Goal: Share content: Share content

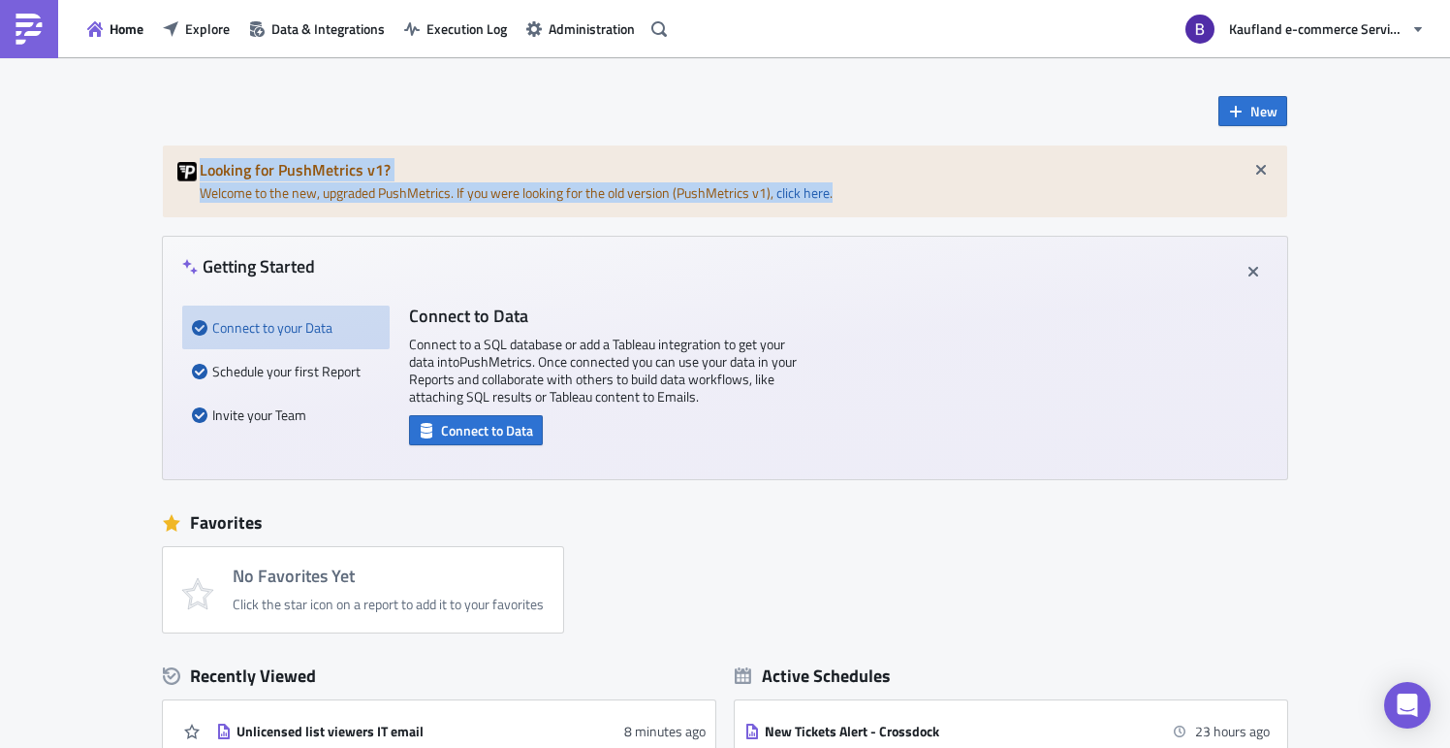
drag, startPoint x: 195, startPoint y: 170, endPoint x: 907, endPoint y: 189, distance: 712.9
click at [907, 189] on div "Looking for PushMetrics v1? Welcome to the new, upgraded PushMetrics. If you we…" at bounding box center [725, 181] width 1125 height 72
click at [517, 149] on div "Looking for PushMetrics v1? Welcome to the new, upgraded PushMetrics. If you we…" at bounding box center [725, 181] width 1125 height 72
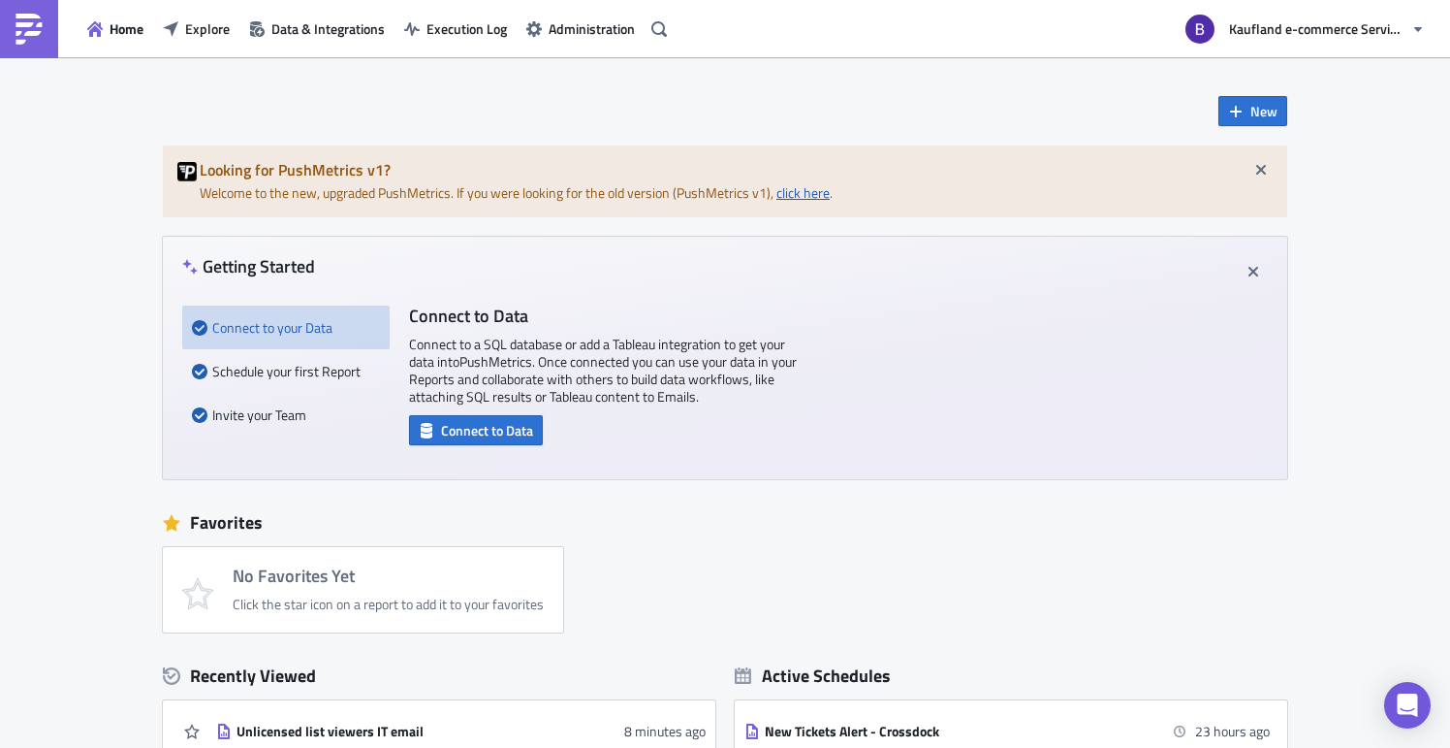
click at [810, 199] on link "click here" at bounding box center [803, 192] width 53 height 20
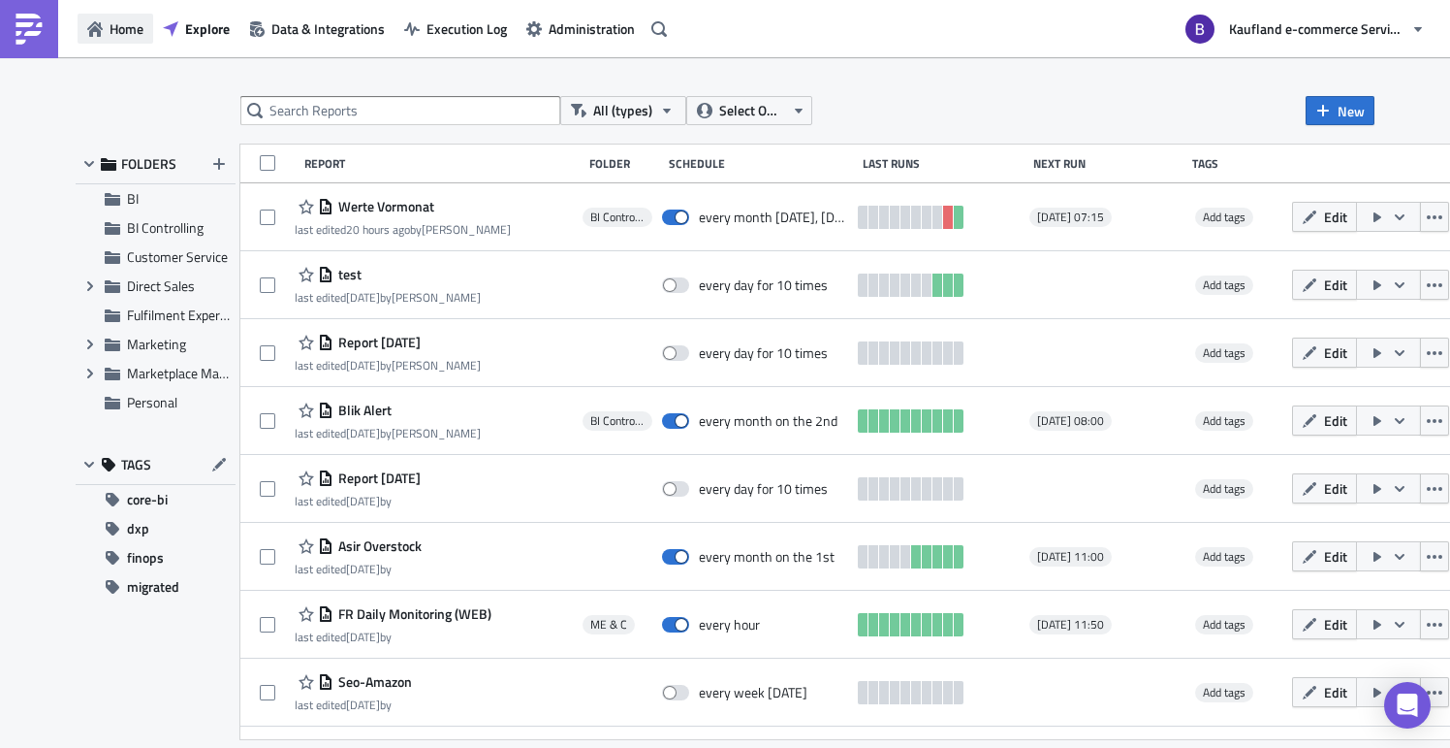
click at [106, 30] on button "Home" at bounding box center [116, 29] width 76 height 30
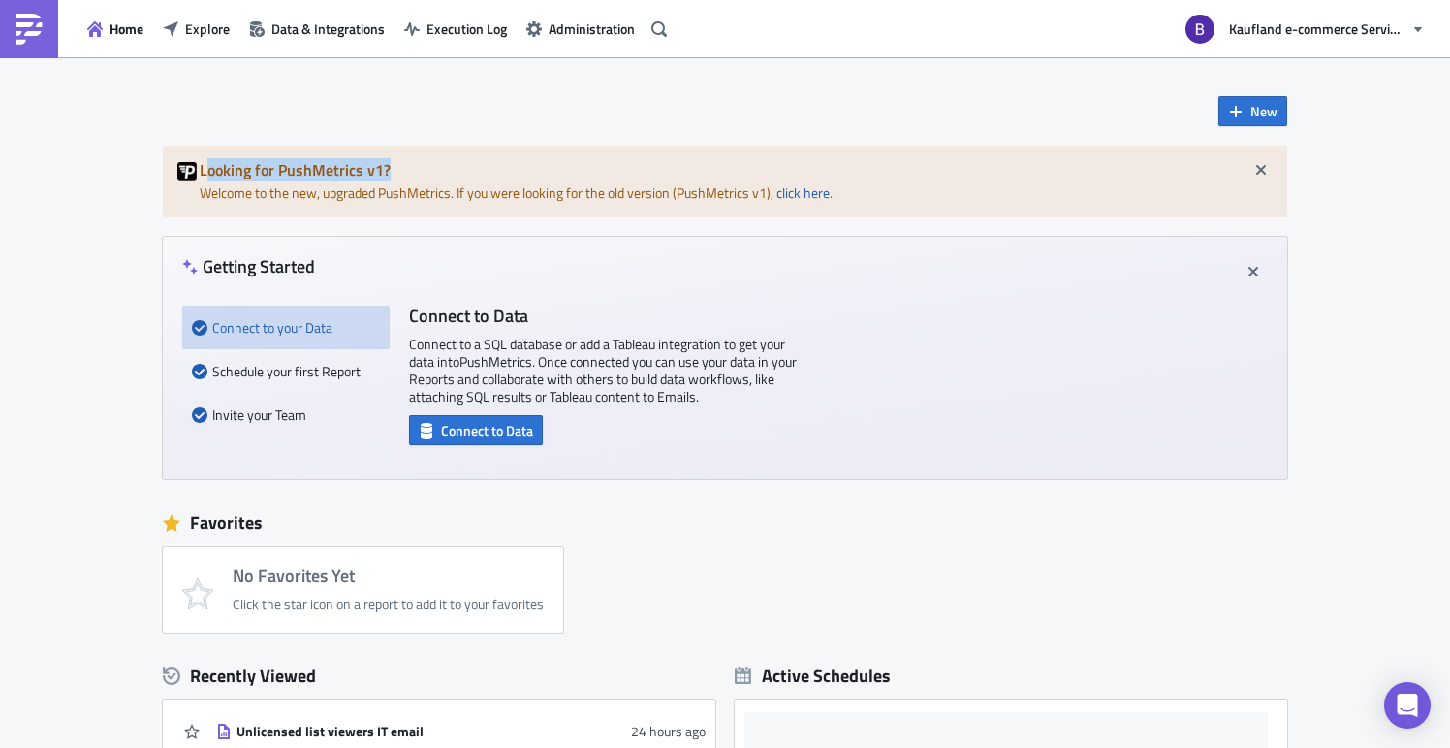
drag, startPoint x: 199, startPoint y: 168, endPoint x: 499, endPoint y: 165, distance: 300.6
click at [499, 165] on h5 "Looking for PushMetrics v1?" at bounding box center [736, 170] width 1073 height 16
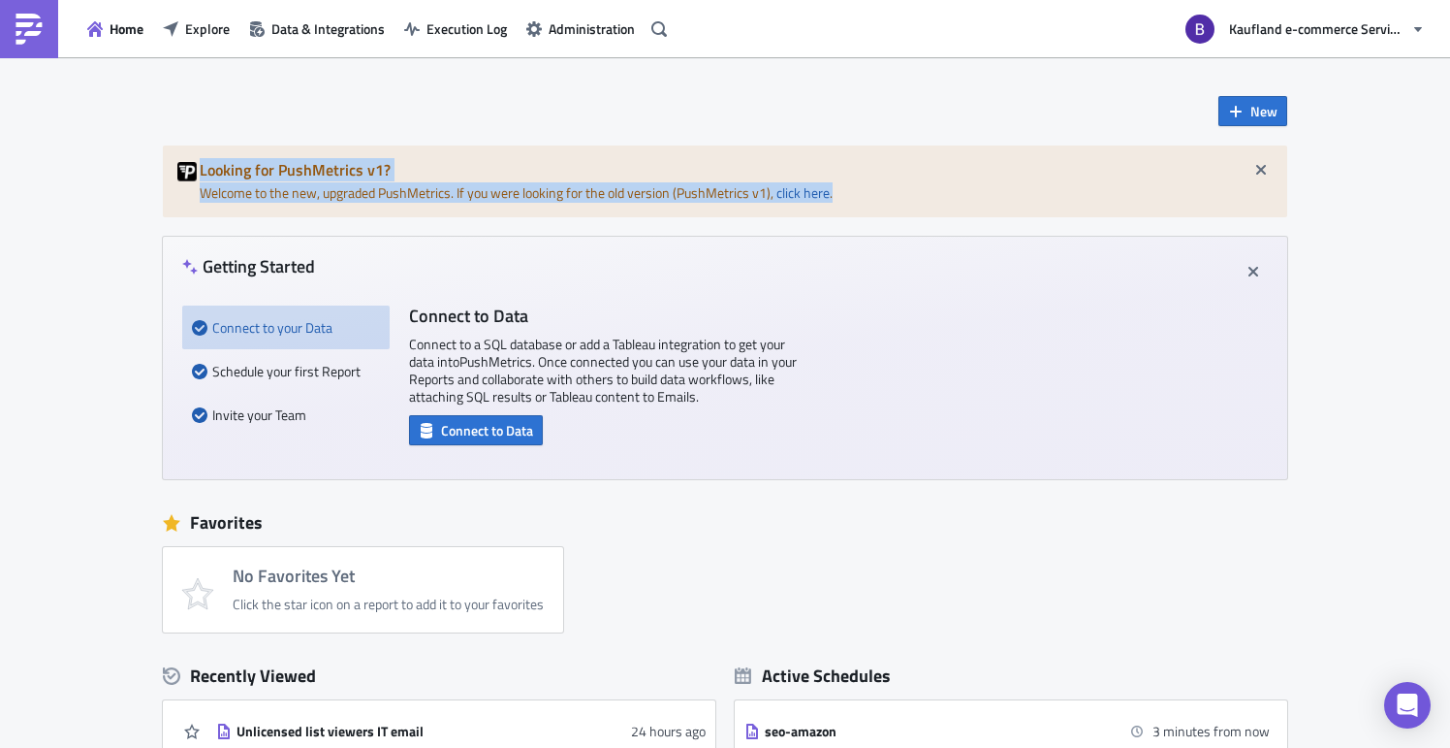
drag, startPoint x: 885, startPoint y: 196, endPoint x: 160, endPoint y: 162, distance: 726.0
click at [163, 162] on div "Looking for PushMetrics v1? Welcome to the new, upgraded PushMetrics. If you we…" at bounding box center [725, 181] width 1125 height 72
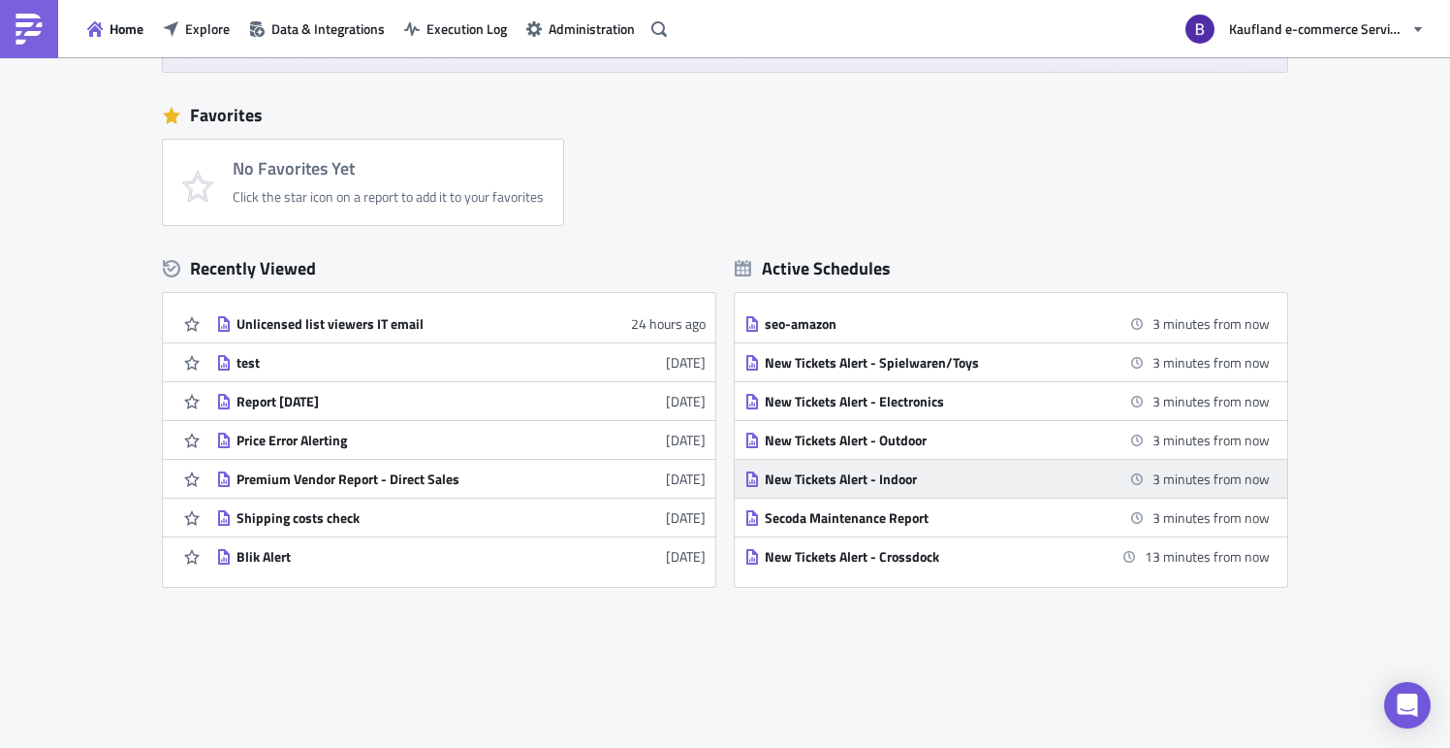
scroll to position [3, 0]
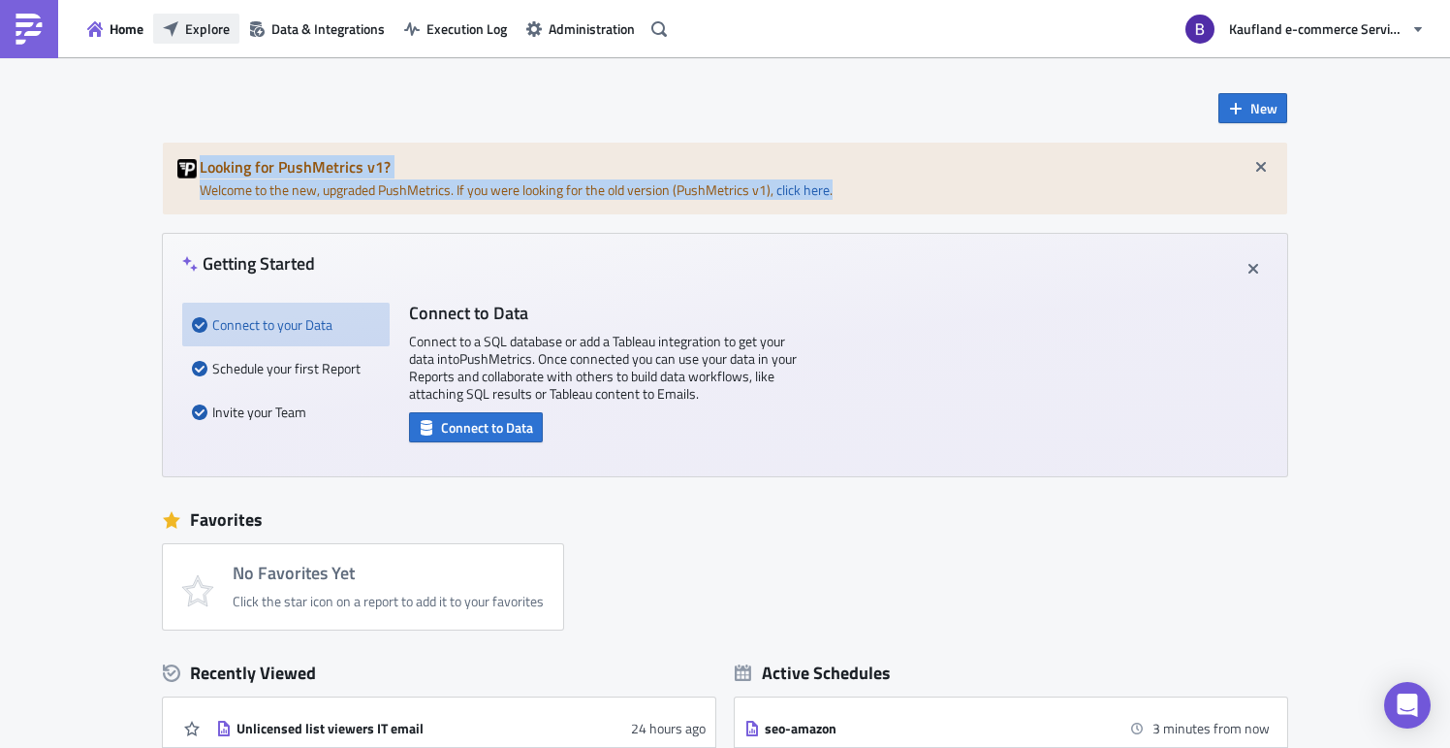
click at [210, 33] on span "Explore" at bounding box center [207, 28] width 45 height 20
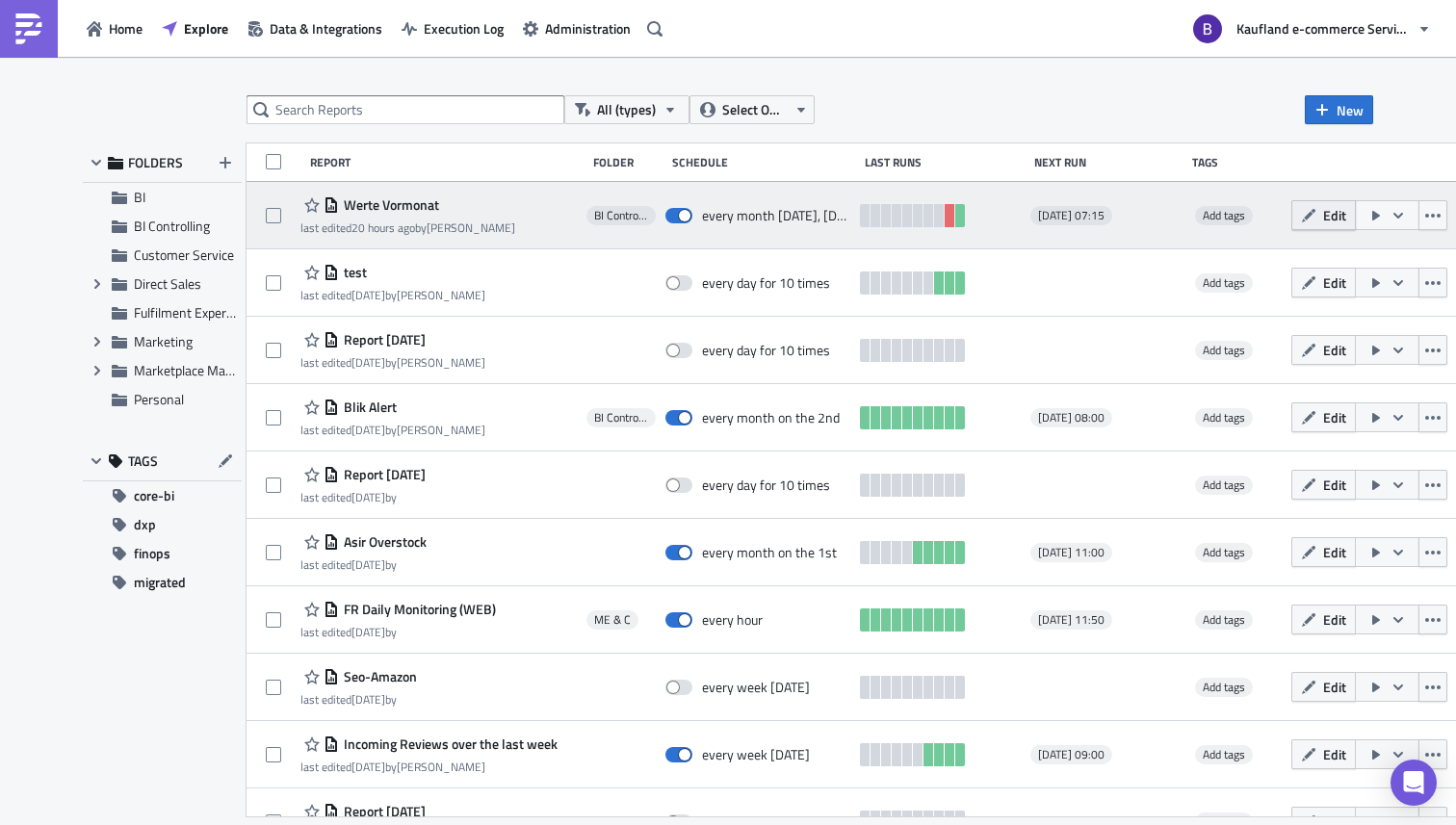
click at [1346, 217] on span "Edit" at bounding box center [1334, 215] width 23 height 20
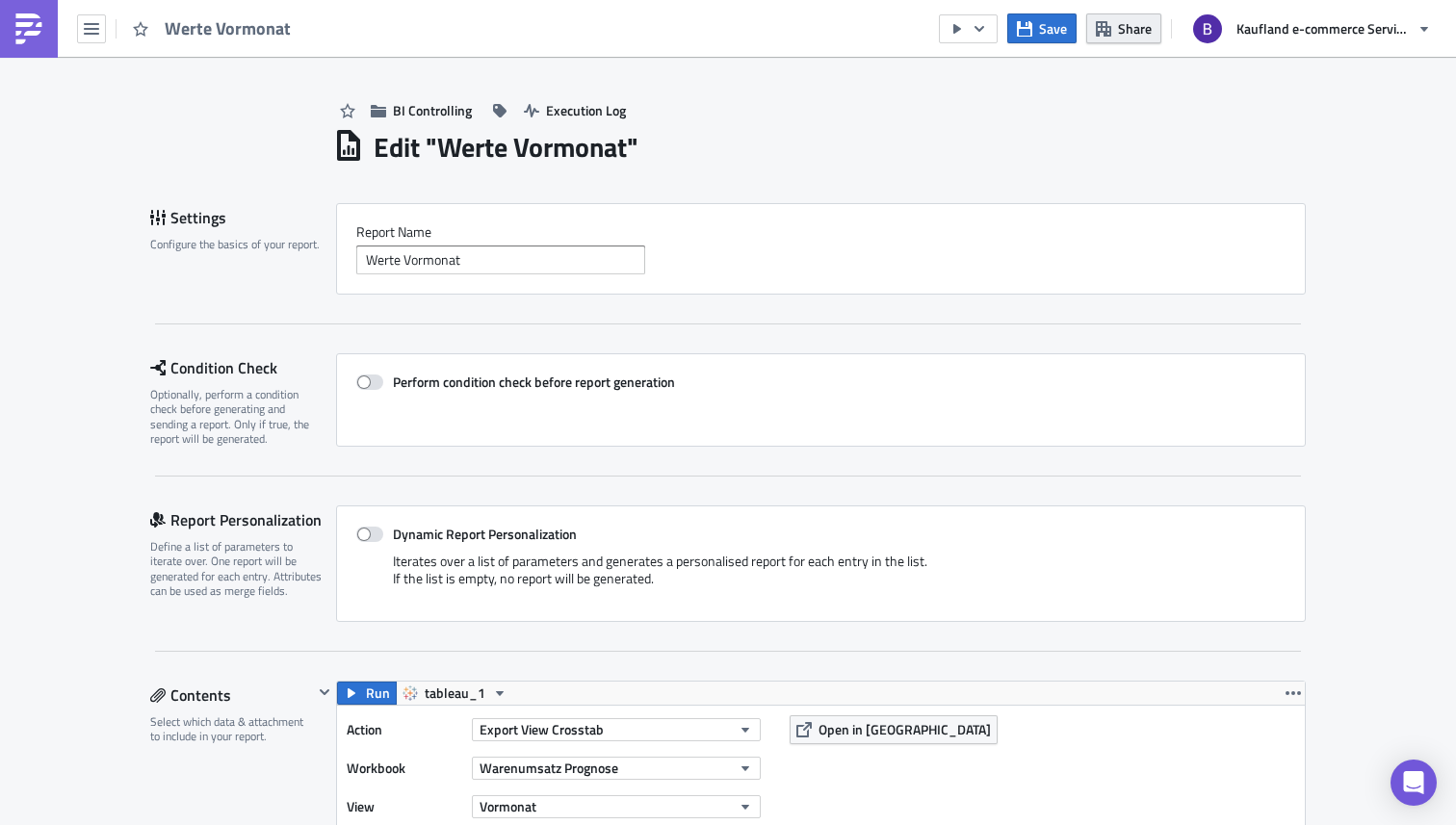
click at [1122, 18] on span "Share" at bounding box center [1135, 28] width 34 height 20
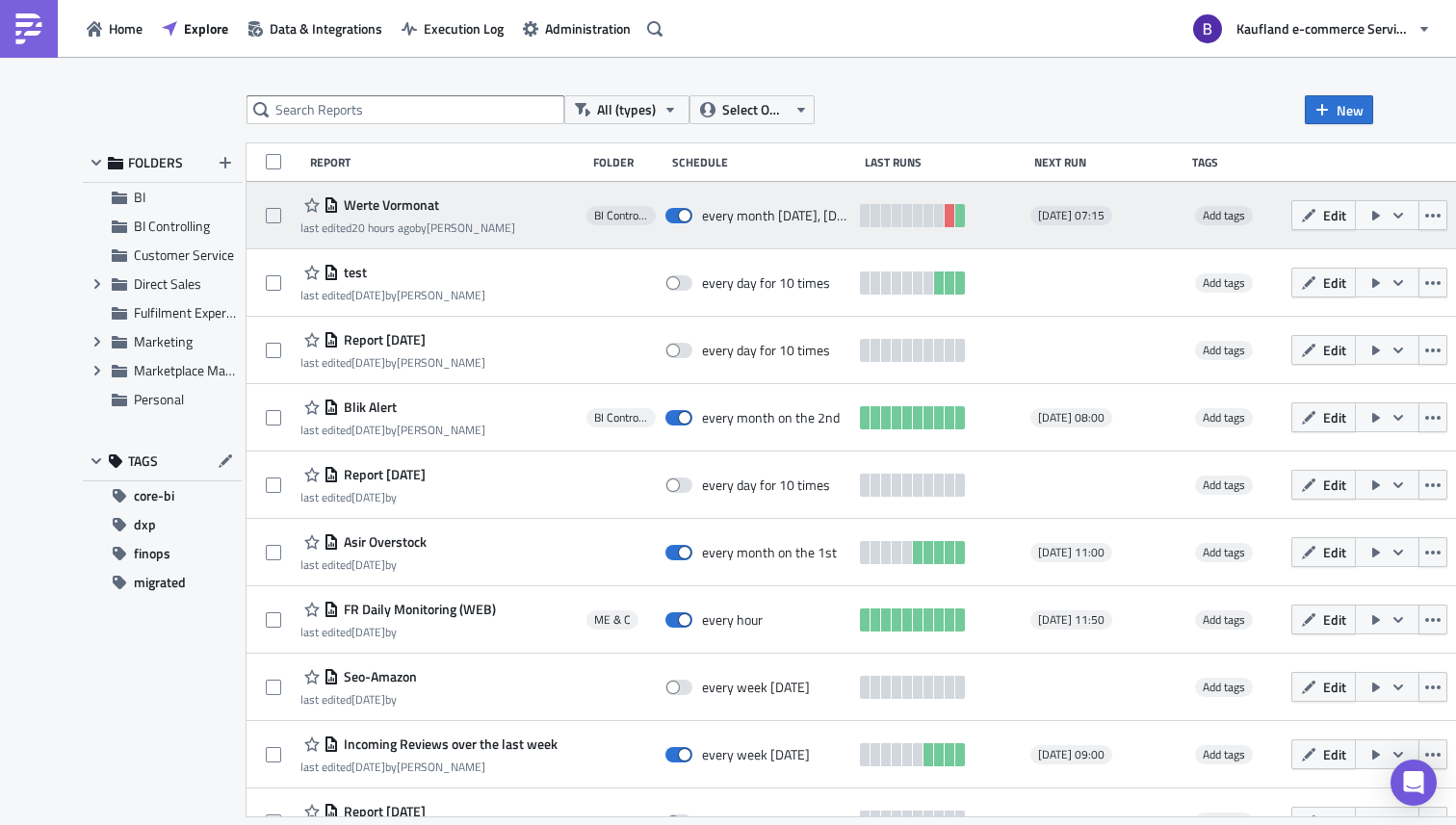
drag, startPoint x: 1154, startPoint y: 214, endPoint x: 1007, endPoint y: 221, distance: 147.2
click at [1007, 221] on div "Werte Vormonat last edited 20 hours ago by [PERSON_NAME] BI Controlling every m…" at bounding box center [875, 215] width 1258 height 68
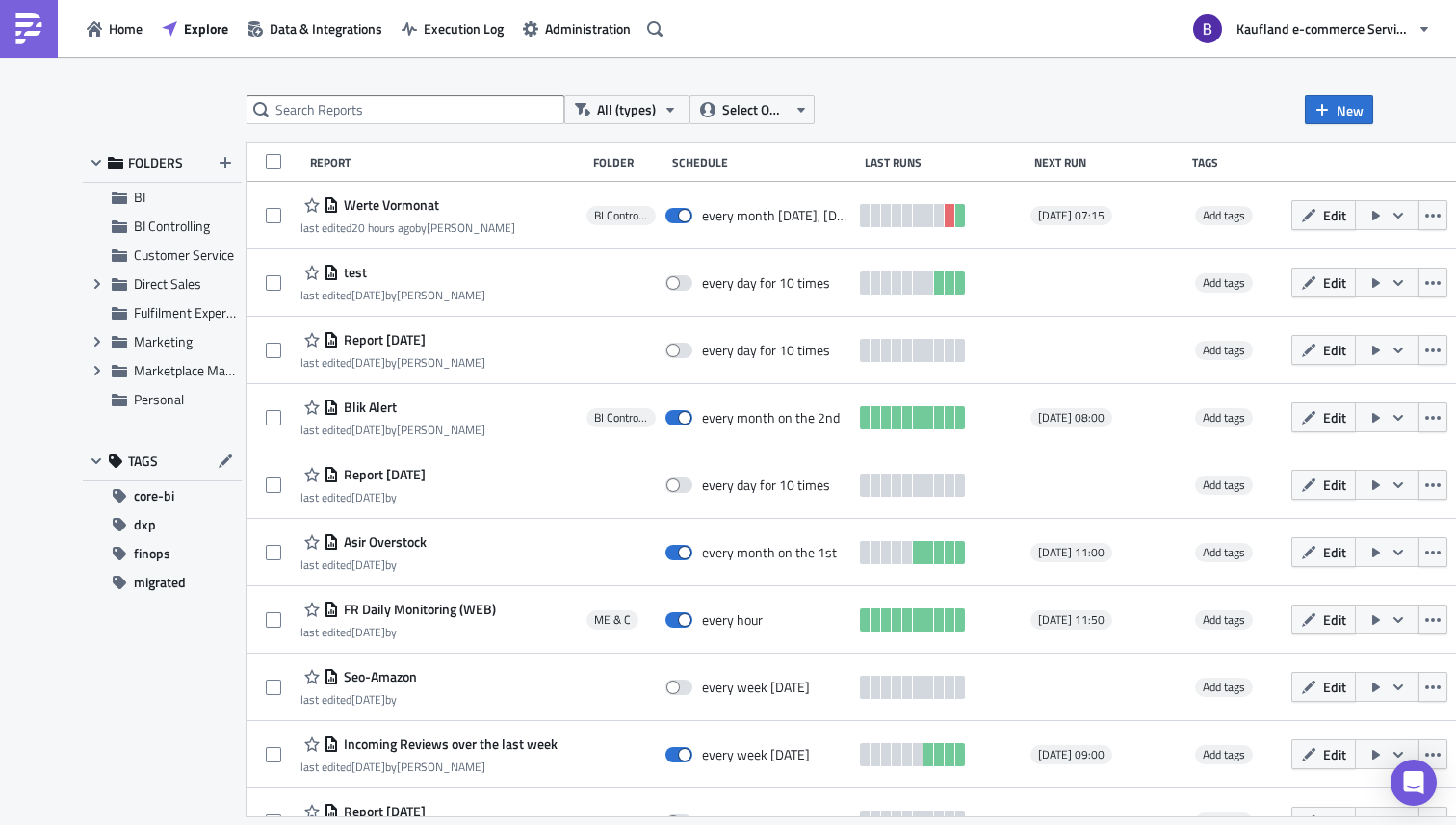
click at [1224, 163] on div "Tags" at bounding box center [1238, 162] width 91 height 15
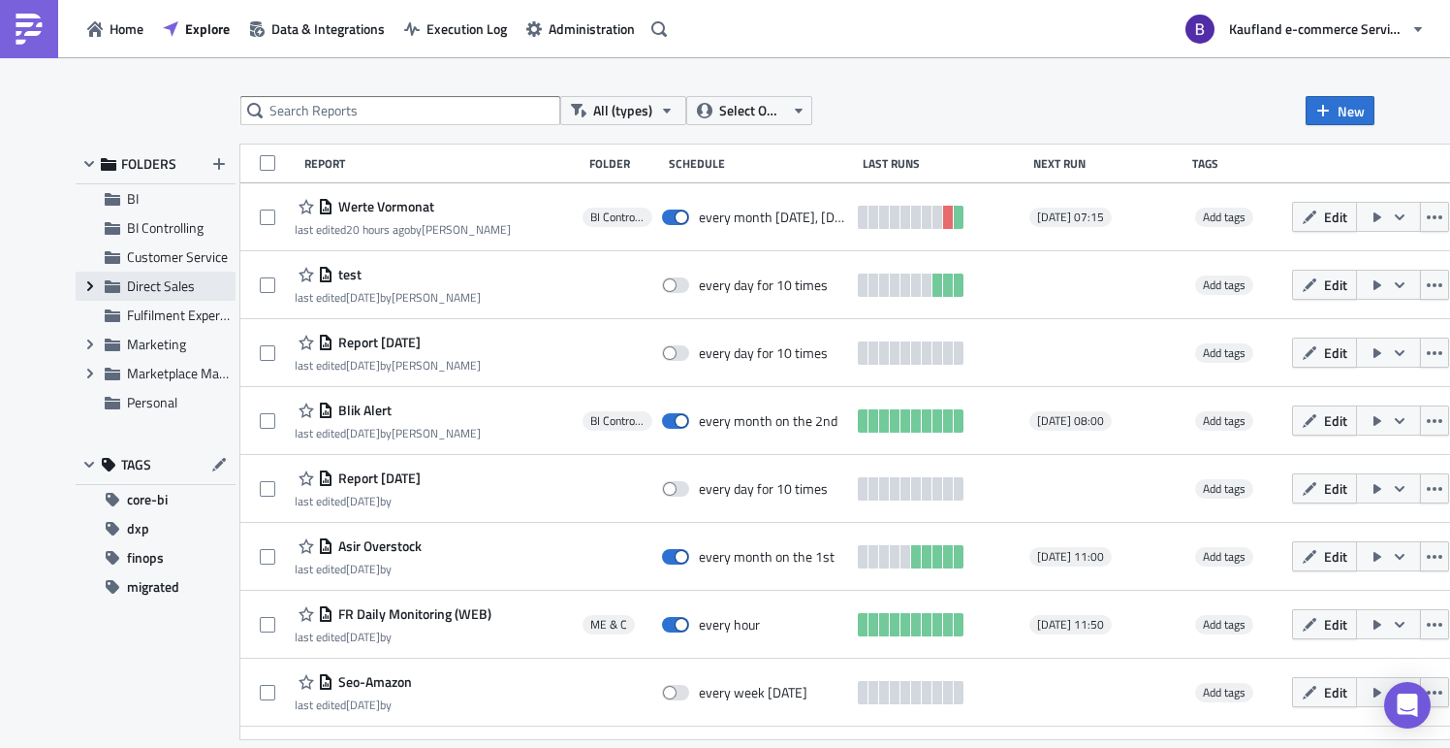
click at [94, 286] on icon "Expand group" at bounding box center [90, 286] width 16 height 16
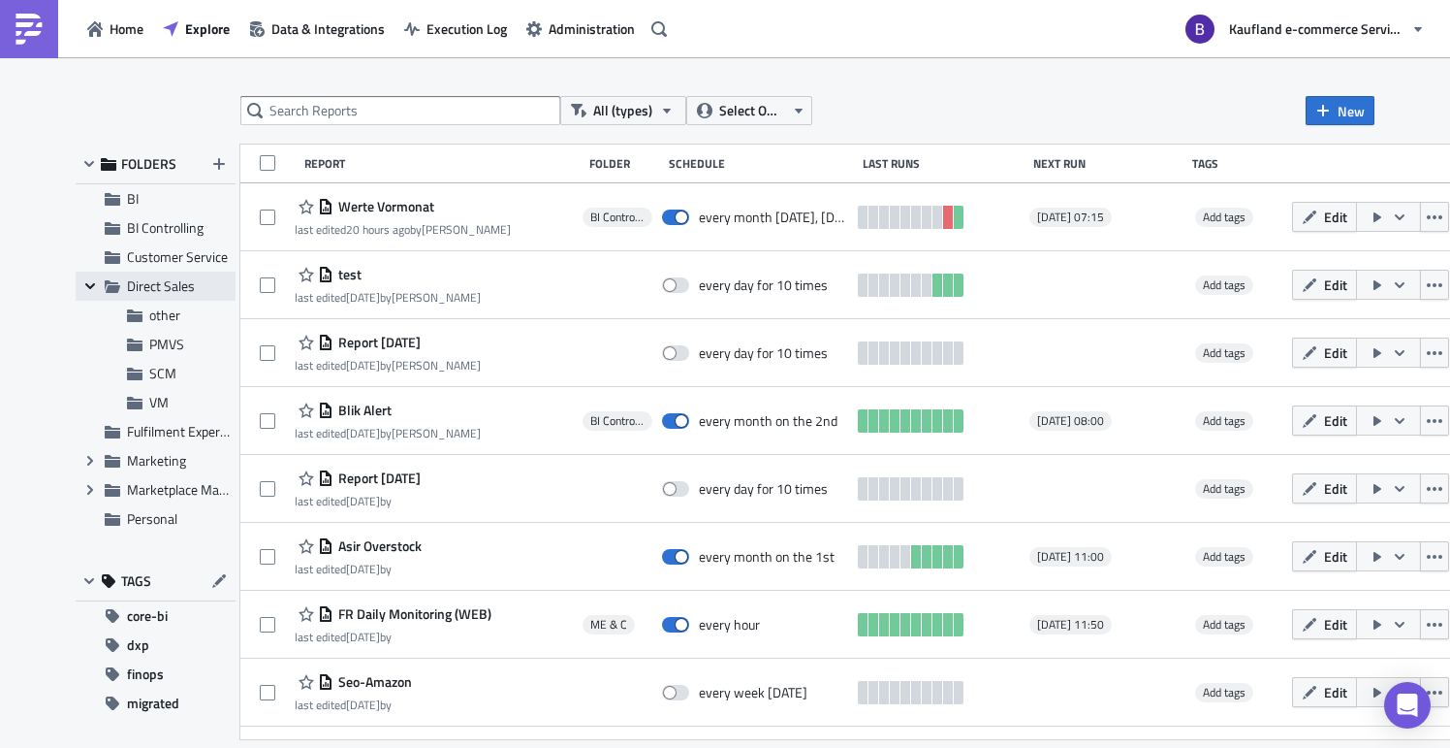
click at [90, 283] on icon "Collapse group" at bounding box center [90, 286] width 16 height 16
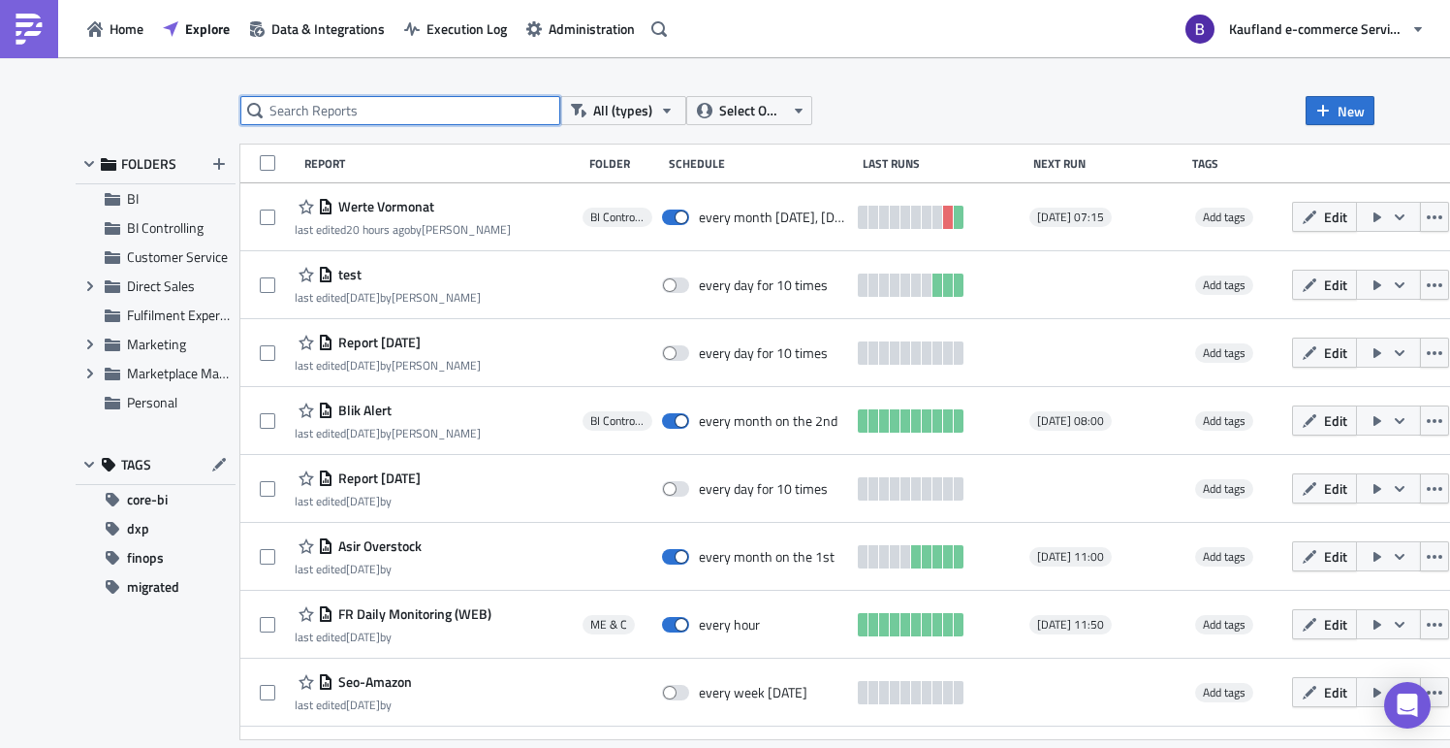
click at [390, 116] on input "text" at bounding box center [400, 110] width 320 height 29
type input "unli"
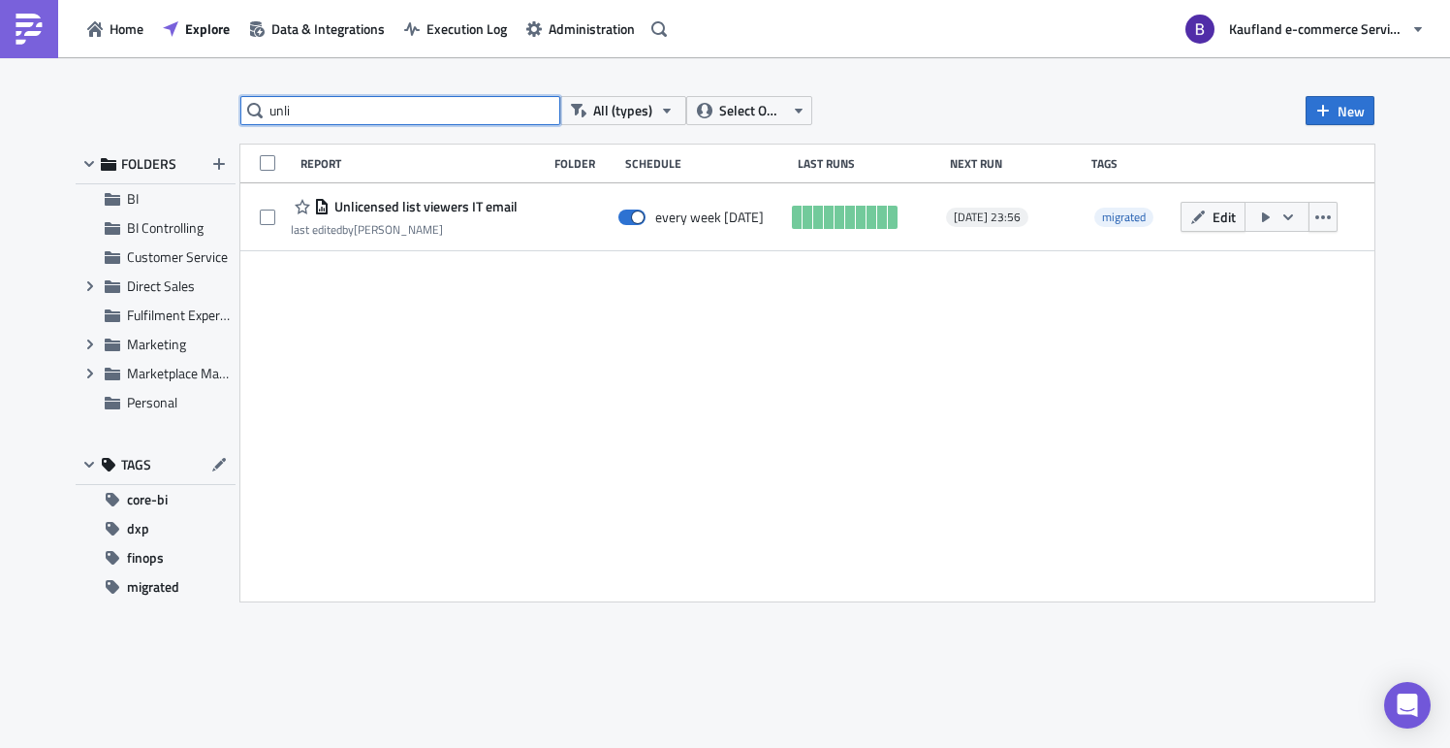
drag, startPoint x: 348, startPoint y: 112, endPoint x: 249, endPoint y: 110, distance: 98.9
click at [249, 110] on div "unli" at bounding box center [400, 110] width 320 height 29
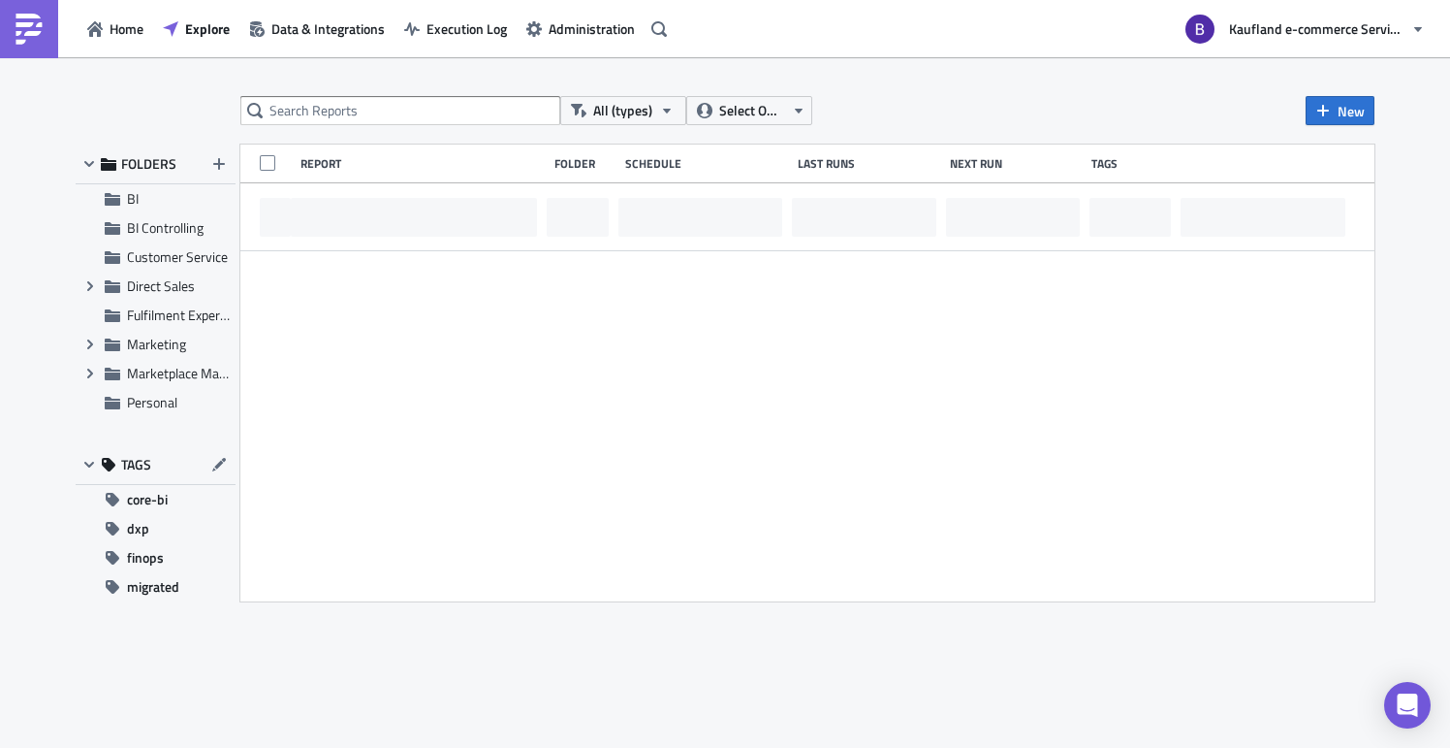
click at [929, 101] on div "All (types) Select Owner New" at bounding box center [807, 110] width 1134 height 29
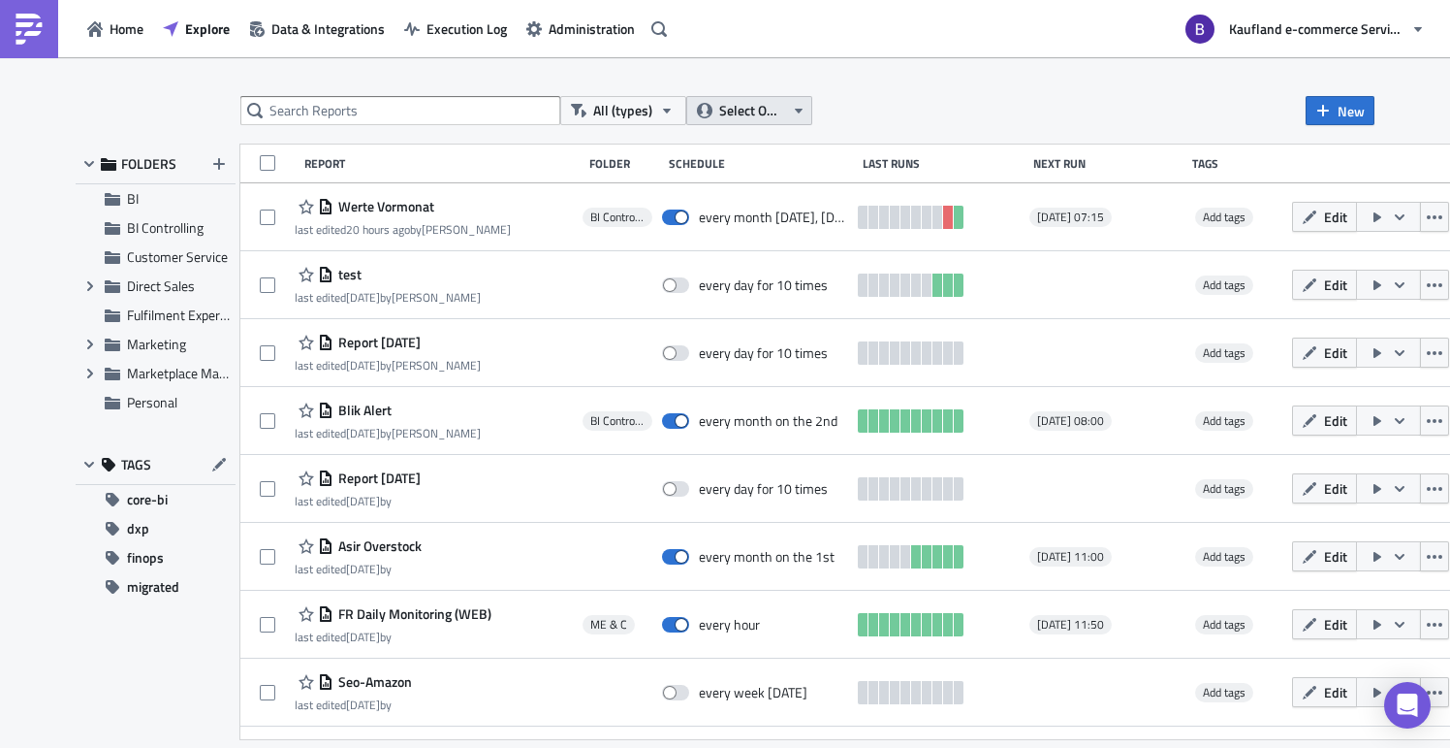
click at [792, 115] on icon "button" at bounding box center [799, 111] width 16 height 16
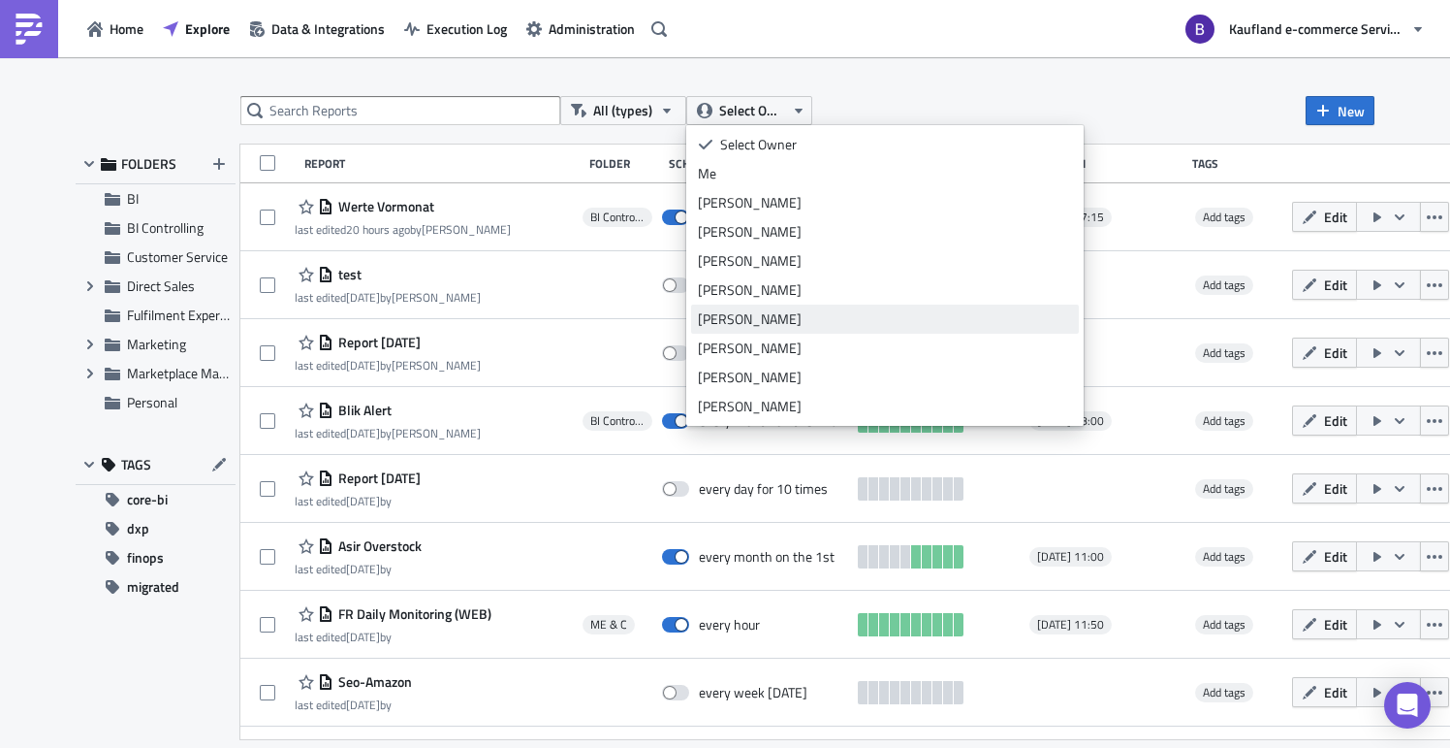
click at [792, 314] on div "[PERSON_NAME]" at bounding box center [885, 318] width 374 height 19
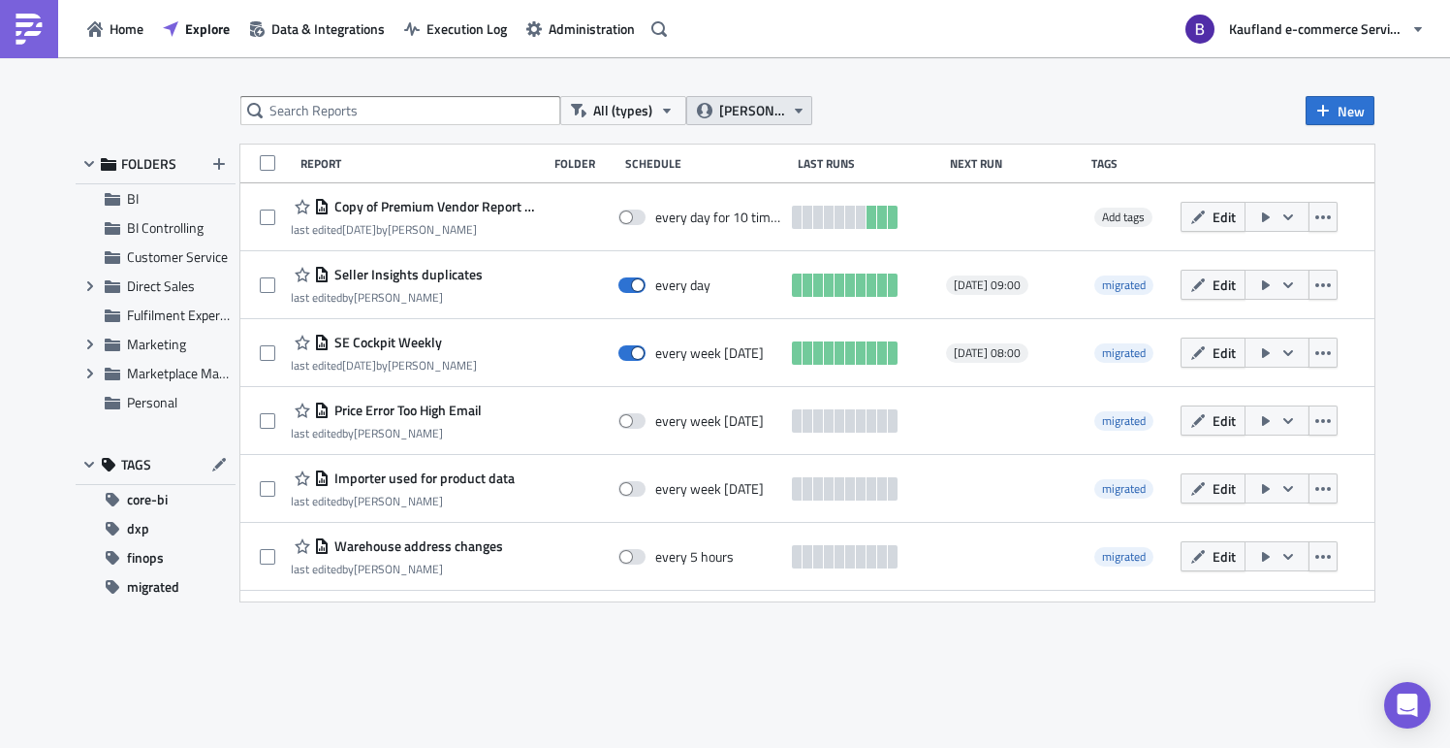
click at [737, 107] on span "[PERSON_NAME]" at bounding box center [751, 110] width 65 height 21
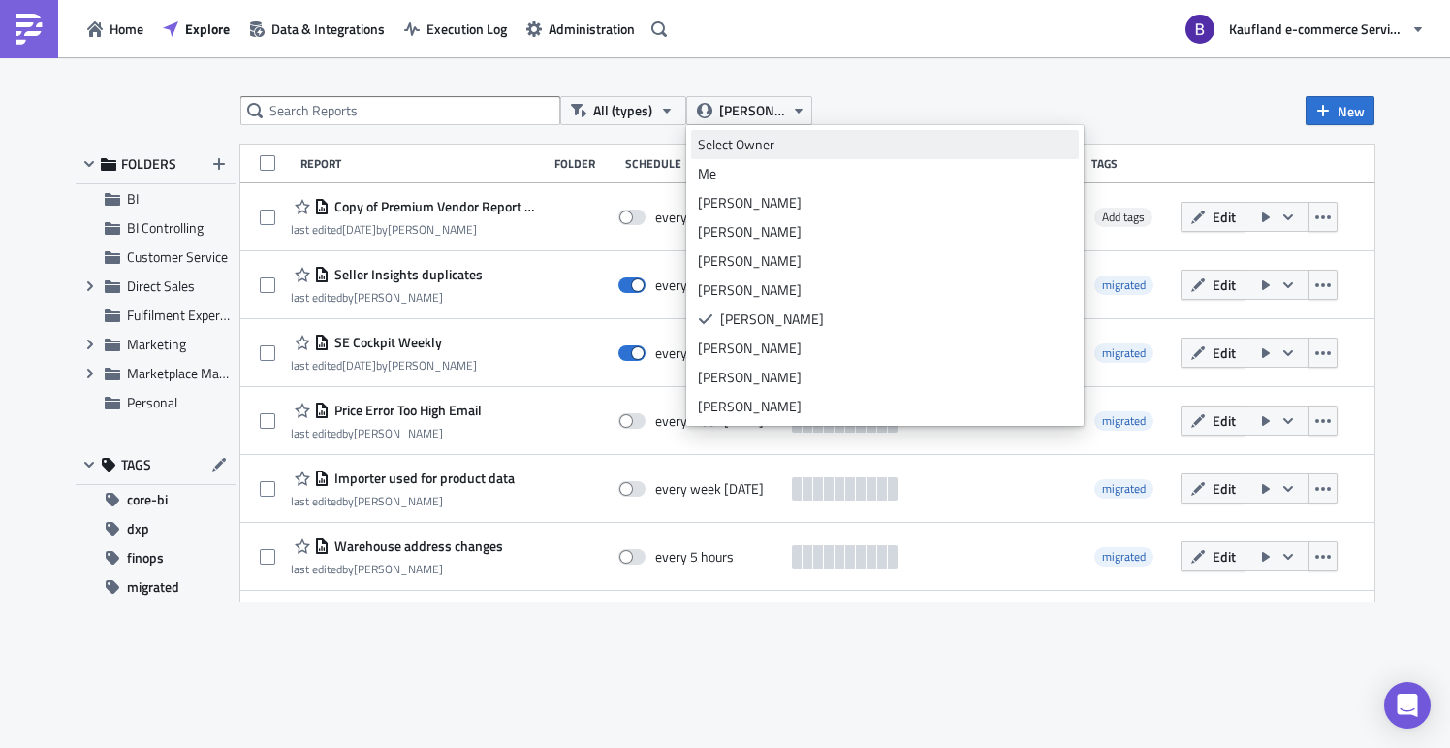
click at [768, 146] on div "Select Owner" at bounding box center [885, 144] width 374 height 19
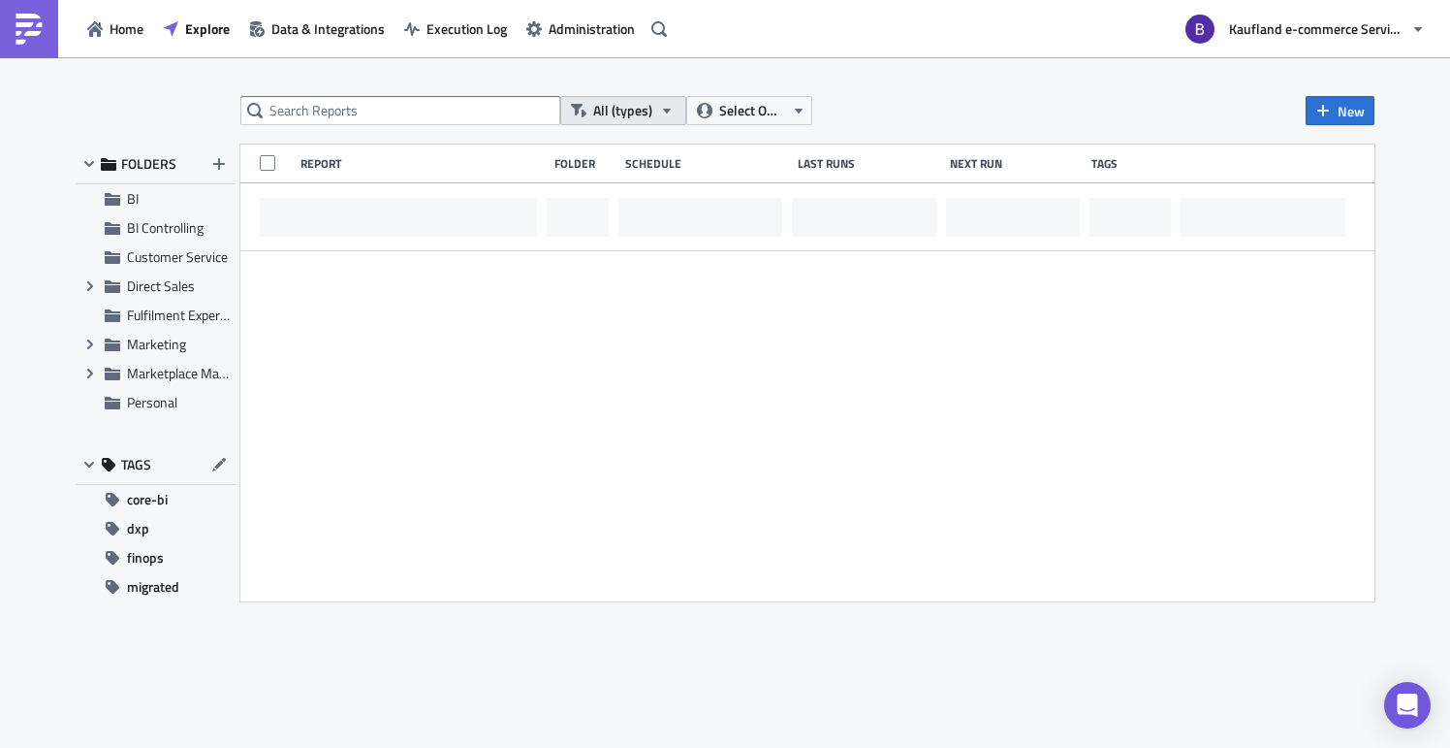
click at [605, 114] on span "All (types)" at bounding box center [622, 110] width 59 height 21
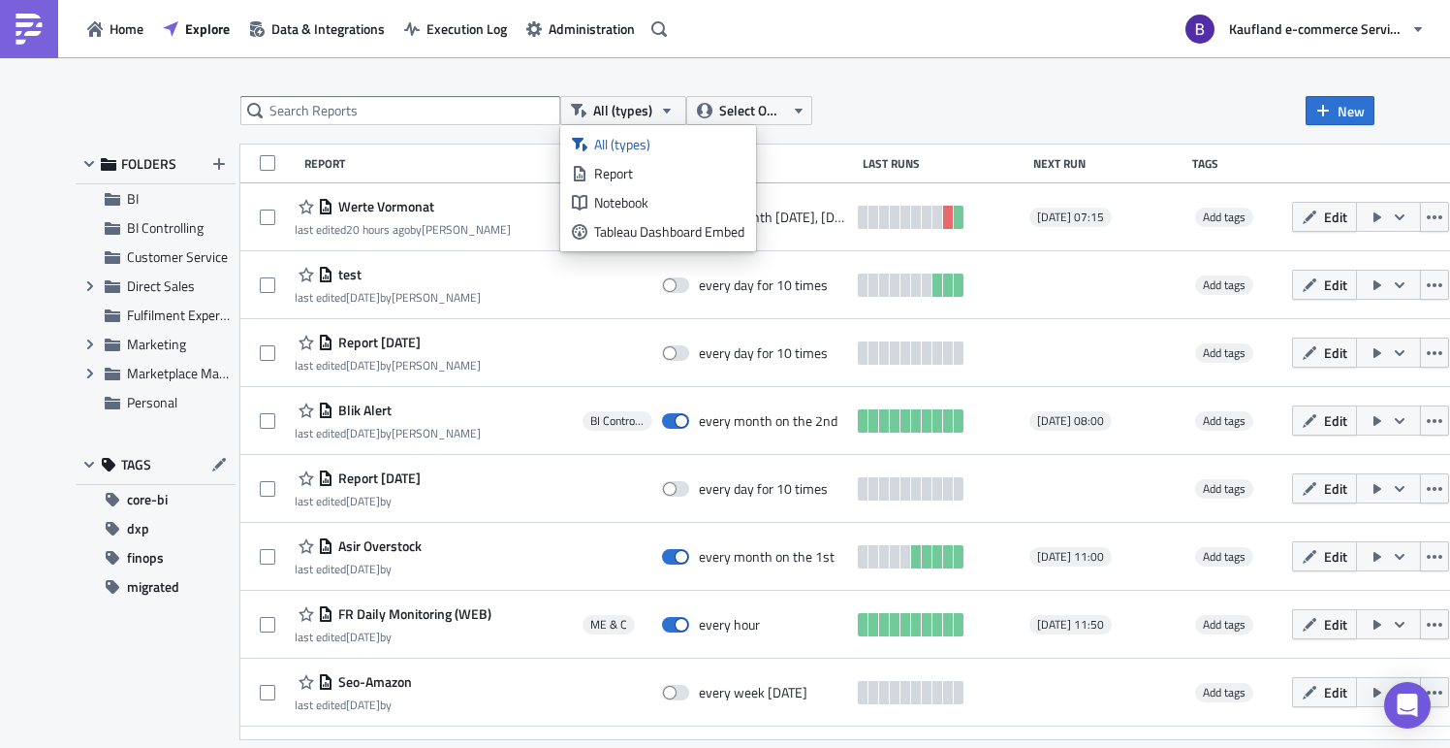
click at [903, 117] on div "All (types) Select Owner New" at bounding box center [807, 110] width 1134 height 29
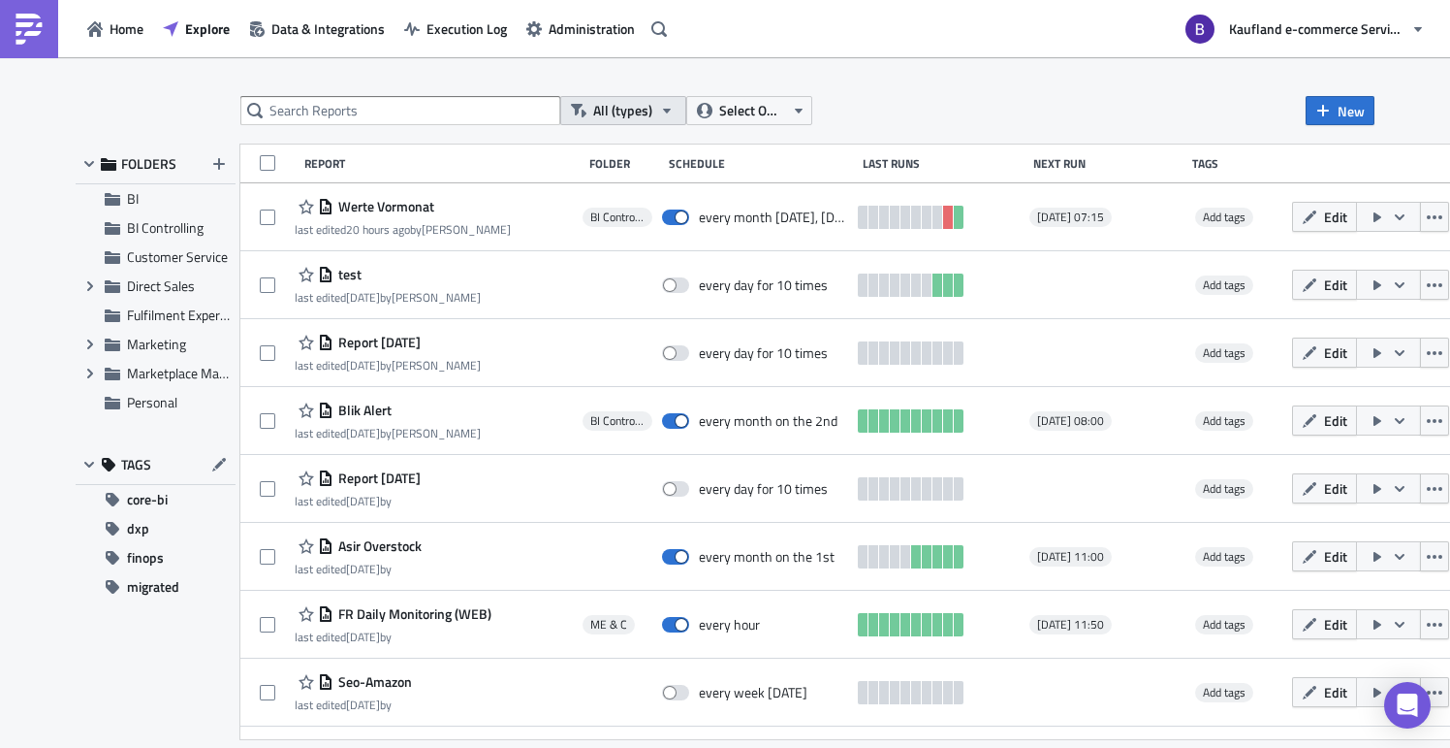
click at [645, 124] on button "All (types)" at bounding box center [623, 110] width 126 height 29
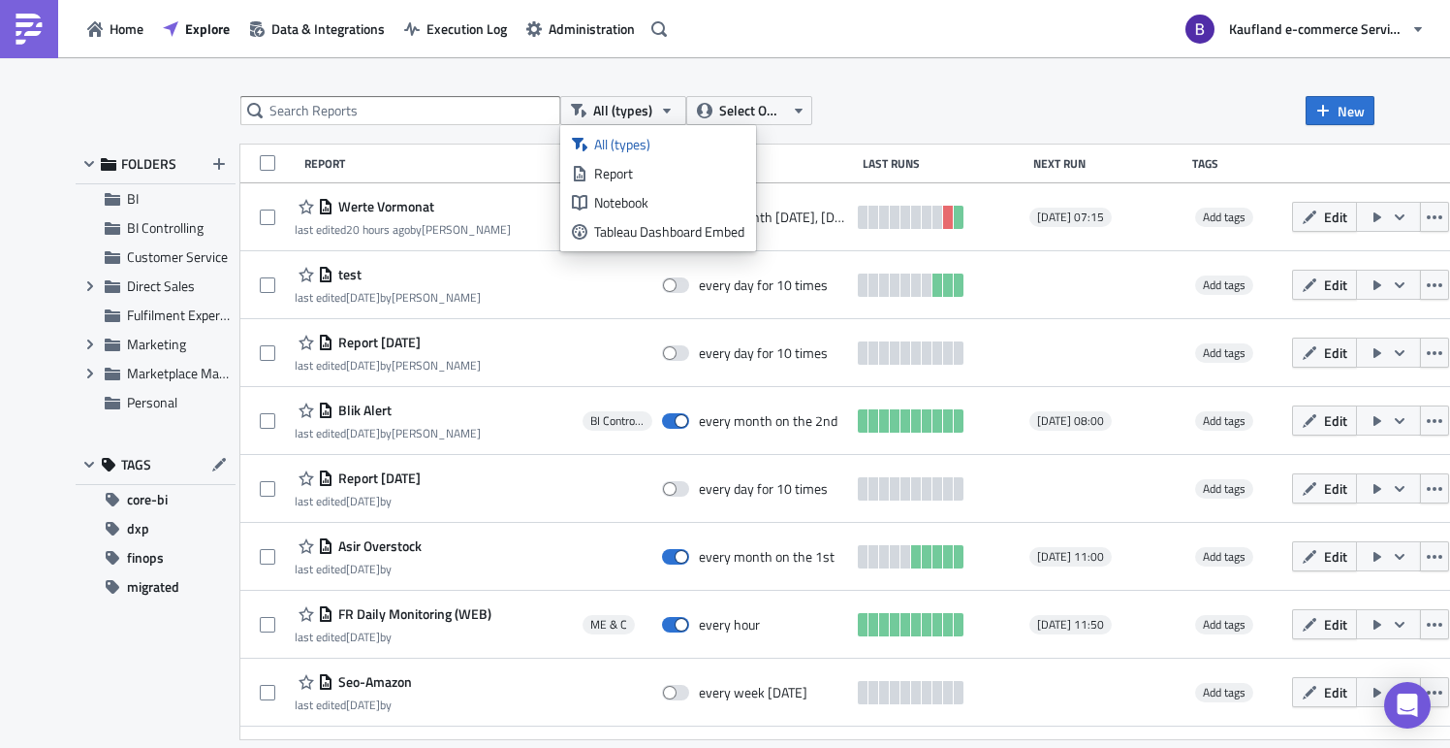
click at [927, 133] on div "All (types) Select Owner New FOLDERS BI BI Controlling Customer Service Expand …" at bounding box center [725, 404] width 1319 height 616
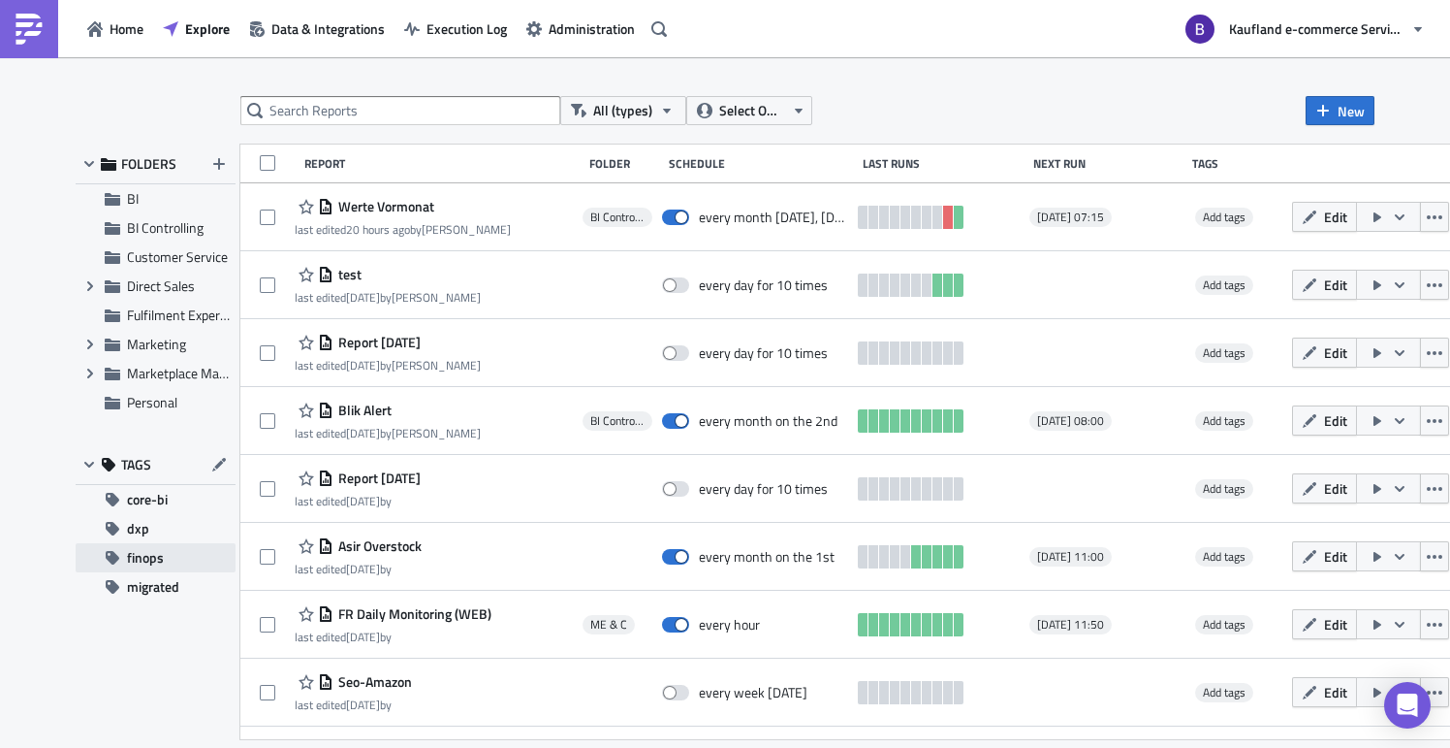
click at [172, 553] on button "finops" at bounding box center [156, 557] width 160 height 29
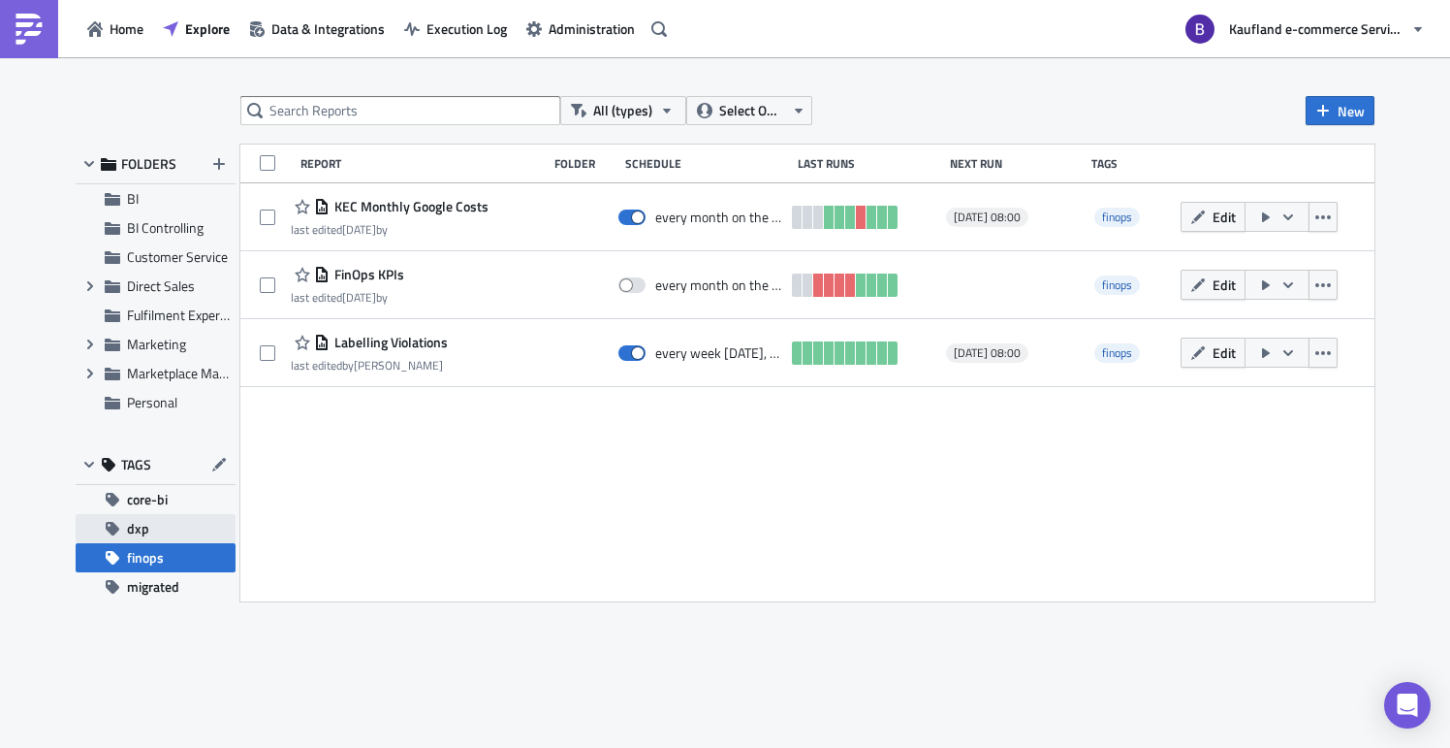
click at [155, 527] on button "dxp" at bounding box center [156, 528] width 160 height 29
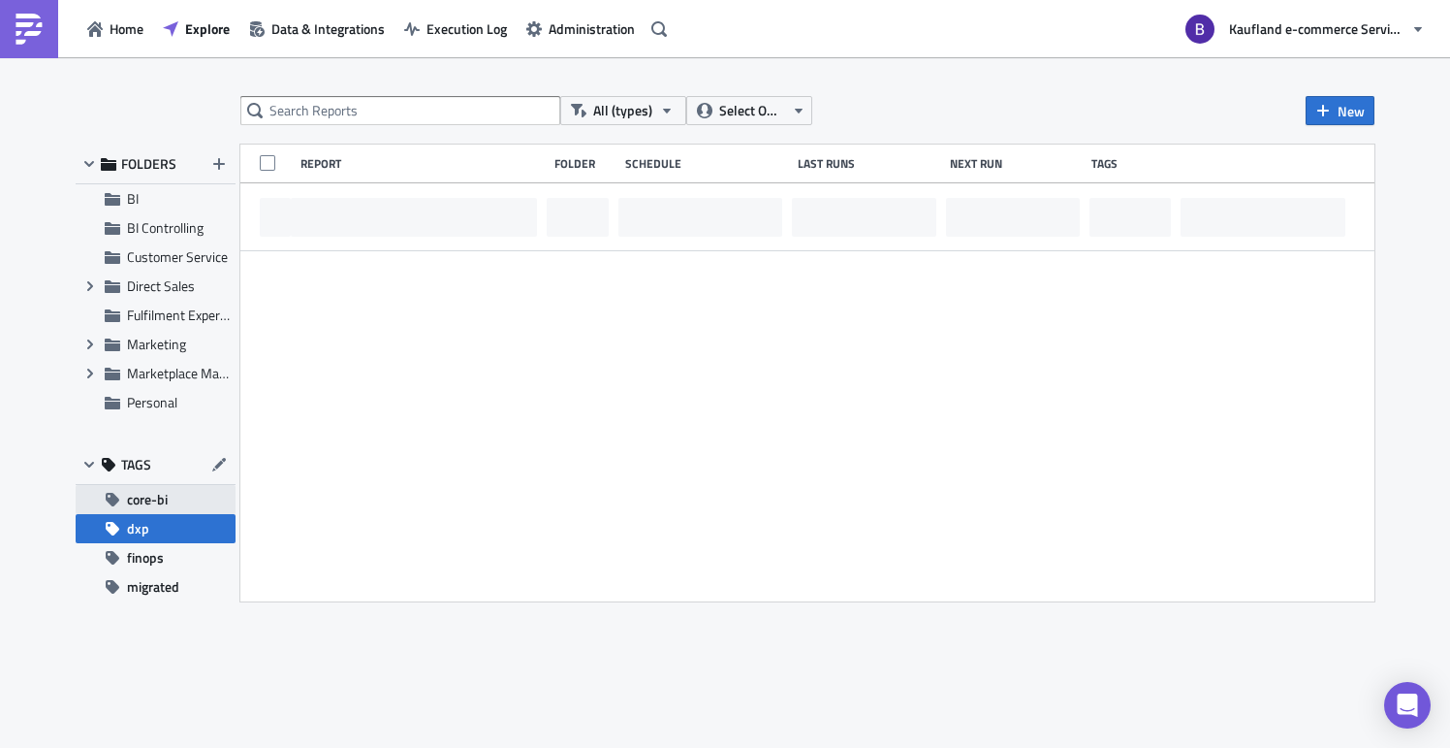
click at [171, 497] on button "core-bi" at bounding box center [156, 499] width 160 height 29
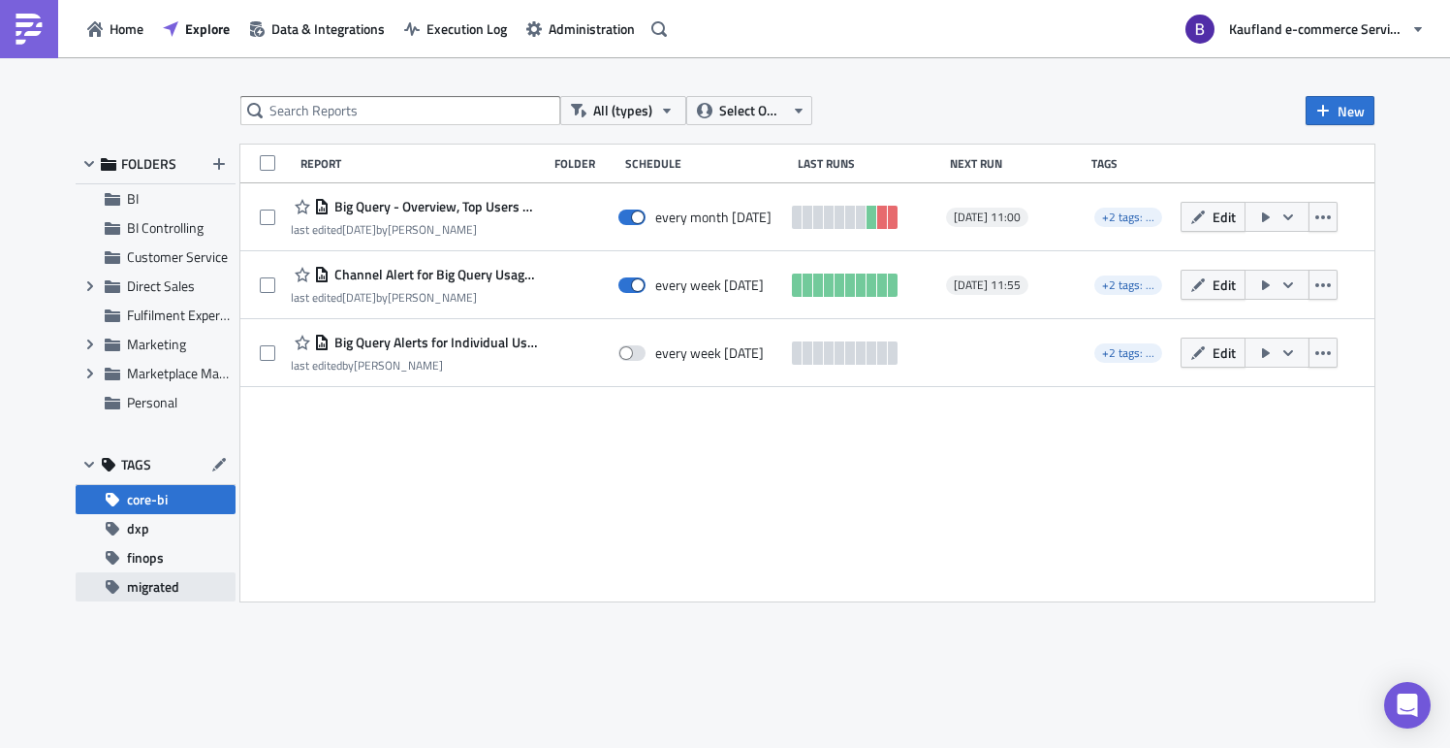
click at [150, 578] on span "migrated" at bounding box center [153, 586] width 52 height 29
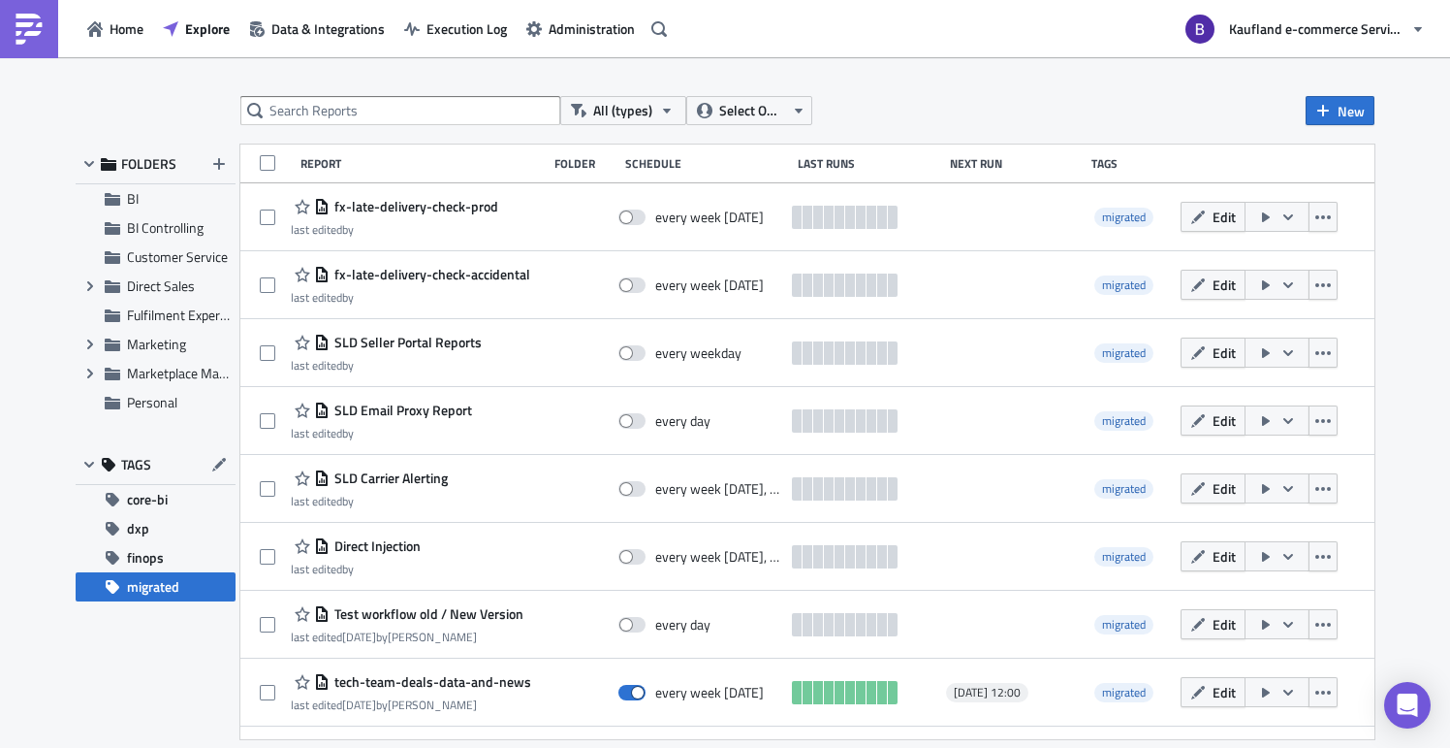
click at [150, 584] on span "migrated" at bounding box center [153, 586] width 52 height 29
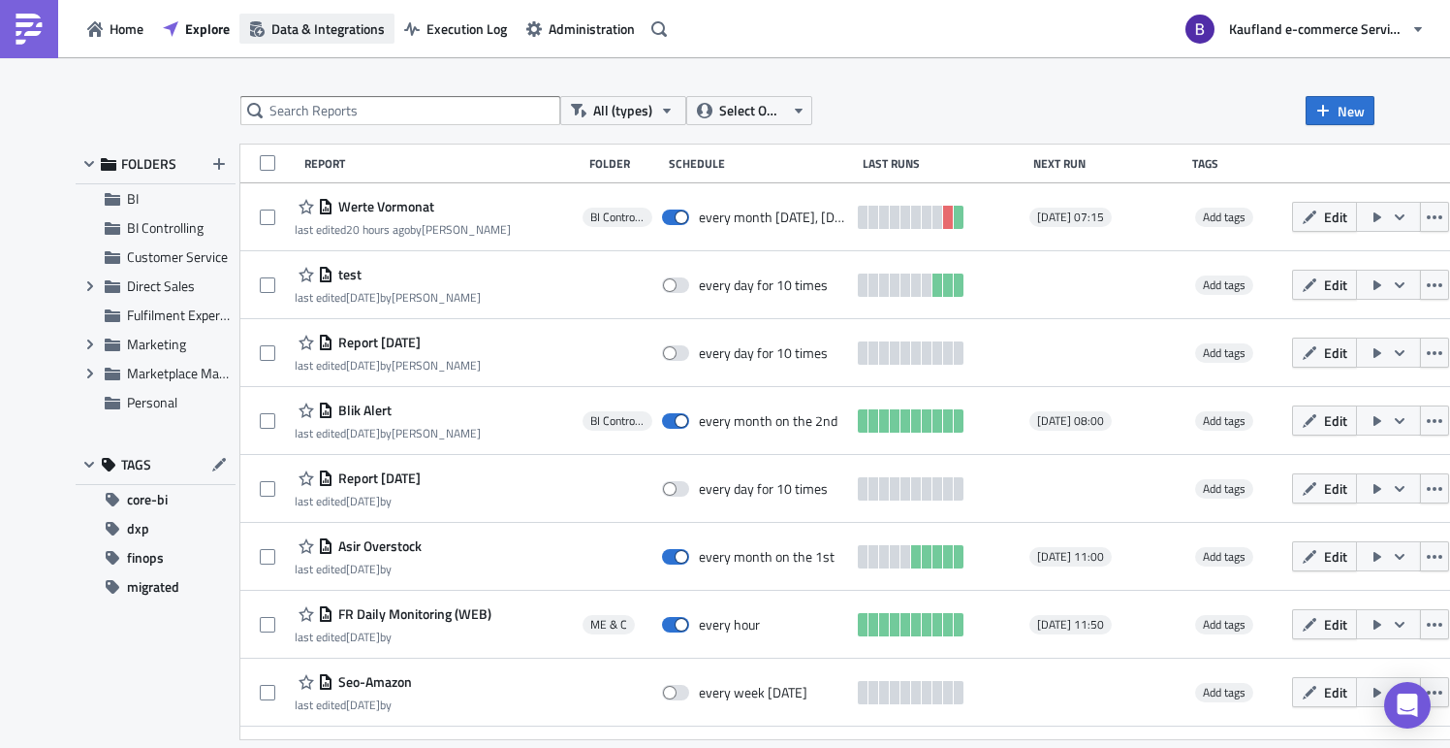
click at [319, 18] on span "Data & Integrations" at bounding box center [327, 28] width 113 height 20
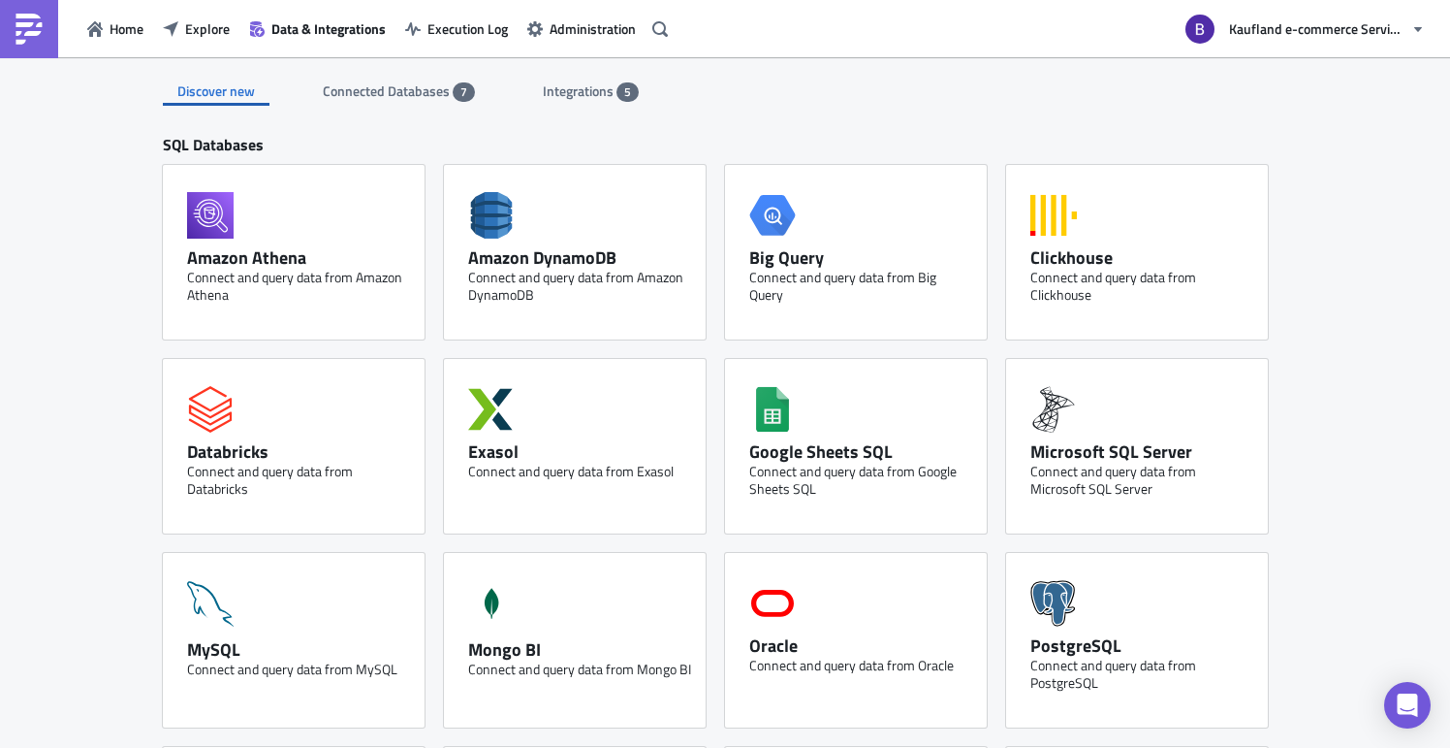
click at [602, 86] on span "Integrations" at bounding box center [580, 90] width 74 height 20
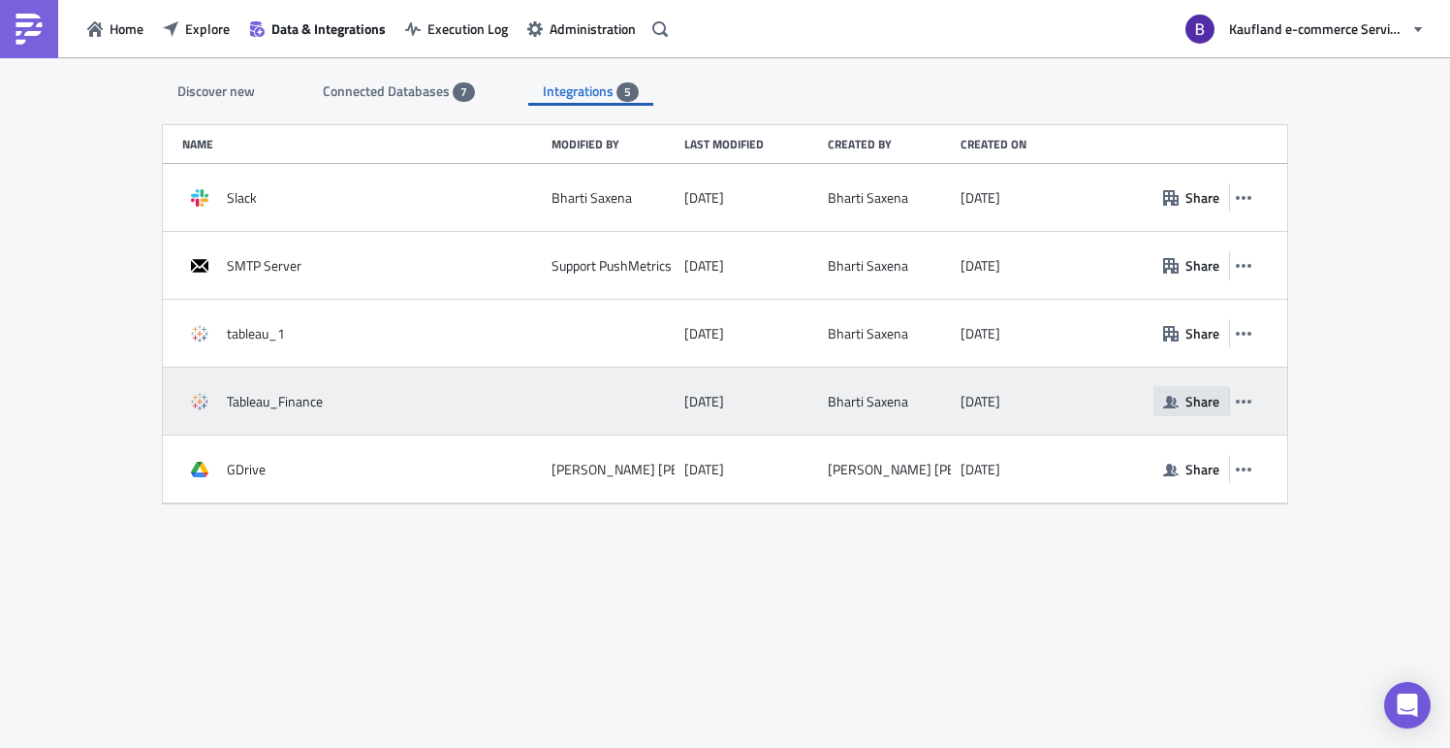
click at [1179, 400] on button "Share" at bounding box center [1192, 401] width 76 height 30
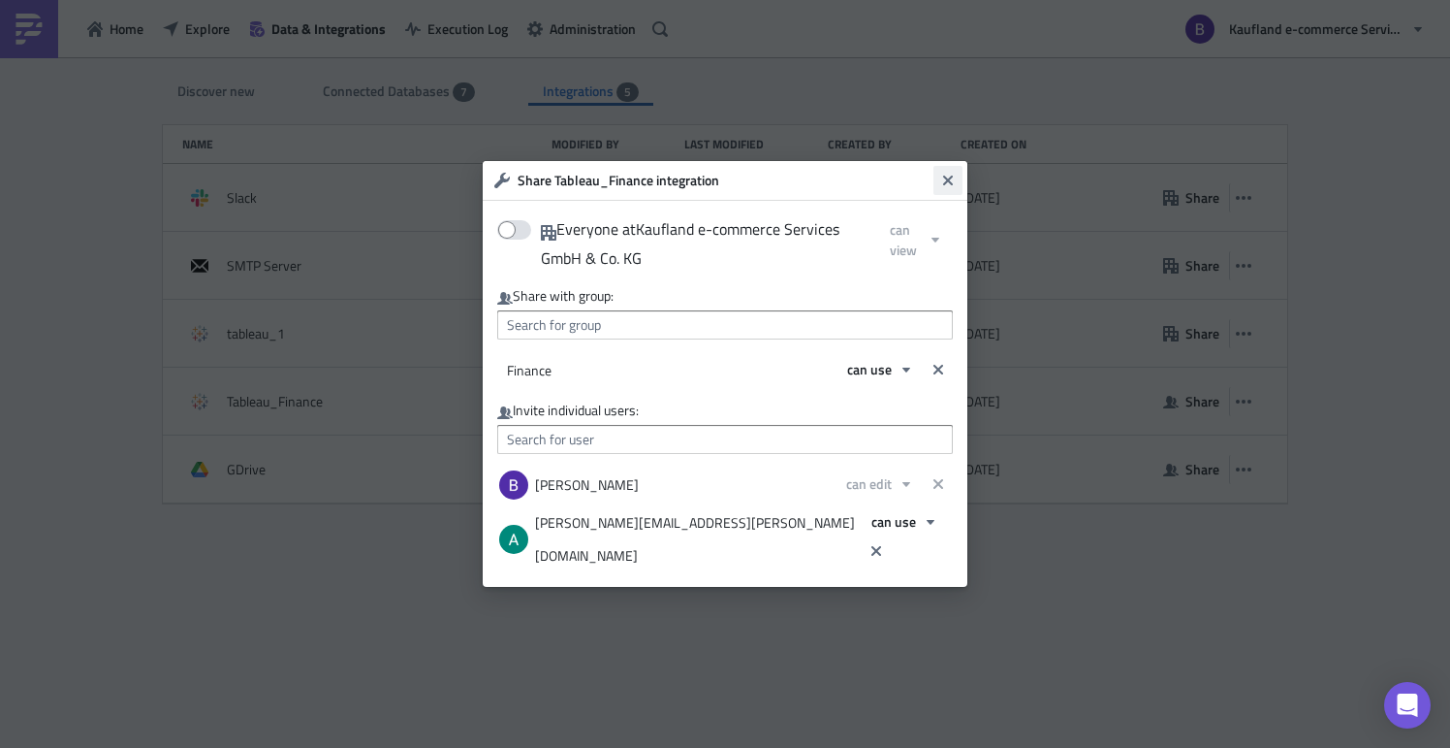
click at [944, 188] on icon "Close" at bounding box center [948, 181] width 16 height 16
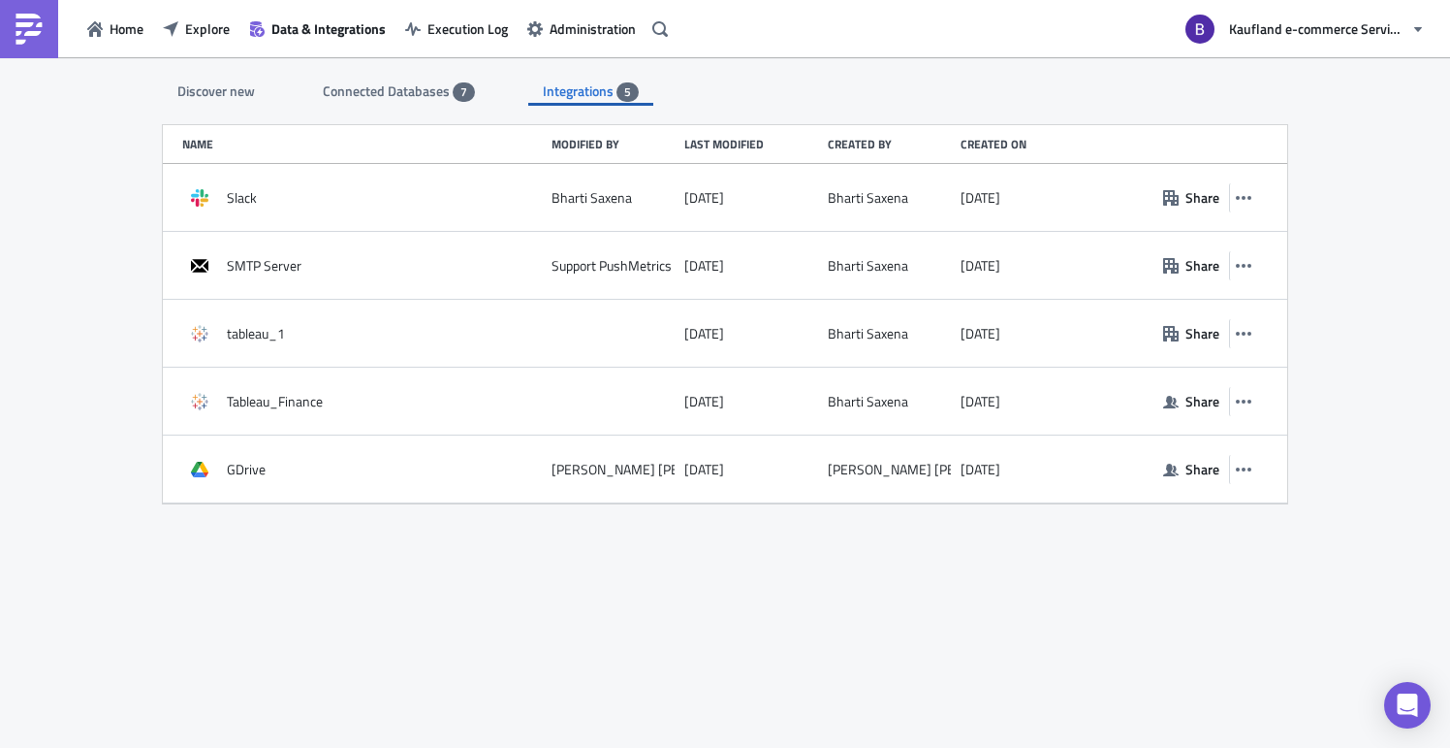
click at [576, 566] on div "Discover new Connected Databases 7 Integrations 5 SQL Databases Amazon Athena C…" at bounding box center [724, 403] width 1163 height 693
click at [431, 102] on div "Connected Databases 7" at bounding box center [399, 91] width 152 height 29
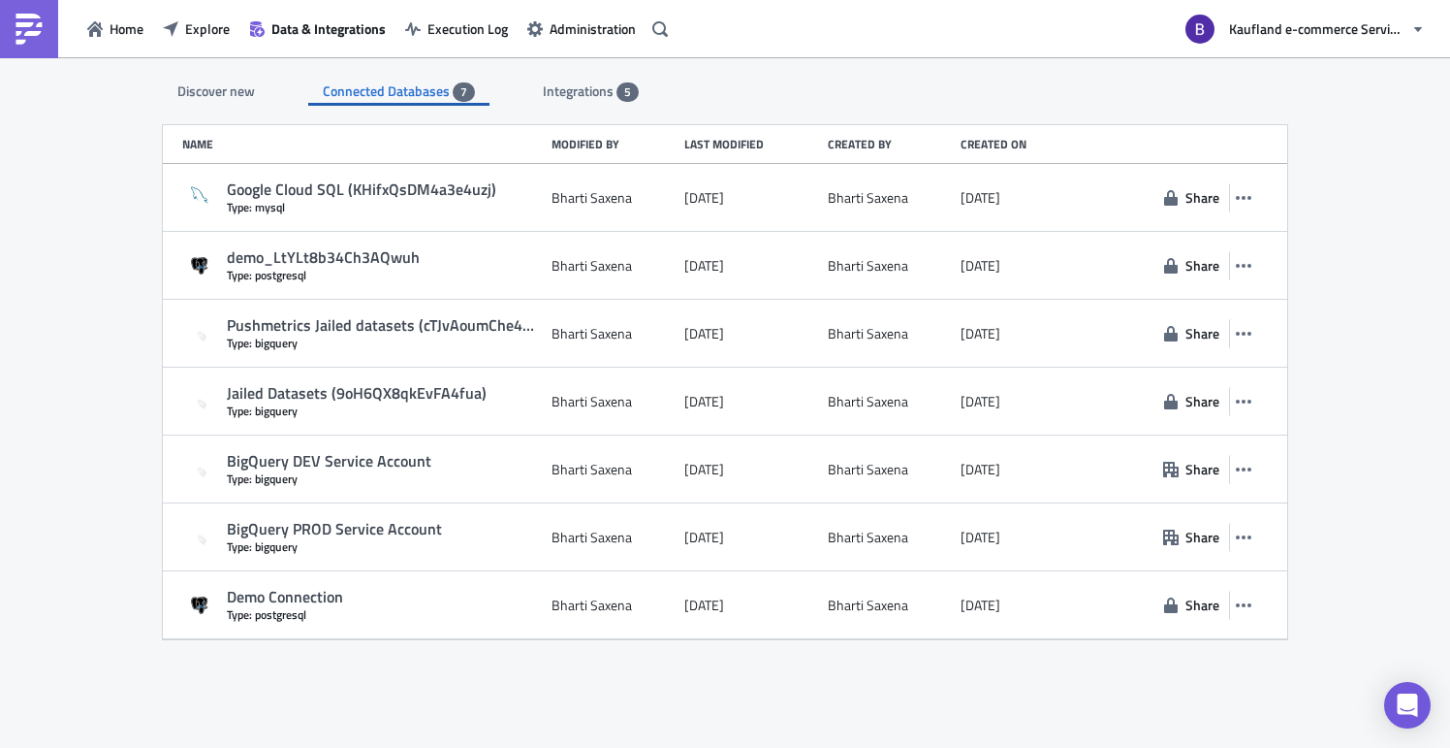
click at [604, 95] on span "Integrations" at bounding box center [580, 90] width 74 height 20
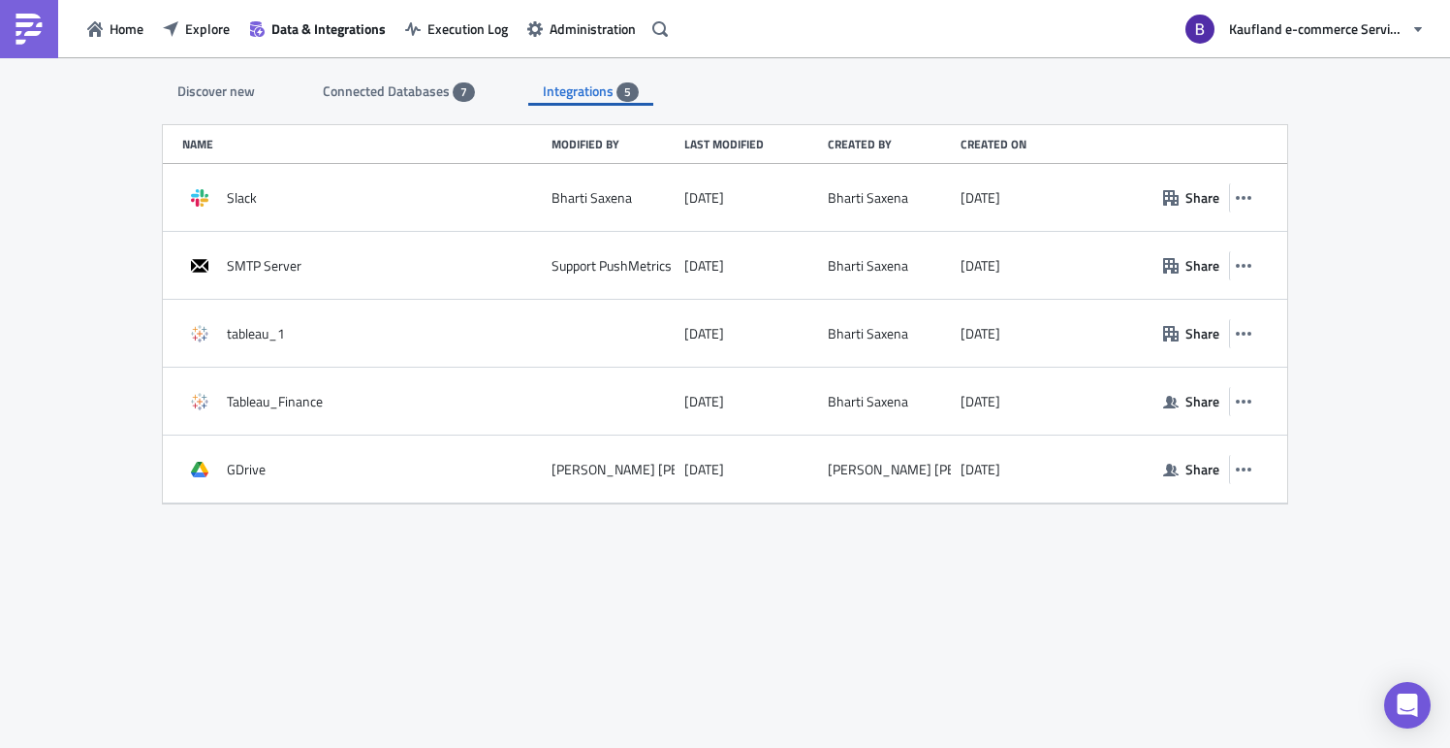
click at [453, 92] on span "7" at bounding box center [464, 91] width 22 height 19
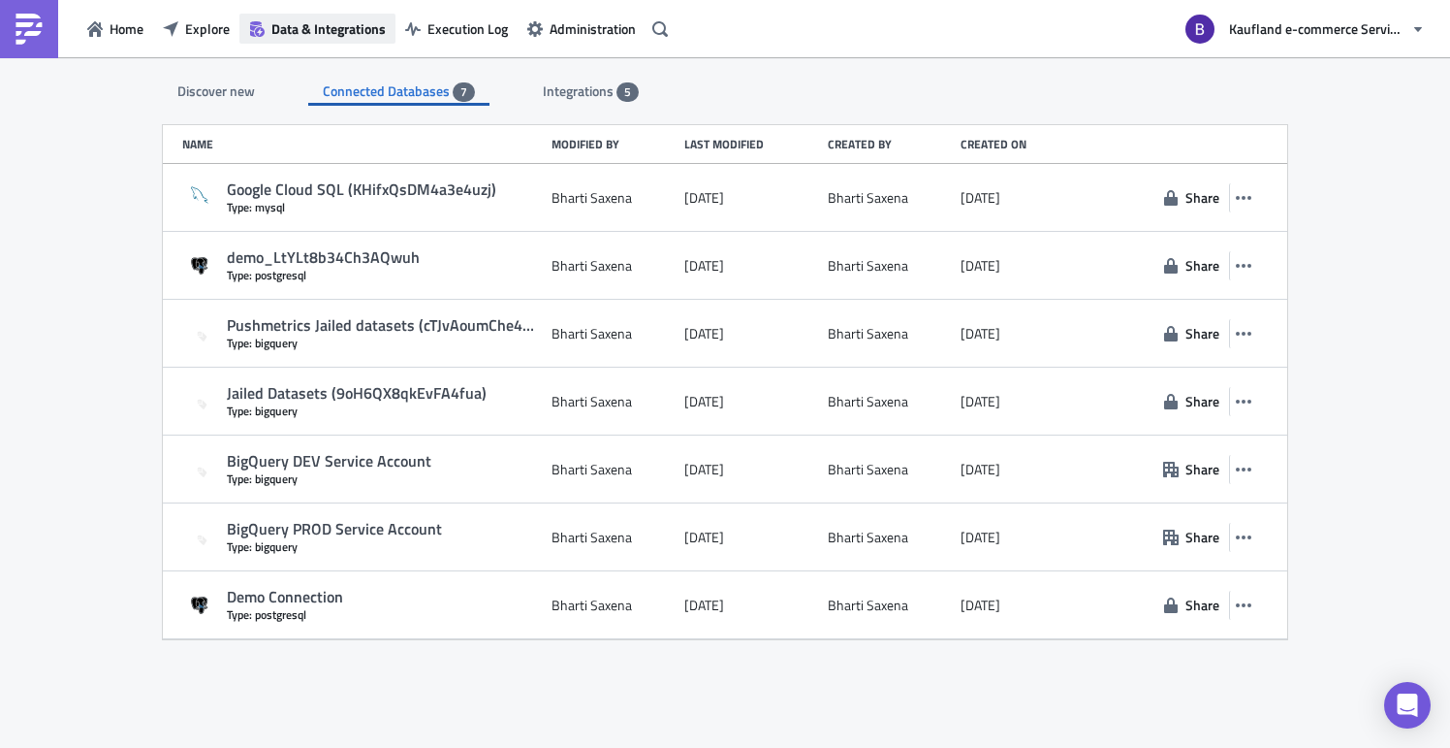
click at [322, 21] on span "Data & Integrations" at bounding box center [328, 28] width 114 height 20
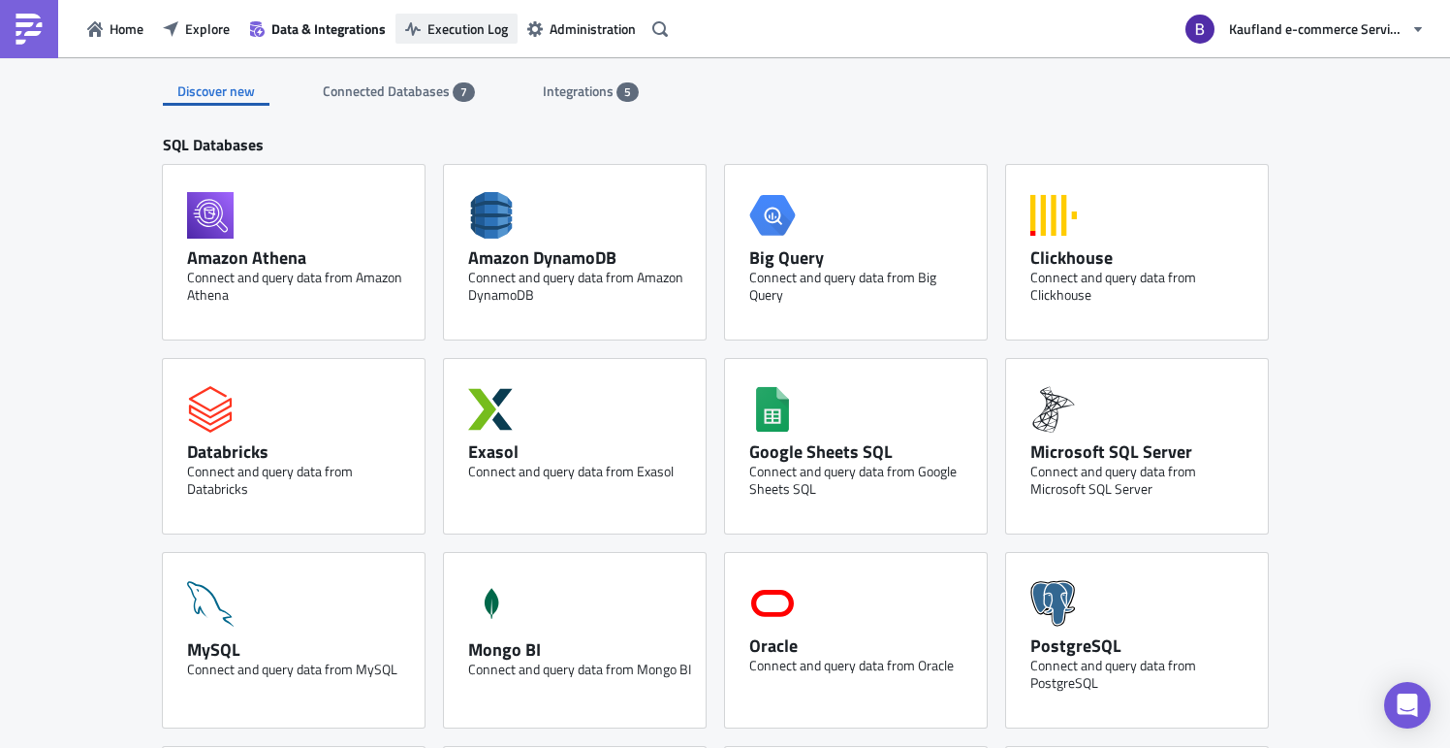
click at [480, 29] on span "Execution Log" at bounding box center [468, 28] width 80 height 20
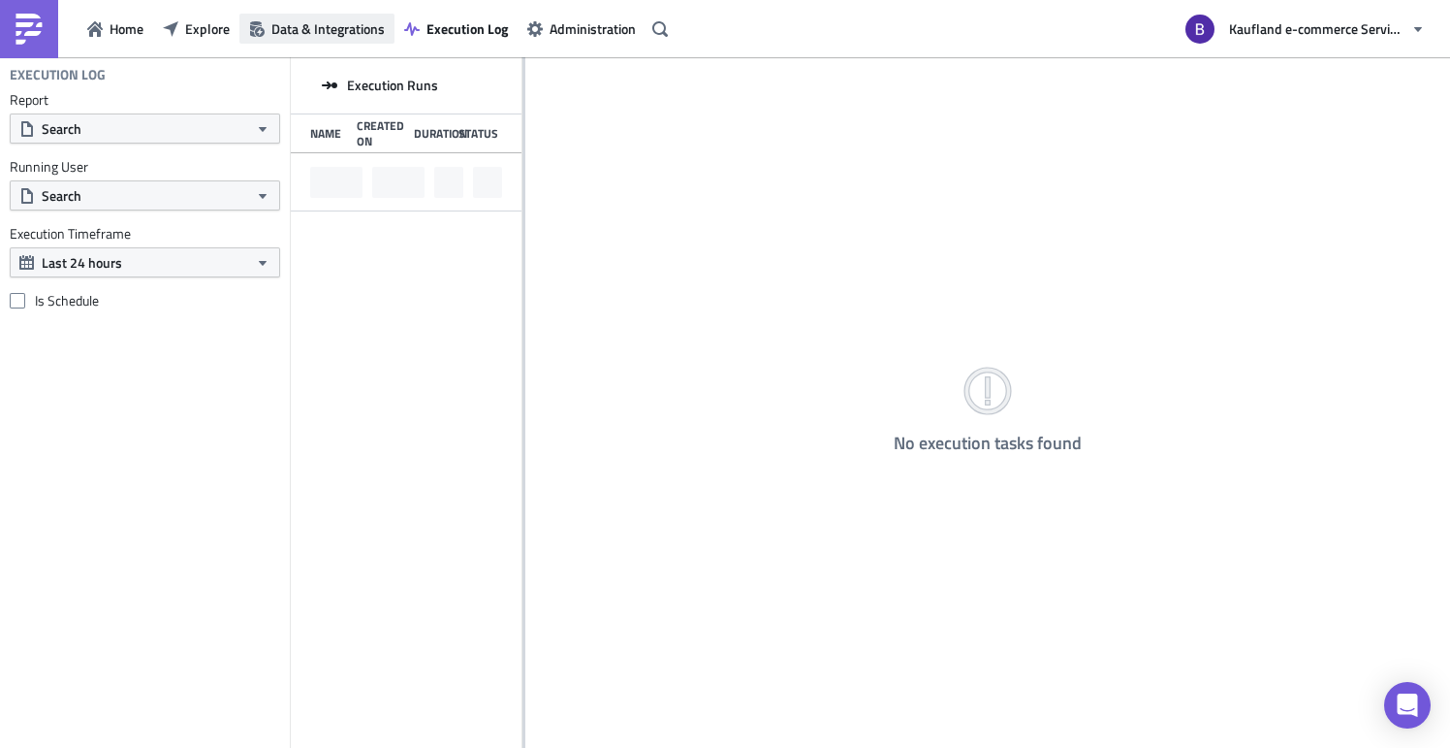
click at [275, 25] on span "Data & Integrations" at bounding box center [327, 28] width 113 height 20
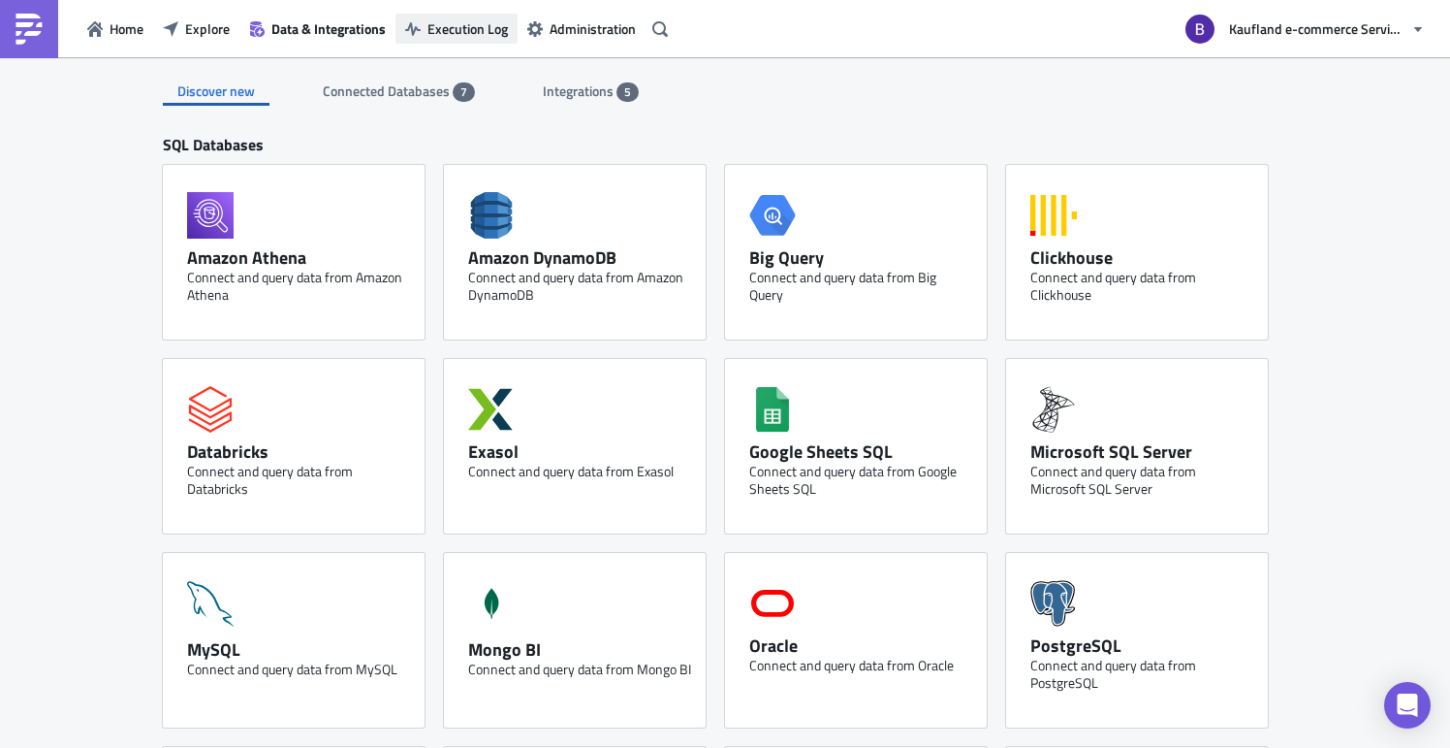
click at [487, 28] on span "Execution Log" at bounding box center [468, 28] width 80 height 20
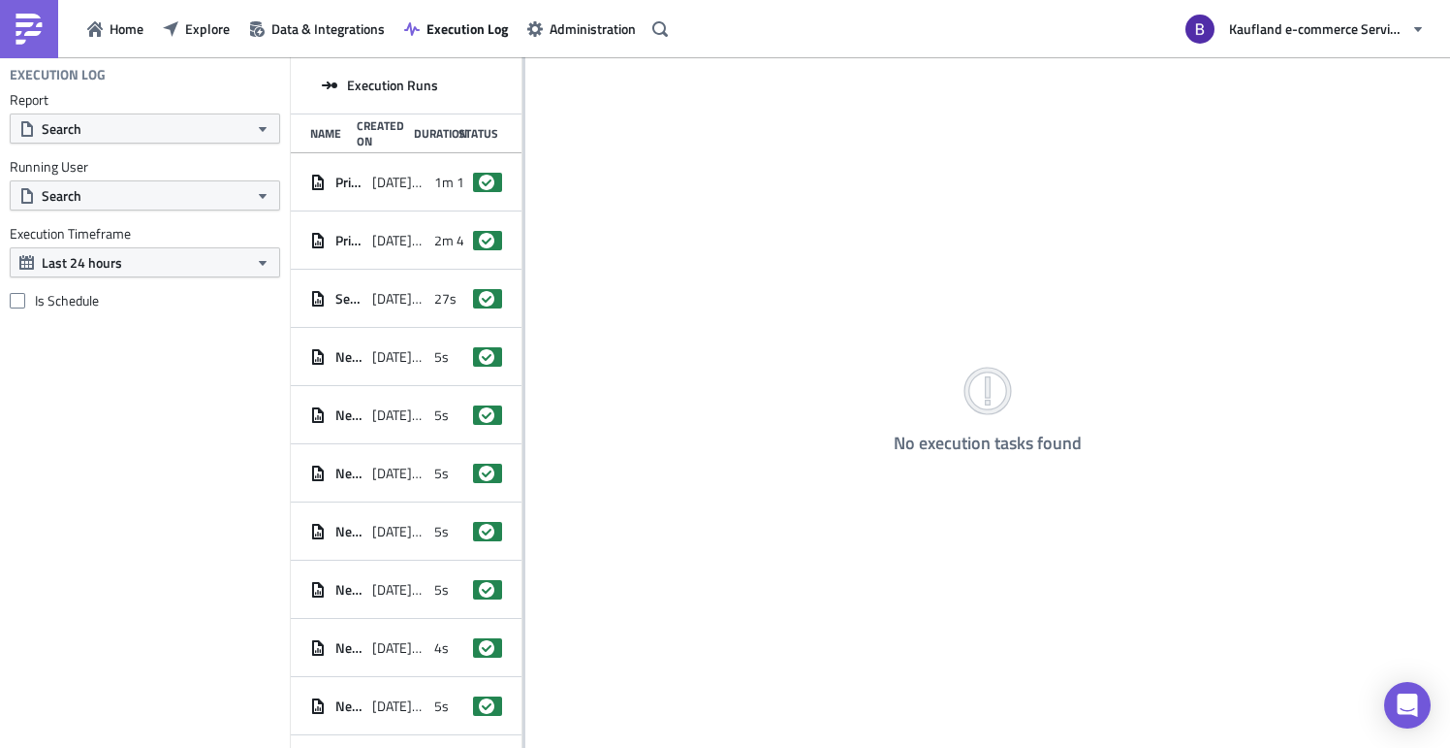
click at [521, 109] on div "Execution Runs" at bounding box center [406, 85] width 231 height 57
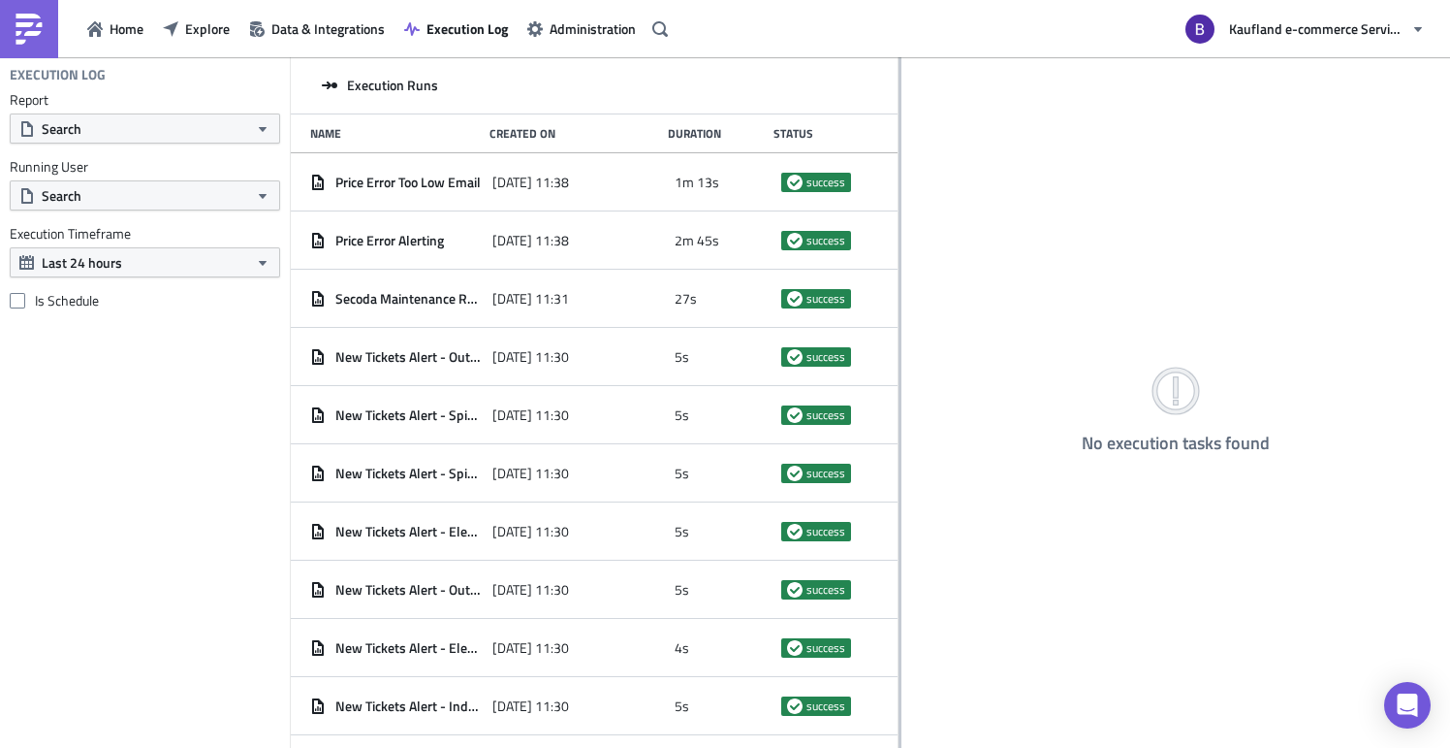
drag, startPoint x: 523, startPoint y: 105, endPoint x: 899, endPoint y: 107, distance: 376.2
click at [899, 107] on div at bounding box center [900, 403] width 3 height 693
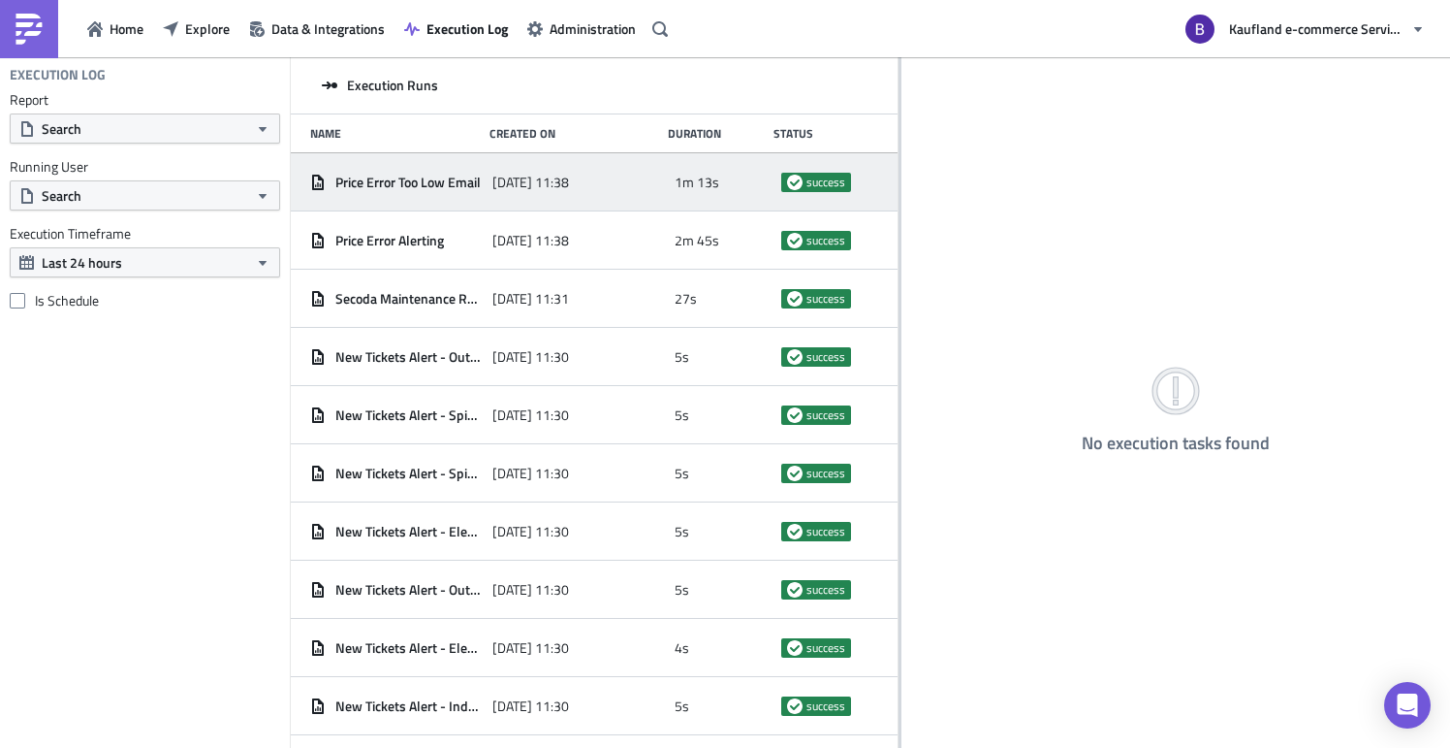
click at [411, 161] on div "Price Error Too Low Email [DATE] 11:38 1m 13s success" at bounding box center [594, 182] width 607 height 58
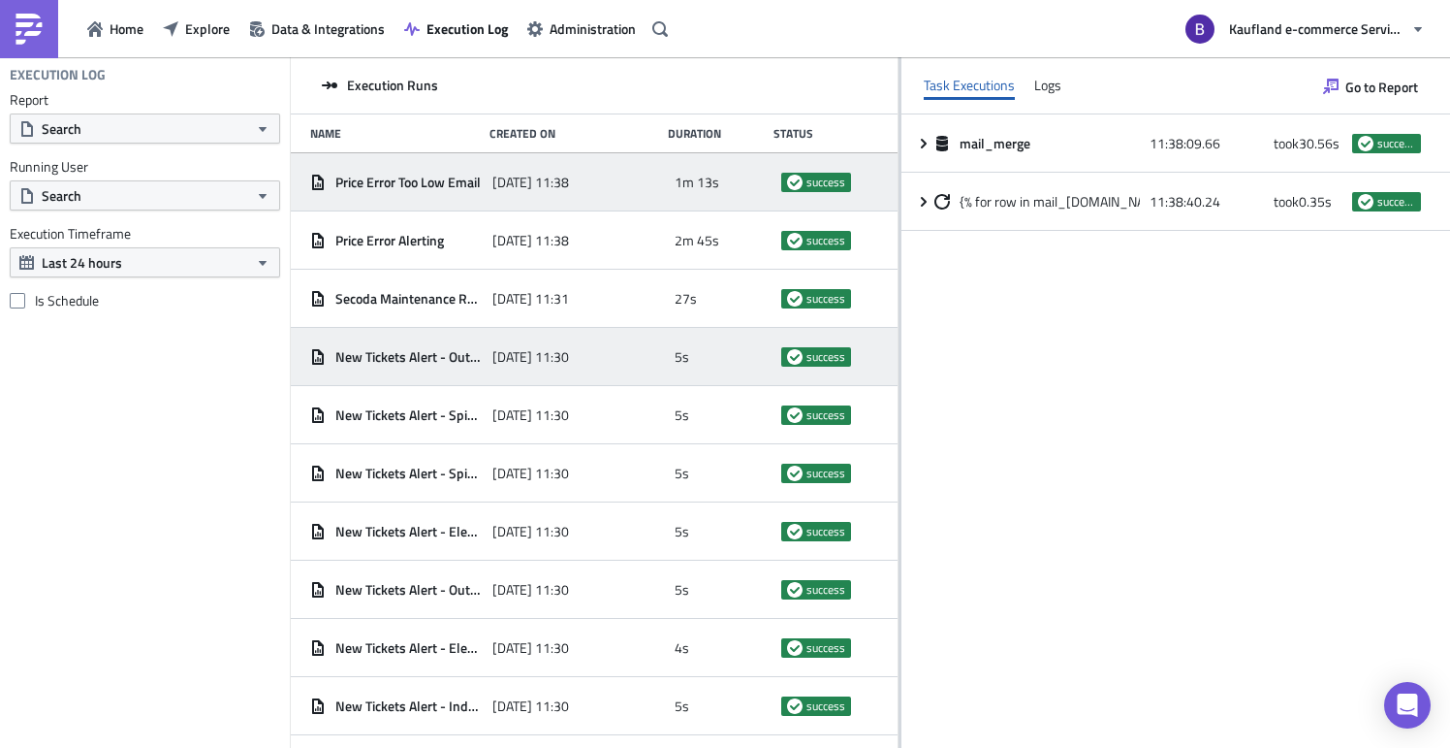
click at [414, 334] on div "New Tickets Alert - Outdoor [DATE] 11:30 5s success" at bounding box center [594, 357] width 607 height 58
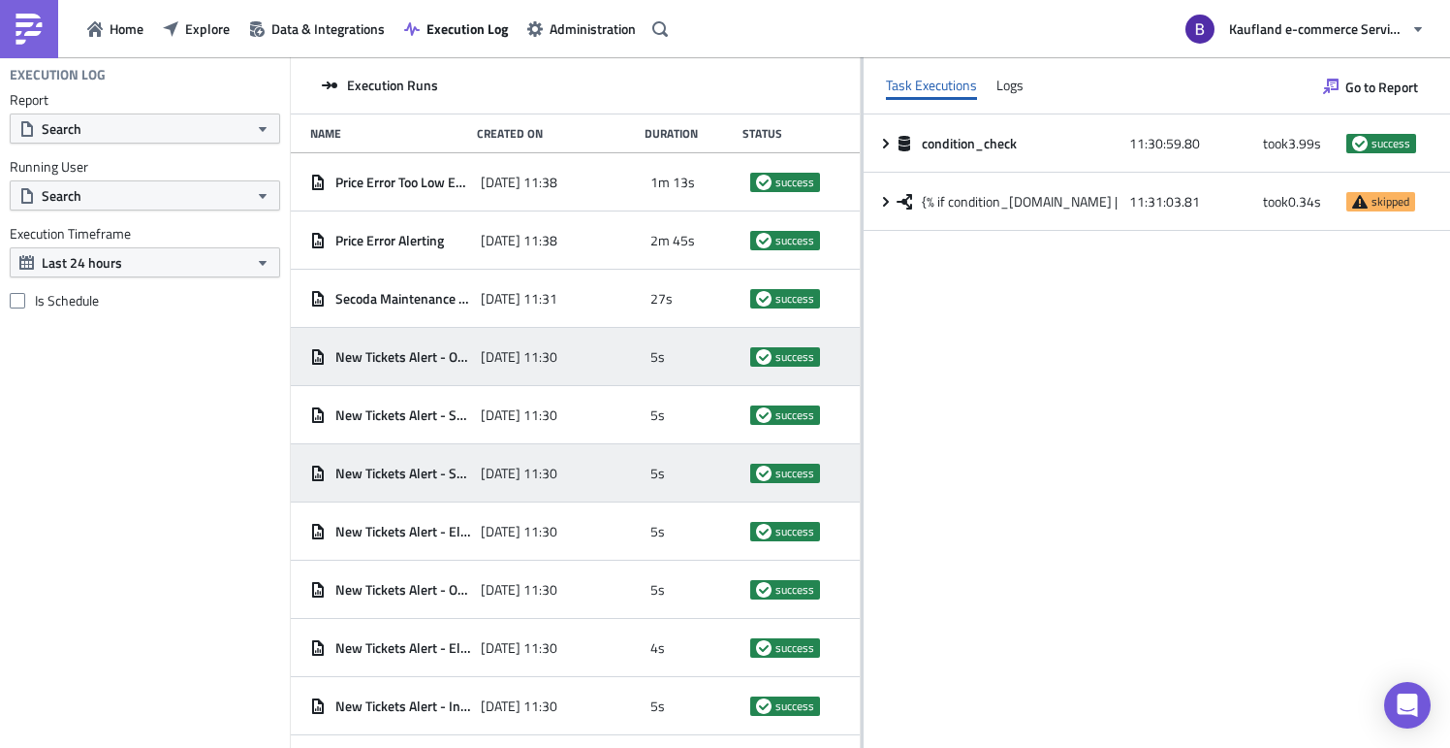
click at [541, 490] on div "[DATE] 11:30" at bounding box center [561, 473] width 161 height 35
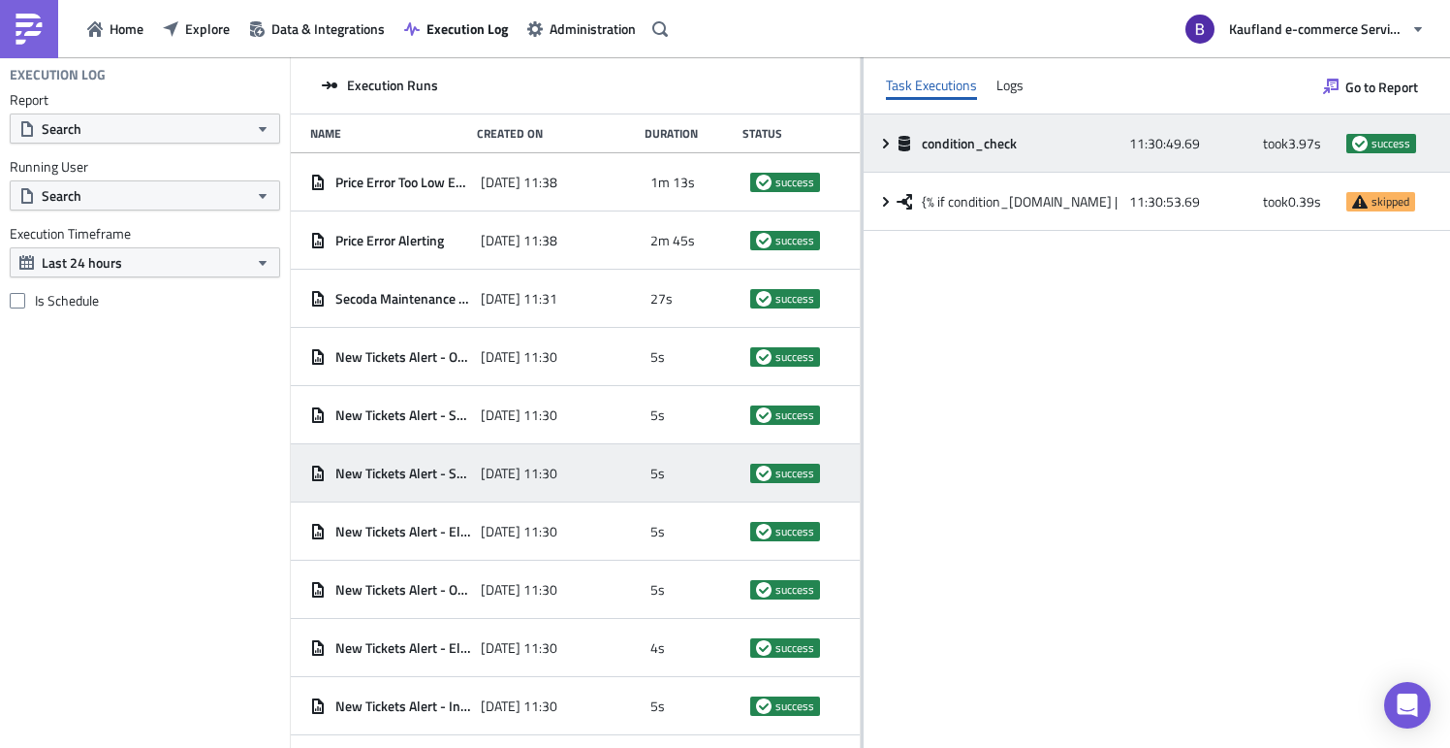
click at [894, 147] on icon at bounding box center [886, 144] width 16 height 16
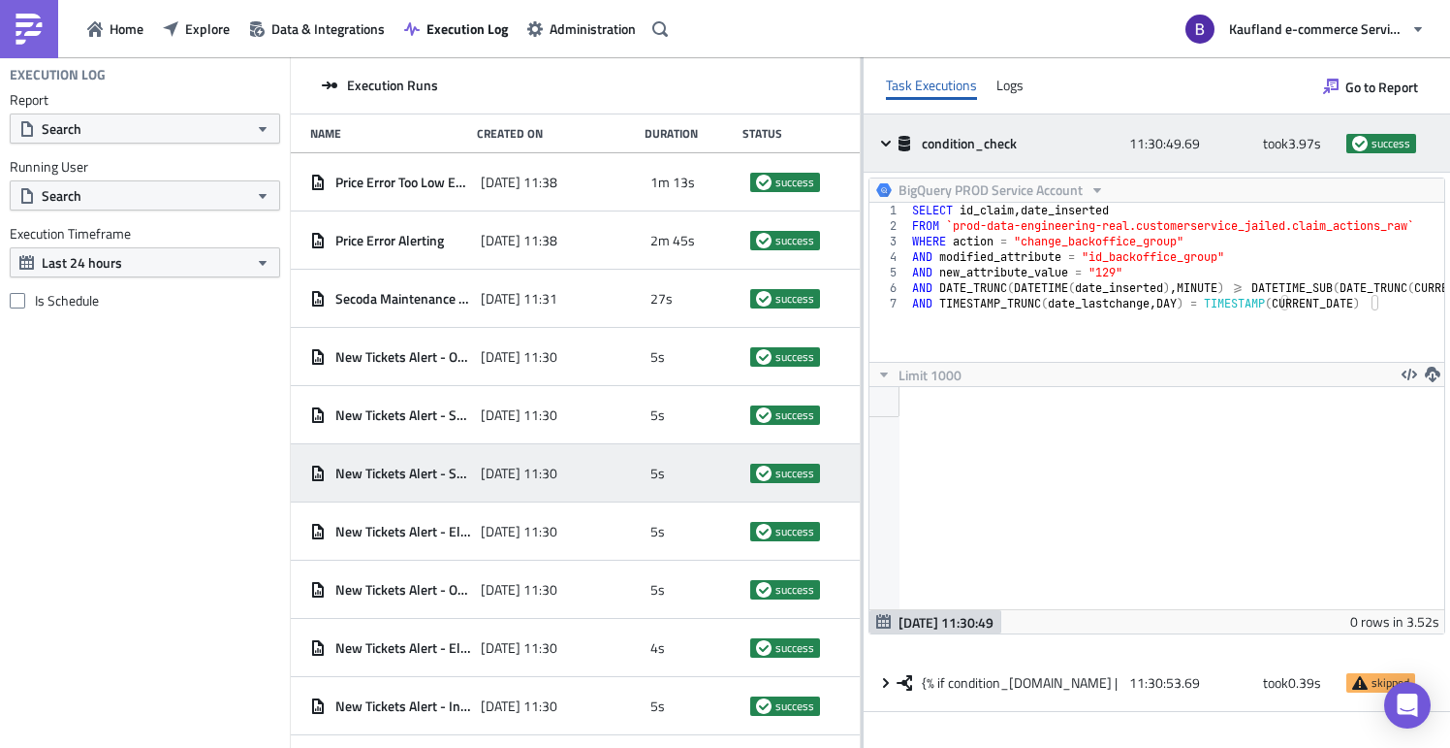
scroll to position [222, 537]
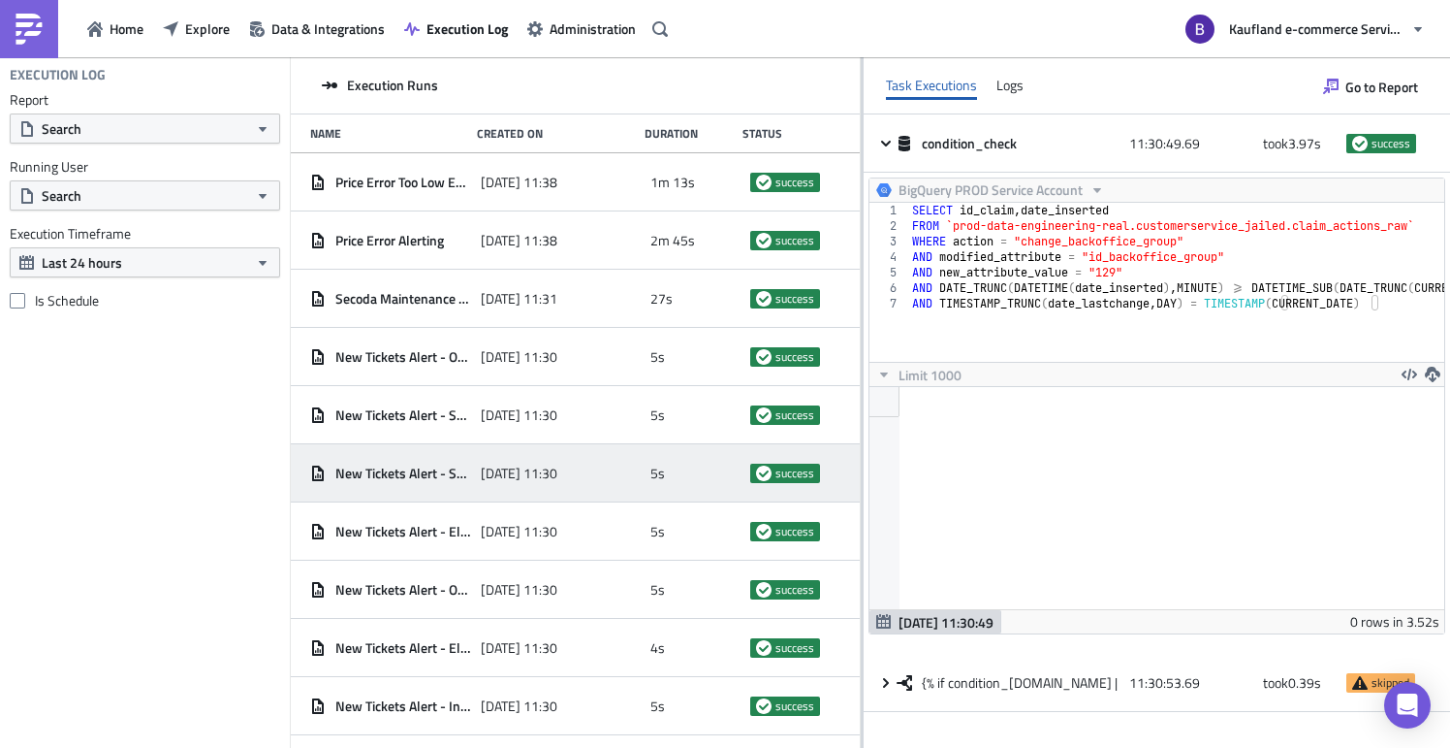
drag, startPoint x: 943, startPoint y: 206, endPoint x: 1355, endPoint y: 319, distance: 427.4
click at [1355, 319] on div "AND TIMESTAMP_TRUNC(date_lastchange, DAY) = TIMESTAMP(CURRENT_DATE) 1 2 3 4 5 6…" at bounding box center [1157, 282] width 575 height 159
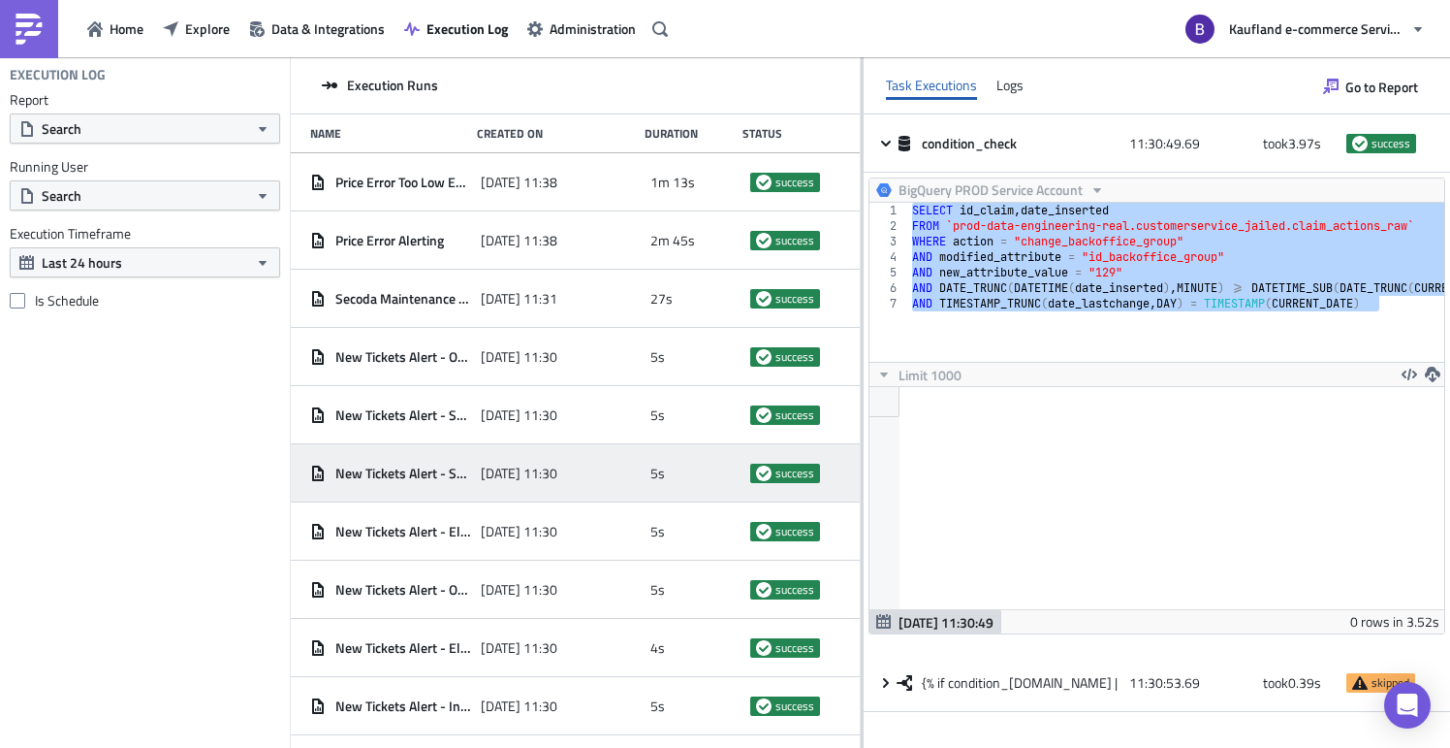
drag, startPoint x: 1430, startPoint y: 305, endPoint x: 892, endPoint y: 208, distance: 546.8
click at [892, 208] on div "Execution Runs Name Created On Duration Status Price Error Too Low Email [DATE]…" at bounding box center [871, 403] width 1160 height 693
type textarea "SELECT id_claim, date_inserted FROM `prod-data-engineering-real.customerservice…"
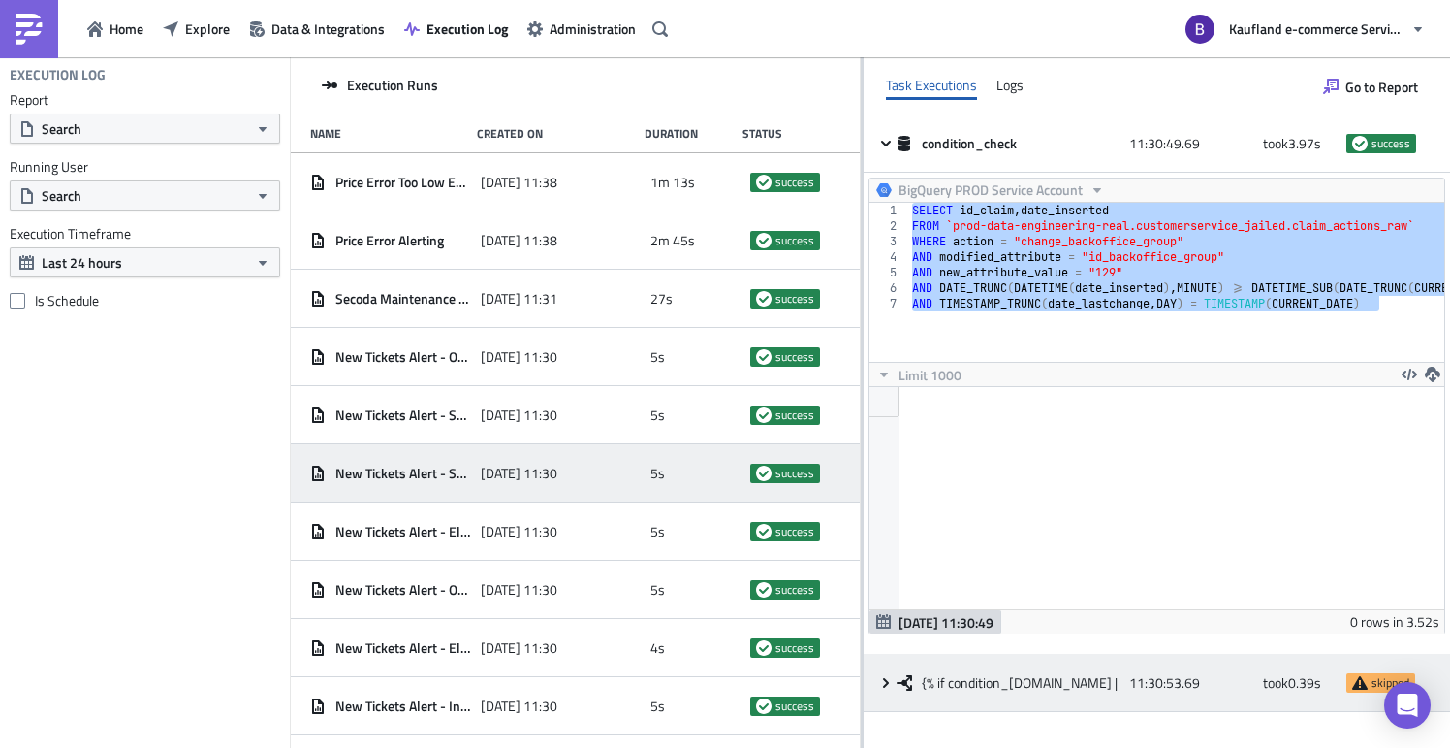
click at [913, 685] on div "{% if condition_[DOMAIN_NAME] | length > 0 %} 11:30:53.69 took 0.39 s skipped" at bounding box center [1157, 682] width 587 height 58
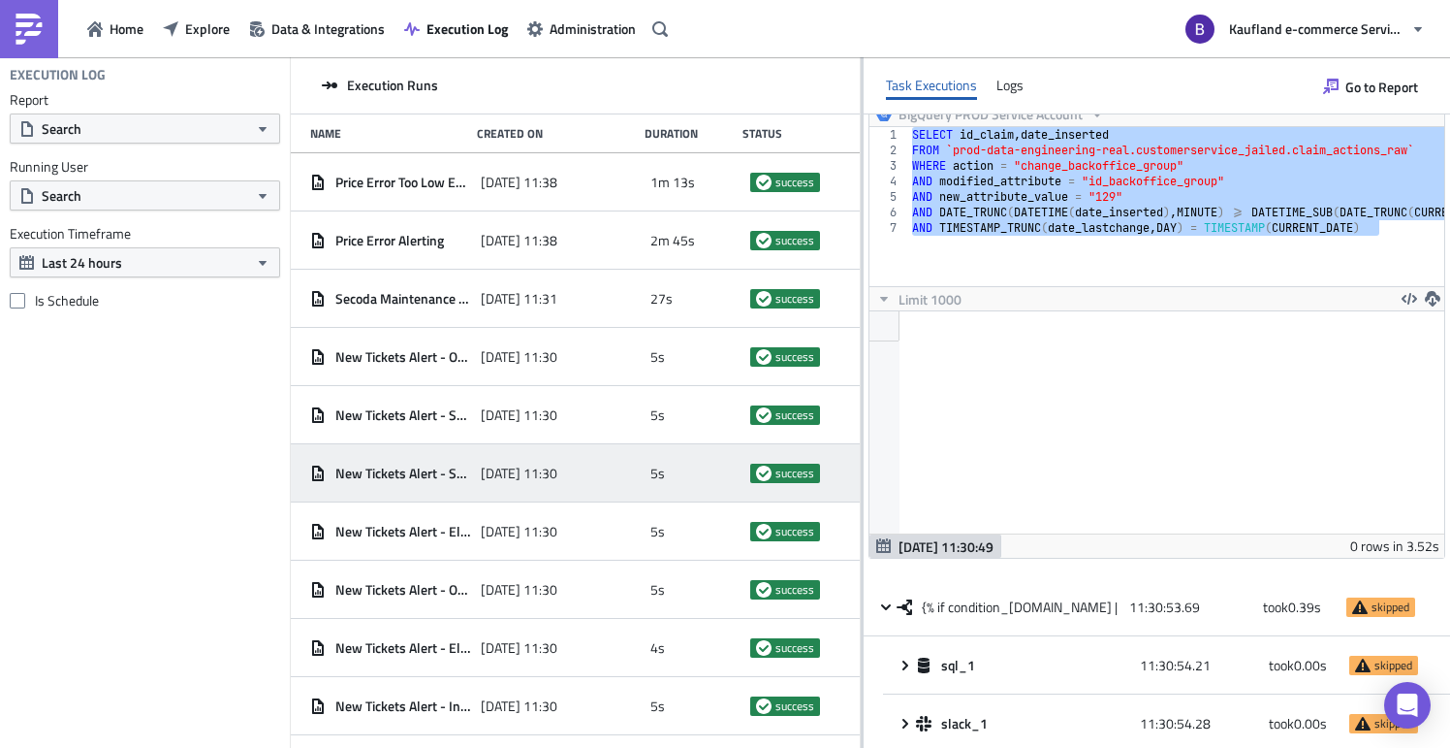
scroll to position [81, 0]
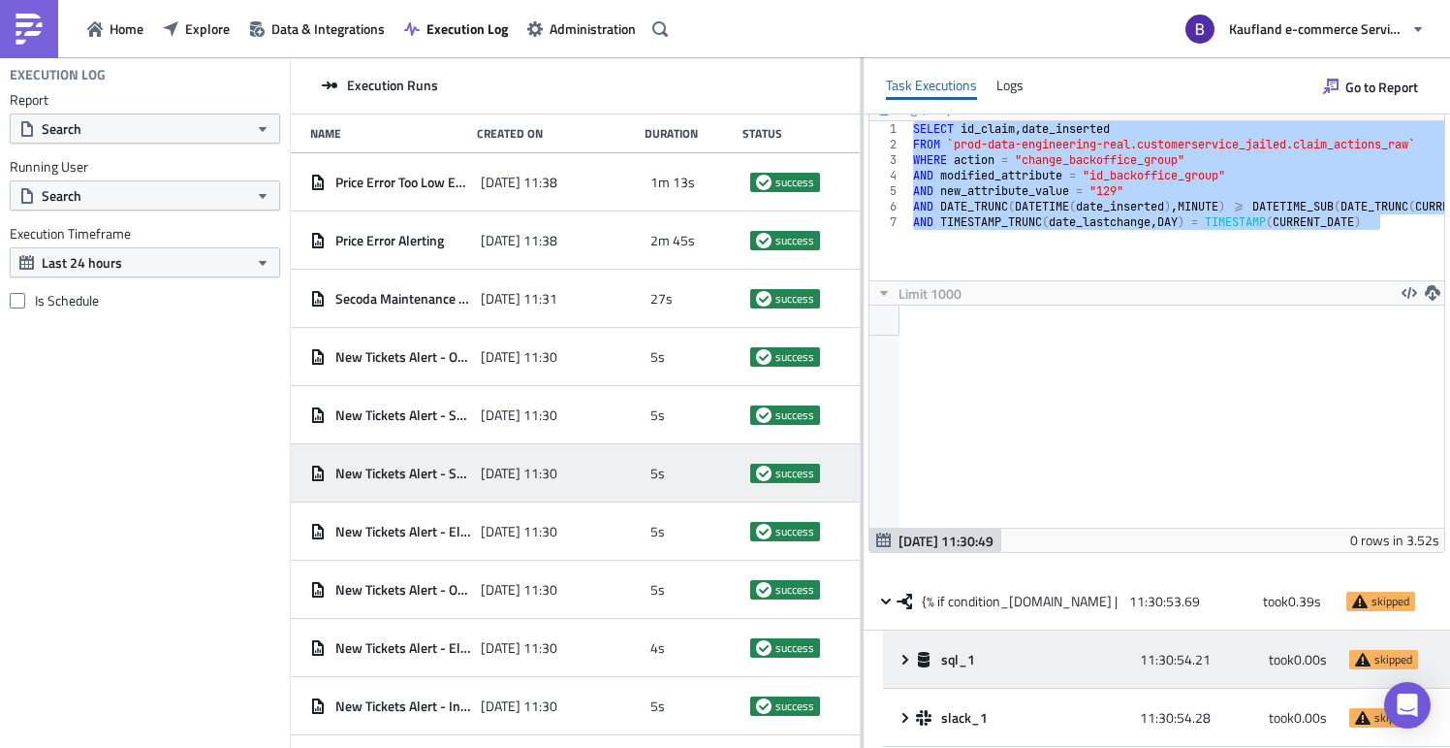
click at [913, 665] on icon at bounding box center [906, 660] width 16 height 16
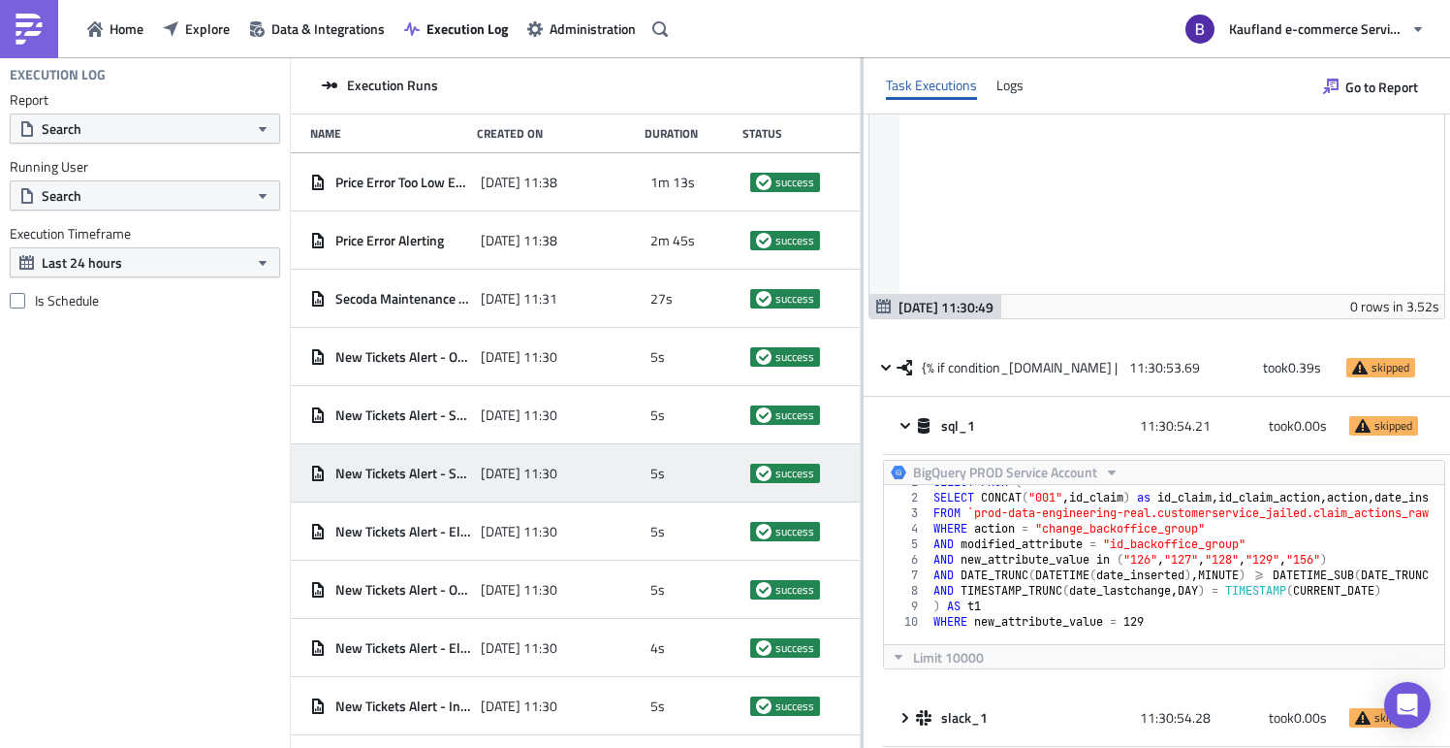
scroll to position [11, 0]
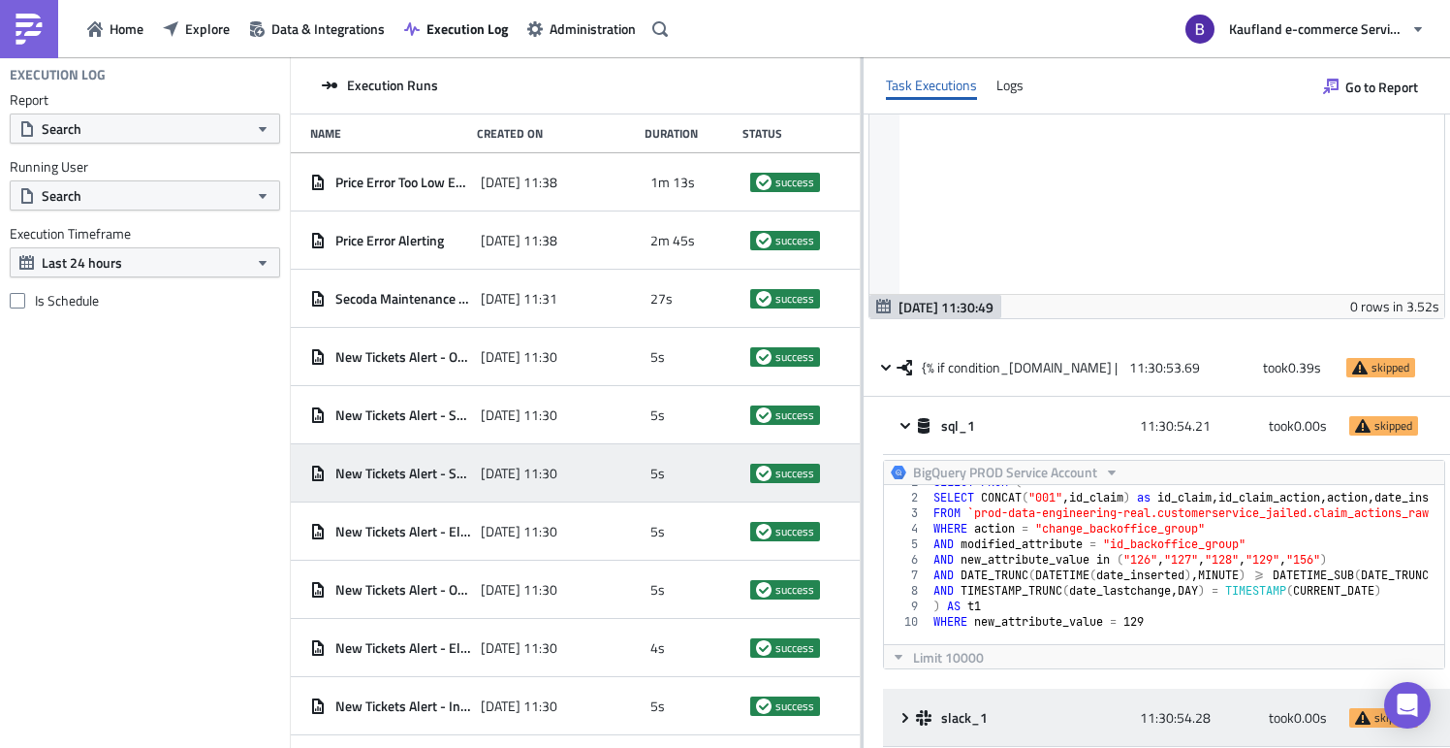
click at [971, 714] on div "slack_1" at bounding box center [1023, 717] width 214 height 17
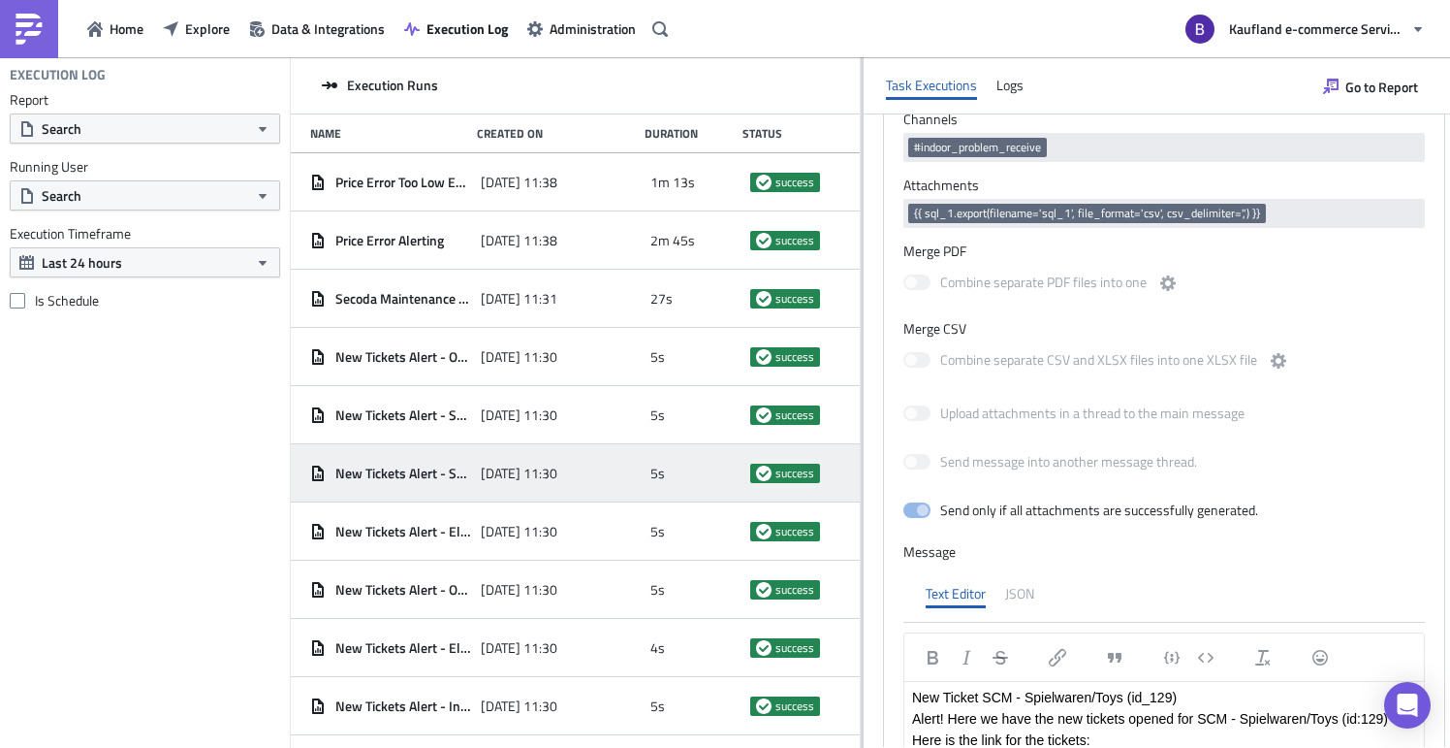
scroll to position [1247, 0]
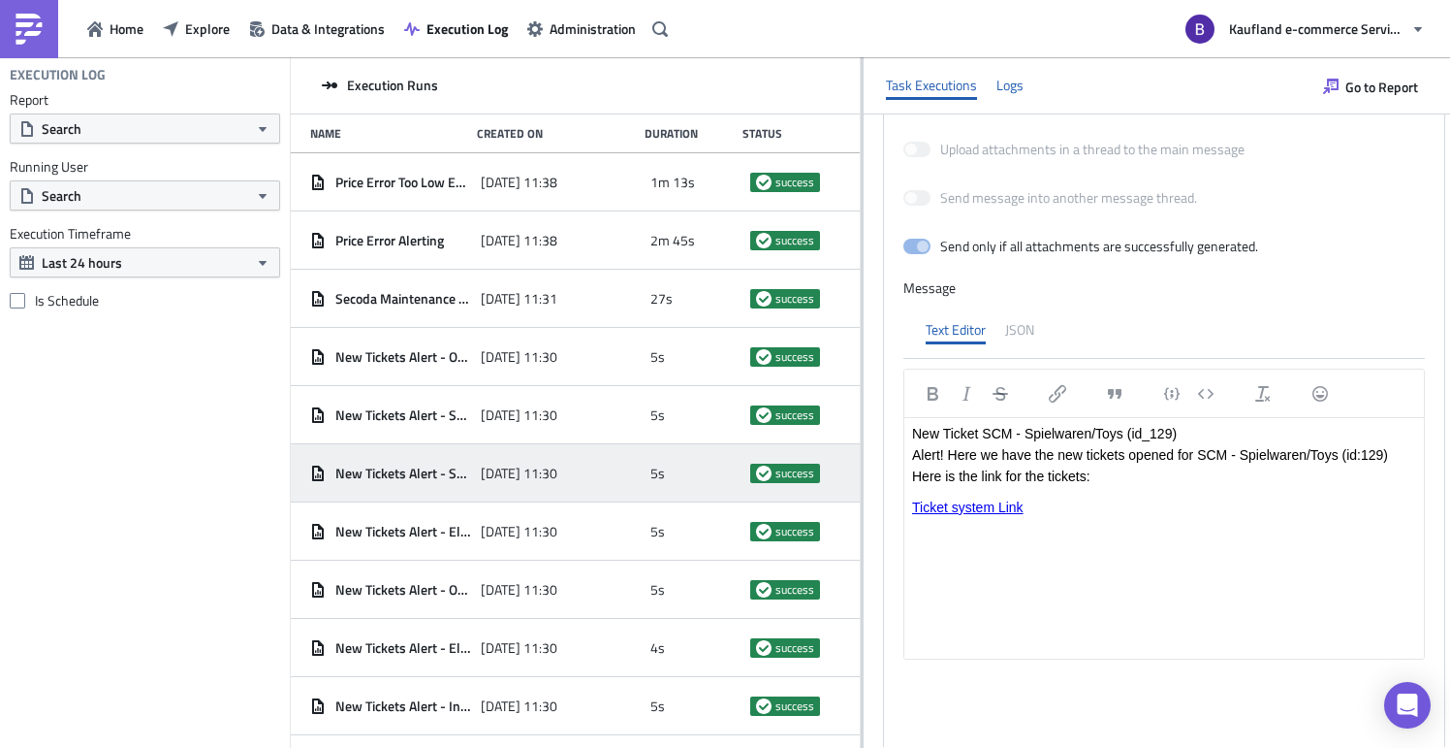
click at [1024, 88] on div "Logs" at bounding box center [1010, 85] width 27 height 29
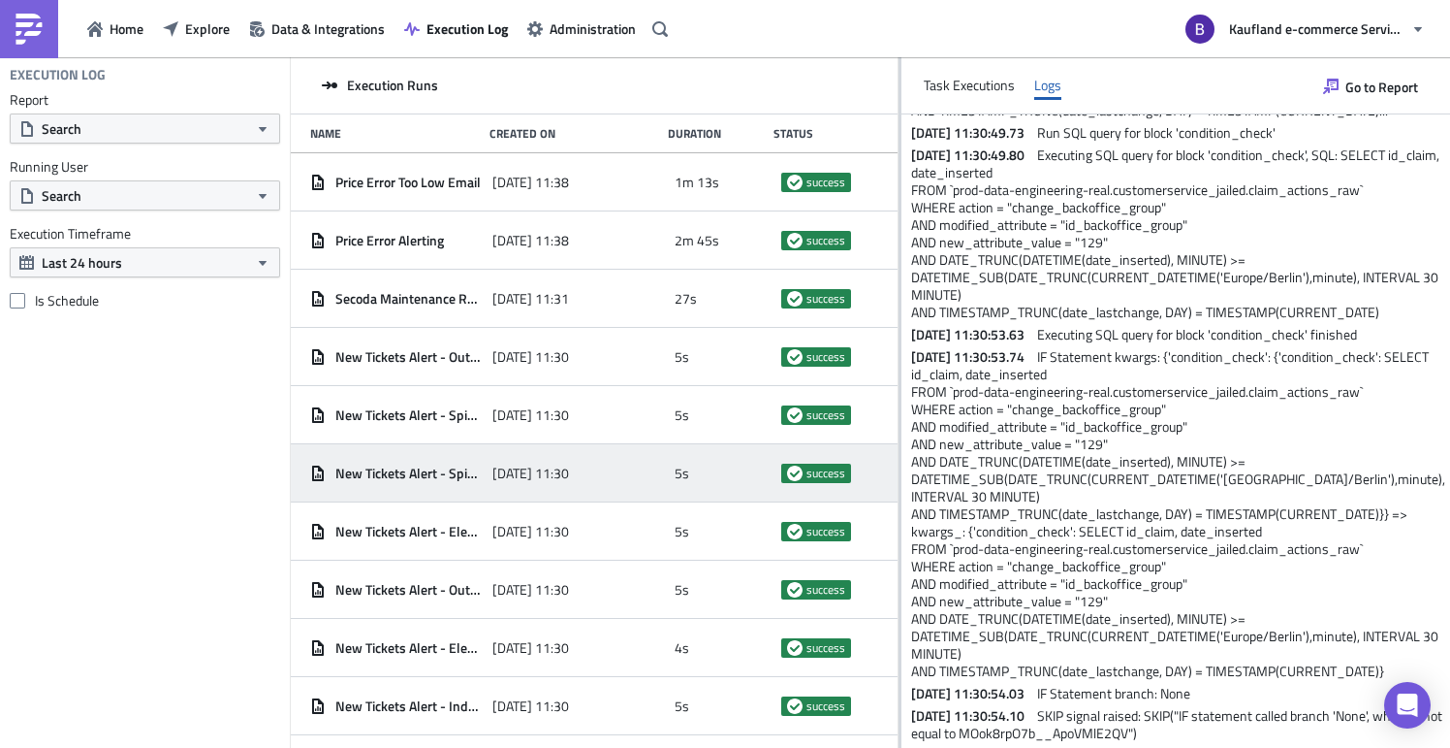
scroll to position [0, 0]
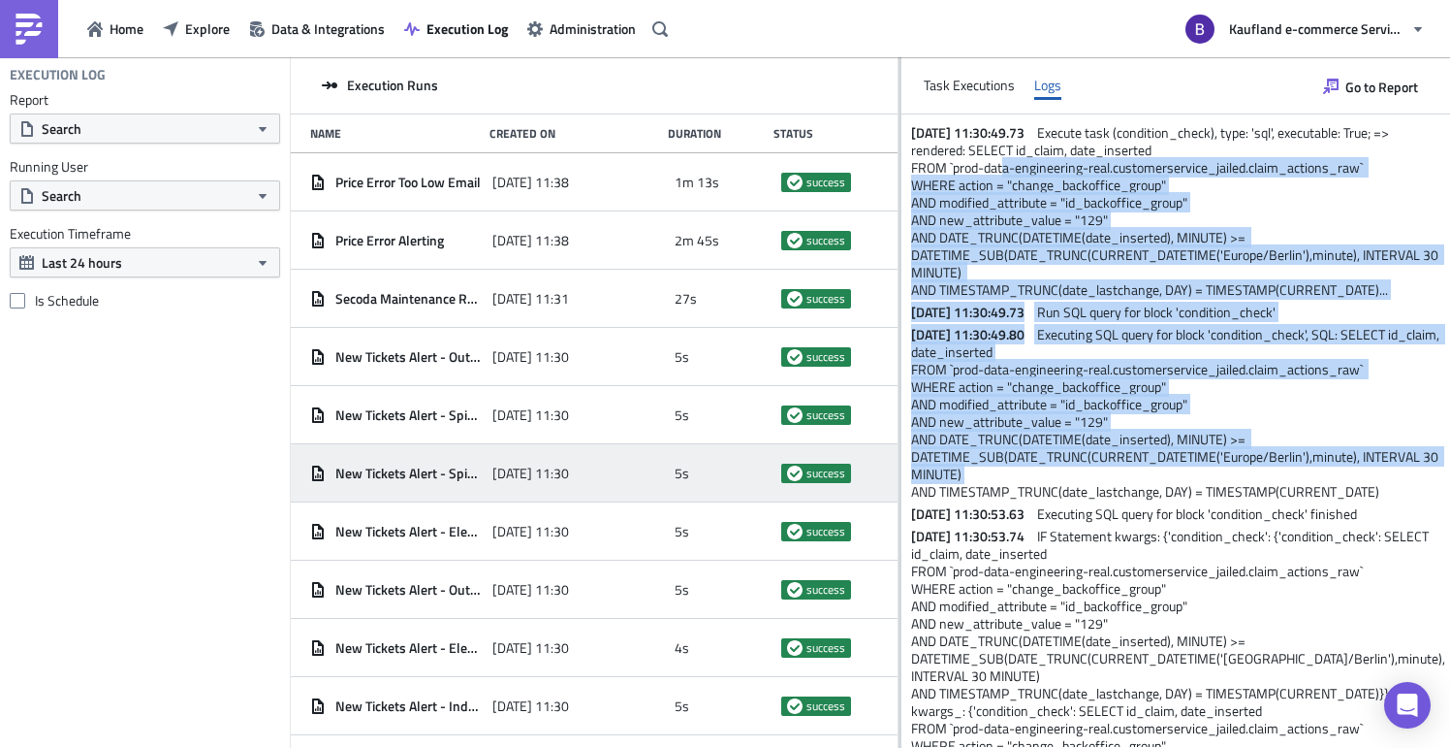
drag, startPoint x: 1170, startPoint y: 176, endPoint x: 1238, endPoint y: 456, distance: 287.4
click at [1269, 470] on div "[DATE] 11:30:49.73 Execute task (condition_check), type: 'sql', executable: Tru…" at bounding box center [1176, 517] width 549 height 807
click at [1077, 184] on span "Execute task (condition_check), type: 'sql', executable: True; => rendered: SEL…" at bounding box center [1176, 210] width 530 height 177
drag, startPoint x: 1058, startPoint y: 133, endPoint x: 971, endPoint y: 213, distance: 118.0
click at [902, 130] on div "[DATE] 11:30:49.73 Execute task (condition_check), type: 'sql', executable: Tru…" at bounding box center [1176, 517] width 549 height 807
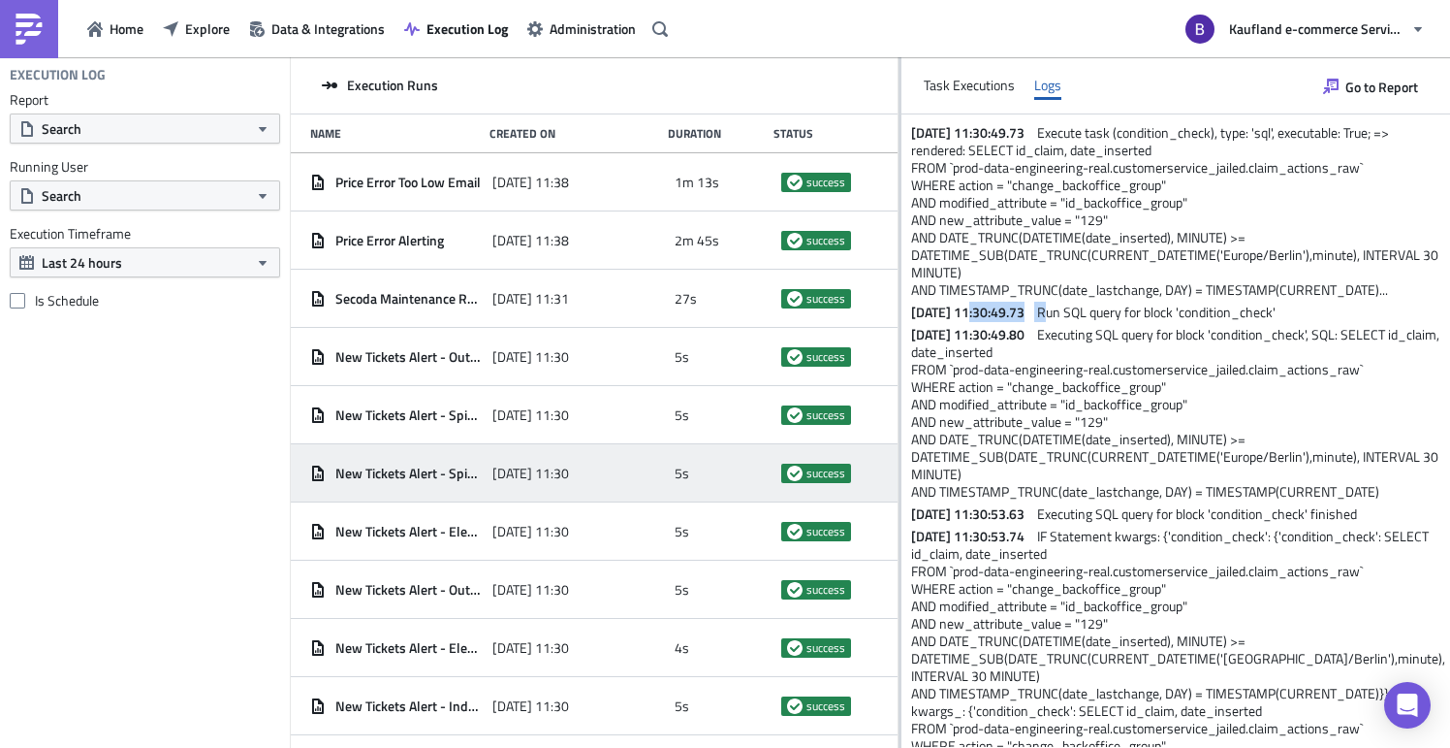
drag, startPoint x: 1065, startPoint y: 312, endPoint x: 969, endPoint y: 320, distance: 96.3
click at [973, 316] on p "[DATE] 11:30:49.73 Run SQL query for block 'condition_check'" at bounding box center [1178, 311] width 534 height 17
drag, startPoint x: 1083, startPoint y: 357, endPoint x: 1022, endPoint y: 438, distance: 101.8
click at [1062, 363] on p "[DATE] 11:30:49.80 Executing SQL query for block 'condition_check', SQL: SELECT…" at bounding box center [1178, 413] width 534 height 175
drag, startPoint x: 1068, startPoint y: 494, endPoint x: 1001, endPoint y: 585, distance: 112.9
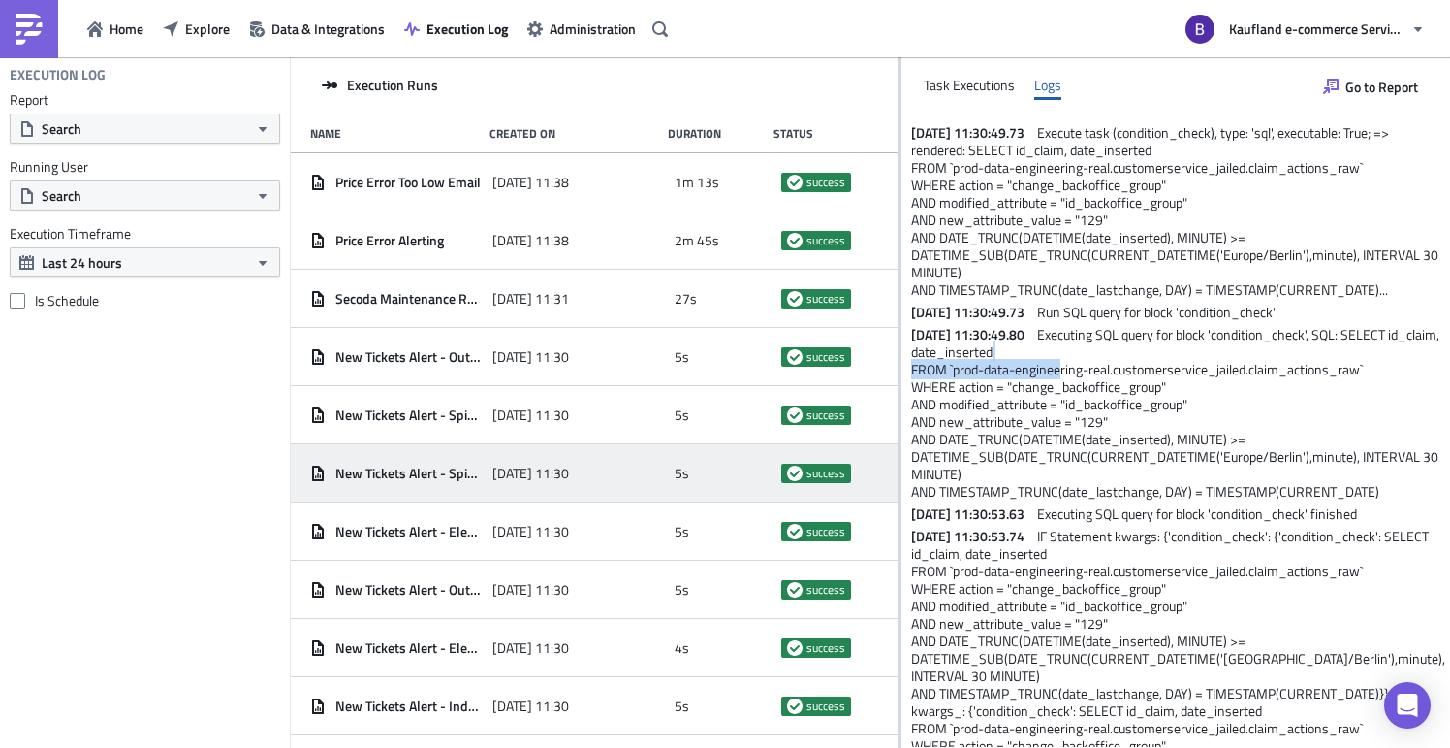
click at [1049, 509] on div "[DATE] 11:30:49.73 Execute task (condition_check), type: 'sql', executable: Tru…" at bounding box center [1176, 517] width 549 height 807
click at [1166, 637] on span "IF Statement kwargs: {'condition_check': {'condition_check': SELECT id_claim, d…" at bounding box center [1179, 692] width 537 height 334
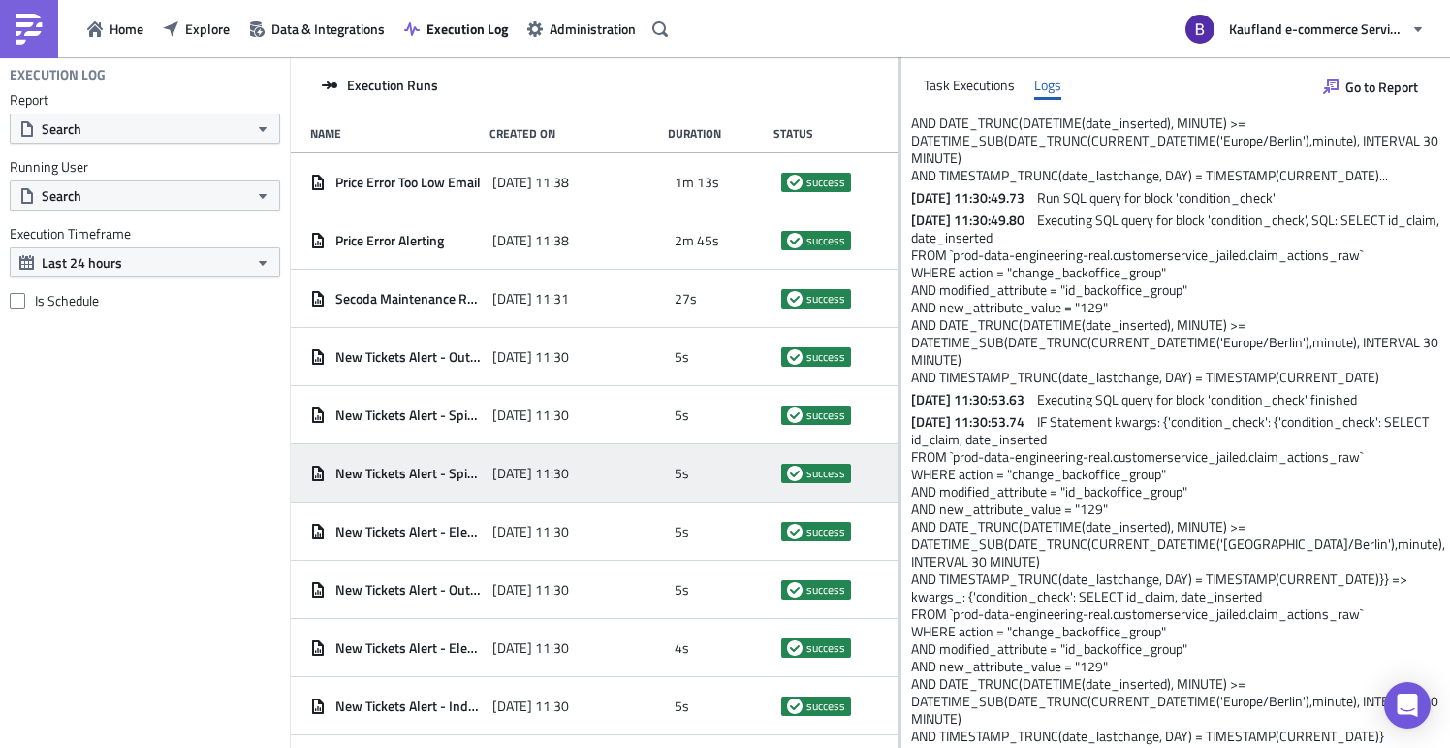
scroll to position [179, 0]
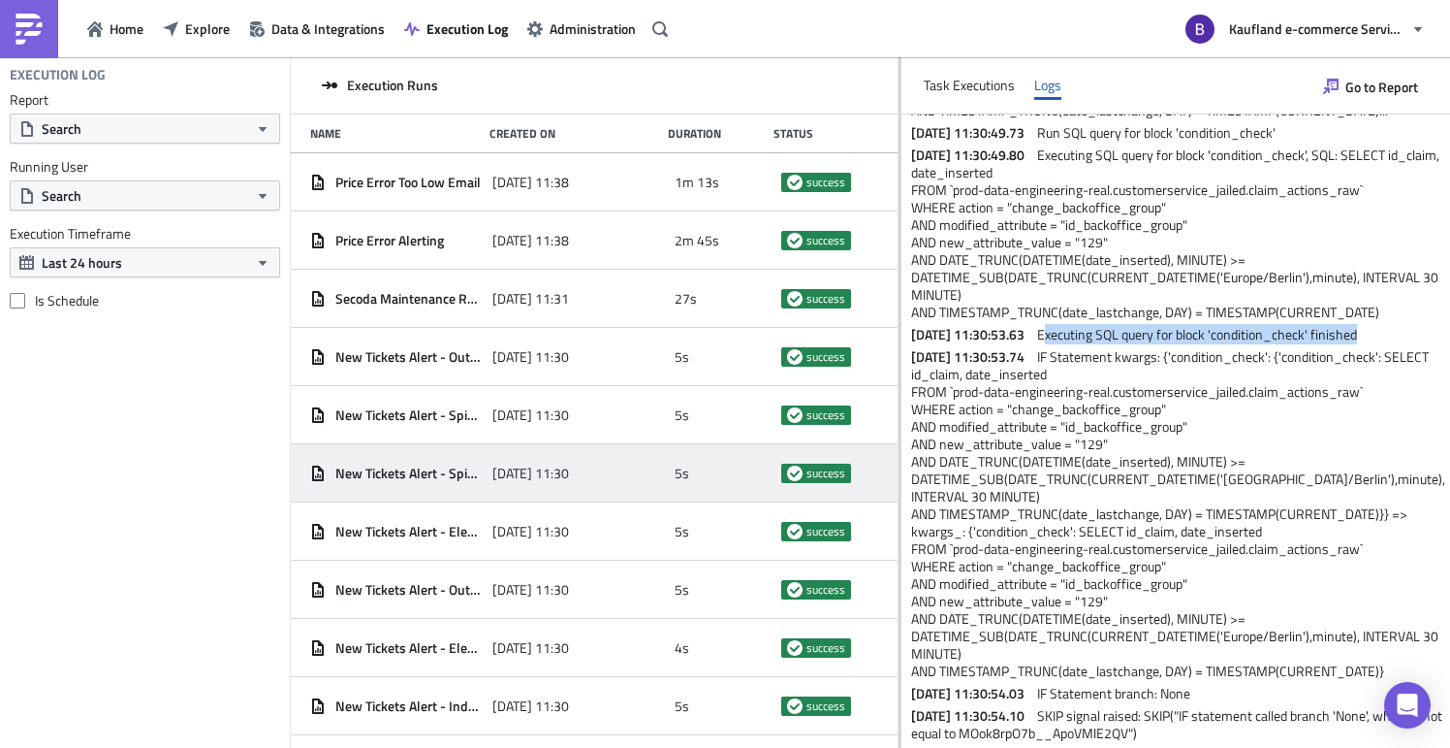
drag, startPoint x: 1074, startPoint y: 331, endPoint x: 1409, endPoint y: 329, distance: 334.5
click at [1409, 329] on p "[DATE] 11:30:53.63 Executing SQL query for block 'condition_check' finished" at bounding box center [1178, 334] width 534 height 17
click at [1309, 418] on p "[DATE] 11:30:53.74 IF Statement kwargs: {'condition_check': {'condition_check':…" at bounding box center [1178, 514] width 534 height 332
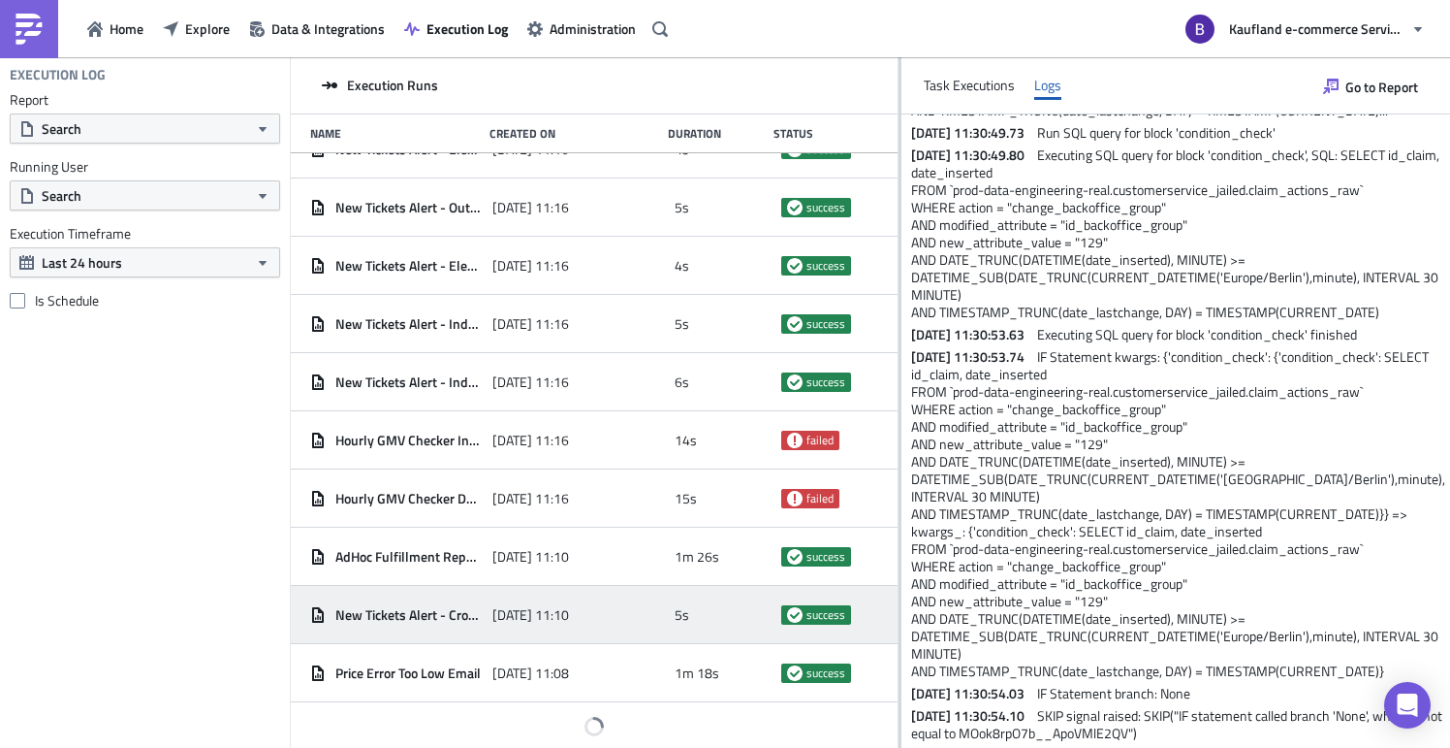
click at [646, 613] on div "[DATE] 11:10" at bounding box center [579, 614] width 173 height 35
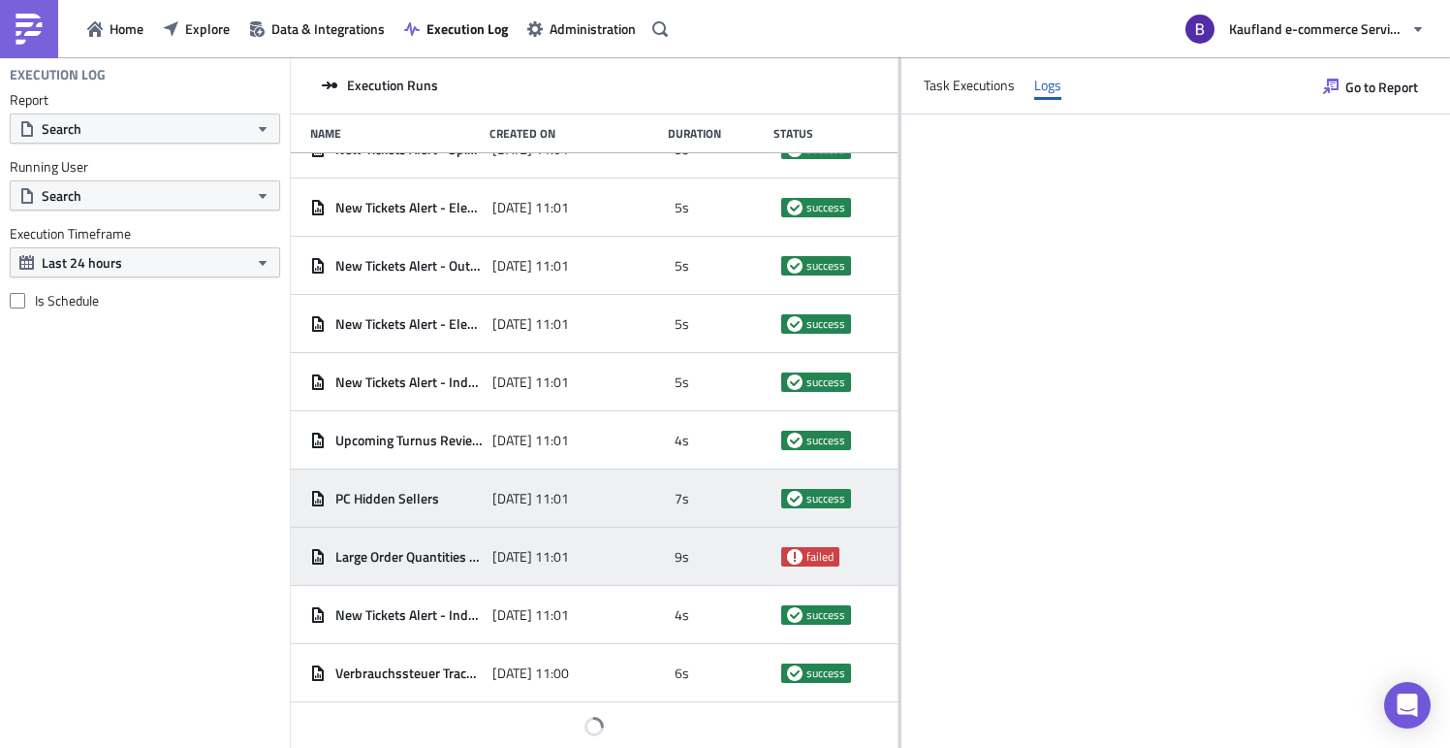
click at [684, 532] on div "Large Order Quantities Alerting ([DATE] Simple Report) [DATE] 11:01 9s failed" at bounding box center [594, 556] width 607 height 58
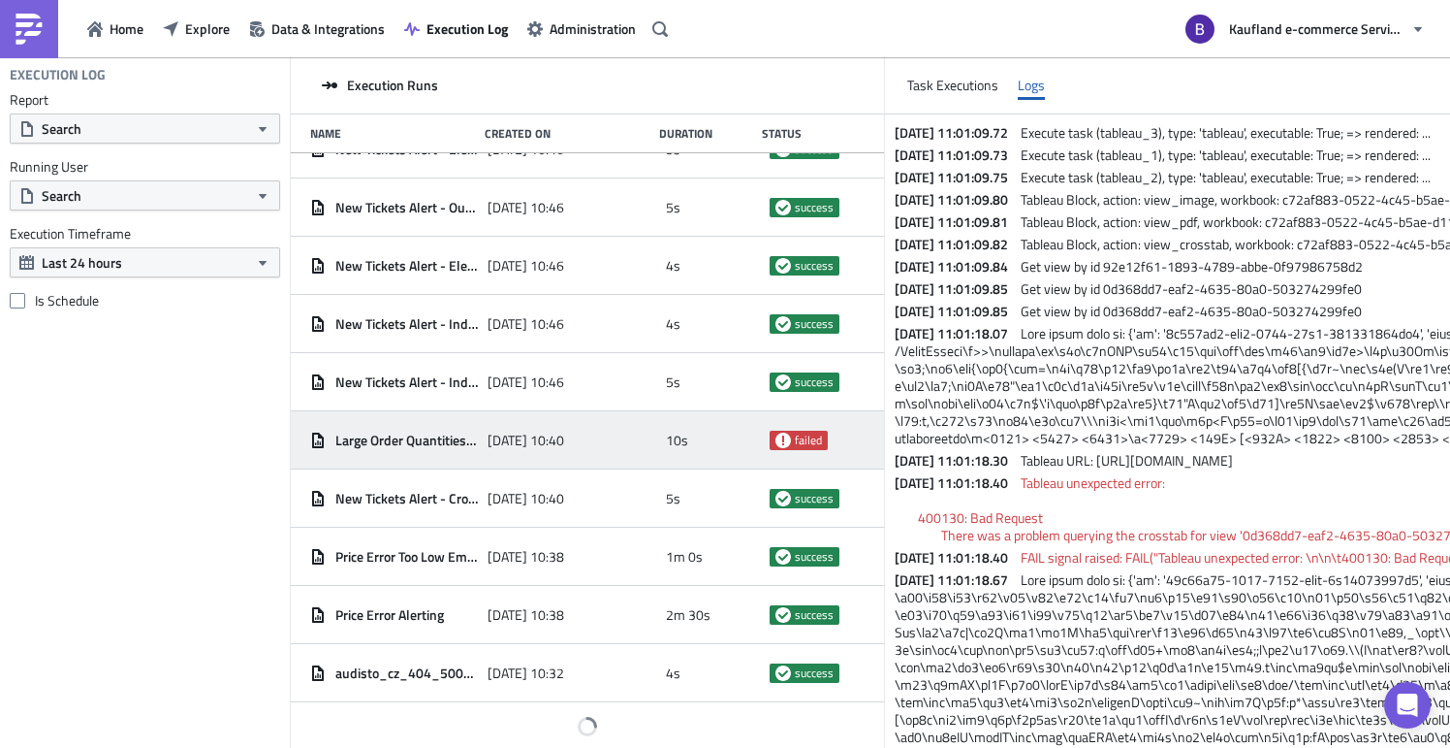
click at [709, 462] on div "Large Order Quantities Alerting ([DATE] Simple Report) [DATE] 10:40 10s failed" at bounding box center [587, 440] width 593 height 58
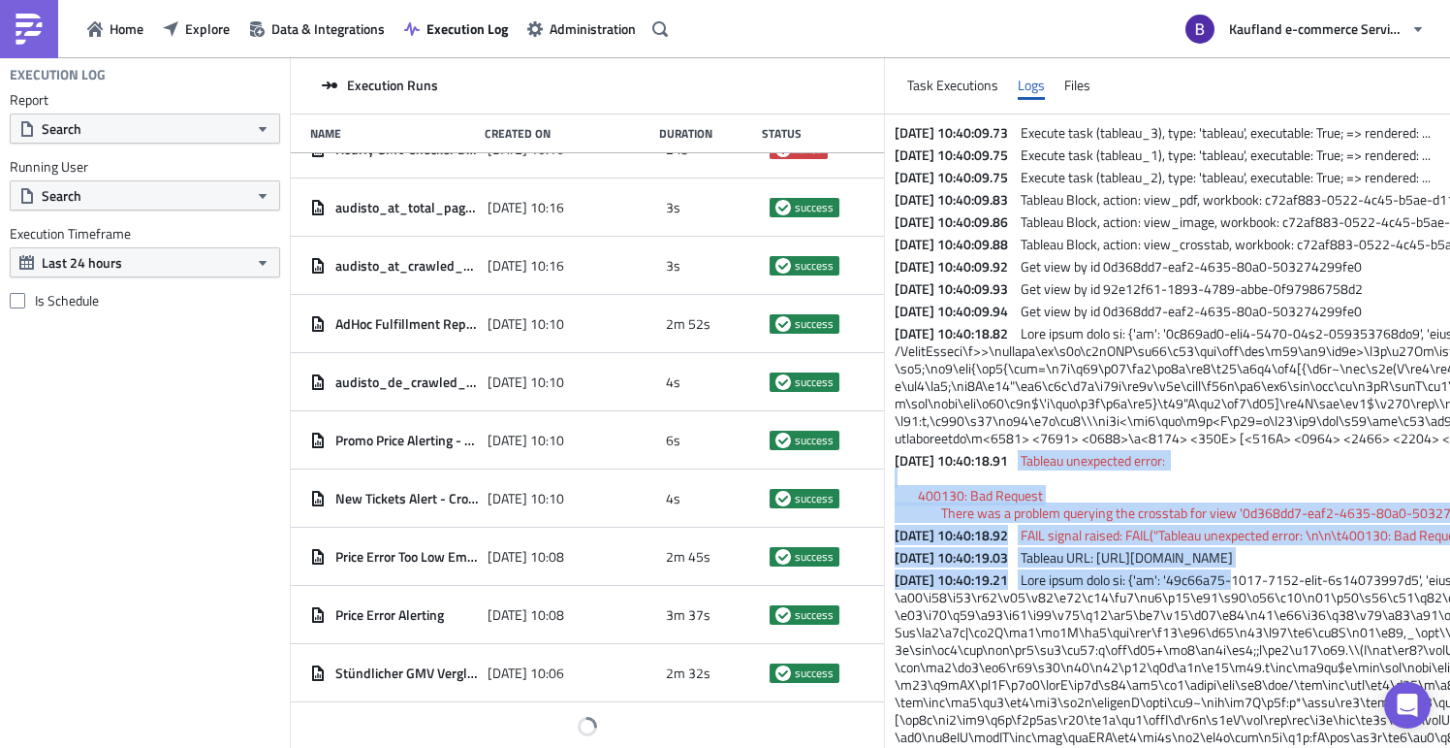
drag, startPoint x: 1062, startPoint y: 464, endPoint x: 1273, endPoint y: 578, distance: 239.9
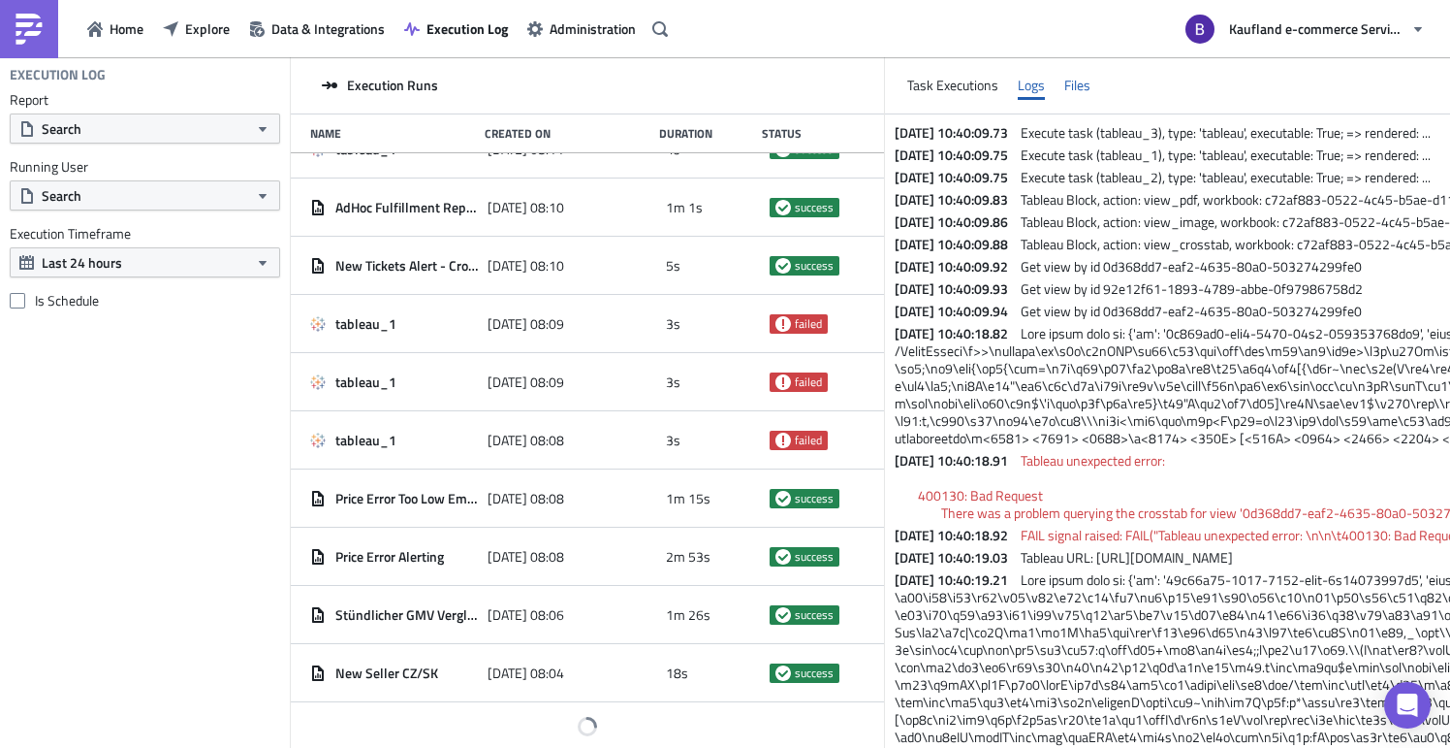
click at [1091, 80] on div "Files" at bounding box center [1078, 85] width 26 height 29
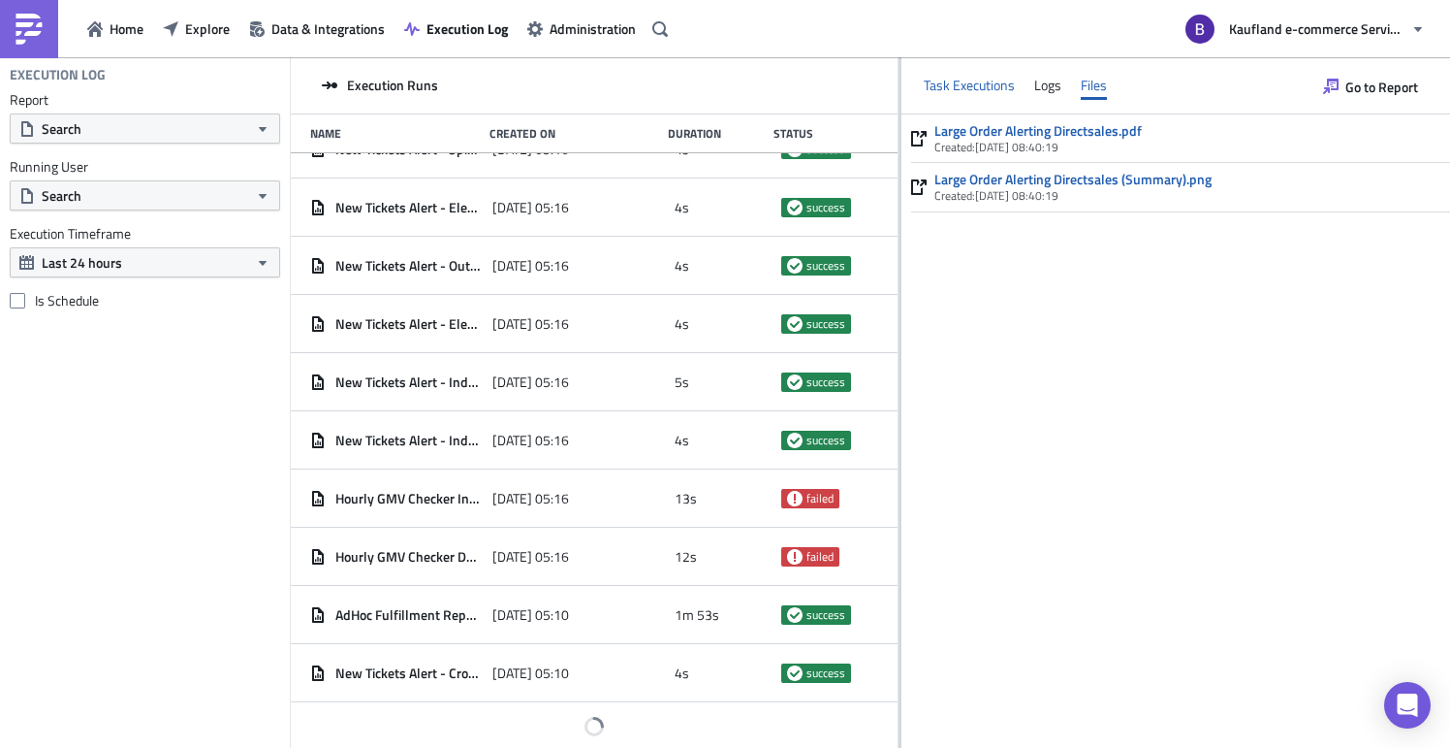
click at [976, 88] on div "Task Executions" at bounding box center [969, 85] width 91 height 29
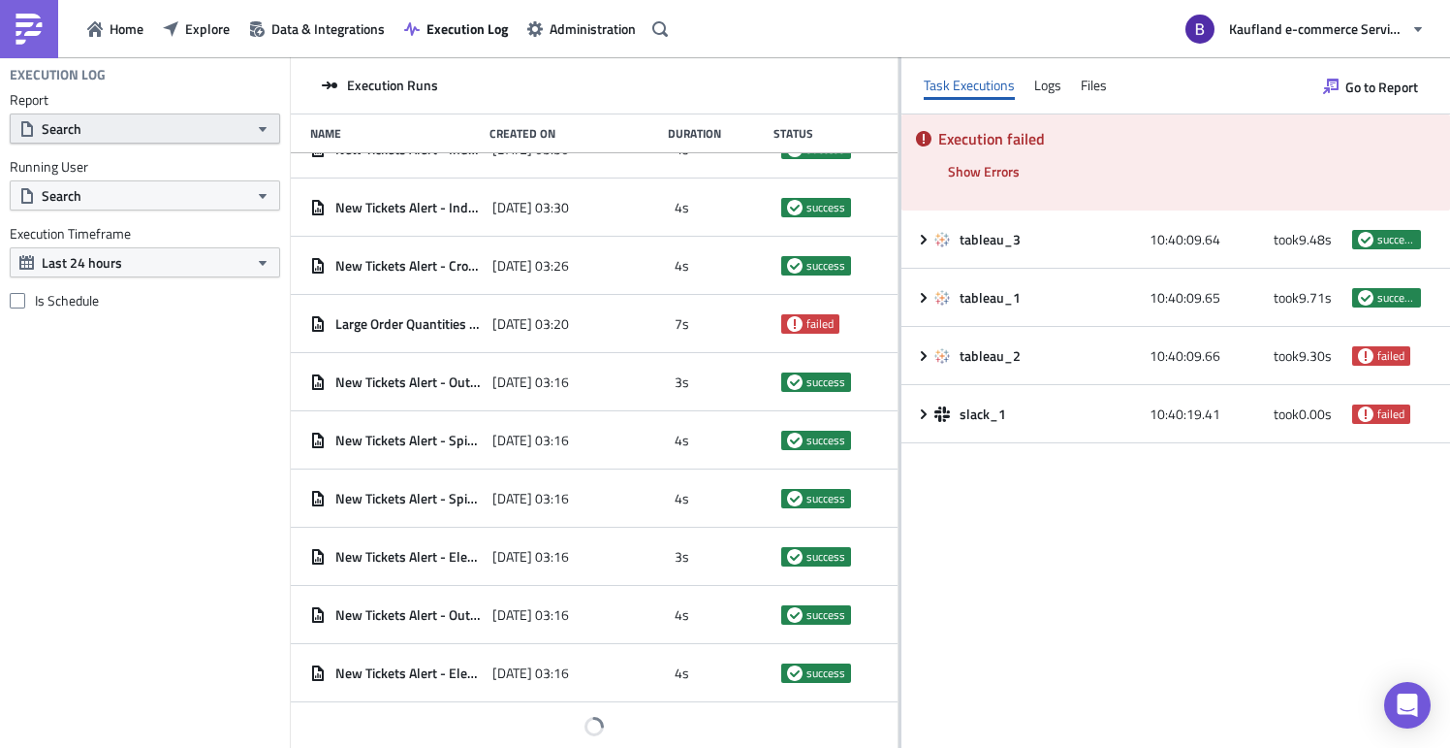
click at [135, 121] on button "Search" at bounding box center [145, 128] width 271 height 30
click at [215, 209] on button "Search" at bounding box center [145, 195] width 271 height 30
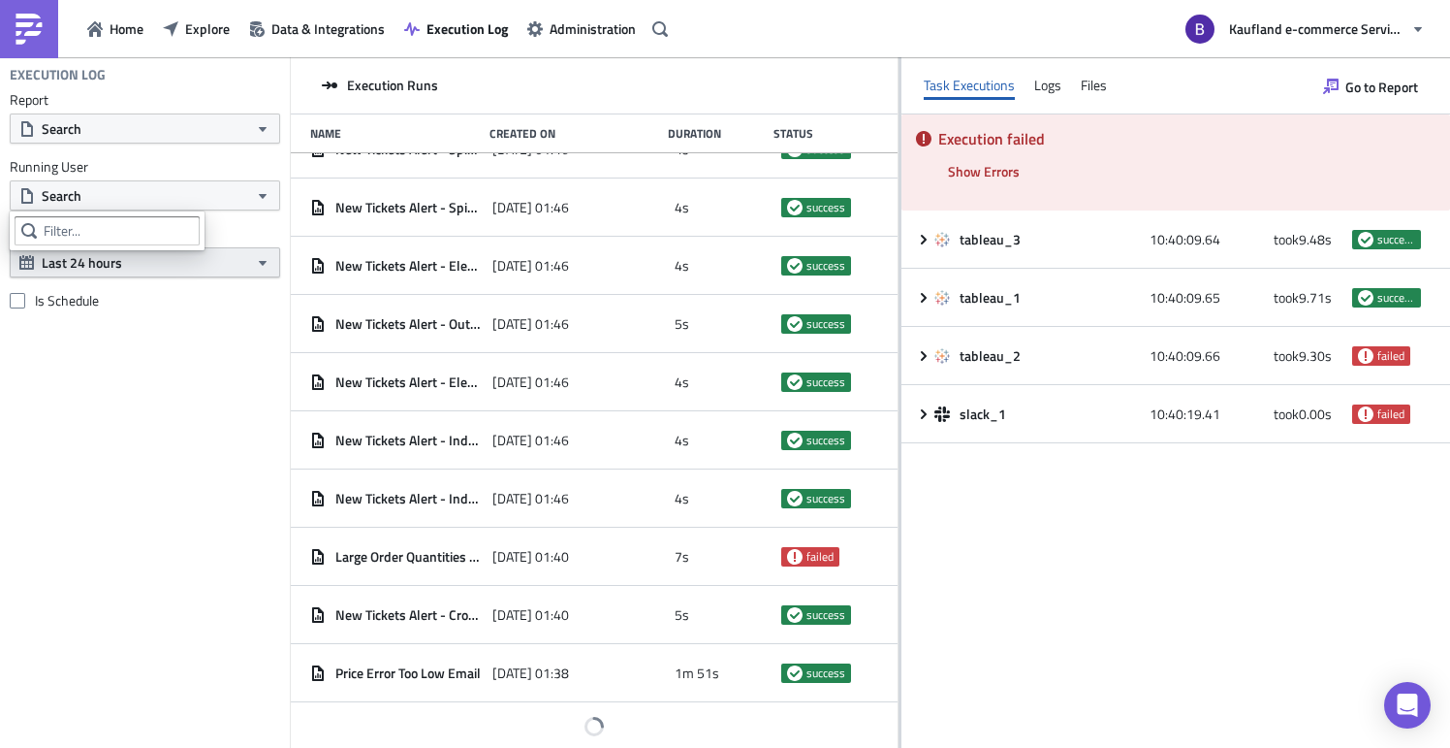
click at [225, 258] on button "Last 24 hours" at bounding box center [145, 262] width 271 height 30
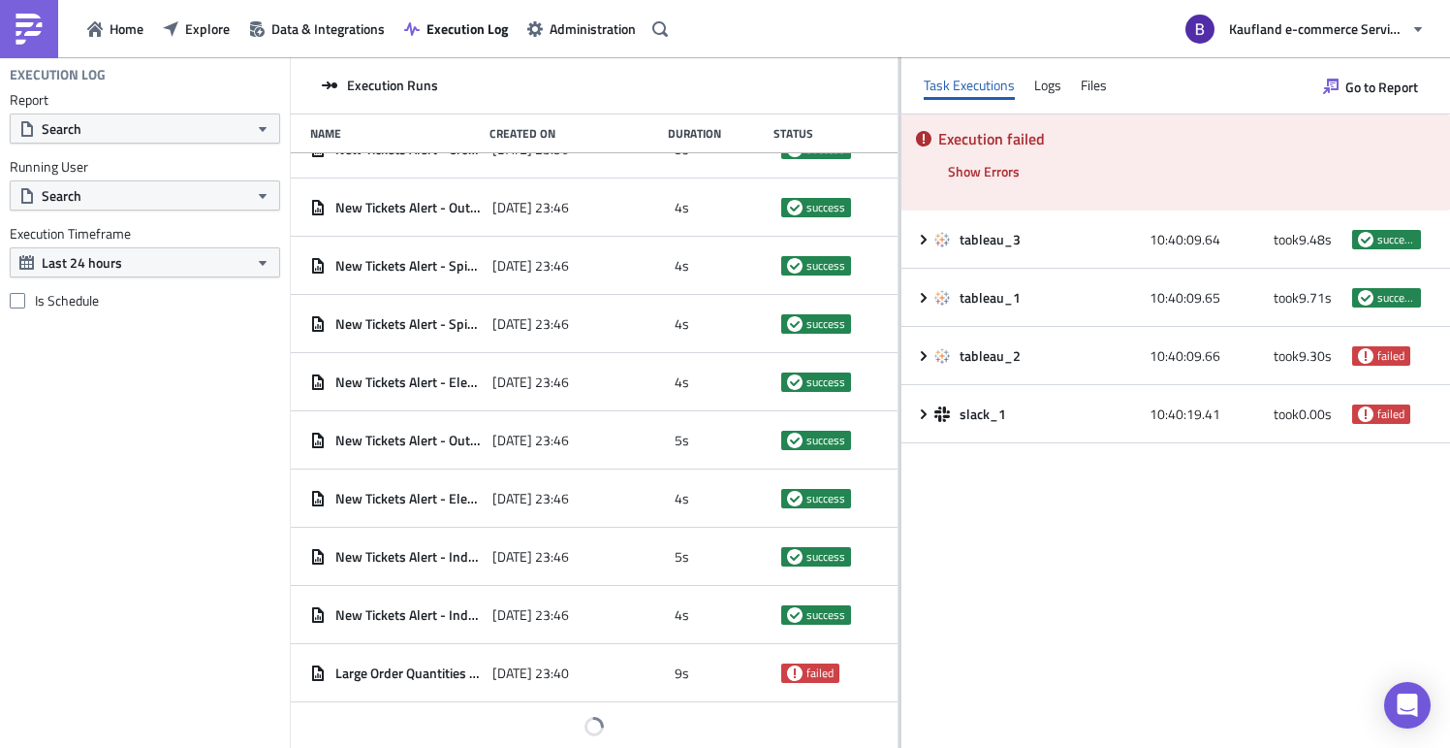
click at [261, 391] on div "Execution Log Report Search Running User Search Execution Timeframe Last 24 hou…" at bounding box center [145, 402] width 290 height 690
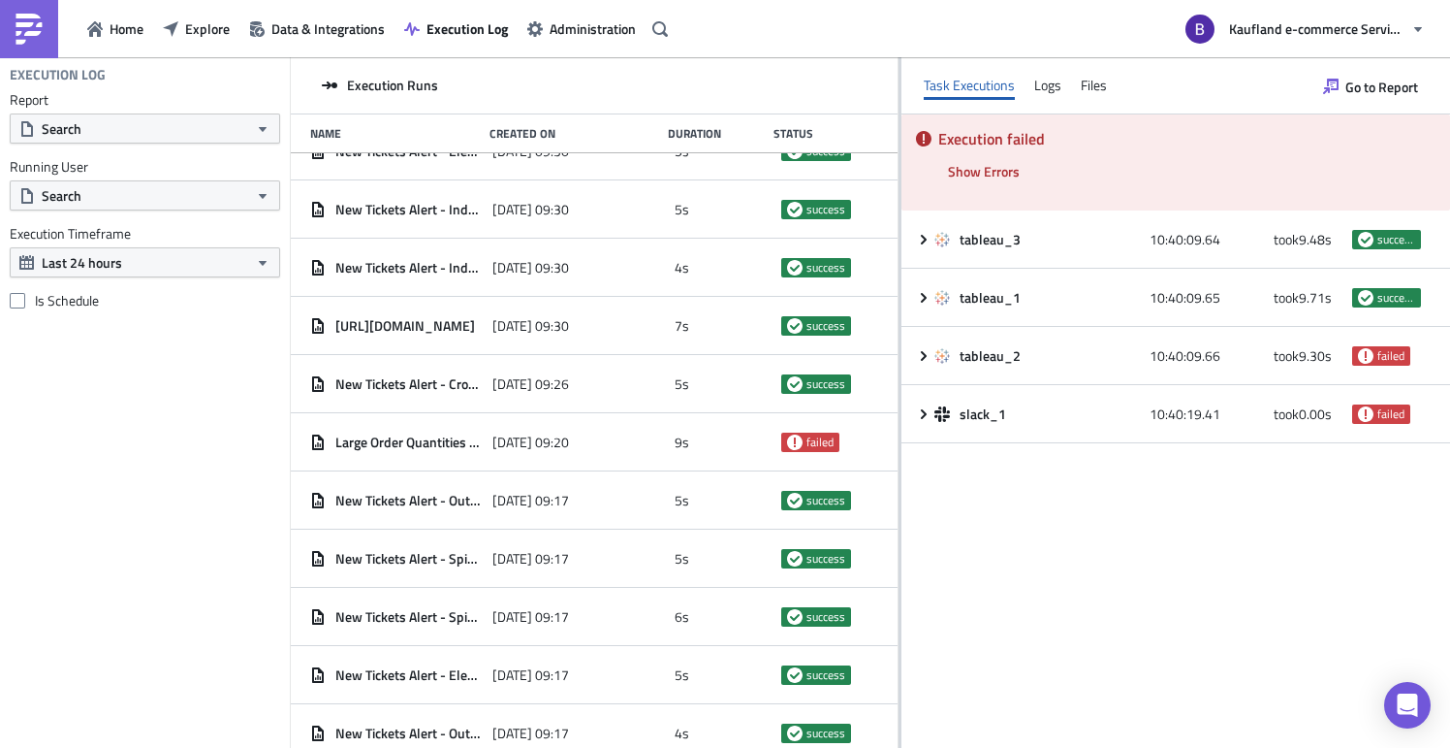
scroll to position [7818, 0]
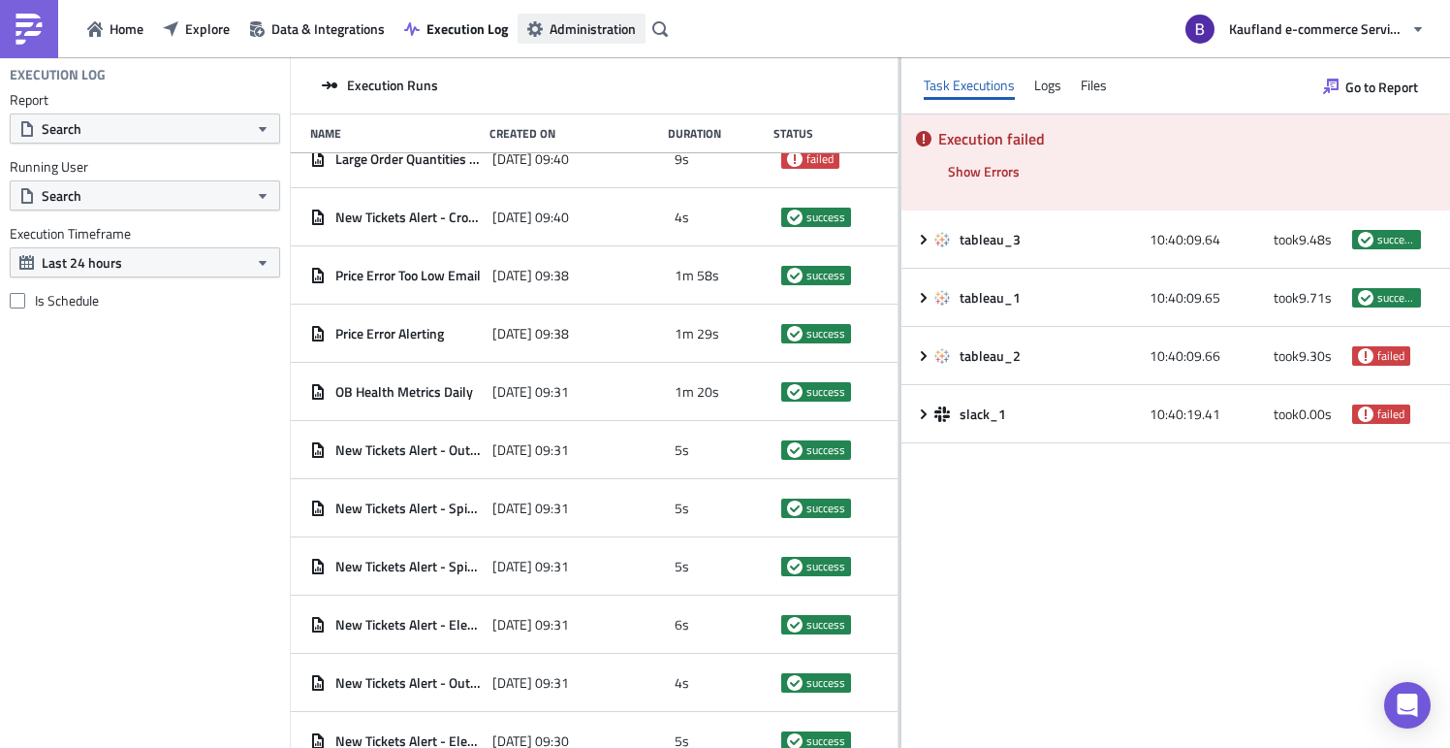
click at [590, 21] on span "Administration" at bounding box center [593, 28] width 86 height 20
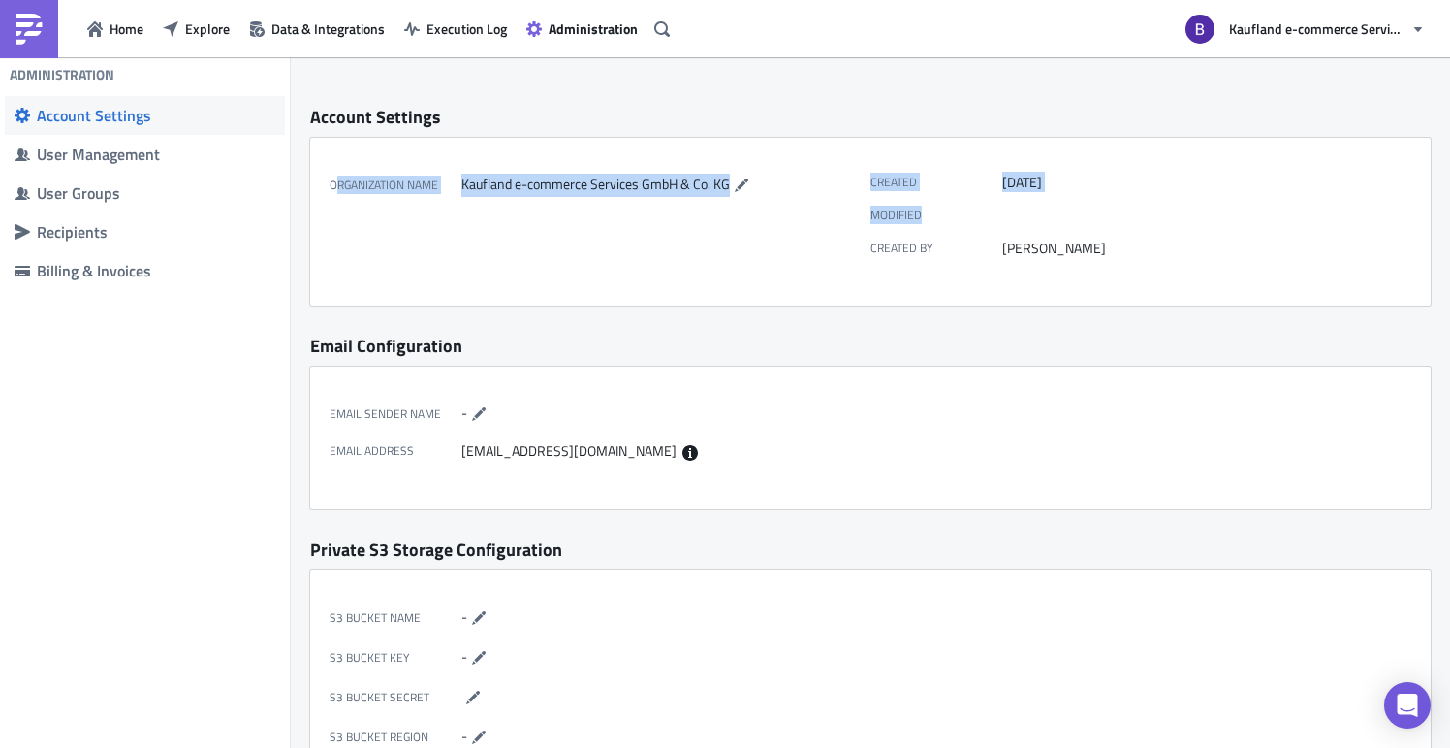
drag, startPoint x: 340, startPoint y: 183, endPoint x: 967, endPoint y: 211, distance: 627.0
click at [967, 211] on div "Organization Name Kaufland e-commerce Services GmbH & Co. KG Created [DATE] Mod…" at bounding box center [870, 221] width 1121 height 167
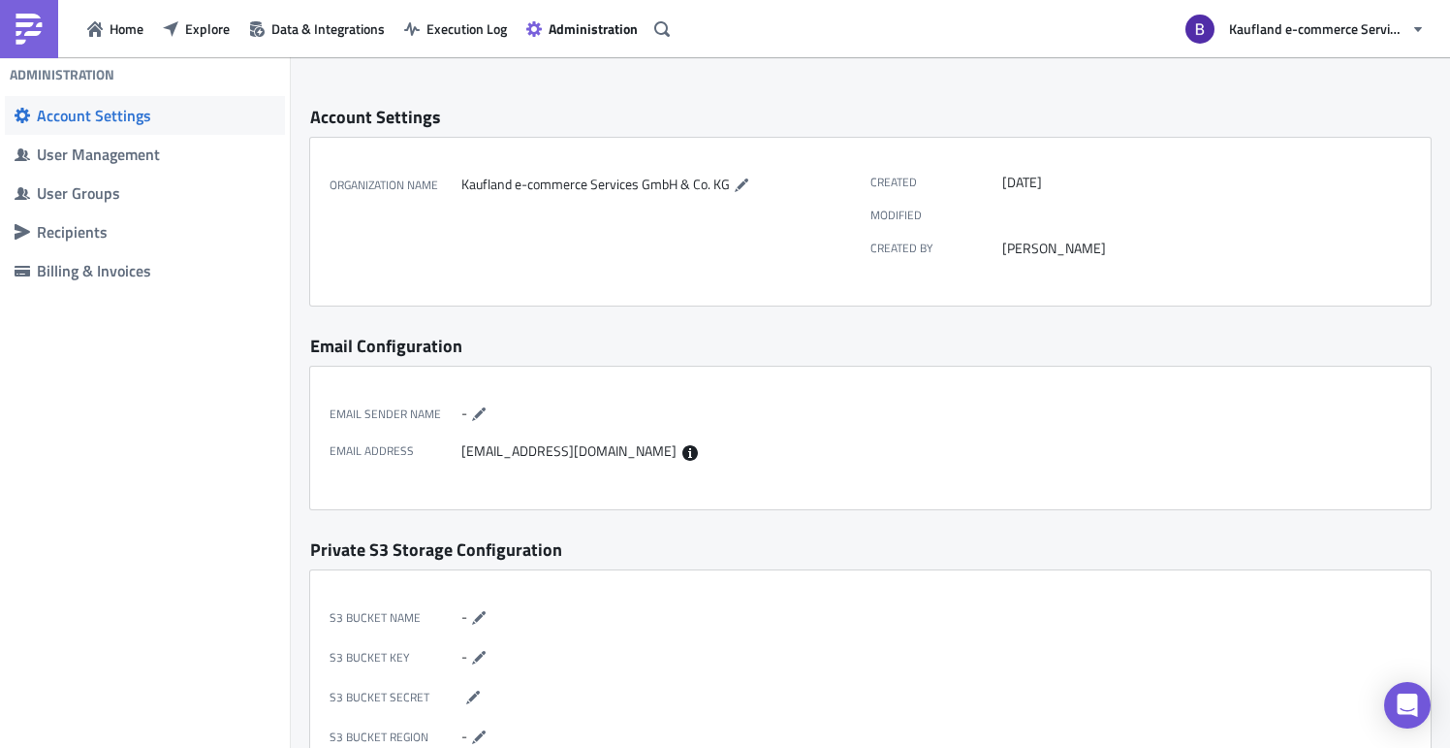
click at [1054, 349] on div "Email Configuration" at bounding box center [870, 345] width 1121 height 22
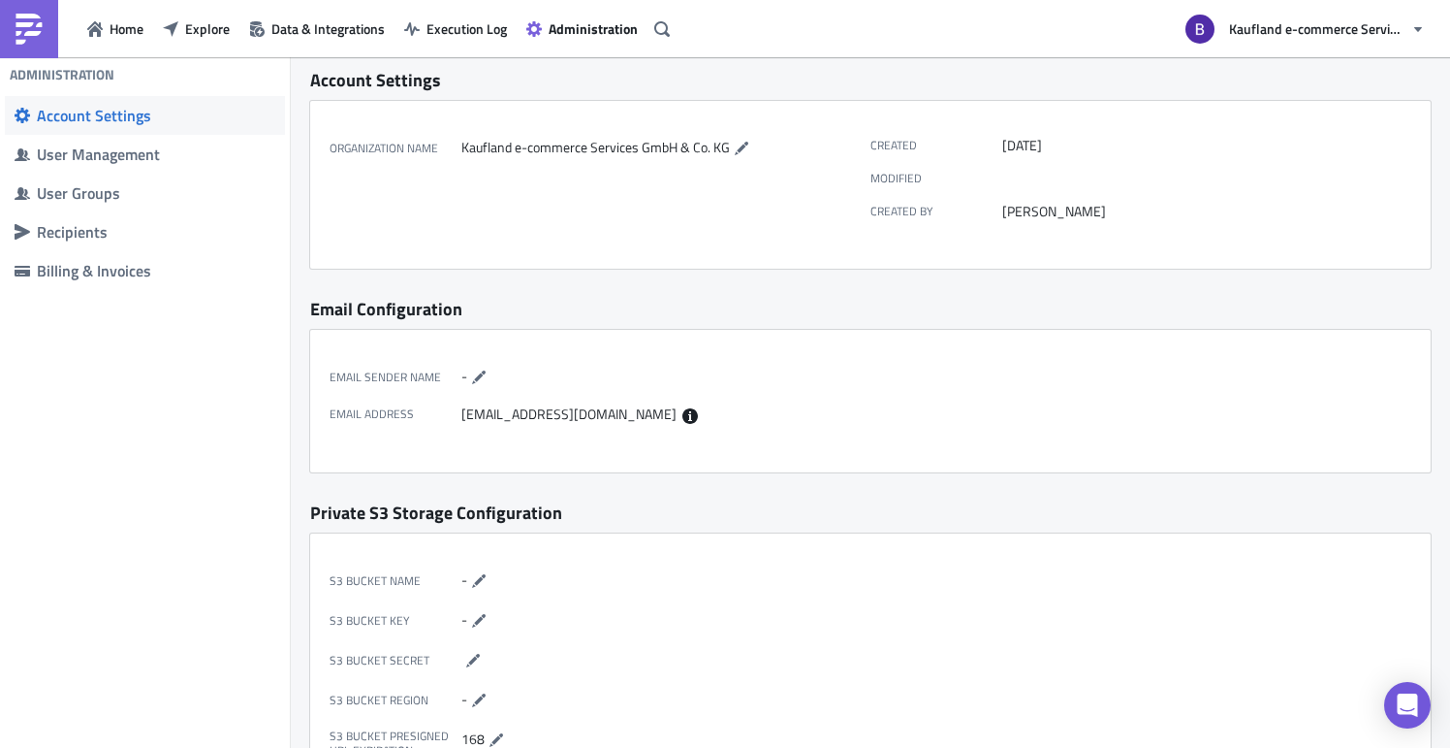
scroll to position [40, 0]
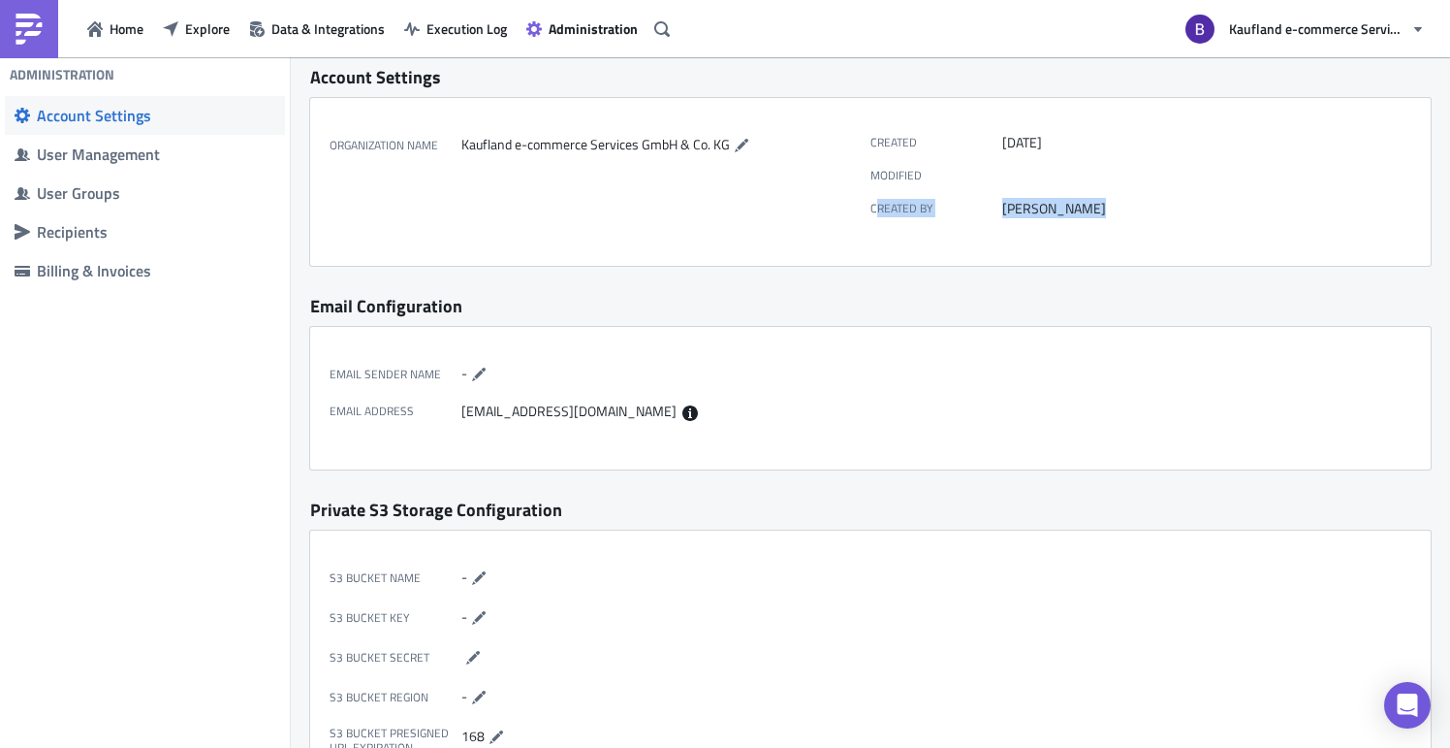
drag, startPoint x: 867, startPoint y: 207, endPoint x: 1076, endPoint y: 212, distance: 209.5
click at [1079, 210] on div "Created by [PERSON_NAME]" at bounding box center [1136, 205] width 531 height 24
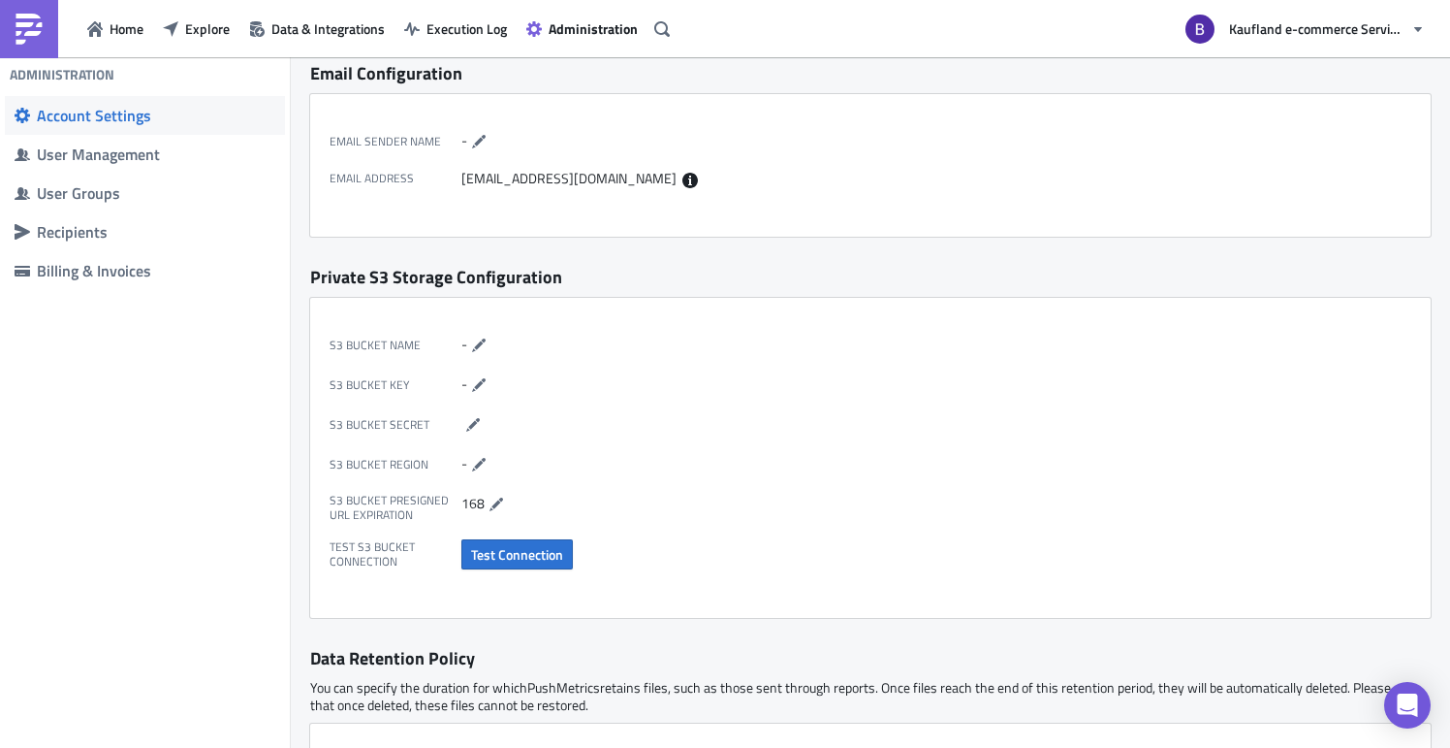
scroll to position [231, 0]
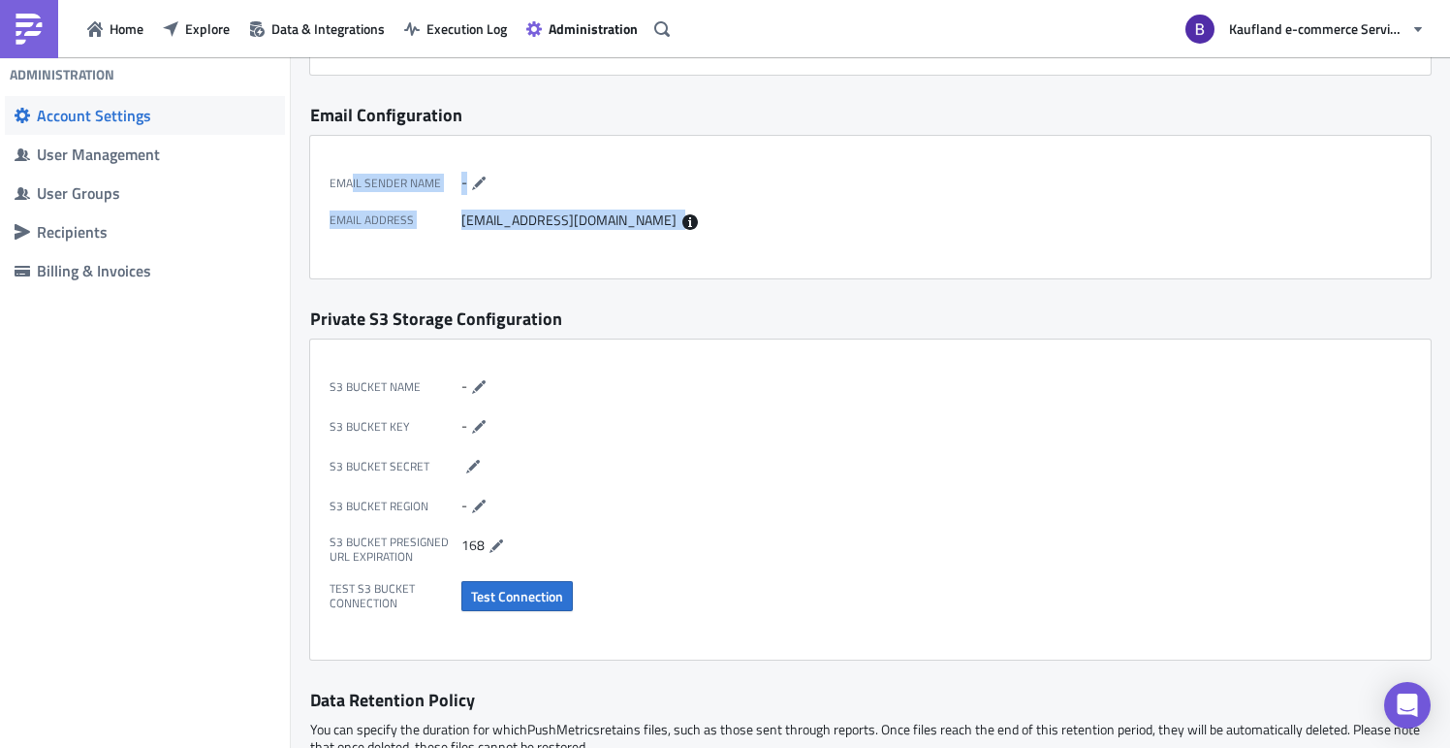
drag, startPoint x: 687, startPoint y: 254, endPoint x: 350, endPoint y: 178, distance: 345.8
click at [350, 178] on div "Email Sender Name - Email Address [EMAIL_ADDRESS][DOMAIN_NAME]" at bounding box center [870, 207] width 1121 height 143
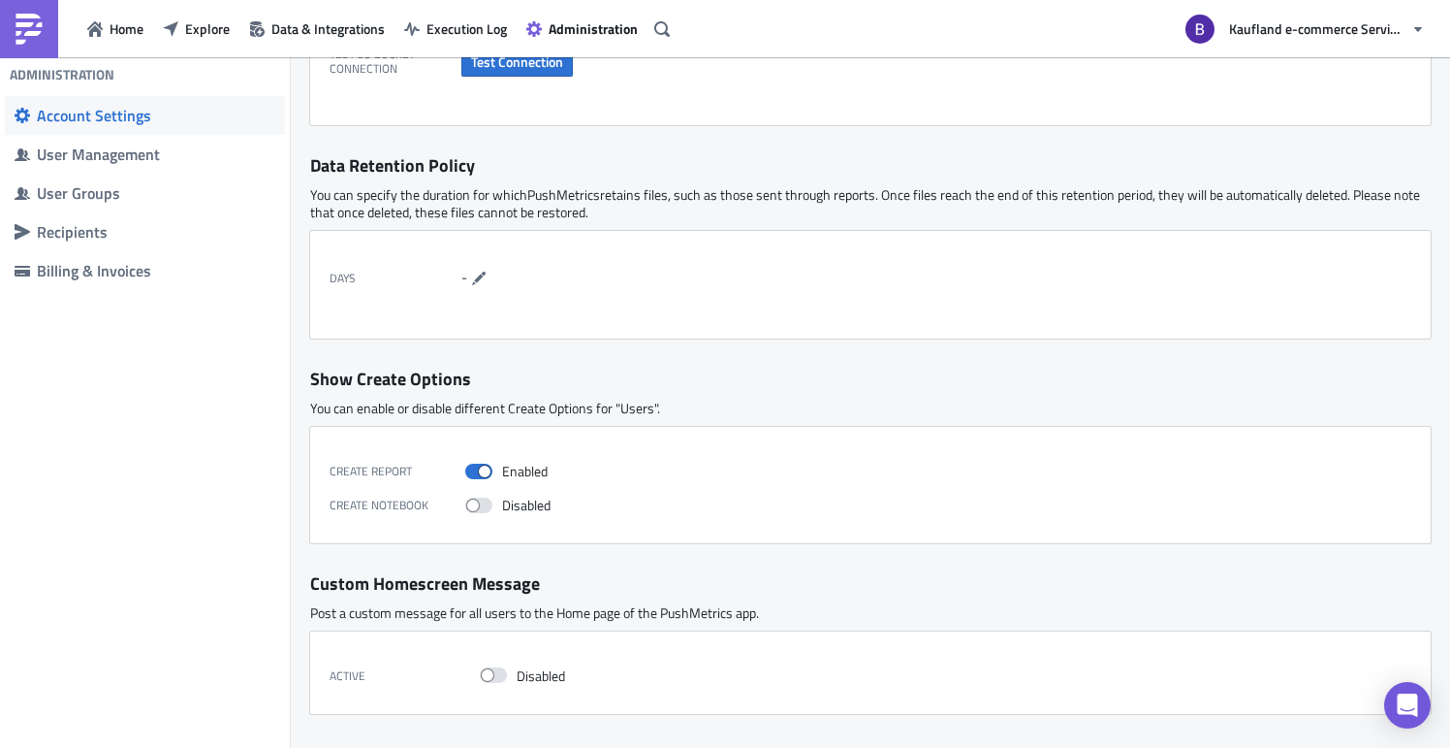
scroll to position [764, 0]
drag, startPoint x: 575, startPoint y: 505, endPoint x: 318, endPoint y: 502, distance: 256.9
click at [318, 502] on div "Create Report Enabled Create Notebook Disabled" at bounding box center [870, 486] width 1121 height 116
click at [567, 507] on div "Disabled" at bounding box center [933, 505] width 937 height 17
drag, startPoint x: 570, startPoint y: 505, endPoint x: 320, endPoint y: 498, distance: 250.2
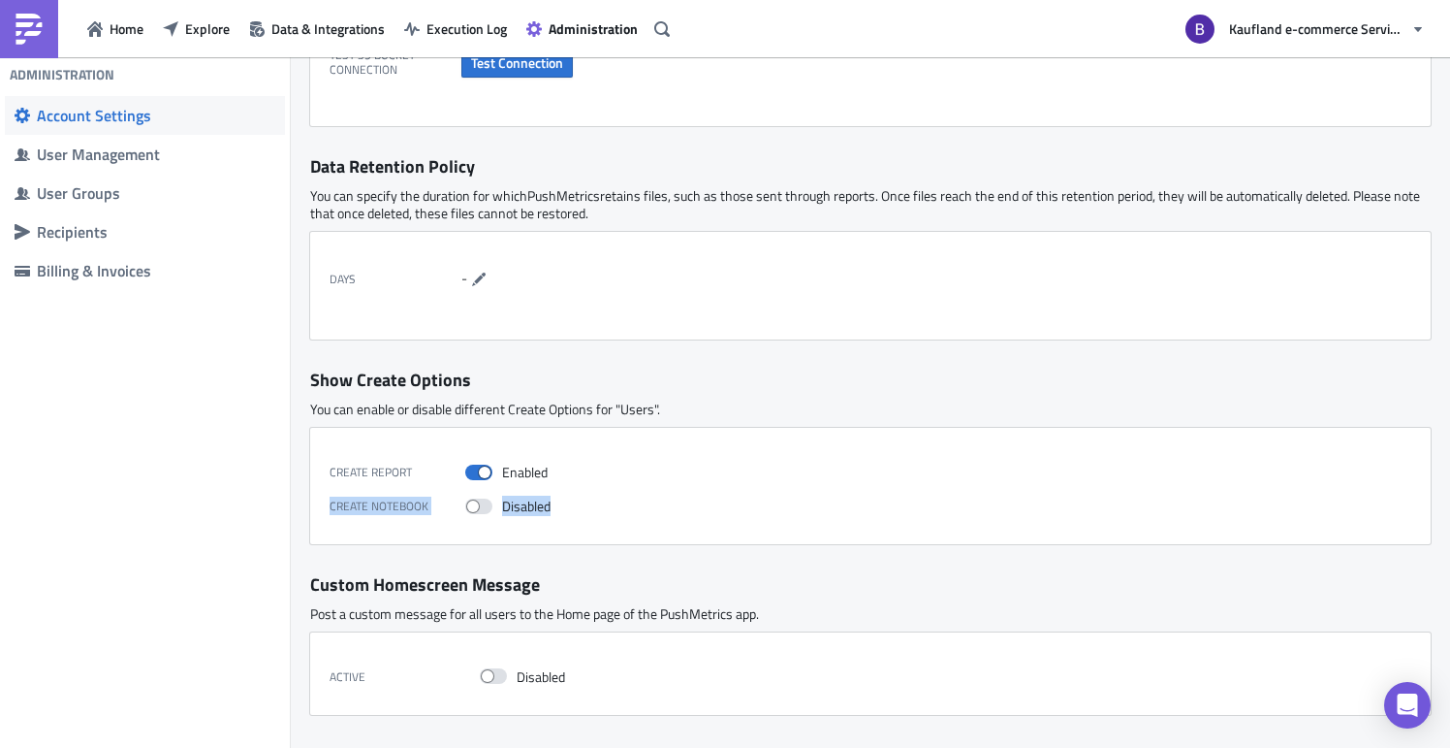
click at [313, 501] on div "Create Report Enabled Create Notebook Disabled" at bounding box center [870, 486] width 1121 height 116
click at [715, 497] on div "Create Notebook Disabled" at bounding box center [866, 503] width 1072 height 24
drag, startPoint x: 596, startPoint y: 501, endPoint x: 318, endPoint y: 504, distance: 278.3
click at [318, 504] on div "Create Report Enabled Create Notebook Disabled" at bounding box center [870, 486] width 1121 height 116
click at [650, 490] on div "Create Report Enabled Create Notebook Disabled" at bounding box center [870, 486] width 1121 height 116
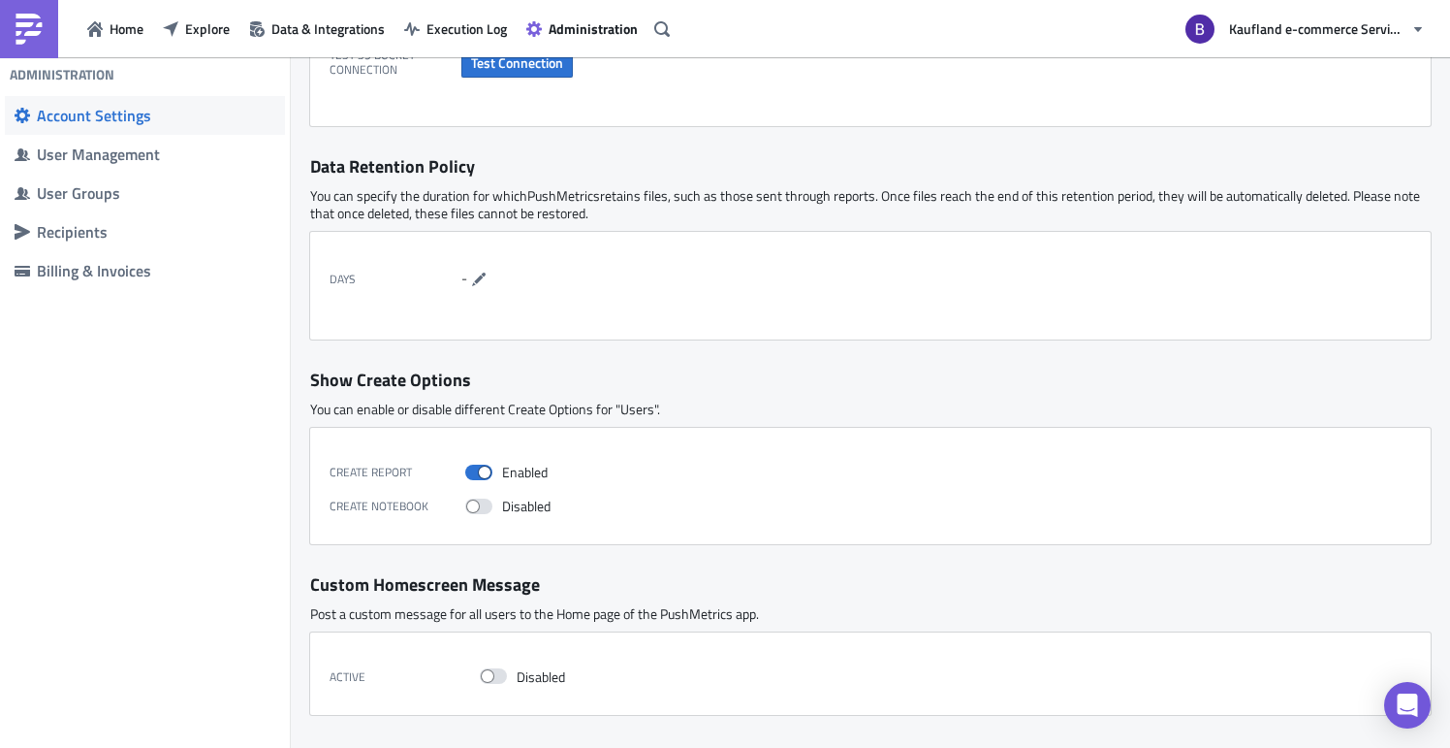
click at [384, 510] on label "Create Notebook" at bounding box center [398, 505] width 136 height 17
click at [397, 504] on label "Create Notebook" at bounding box center [398, 505] width 136 height 17
click at [771, 337] on div "Days -" at bounding box center [870, 286] width 1121 height 108
click at [120, 162] on div "User Management" at bounding box center [156, 153] width 239 height 19
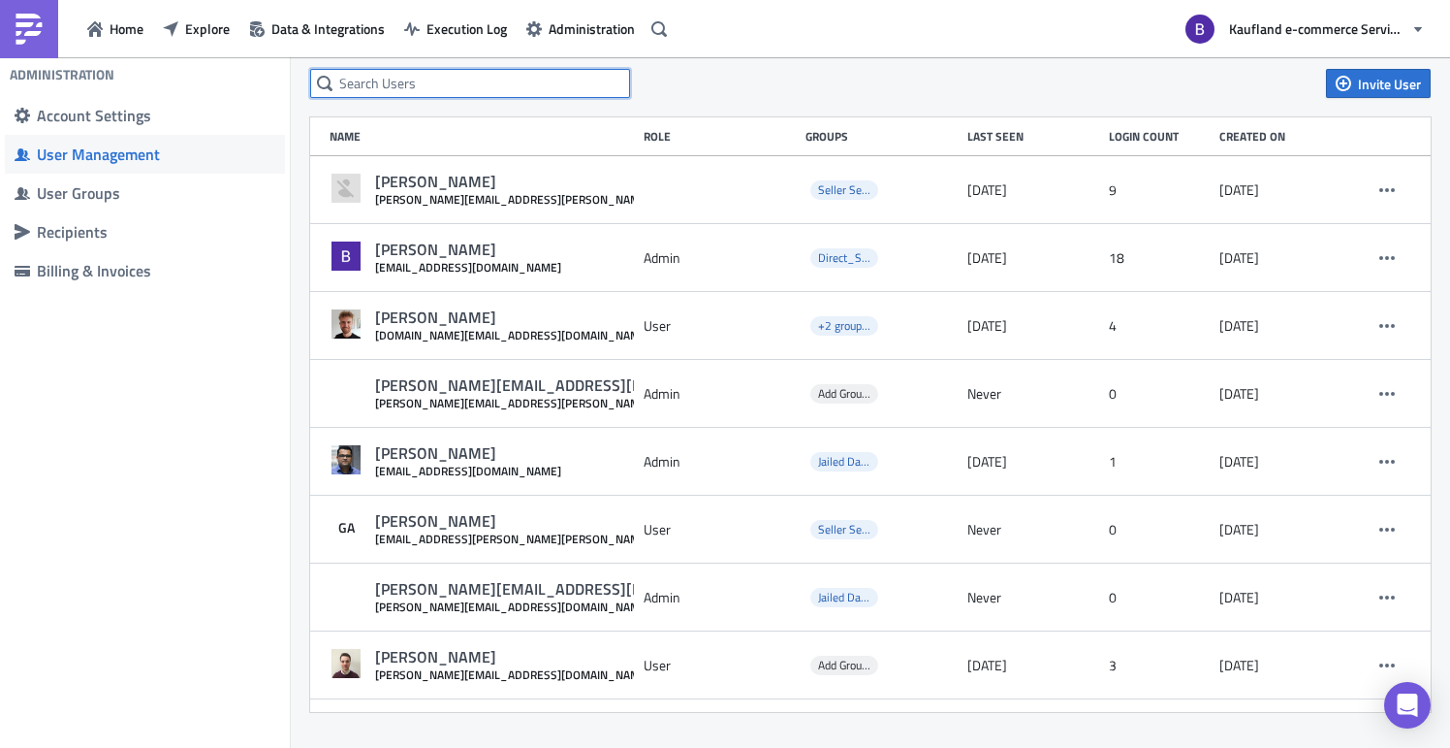
click at [441, 86] on input "text" at bounding box center [470, 83] width 320 height 29
type input "meen"
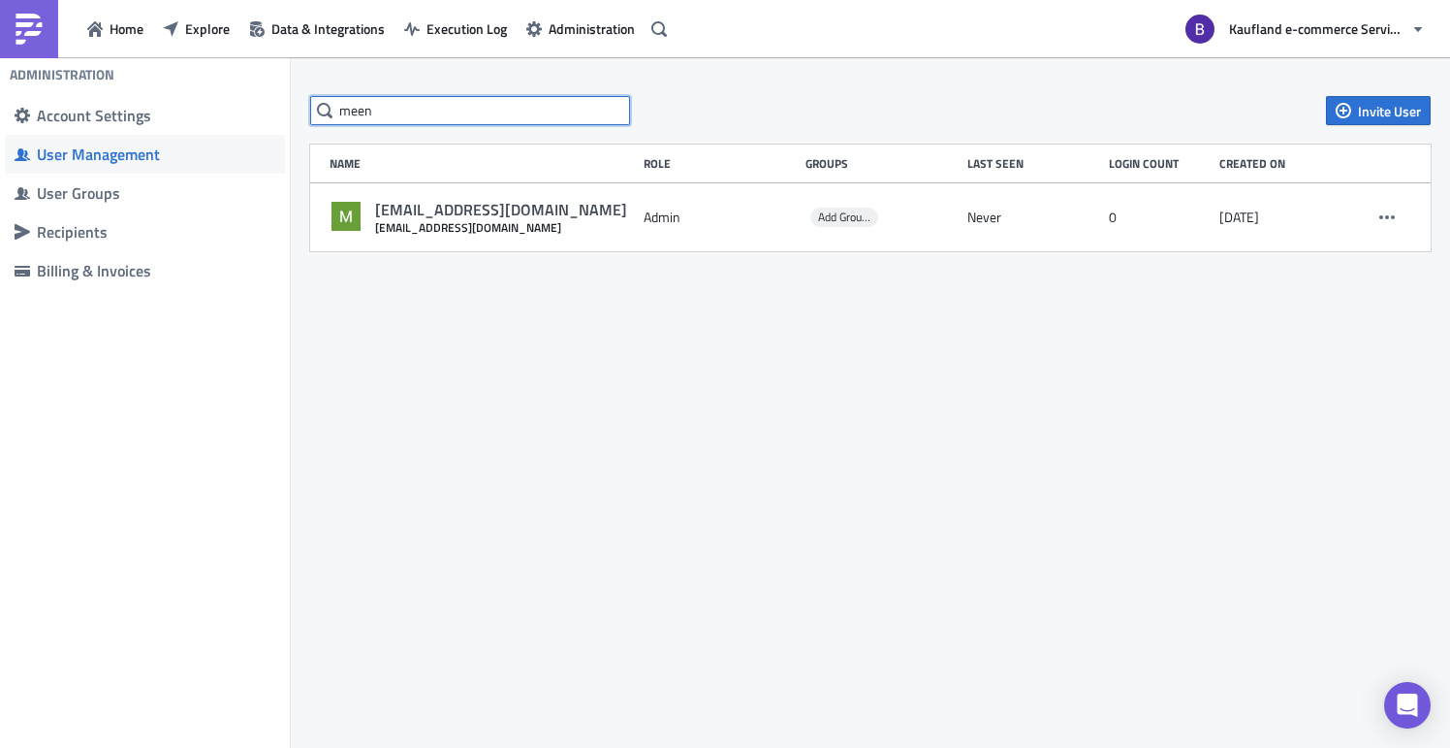
drag, startPoint x: 416, startPoint y: 118, endPoint x: 305, endPoint y: 105, distance: 111.4
click at [305, 105] on div "meen Invite User Name Role Groups Last Seen Login Count Created on [EMAIL_ADDRE…" at bounding box center [871, 173] width 1160 height 155
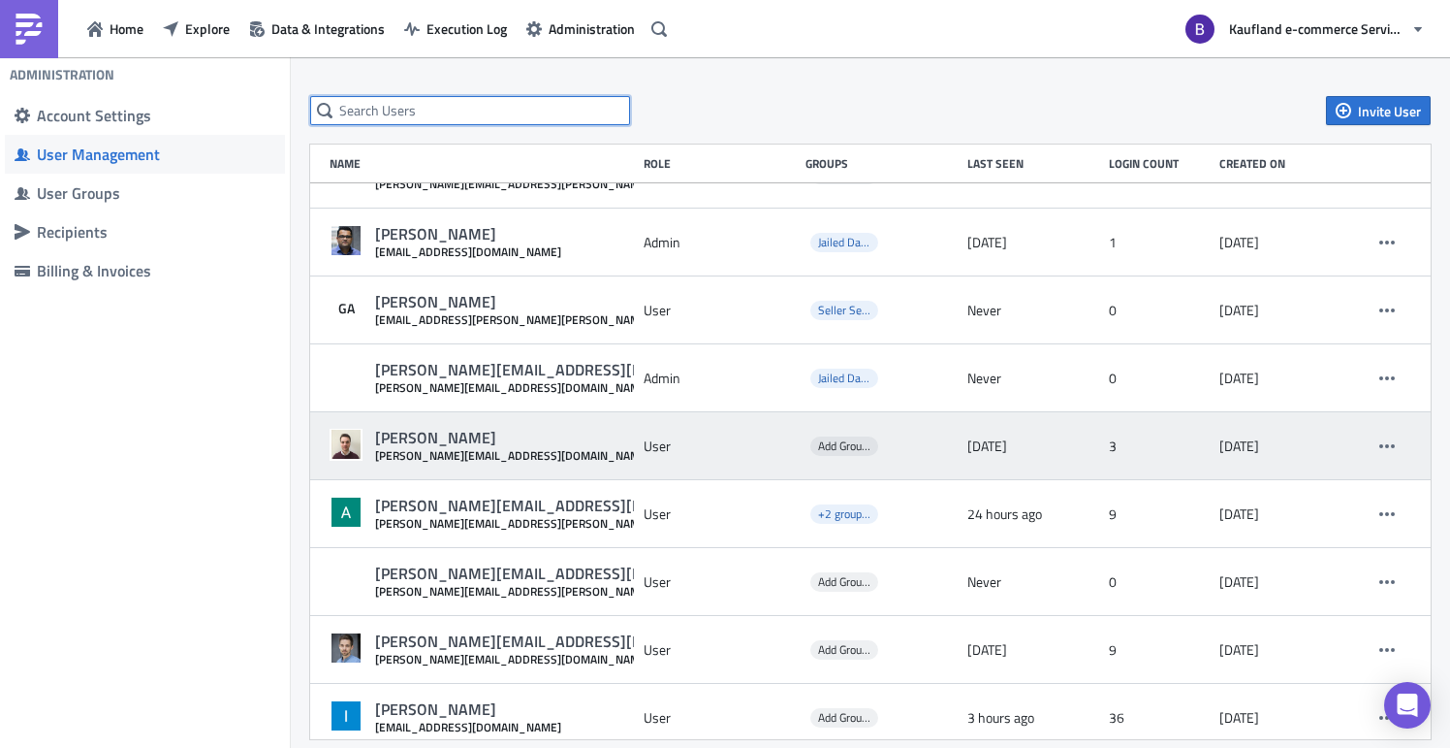
scroll to position [243, 0]
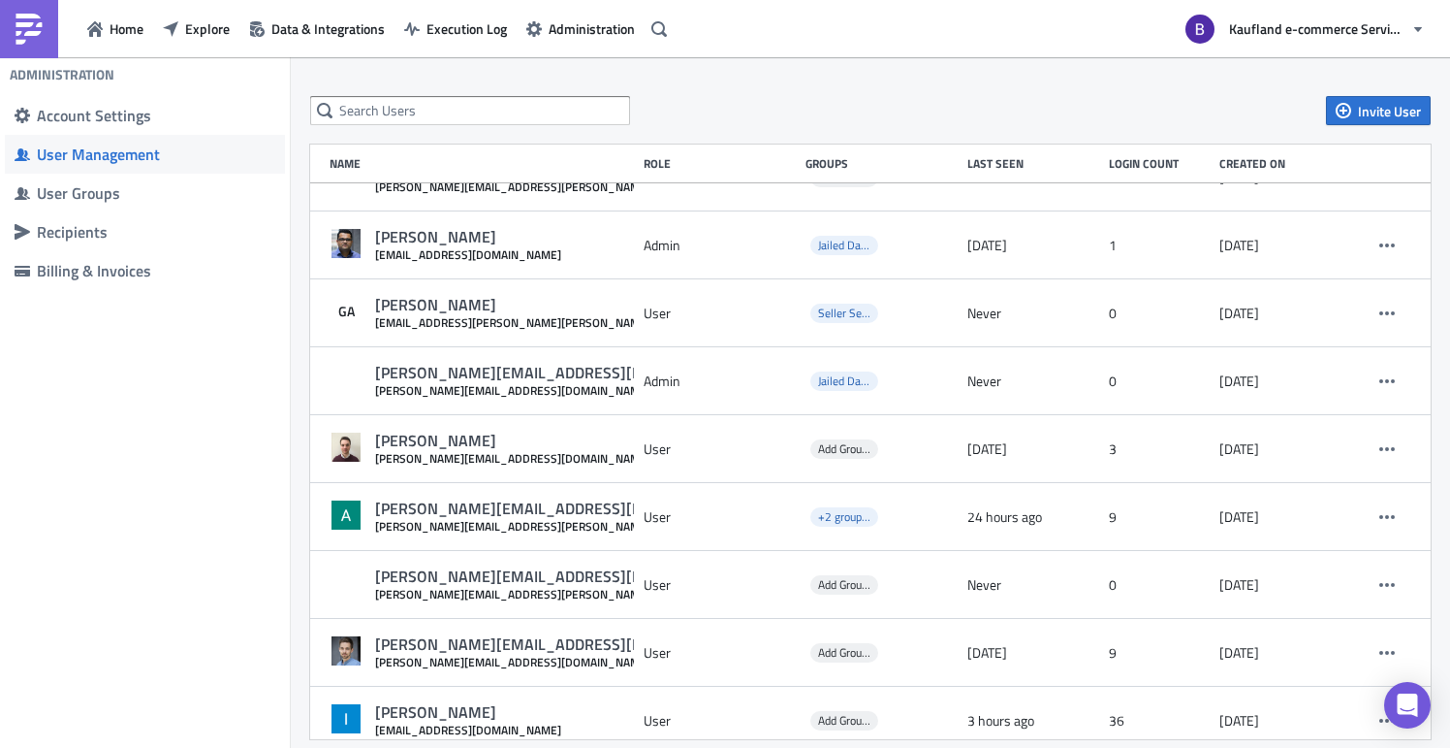
click at [904, 94] on div "Invite User Name Role Groups Last Seen Login Count Created on [PERSON_NAME] [PE…" at bounding box center [871, 417] width 1160 height 720
click at [1358, 110] on span "Invite User" at bounding box center [1389, 111] width 63 height 20
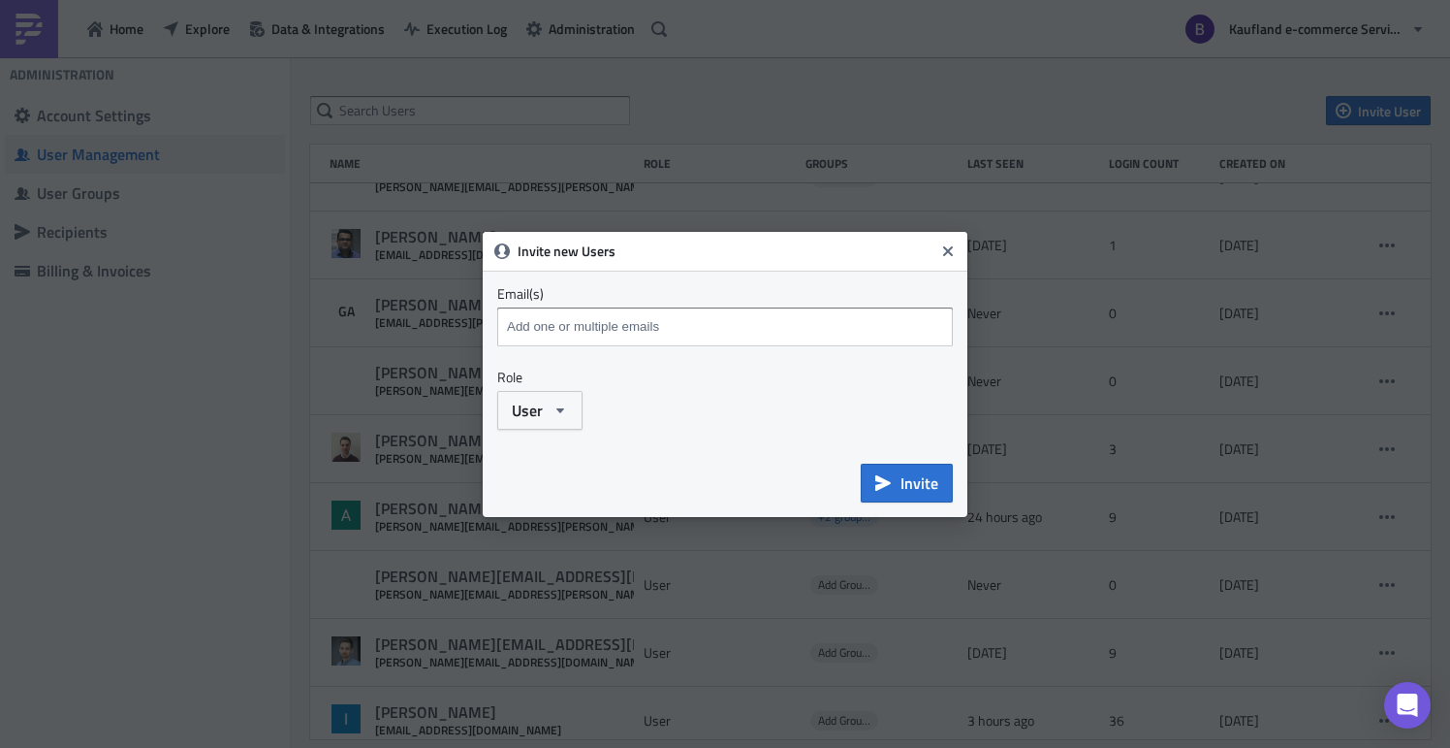
click at [544, 314] on input at bounding box center [727, 326] width 451 height 29
click at [536, 413] on span "User" at bounding box center [527, 409] width 31 height 23
click at [743, 442] on div "Invite new Users Email(s) Emails marked red are not a valid and will be skipped…" at bounding box center [725, 374] width 485 height 285
click at [954, 259] on button "Close" at bounding box center [948, 251] width 29 height 29
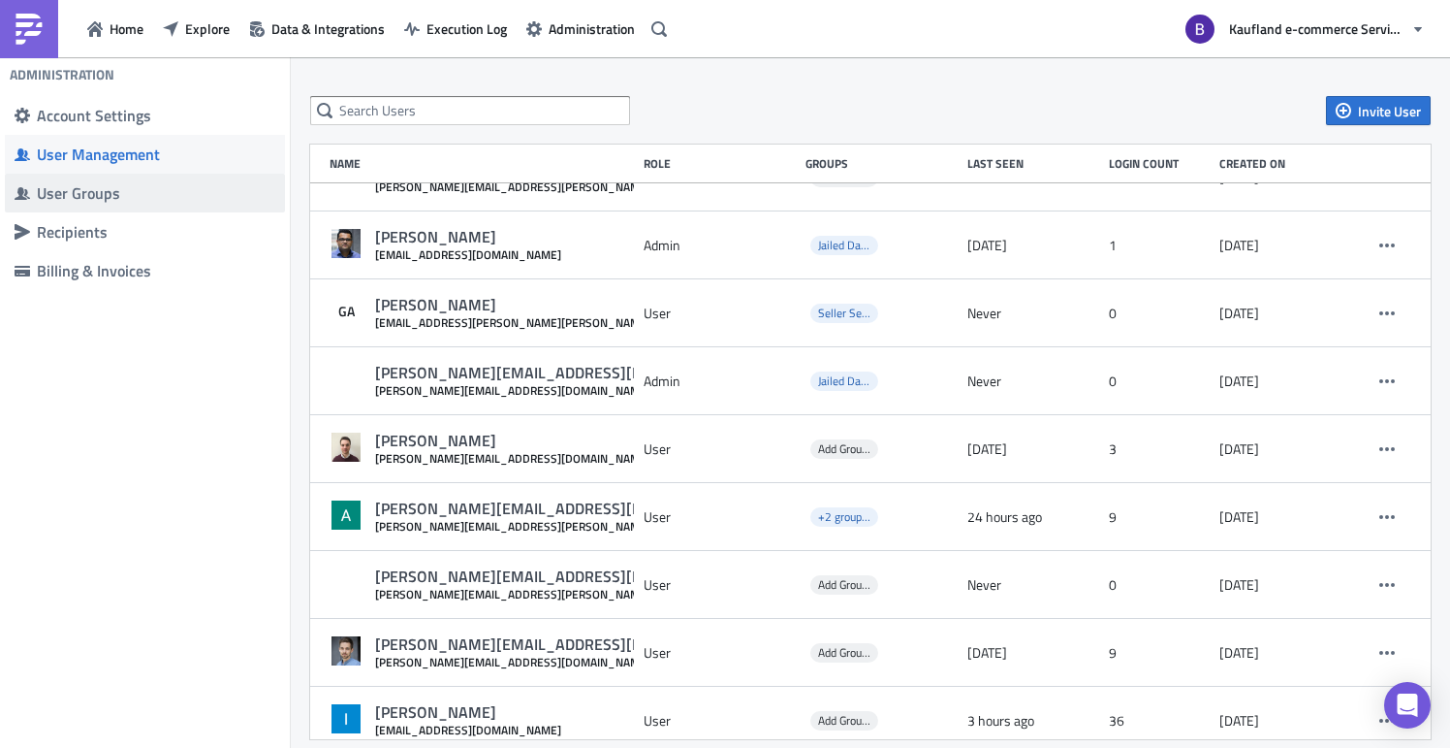
click at [118, 197] on div "User Groups" at bounding box center [156, 192] width 239 height 19
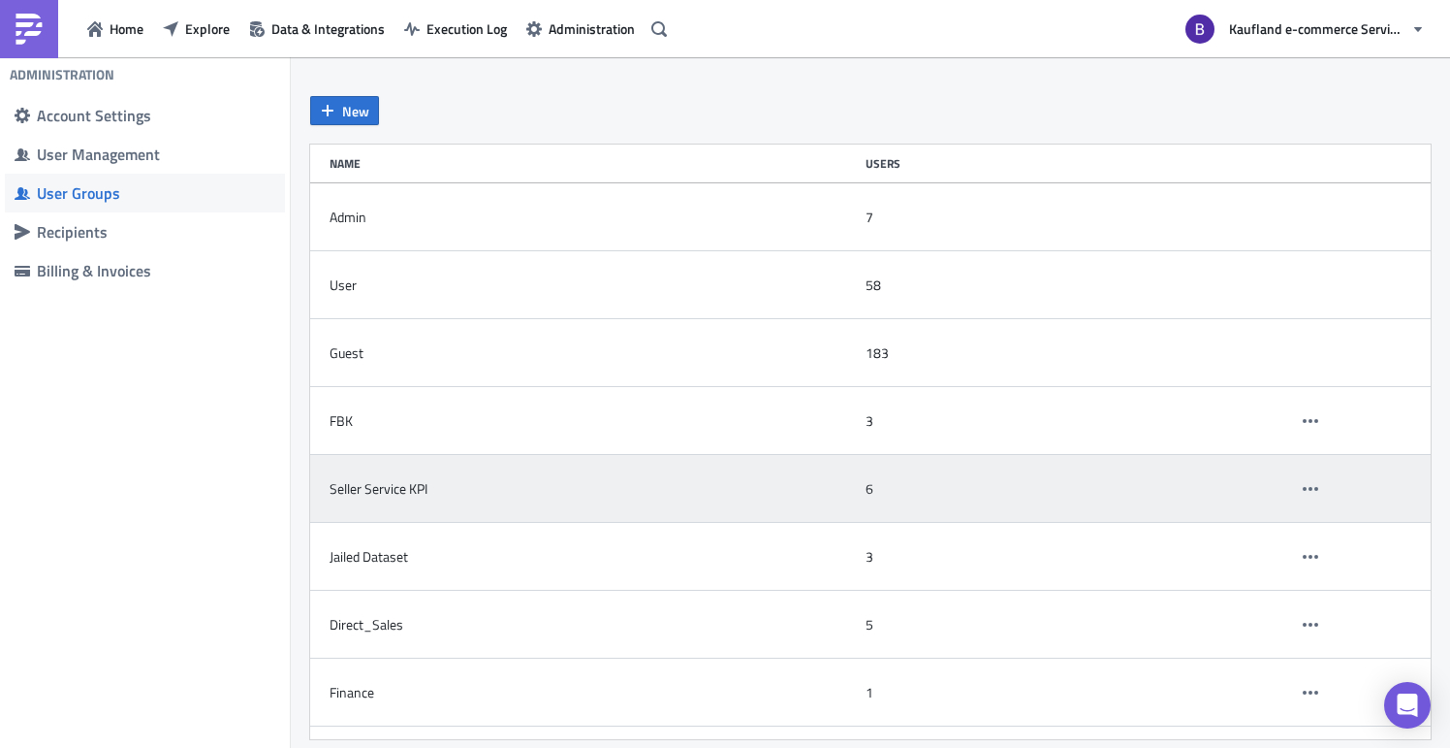
scroll to position [123, 0]
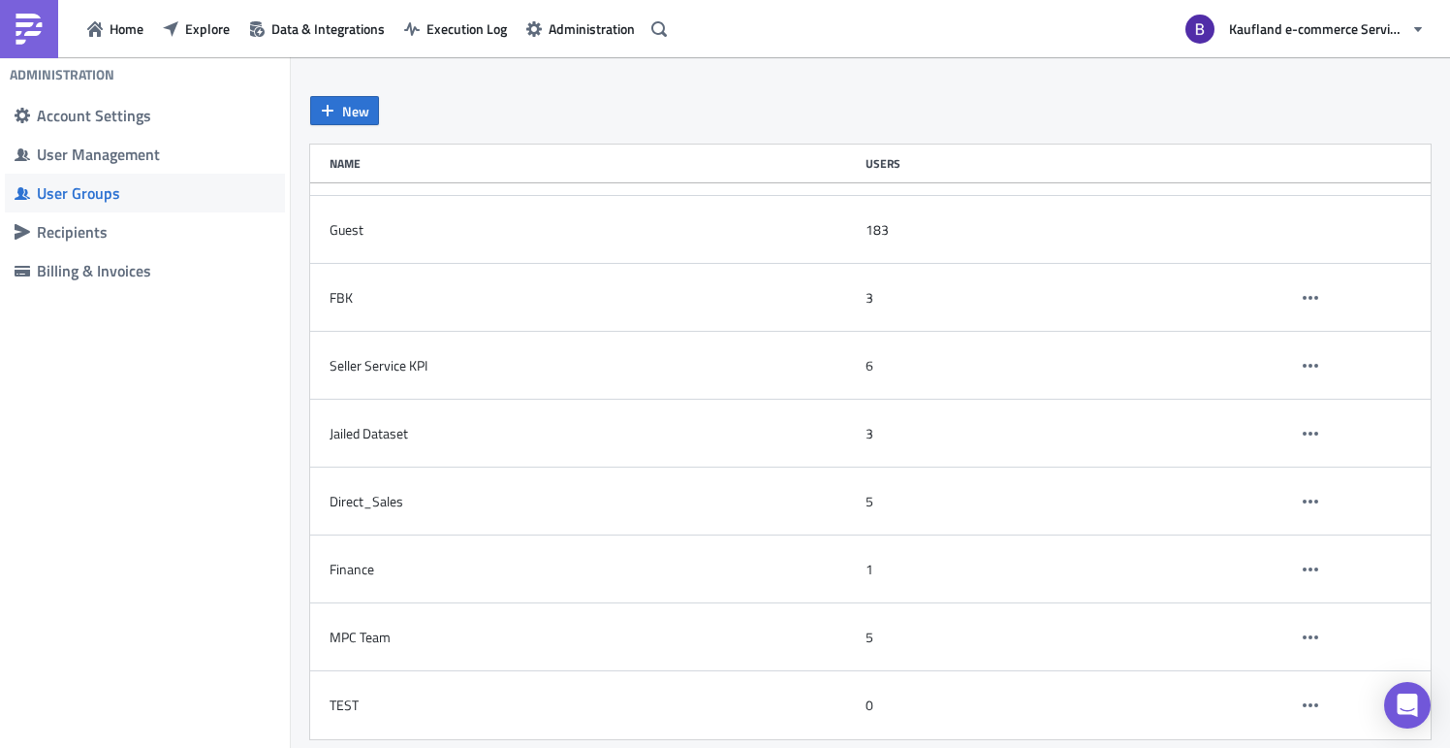
drag, startPoint x: 871, startPoint y: 569, endPoint x: 283, endPoint y: 553, distance: 587.8
click at [276, 563] on div "Administration Account Settings User Management User Groups Recipients Billing …" at bounding box center [725, 403] width 1450 height 693
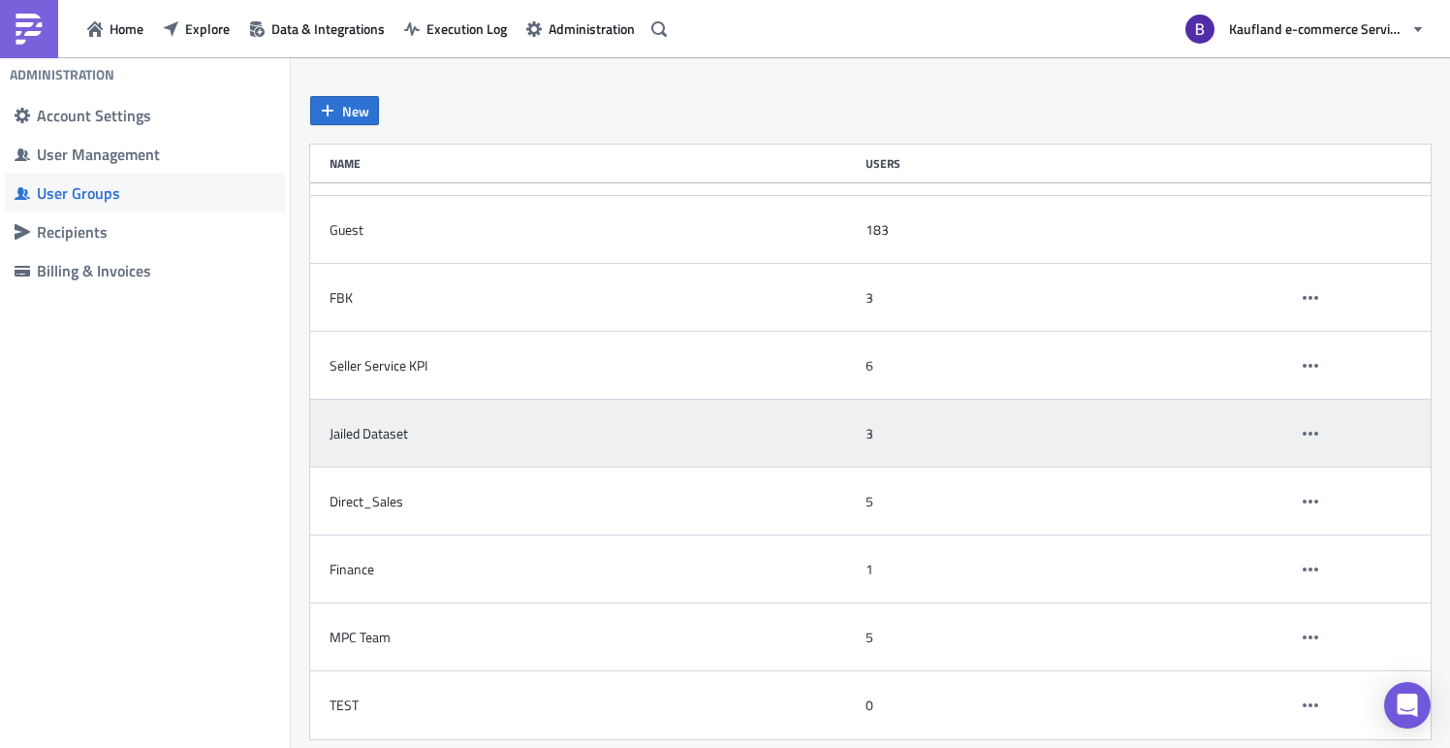
drag, startPoint x: 338, startPoint y: 441, endPoint x: 942, endPoint y: 429, distance: 604.2
click at [942, 429] on div "Jailed Dataset 3" at bounding box center [870, 433] width 1121 height 68
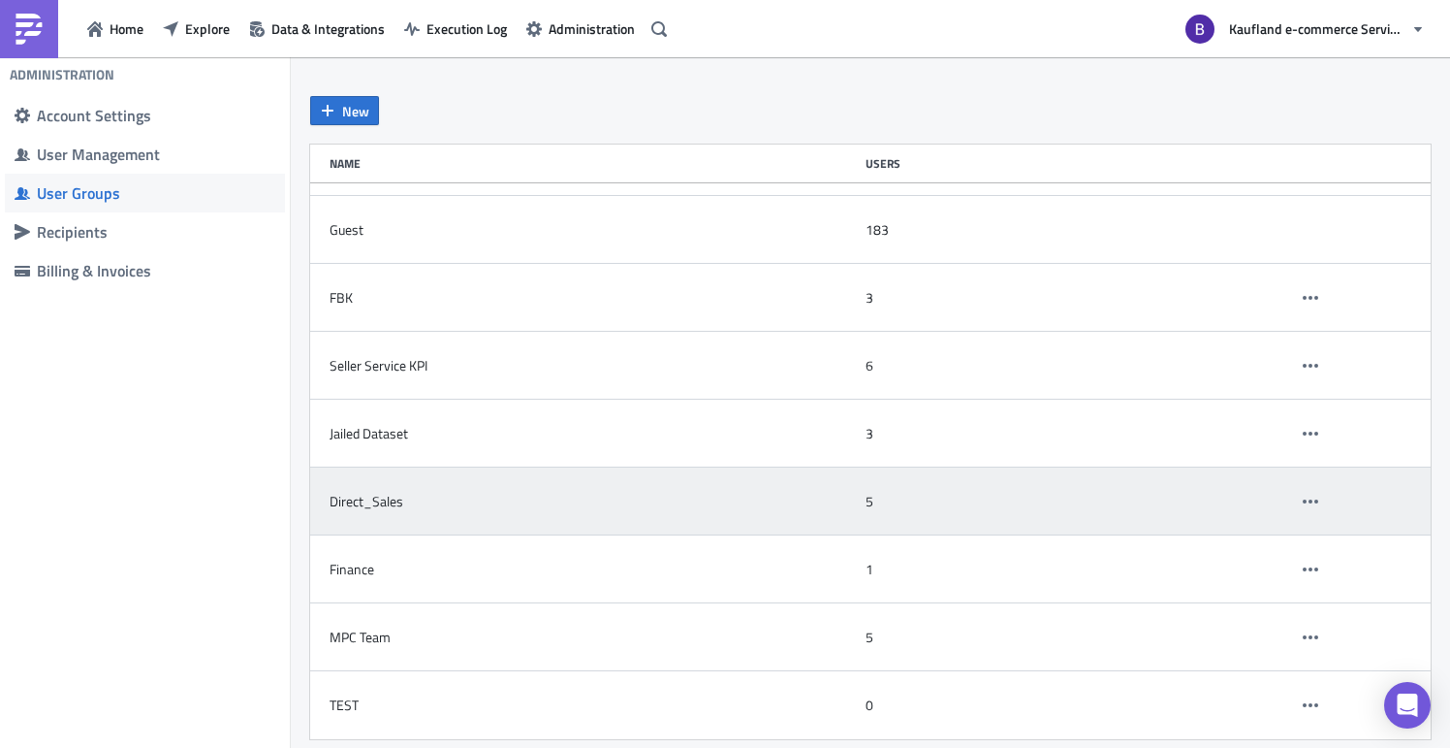
click at [752, 513] on div "Direct_Sales" at bounding box center [593, 501] width 526 height 39
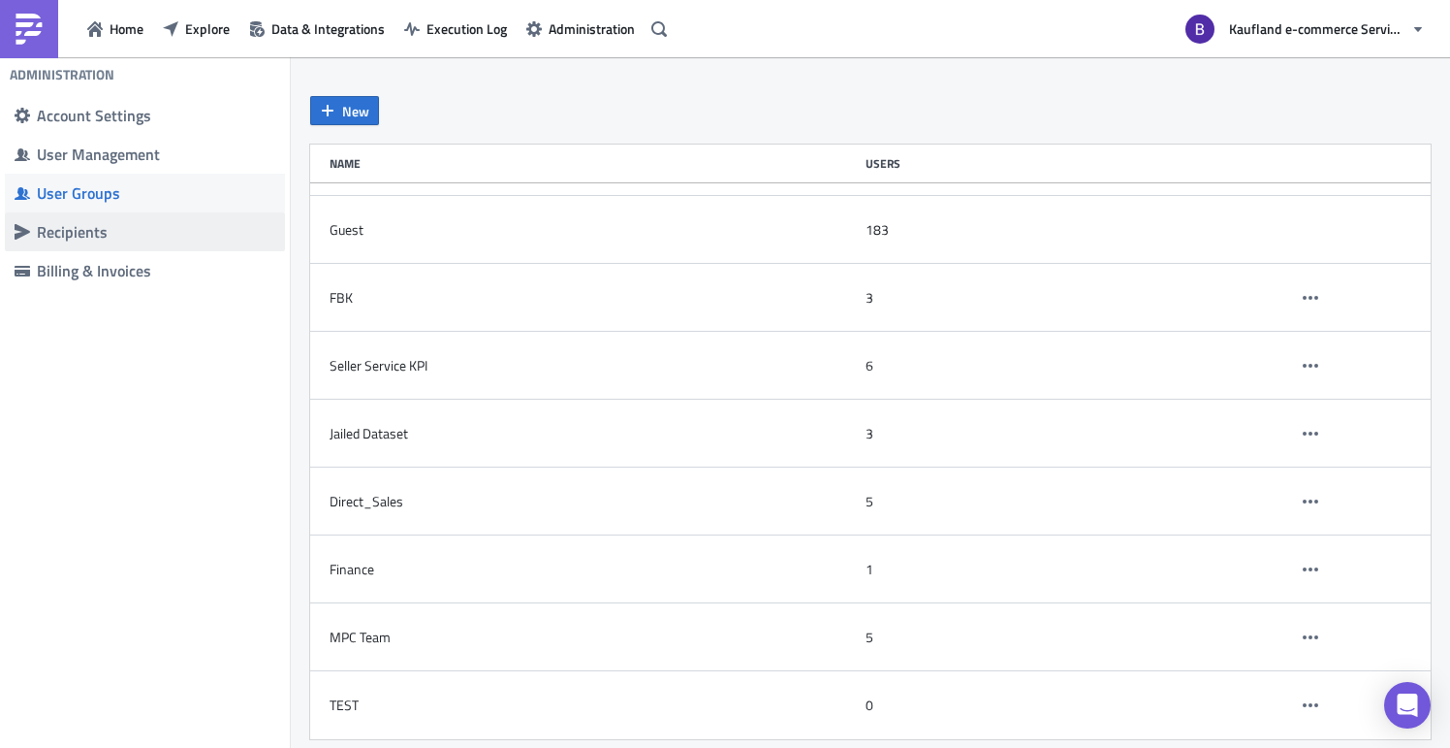
click at [83, 230] on div "Recipients" at bounding box center [156, 231] width 239 height 19
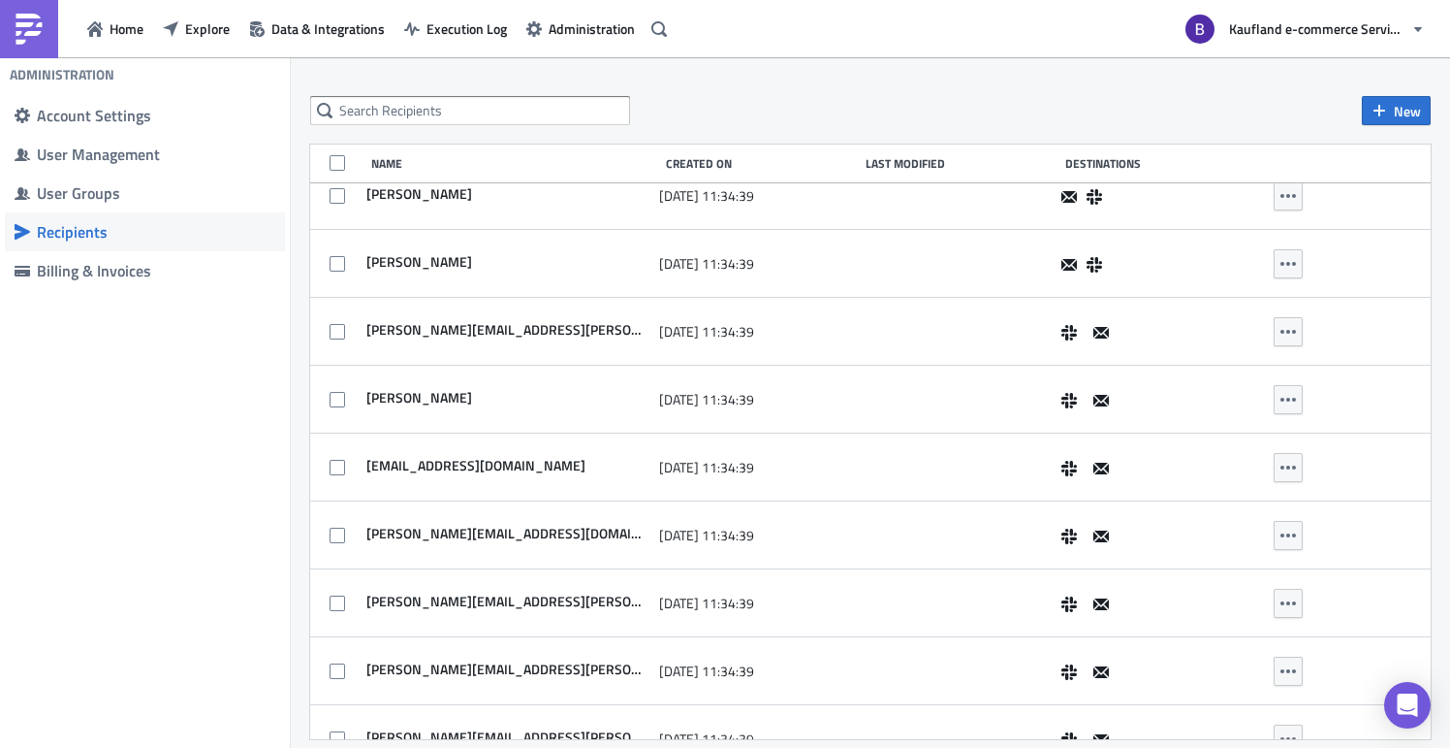
scroll to position [1168, 0]
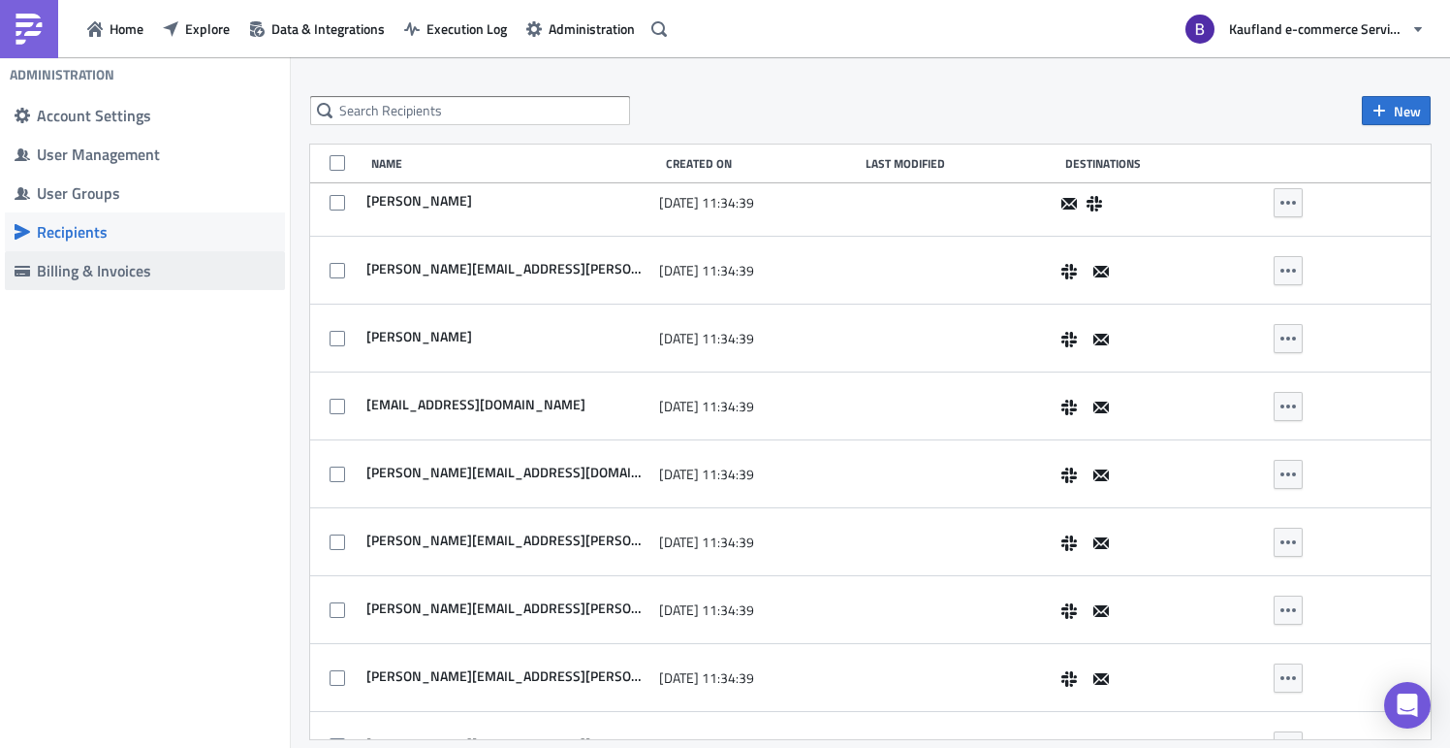
click at [144, 278] on div "Billing & Invoices" at bounding box center [156, 270] width 239 height 19
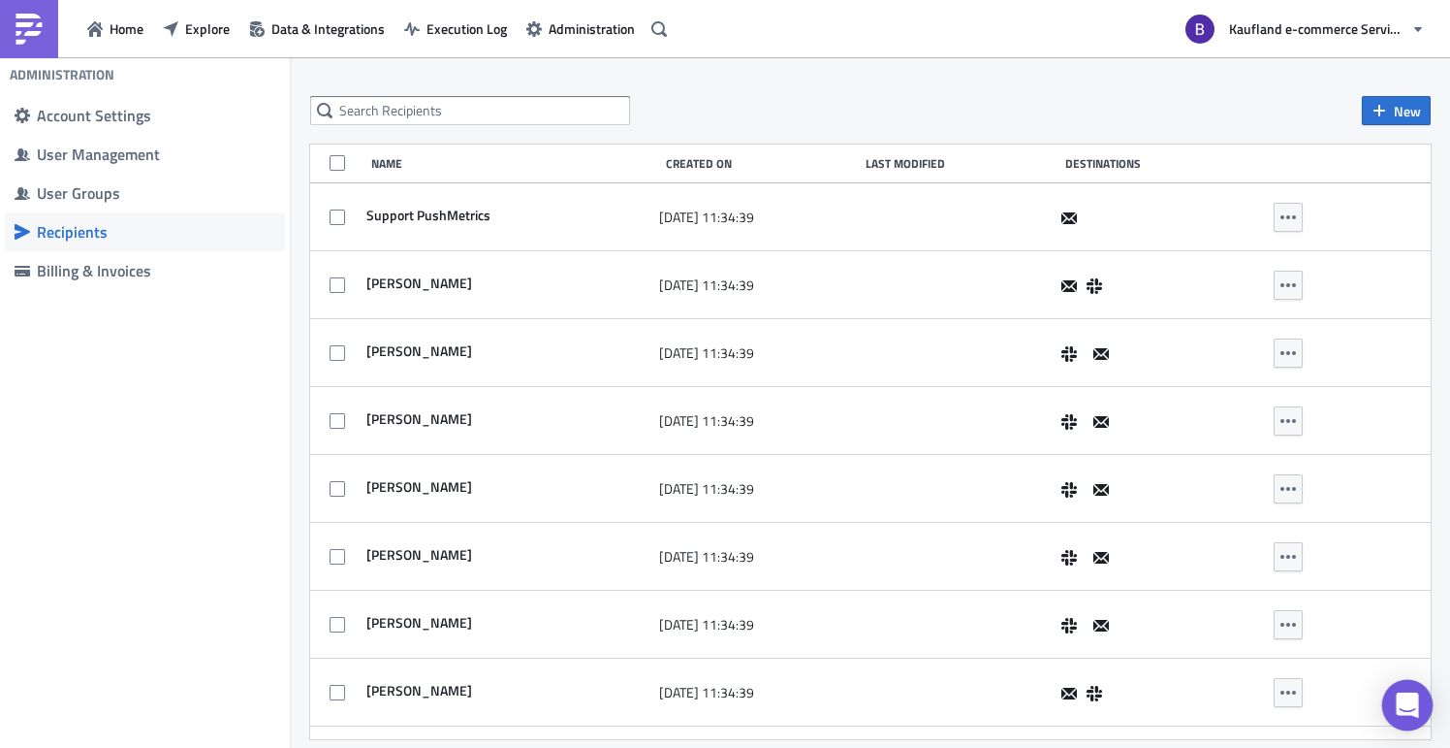
click at [1413, 693] on icon "Open Intercom Messenger" at bounding box center [1407, 704] width 25 height 25
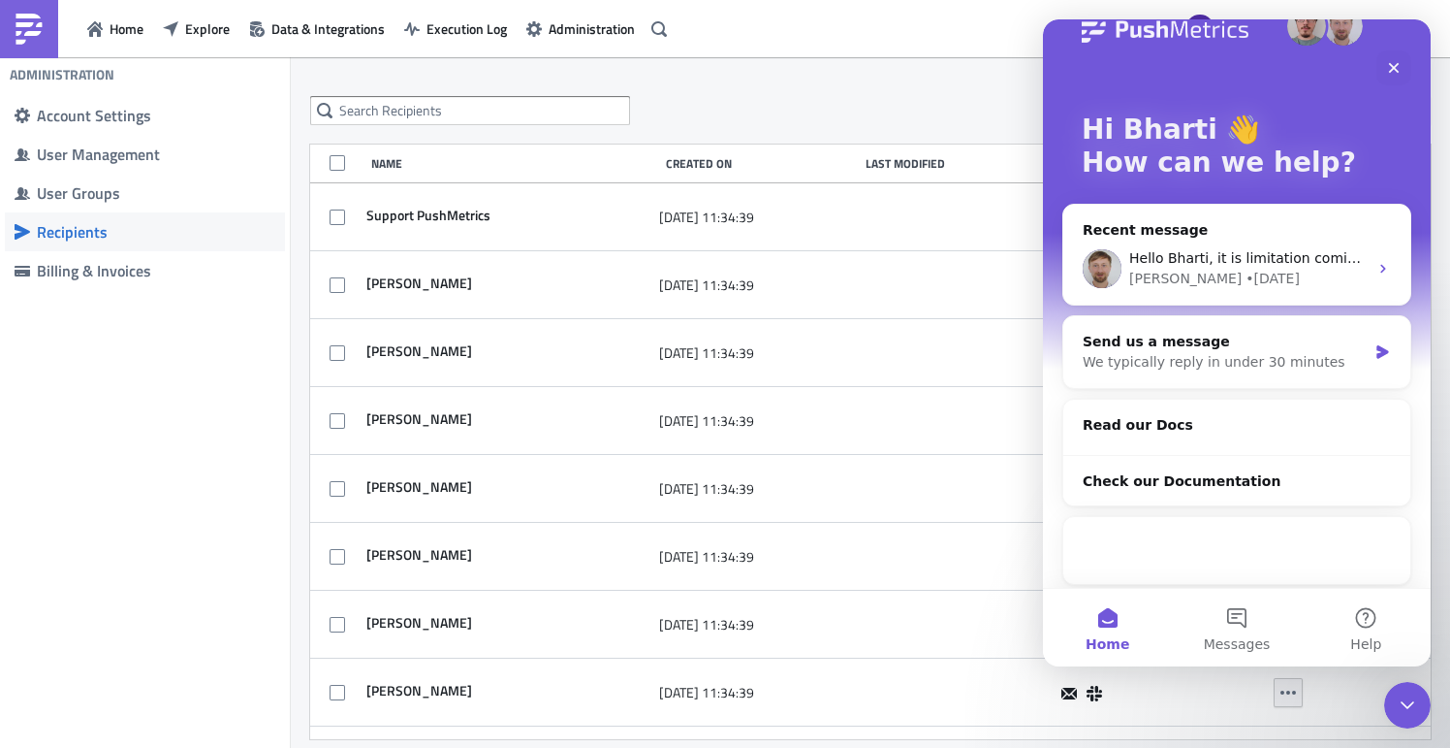
scroll to position [50, 0]
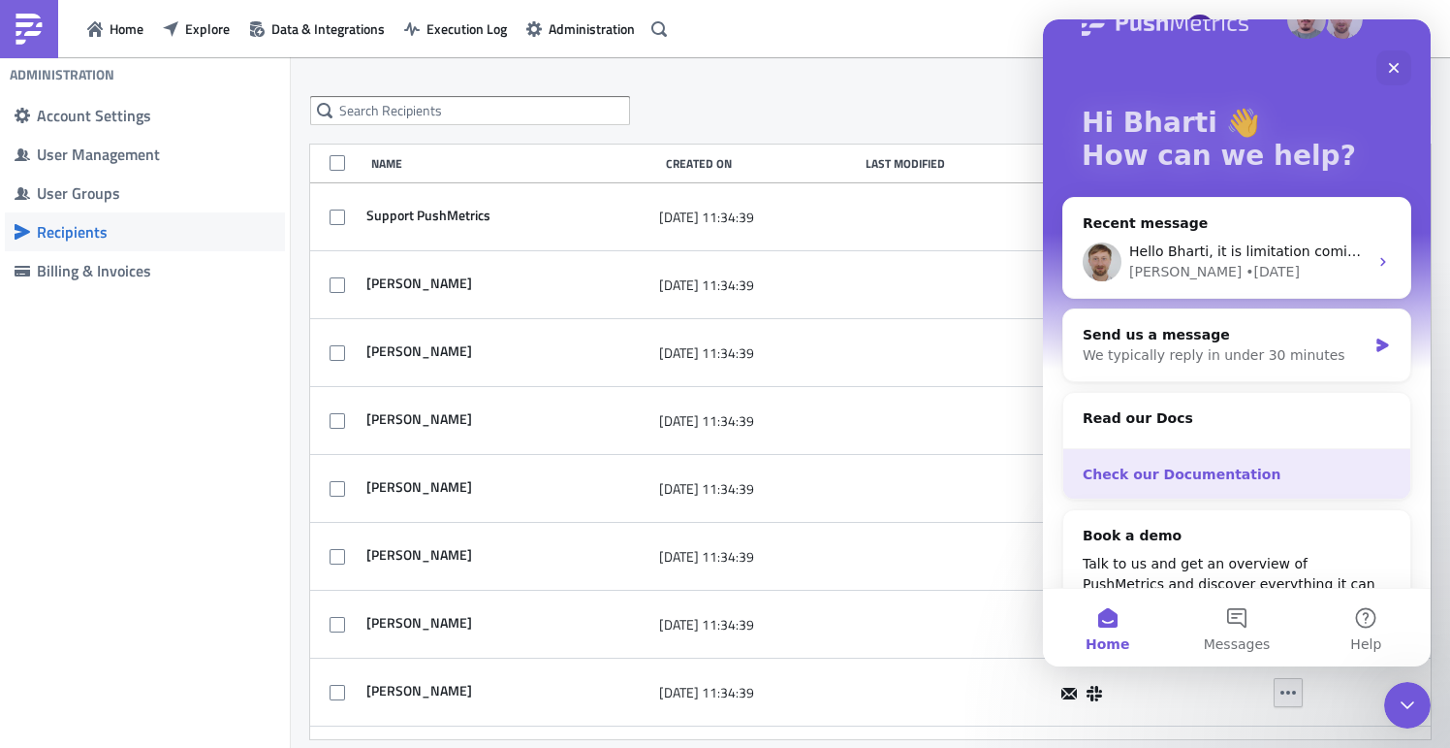
click at [1199, 477] on div "Check our Documentation" at bounding box center [1237, 474] width 308 height 20
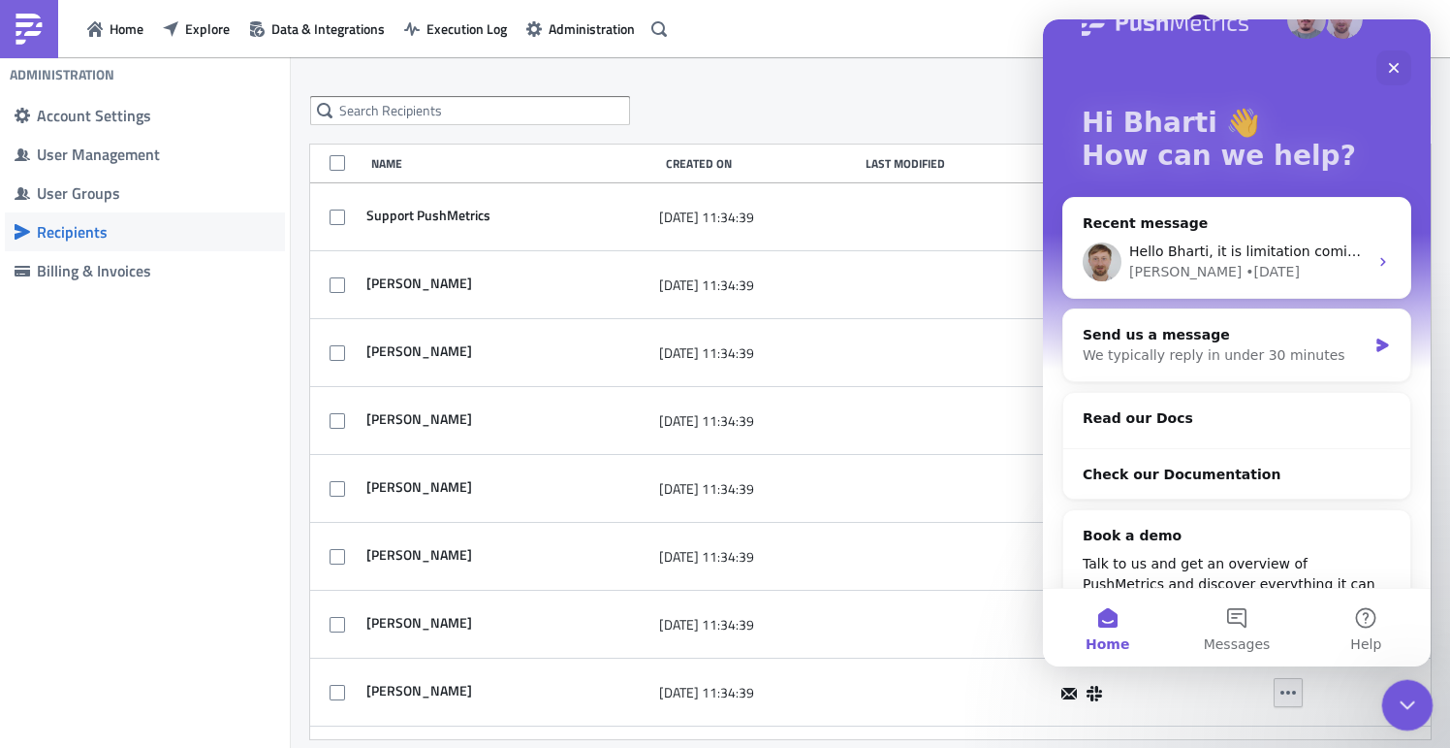
click at [1416, 705] on icon "Close Intercom Messenger" at bounding box center [1404, 701] width 23 height 23
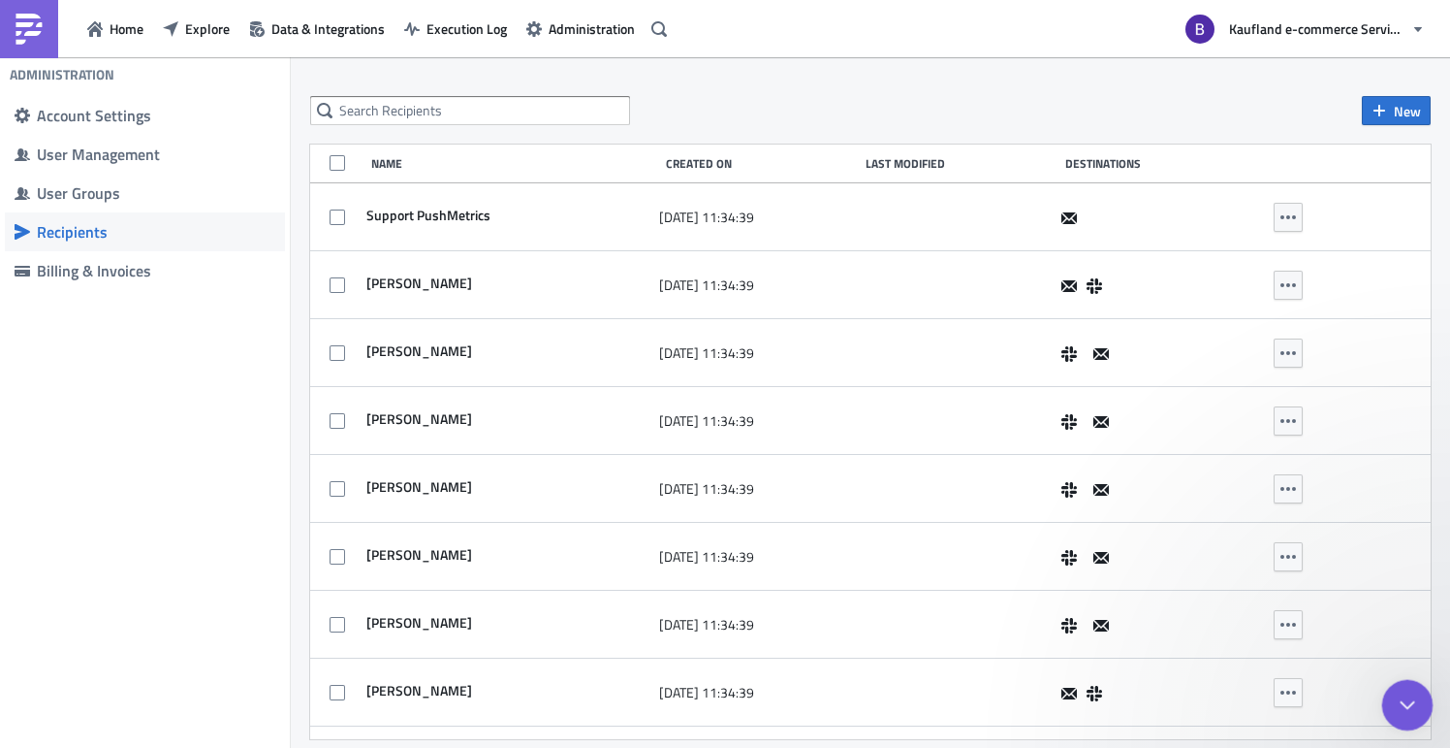
scroll to position [0, 0]
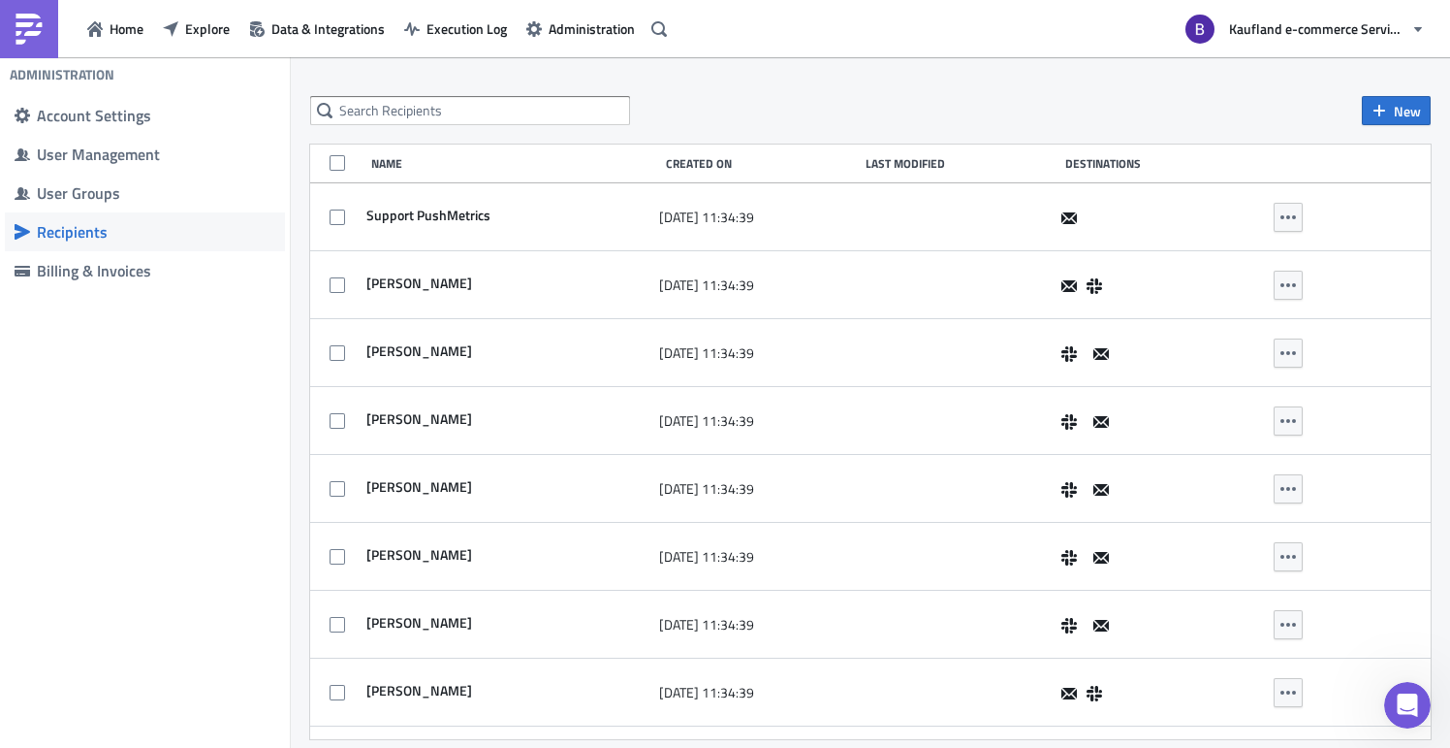
click at [755, 99] on div "New" at bounding box center [870, 110] width 1121 height 29
click at [990, 122] on div "New" at bounding box center [870, 110] width 1121 height 29
click at [121, 19] on span "Home" at bounding box center [127, 28] width 34 height 20
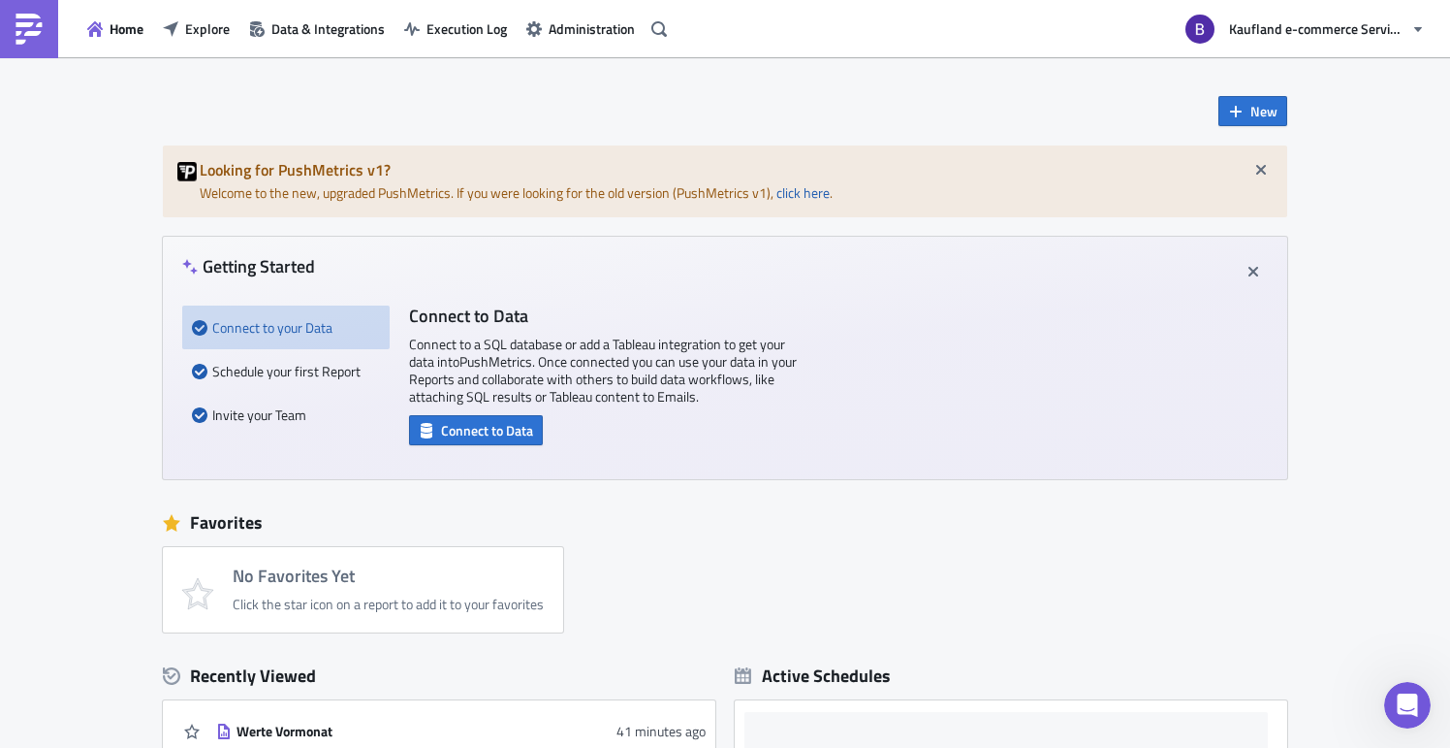
click at [173, 9] on div "Home Explore Data & Integrations Execution Log Administration" at bounding box center [337, 28] width 674 height 57
click at [187, 22] on span "Explore" at bounding box center [207, 28] width 45 height 20
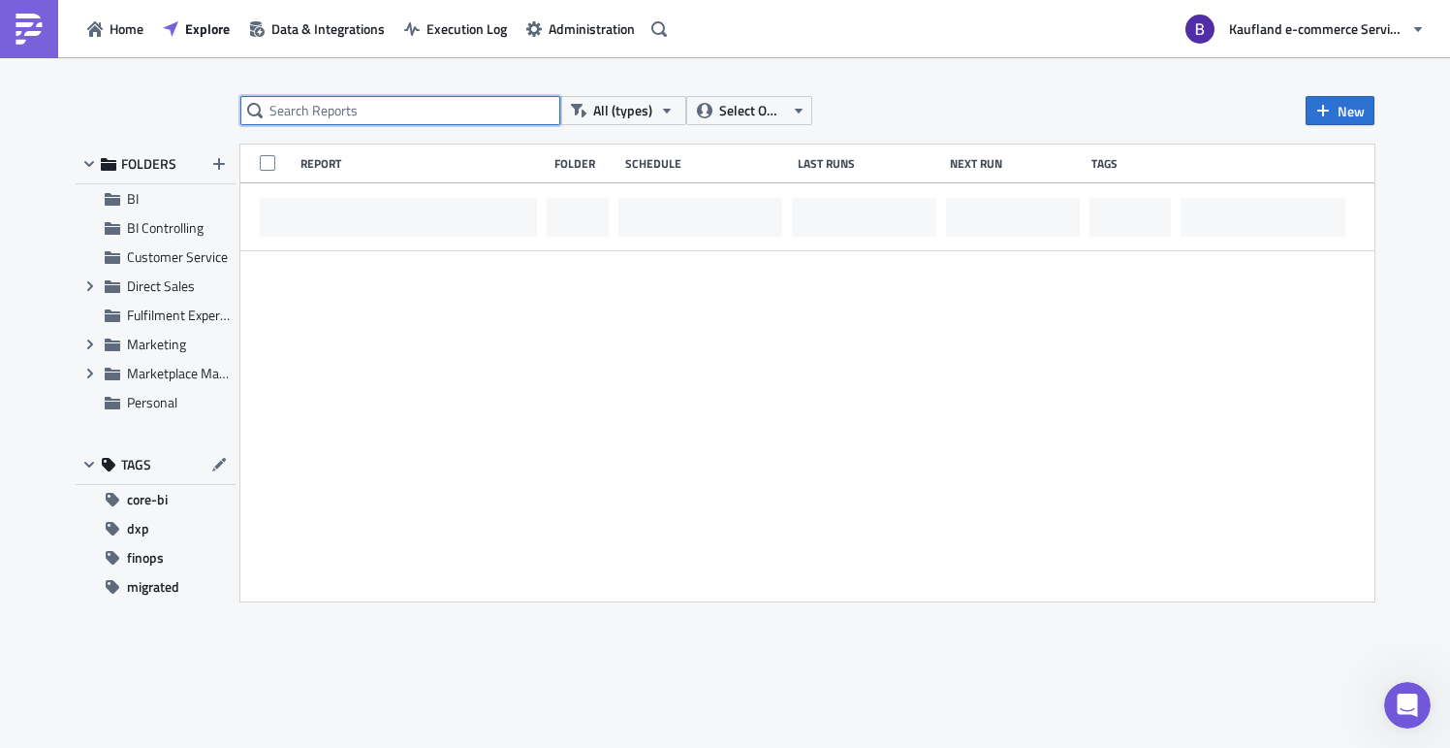
click at [381, 109] on input "text" at bounding box center [400, 110] width 320 height 29
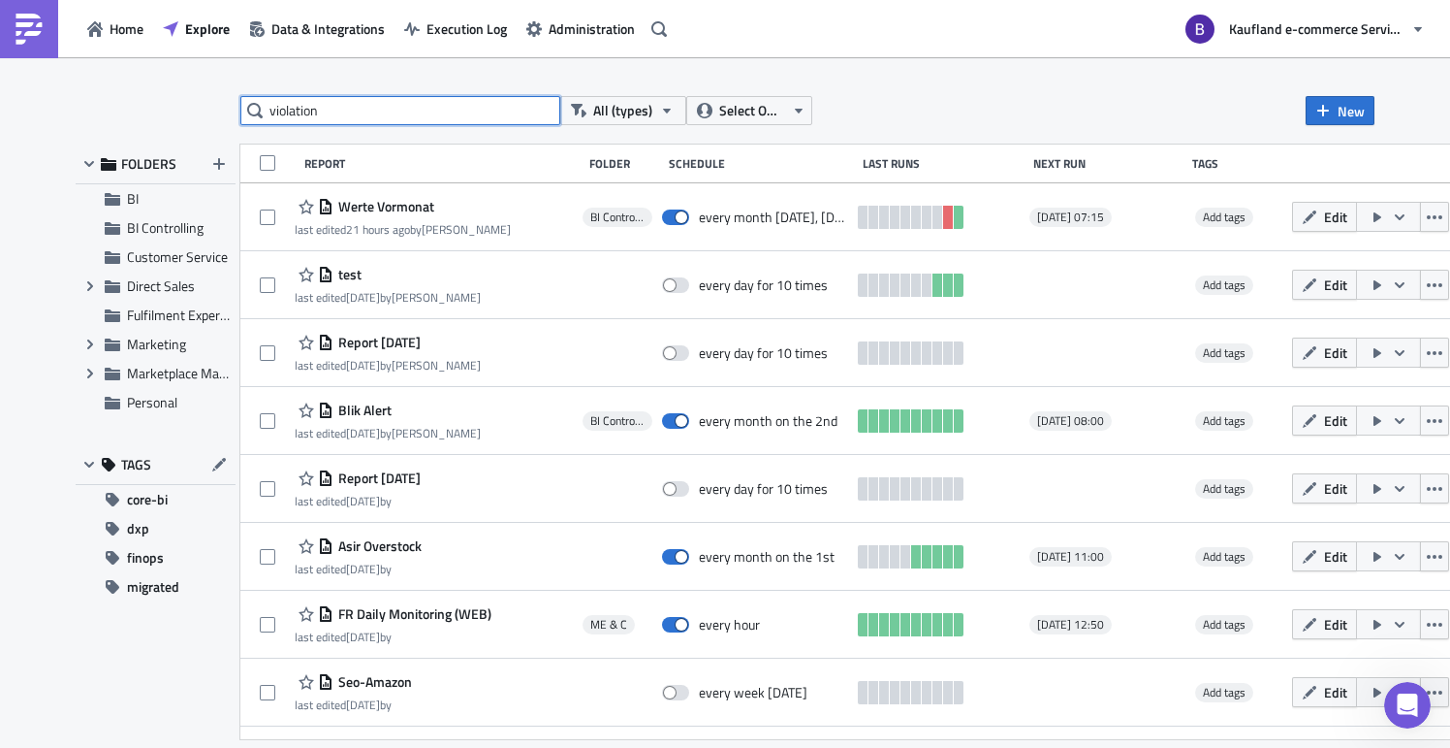
type input "violation"
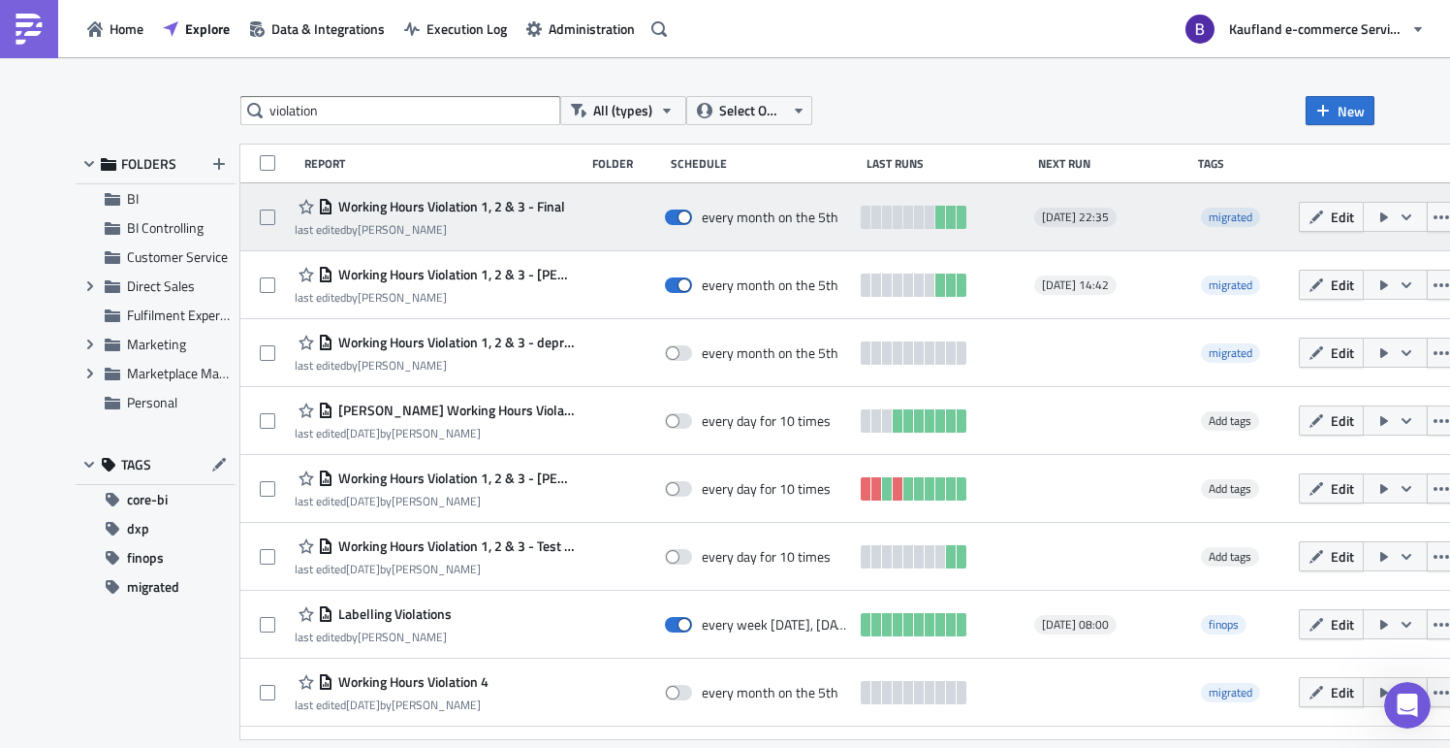
click at [518, 230] on div "last edited by Bharti Saxena" at bounding box center [430, 229] width 271 height 15
click at [1331, 213] on span "Edit" at bounding box center [1342, 217] width 23 height 20
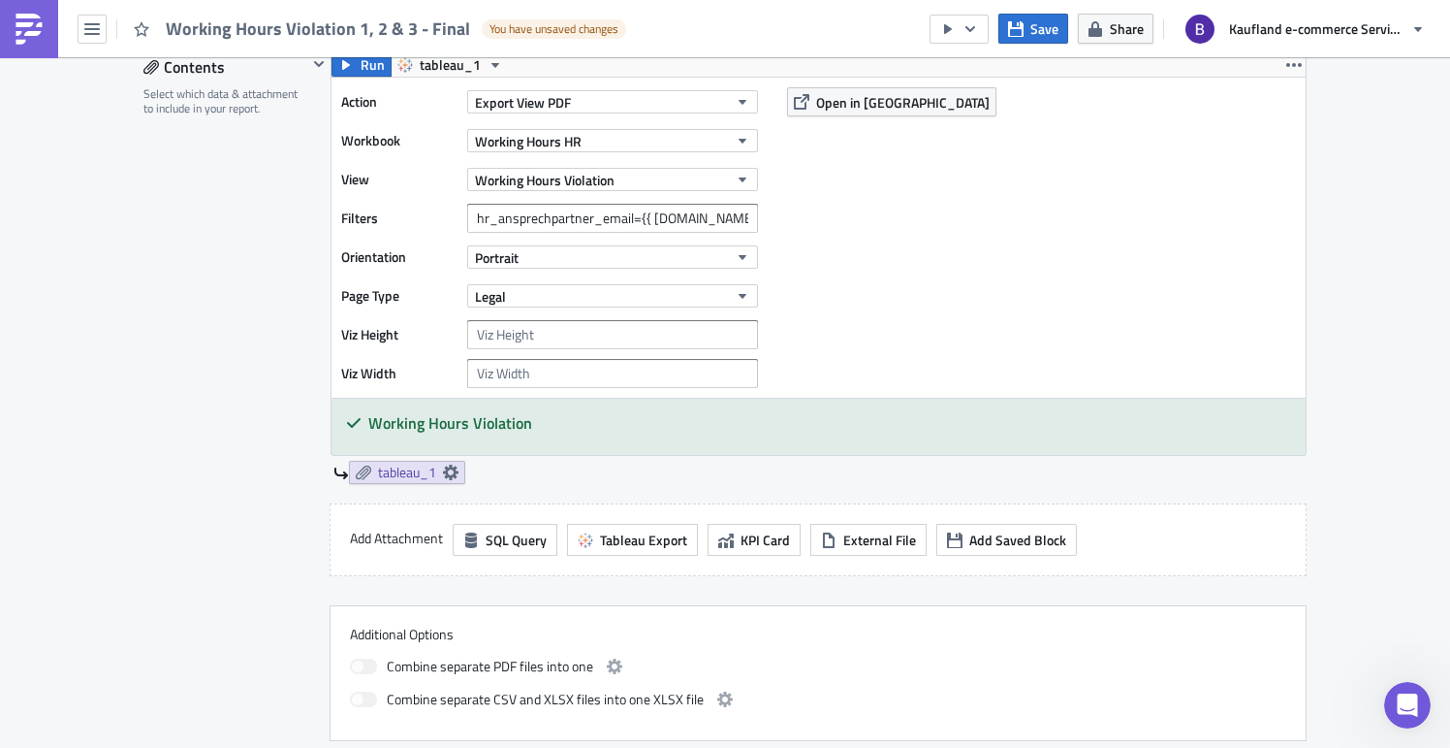
scroll to position [1590, 0]
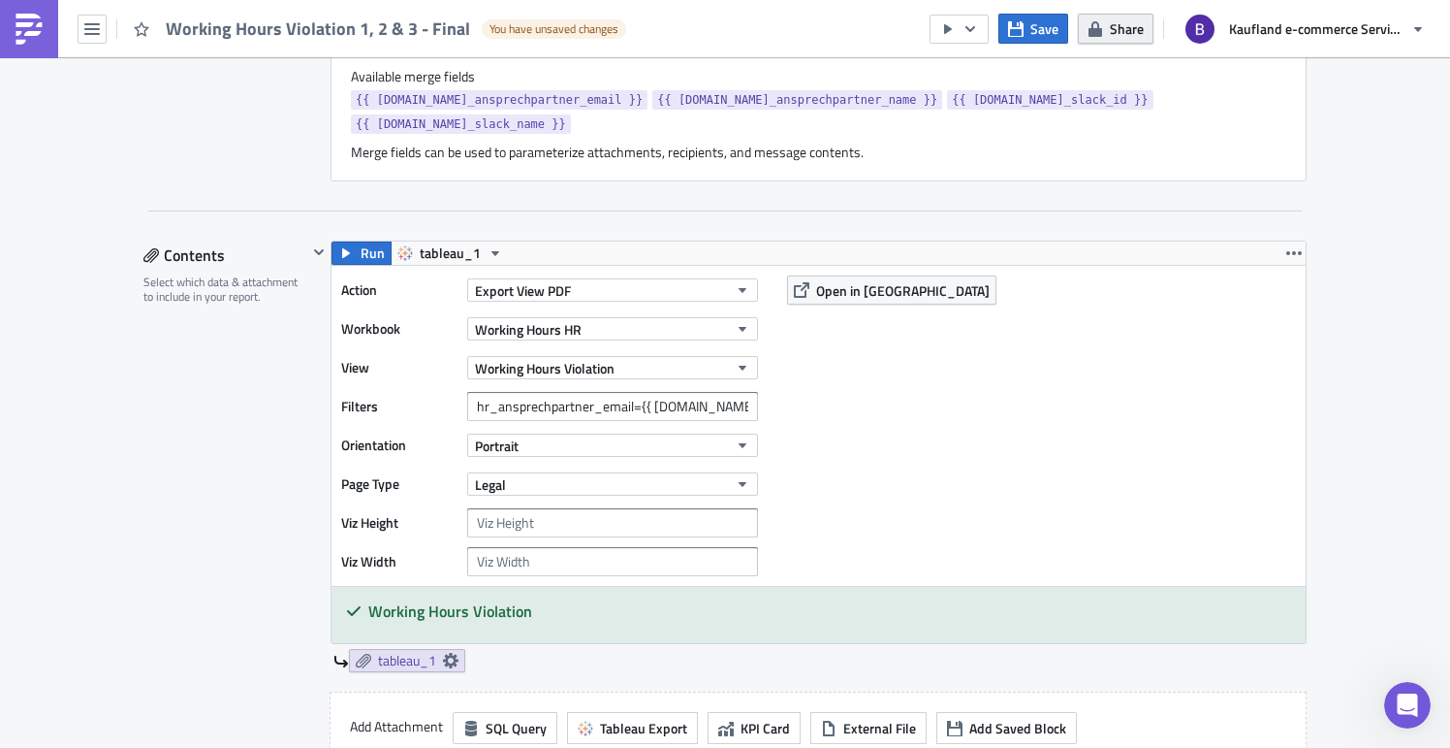
click at [1124, 19] on span "Share" at bounding box center [1127, 28] width 34 height 20
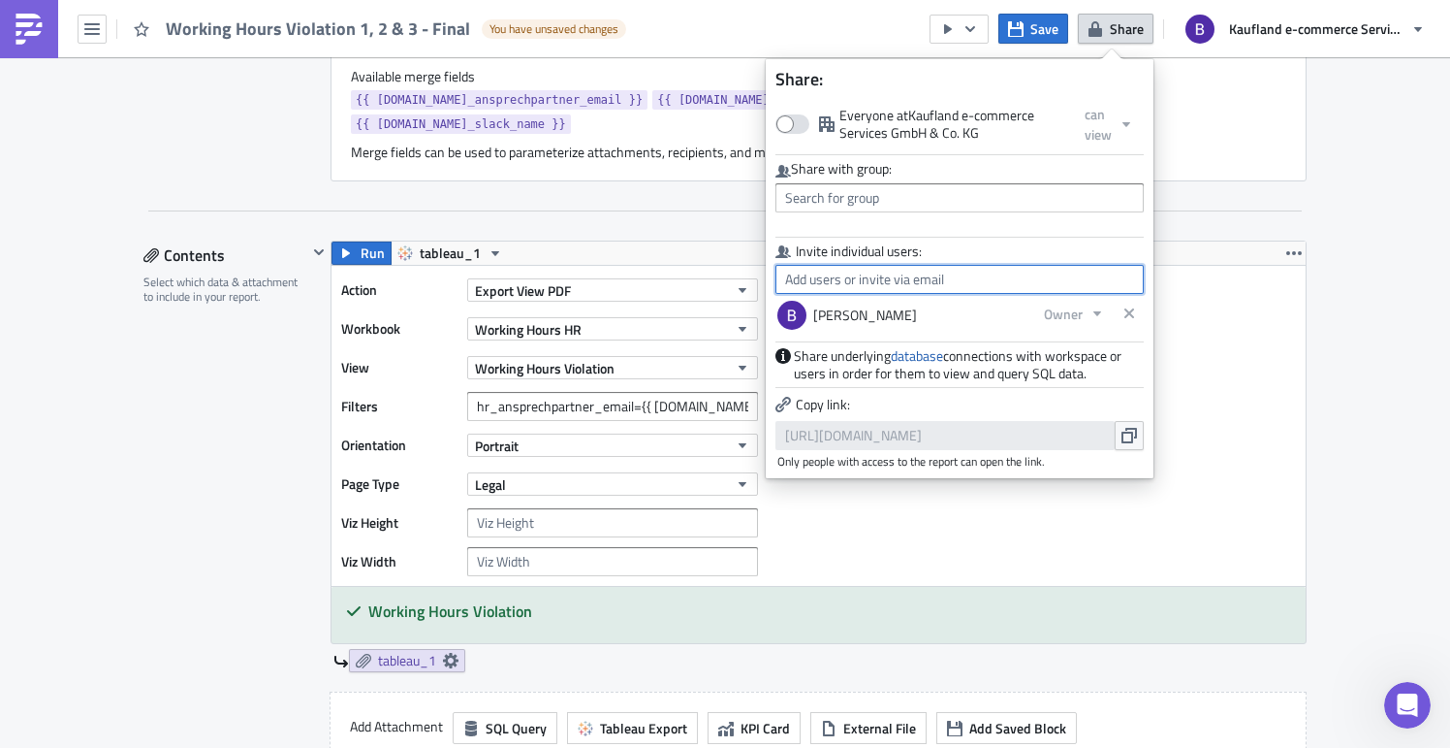
click at [870, 280] on input "text" at bounding box center [960, 279] width 368 height 29
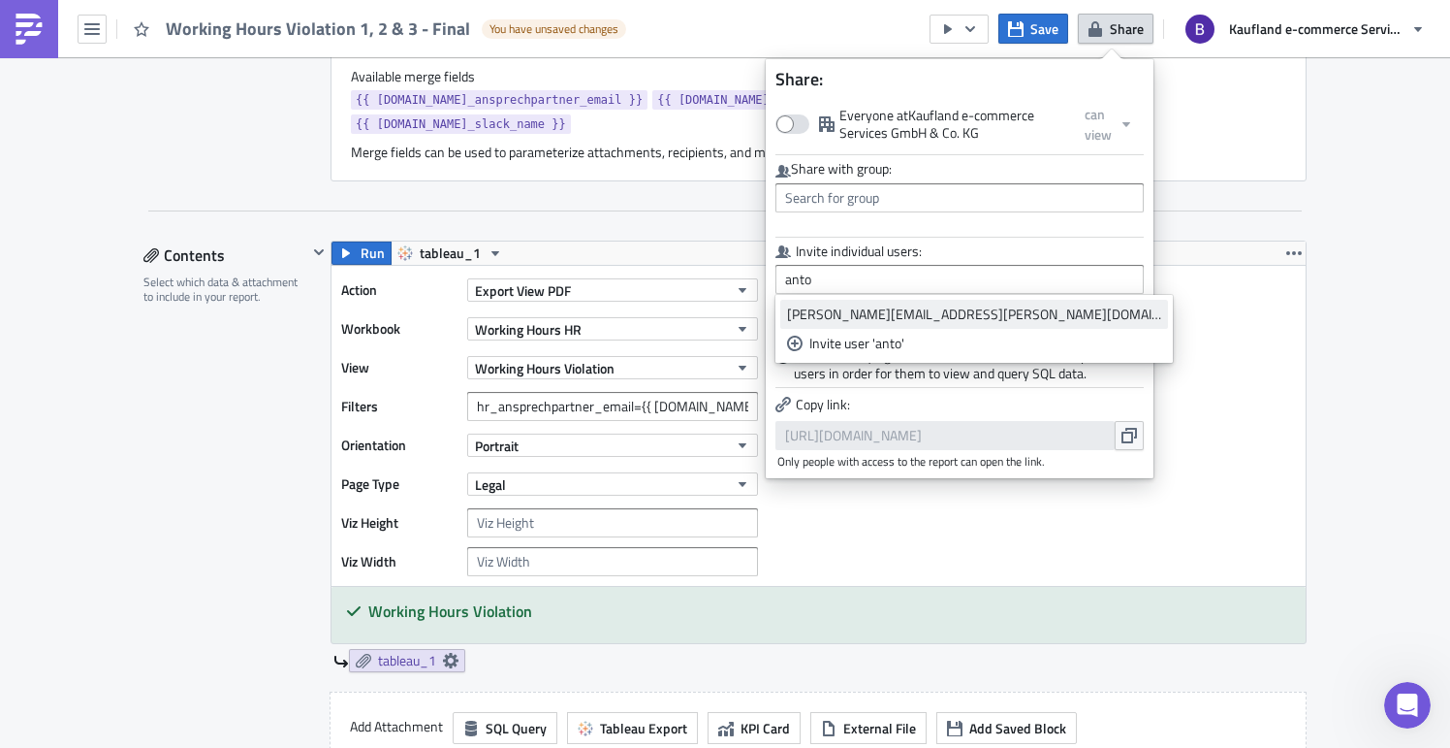
click at [897, 314] on div "[PERSON_NAME][EMAIL_ADDRESS][PERSON_NAME][DOMAIN_NAME]" at bounding box center [974, 313] width 374 height 19
type input "[PERSON_NAME][EMAIL_ADDRESS][PERSON_NAME][DOMAIN_NAME]"
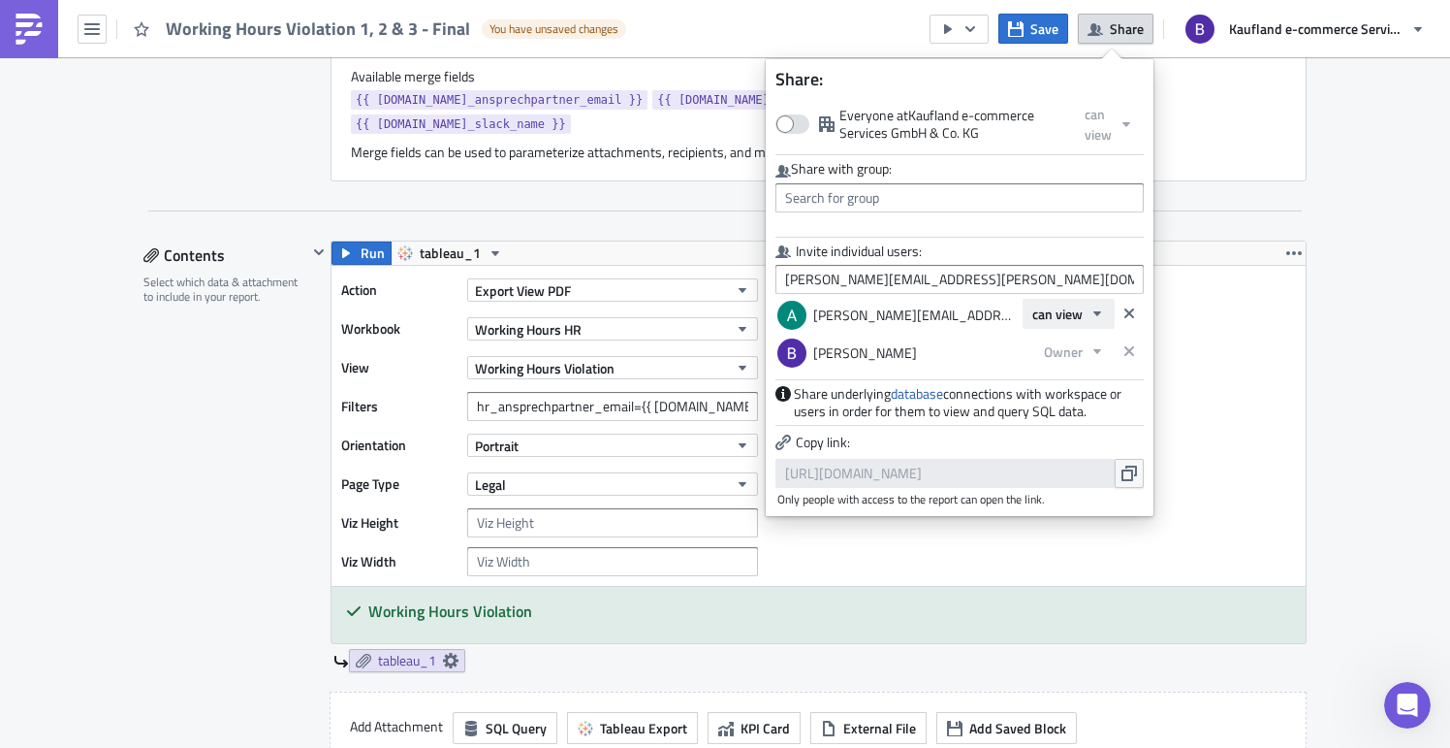
click at [1068, 320] on span "can view" at bounding box center [1058, 313] width 50 height 20
click at [1070, 382] on div "can edit" at bounding box center [1114, 378] width 161 height 19
click at [1302, 154] on div "Execution Log Edit " Working Hours Violation 1, 2 & 3 - Final " Draft Settings …" at bounding box center [725, 239] width 1202 height 3544
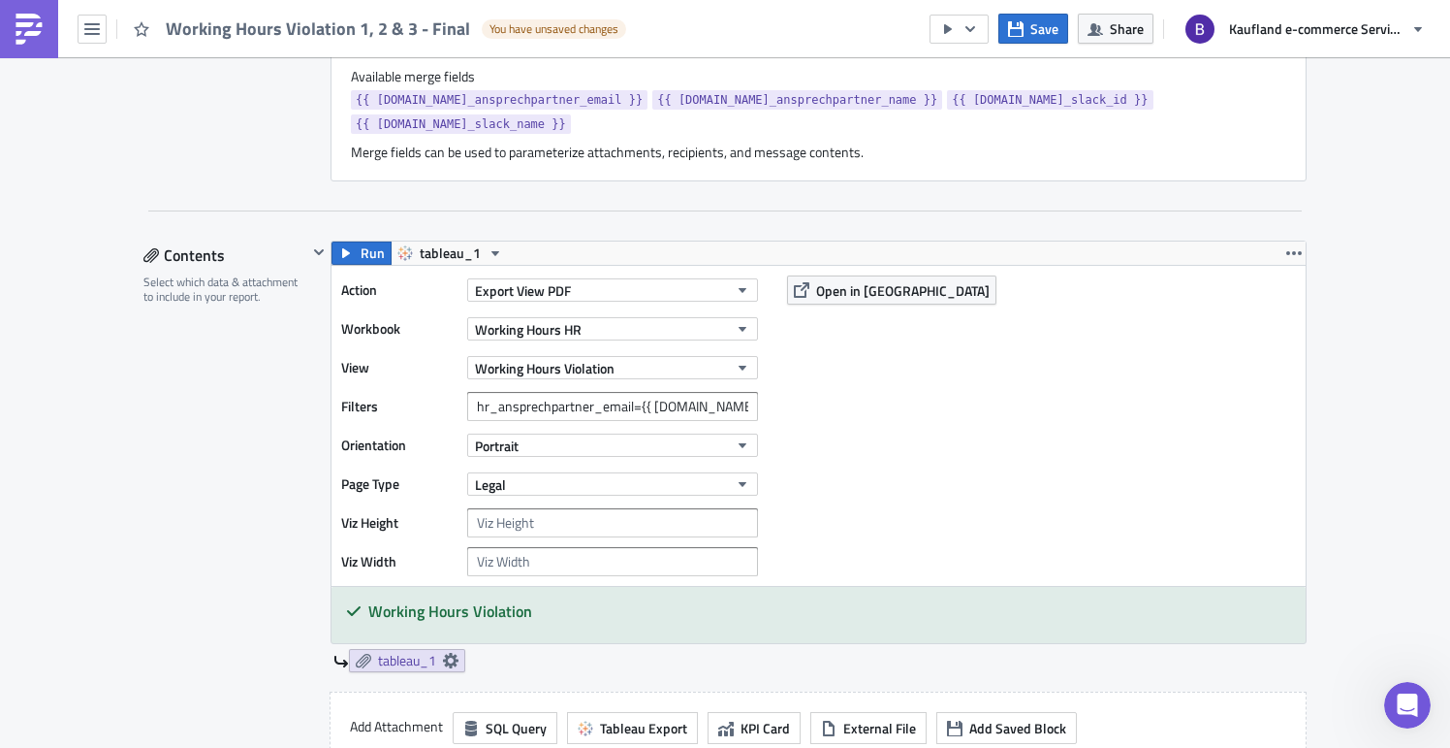
click at [940, 453] on div "Action Export View PDF Workbook Working Hours HR View Working Hours Violation F…" at bounding box center [819, 426] width 974 height 320
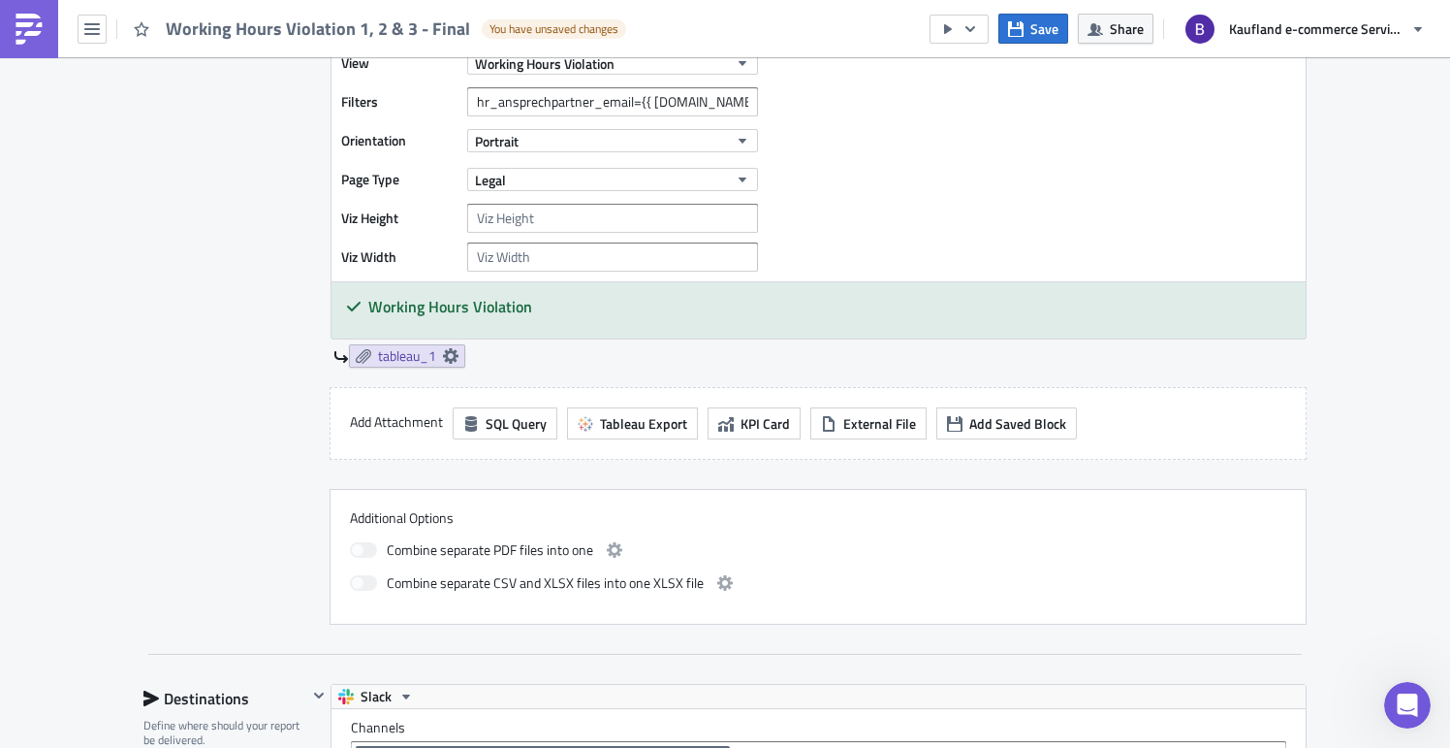
scroll to position [1722, 0]
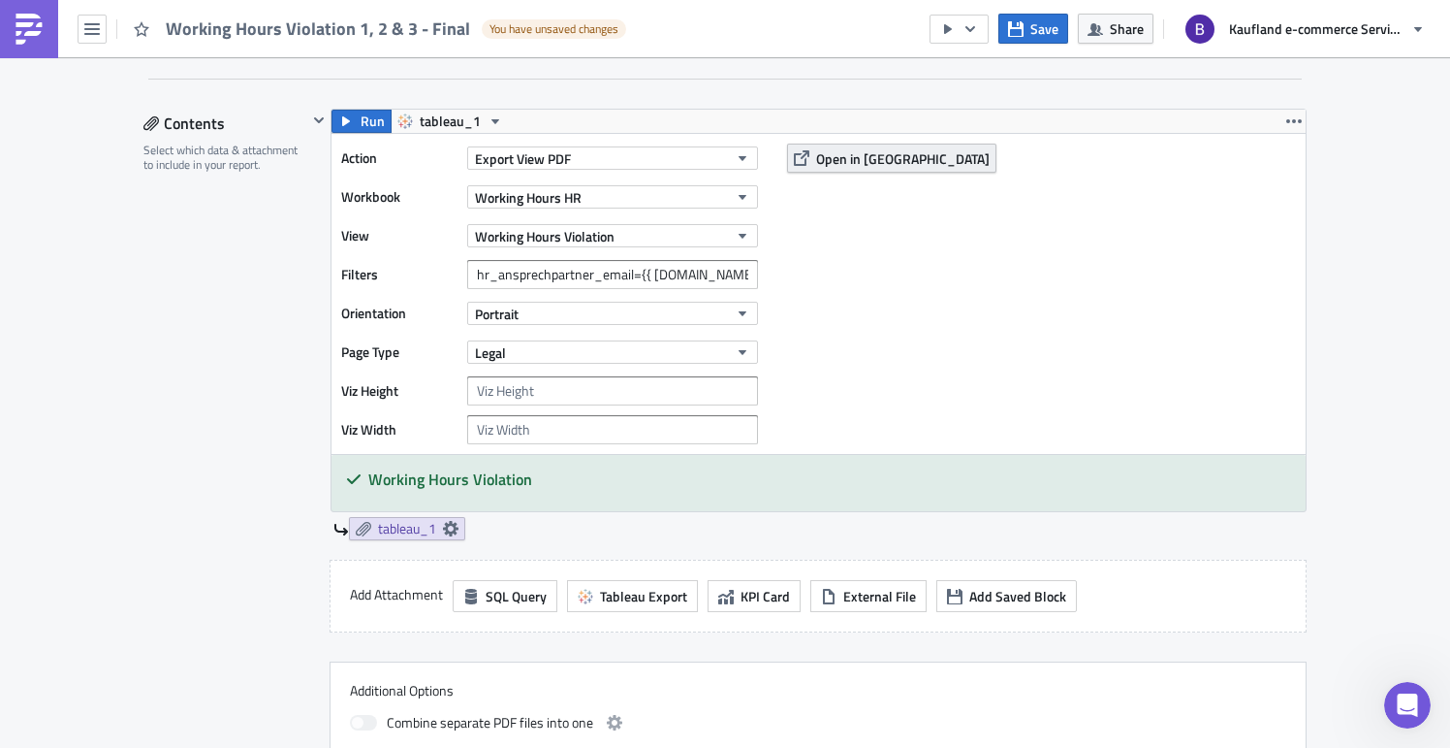
click at [844, 148] on span "Open in [GEOGRAPHIC_DATA]" at bounding box center [903, 158] width 174 height 20
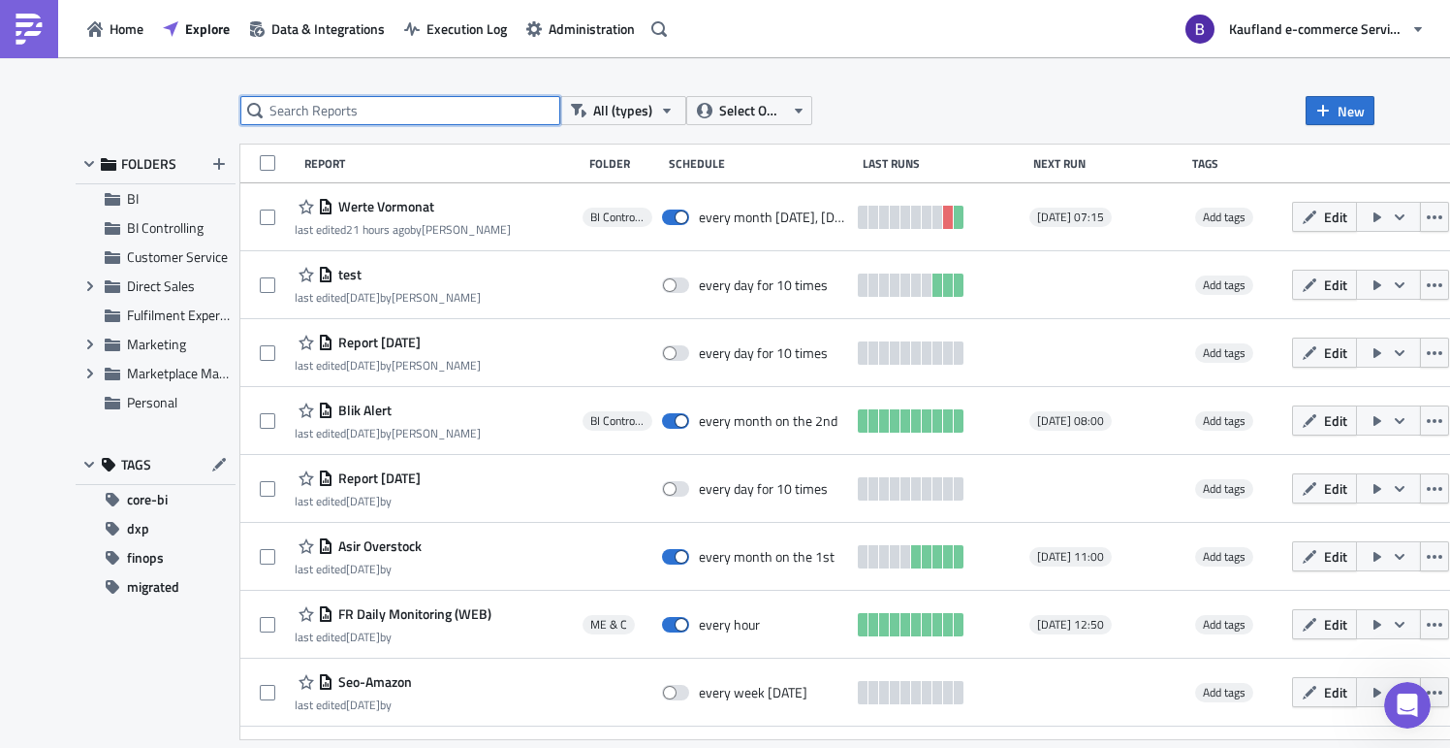
click at [396, 107] on input "text" at bounding box center [400, 110] width 320 height 29
type input "viol"
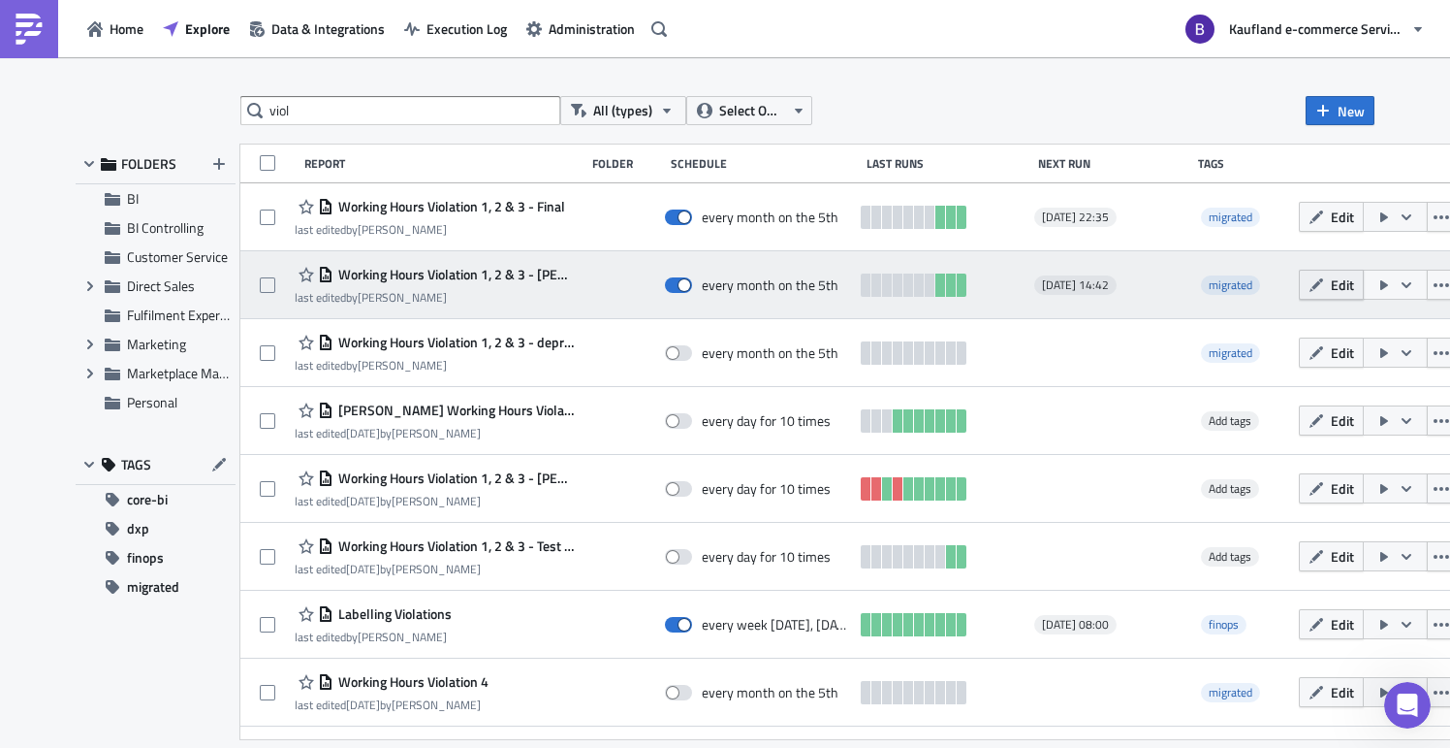
click at [1331, 284] on span "Edit" at bounding box center [1342, 284] width 23 height 20
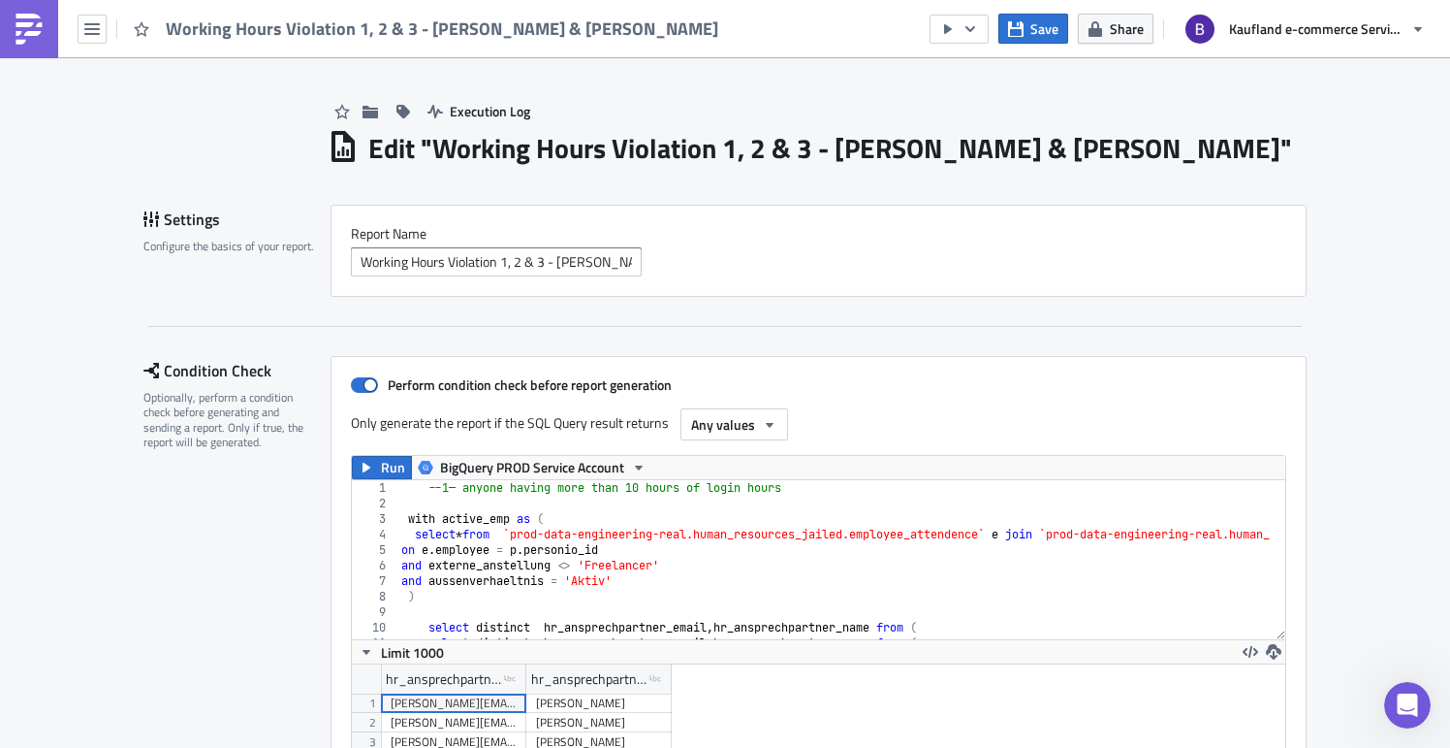
scroll to position [222, 934]
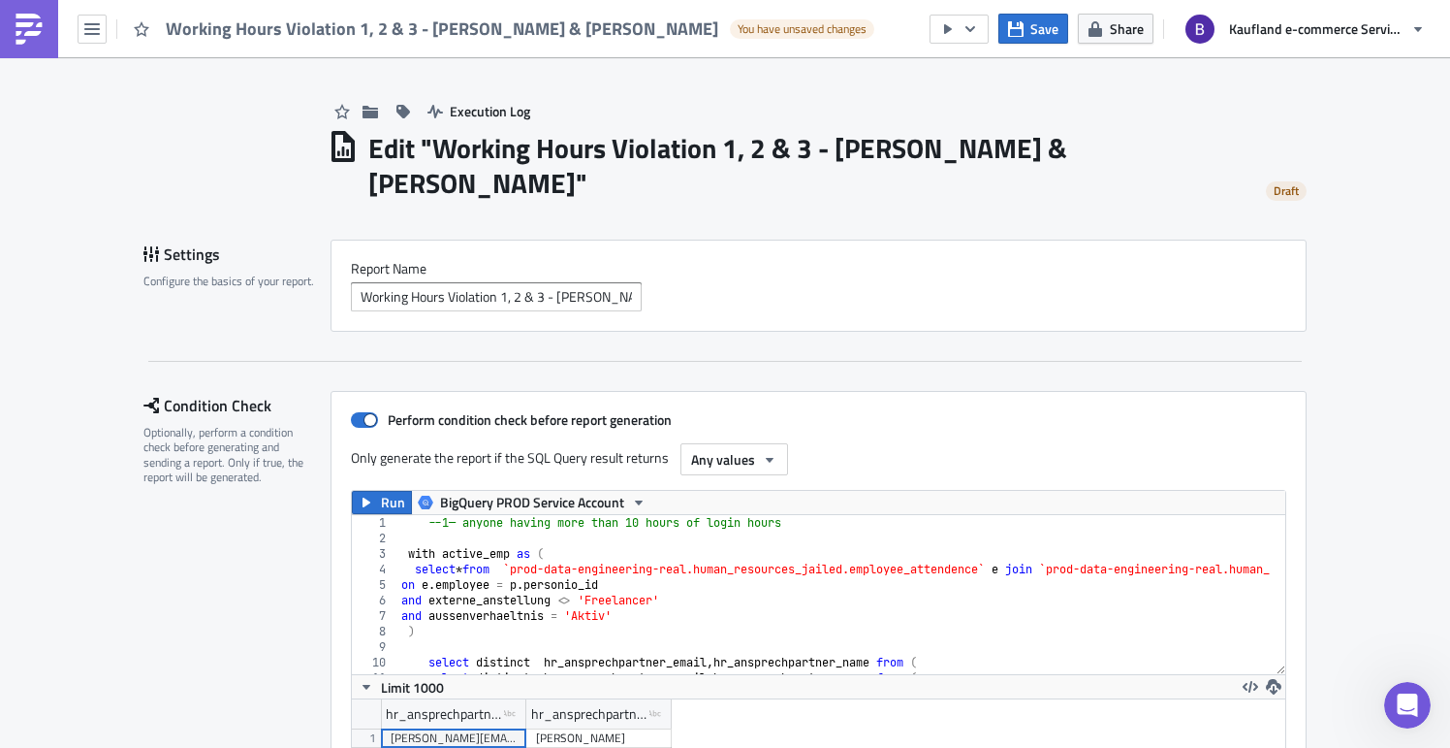
drag, startPoint x: 1209, startPoint y: 91, endPoint x: 1196, endPoint y: 81, distance: 15.9
click at [1209, 91] on div "Execution Log" at bounding box center [817, 91] width 979 height 69
click at [1098, 27] on icon "button" at bounding box center [1096, 29] width 14 height 16
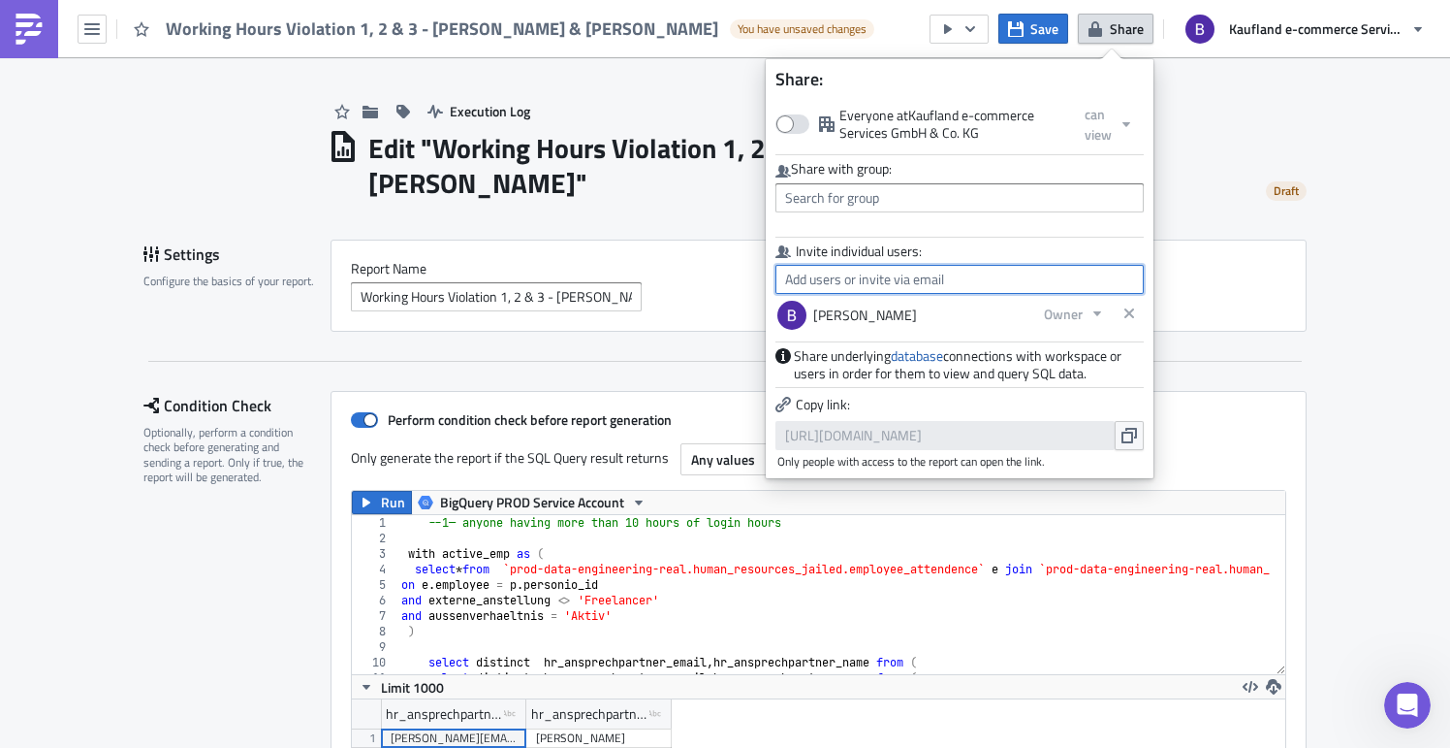
click at [831, 278] on input "text" at bounding box center [960, 279] width 368 height 29
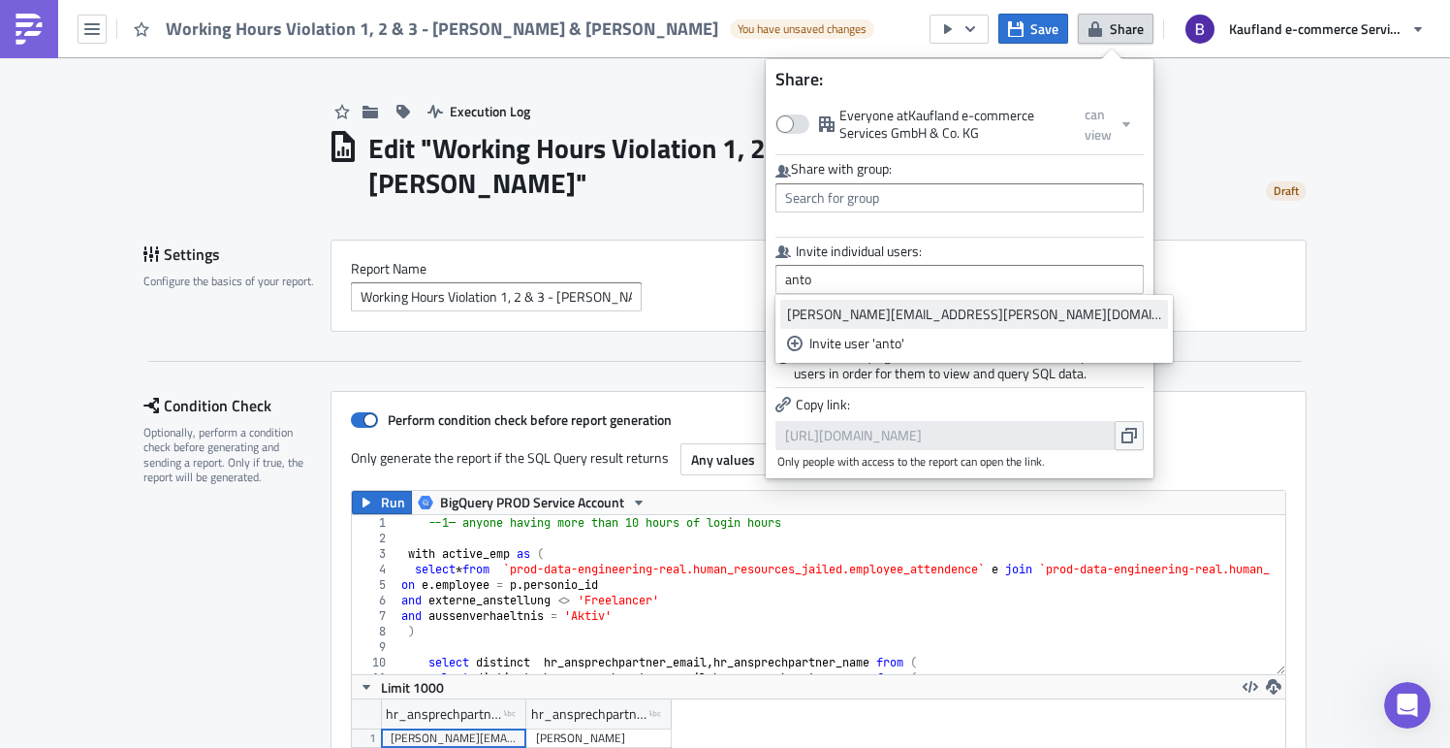
click at [902, 314] on div "[PERSON_NAME][EMAIL_ADDRESS][PERSON_NAME][DOMAIN_NAME]" at bounding box center [974, 313] width 374 height 19
type input "[PERSON_NAME][EMAIL_ADDRESS][PERSON_NAME][DOMAIN_NAME]"
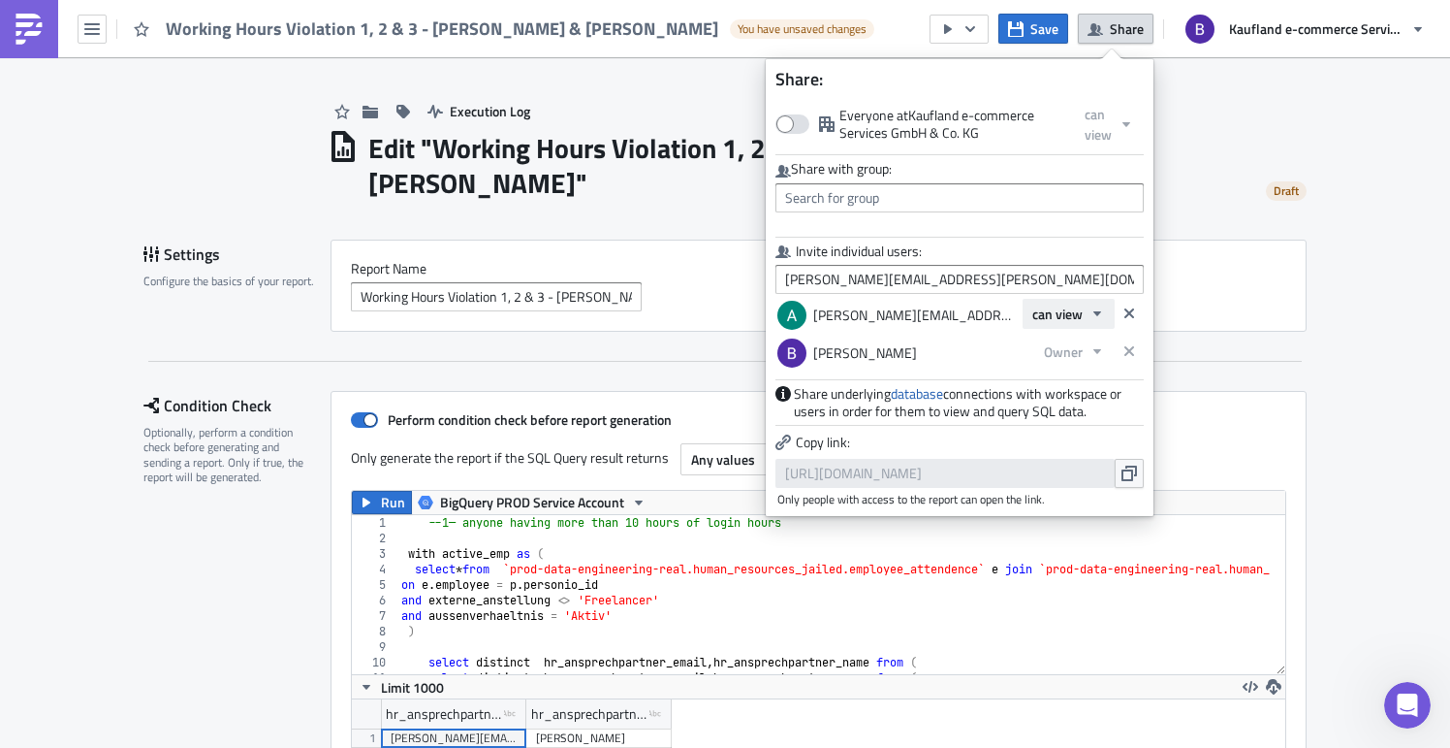
click at [1067, 315] on span "can view" at bounding box center [1058, 313] width 50 height 20
click at [1090, 384] on div "can edit" at bounding box center [1114, 378] width 161 height 19
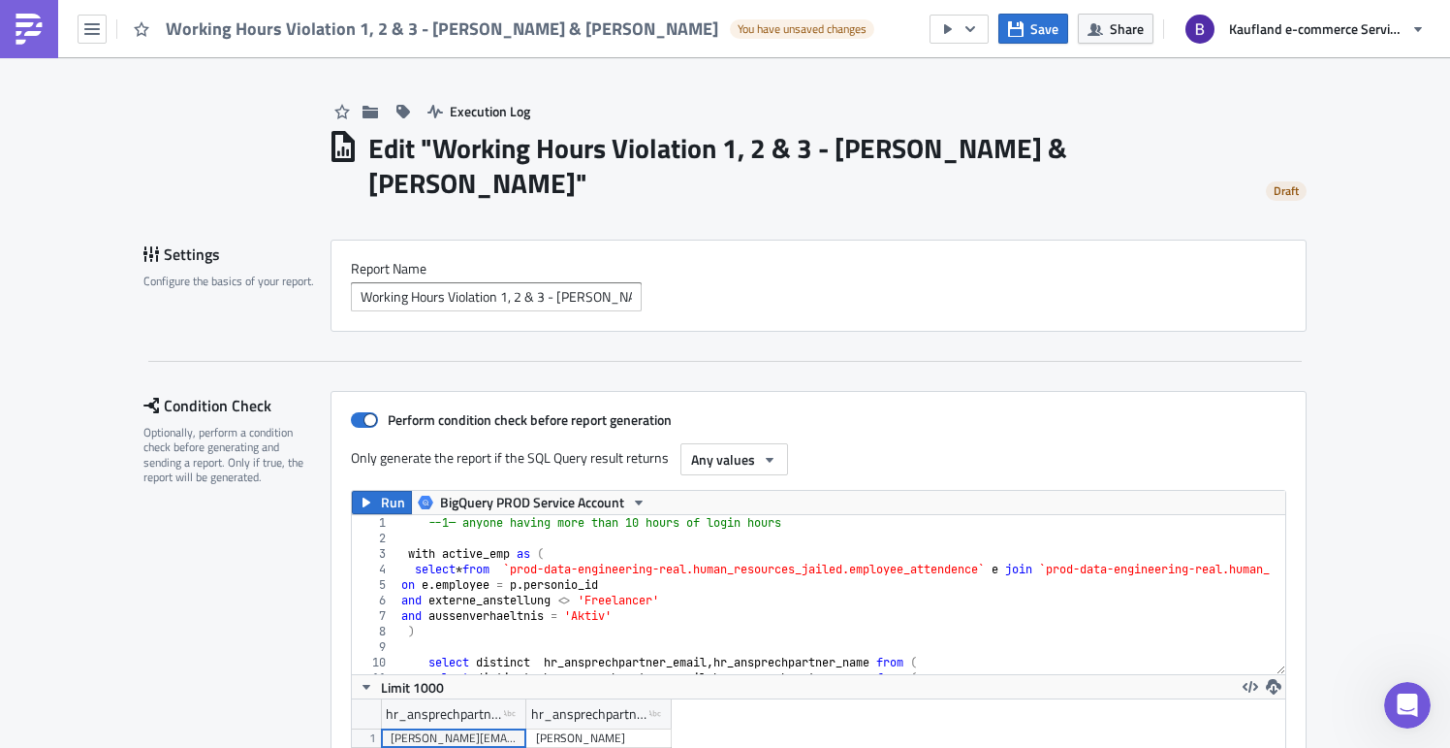
drag, startPoint x: 1301, startPoint y: 183, endPoint x: 1165, endPoint y: 121, distance: 149.2
click at [1047, 41] on button "Save" at bounding box center [1034, 29] width 70 height 30
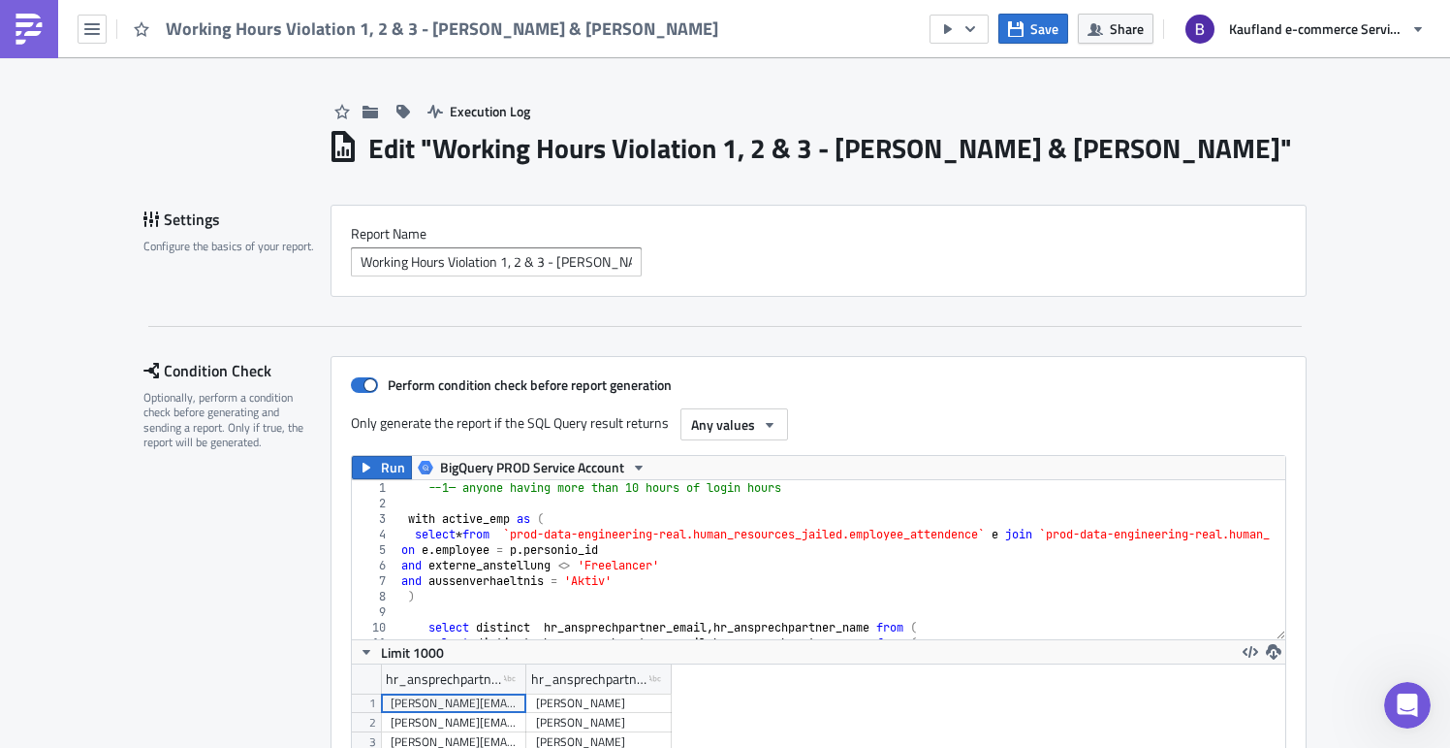
click at [26, 26] on img at bounding box center [29, 29] width 31 height 31
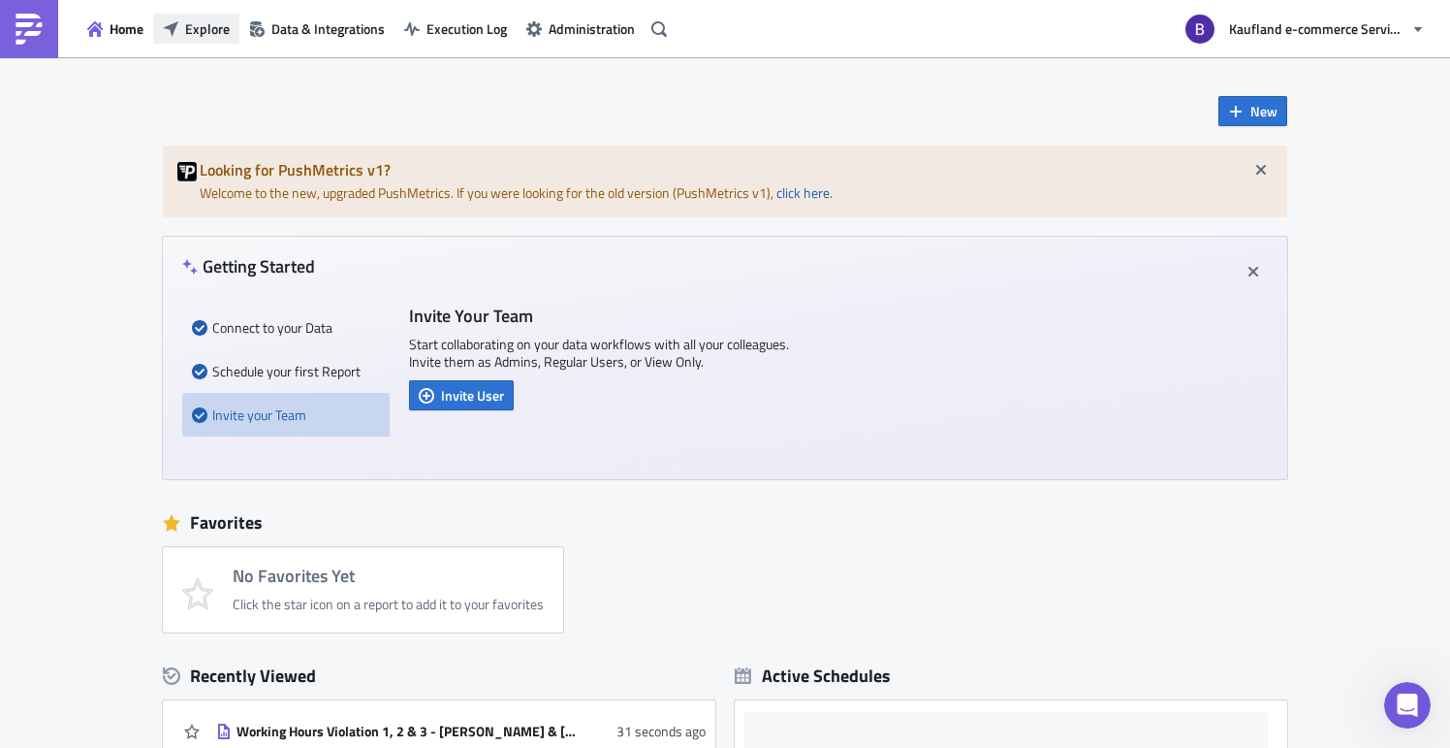
click at [210, 23] on span "Explore" at bounding box center [207, 28] width 45 height 20
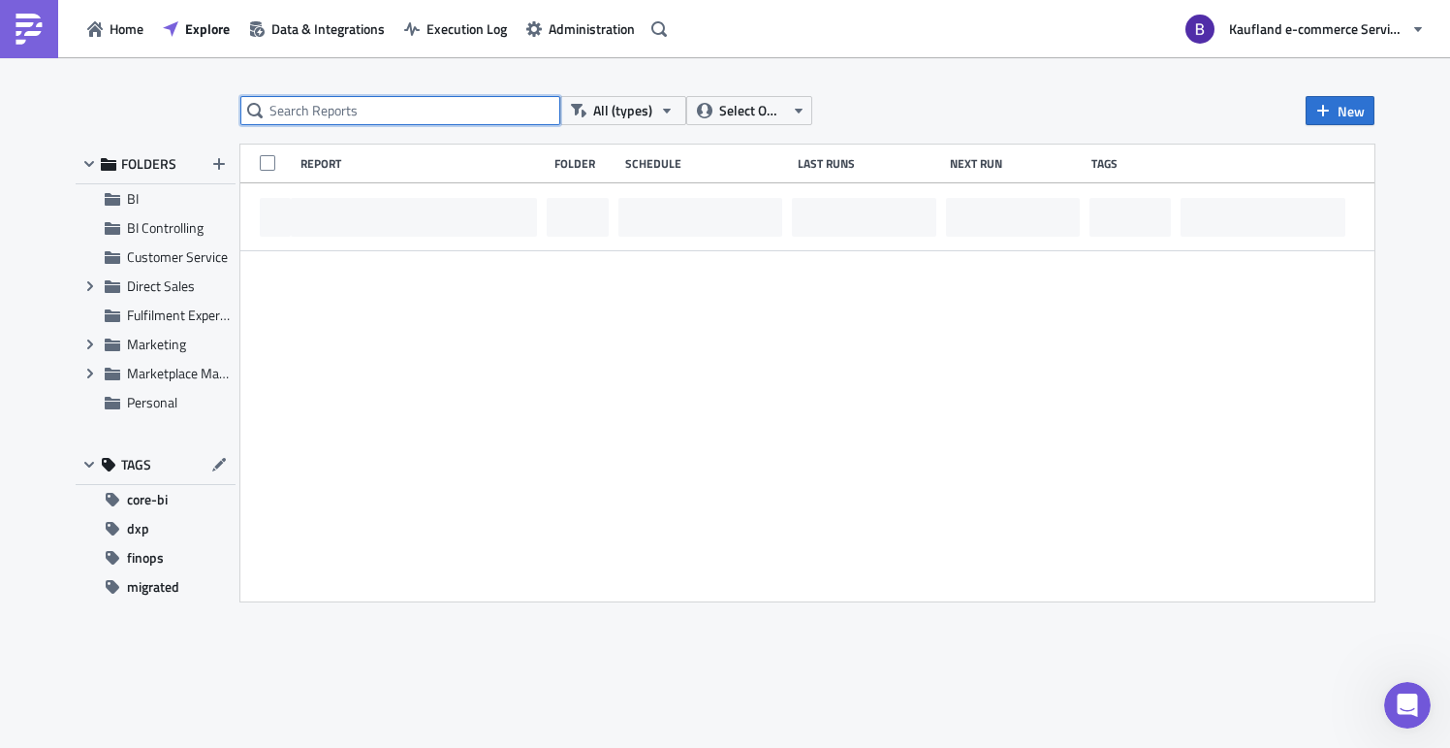
click at [387, 98] on input "text" at bounding box center [400, 110] width 320 height 29
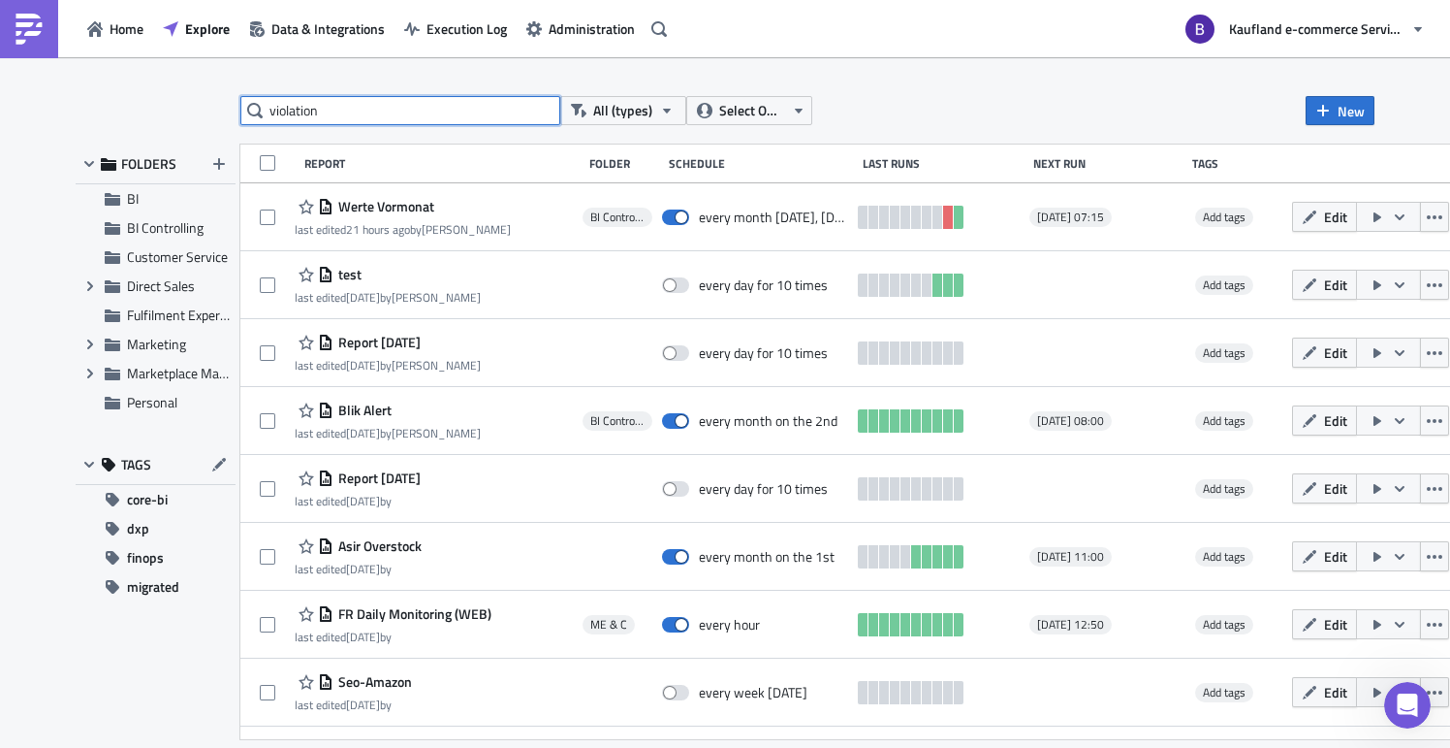
type input "violation"
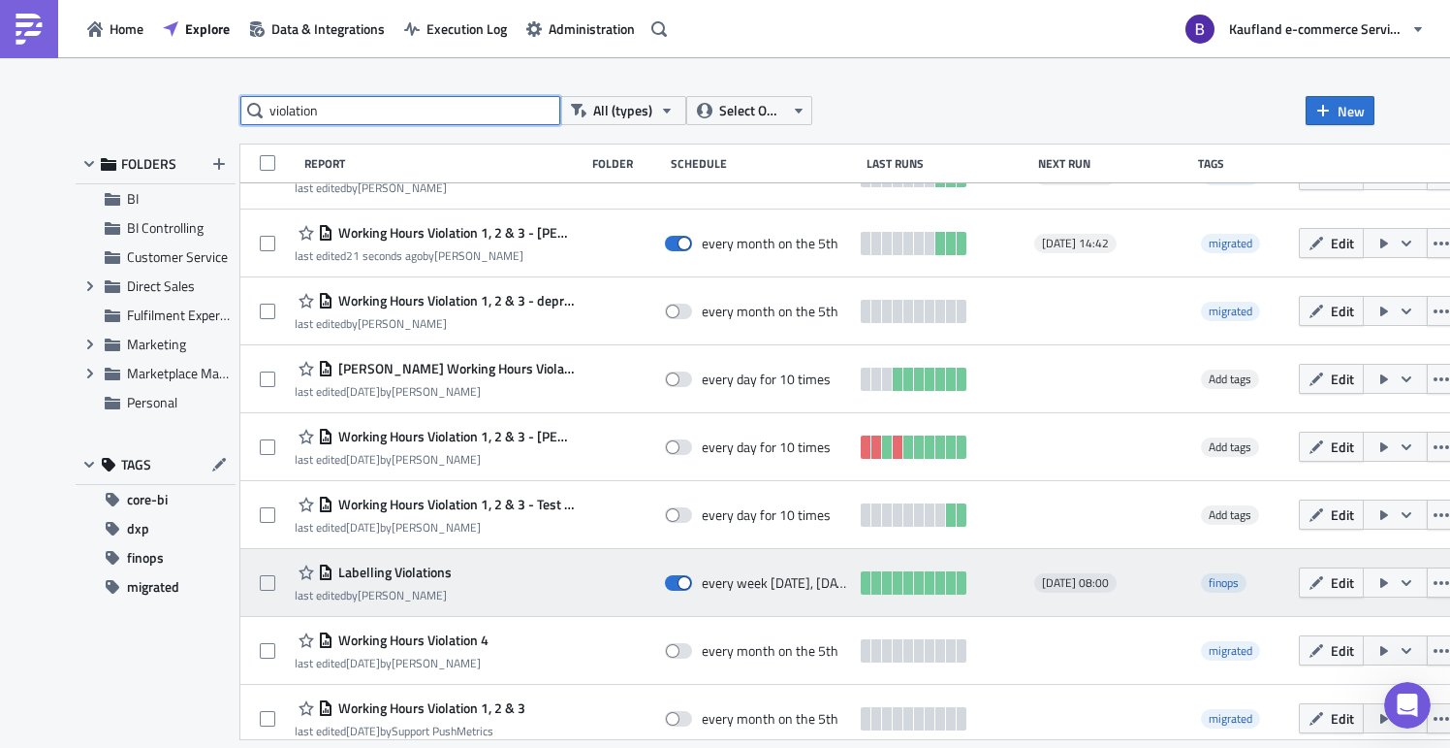
scroll to position [55, 0]
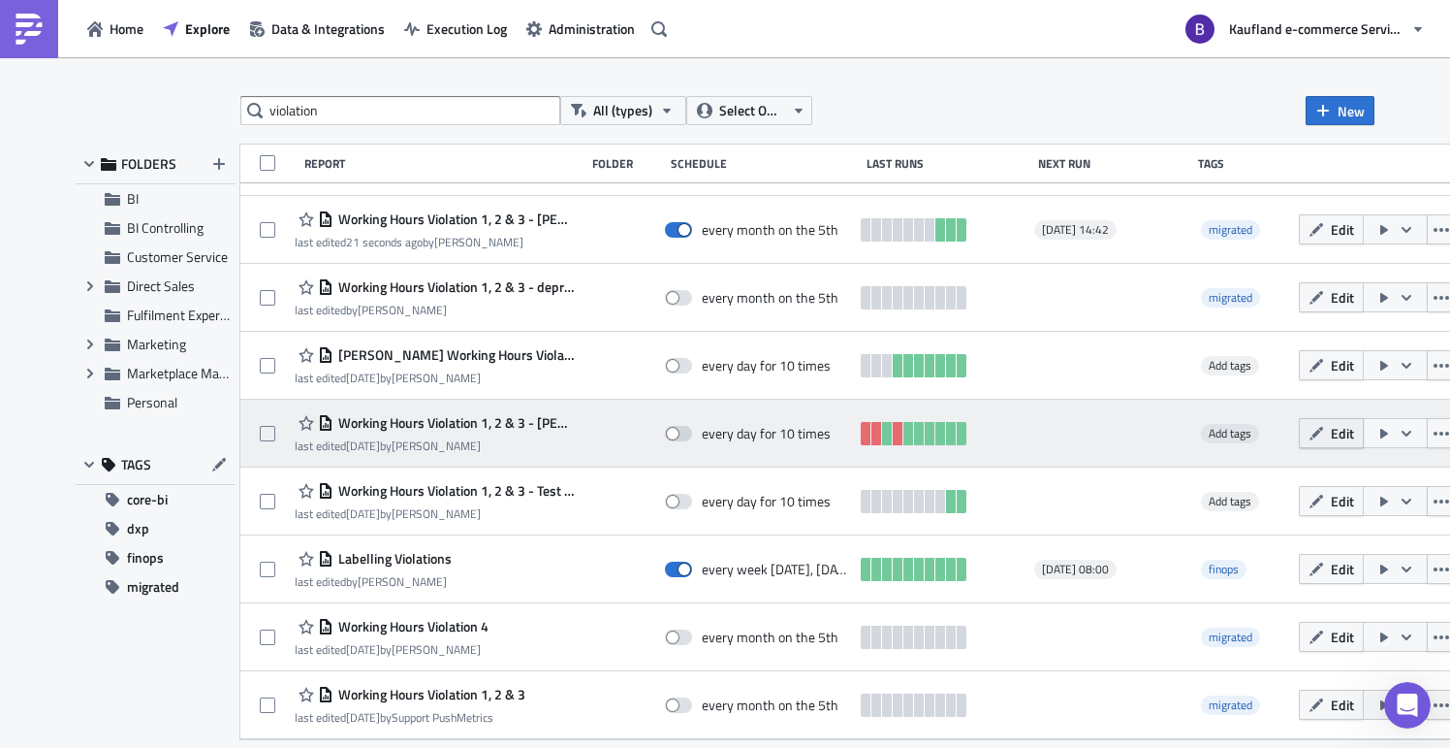
click at [1309, 439] on icon "button" at bounding box center [1317, 434] width 16 height 16
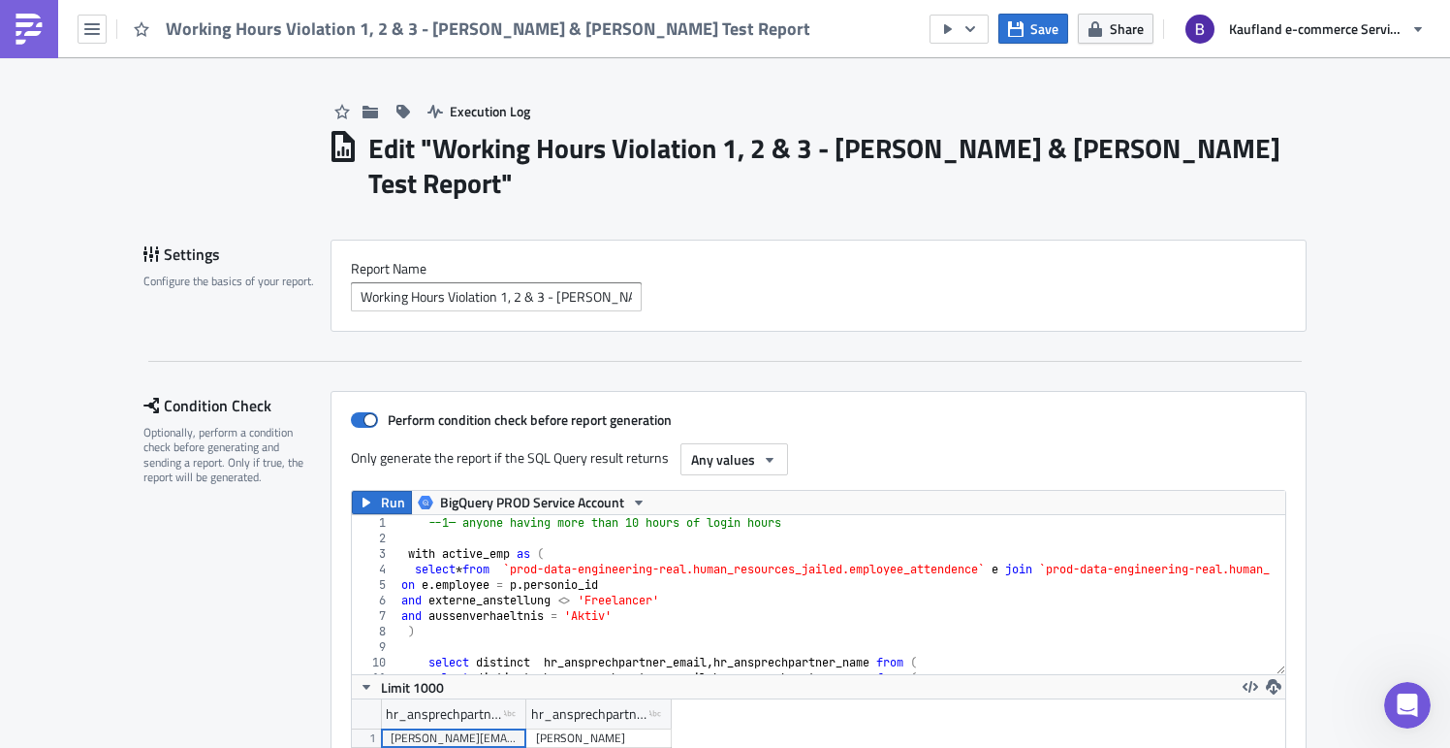
scroll to position [222, 934]
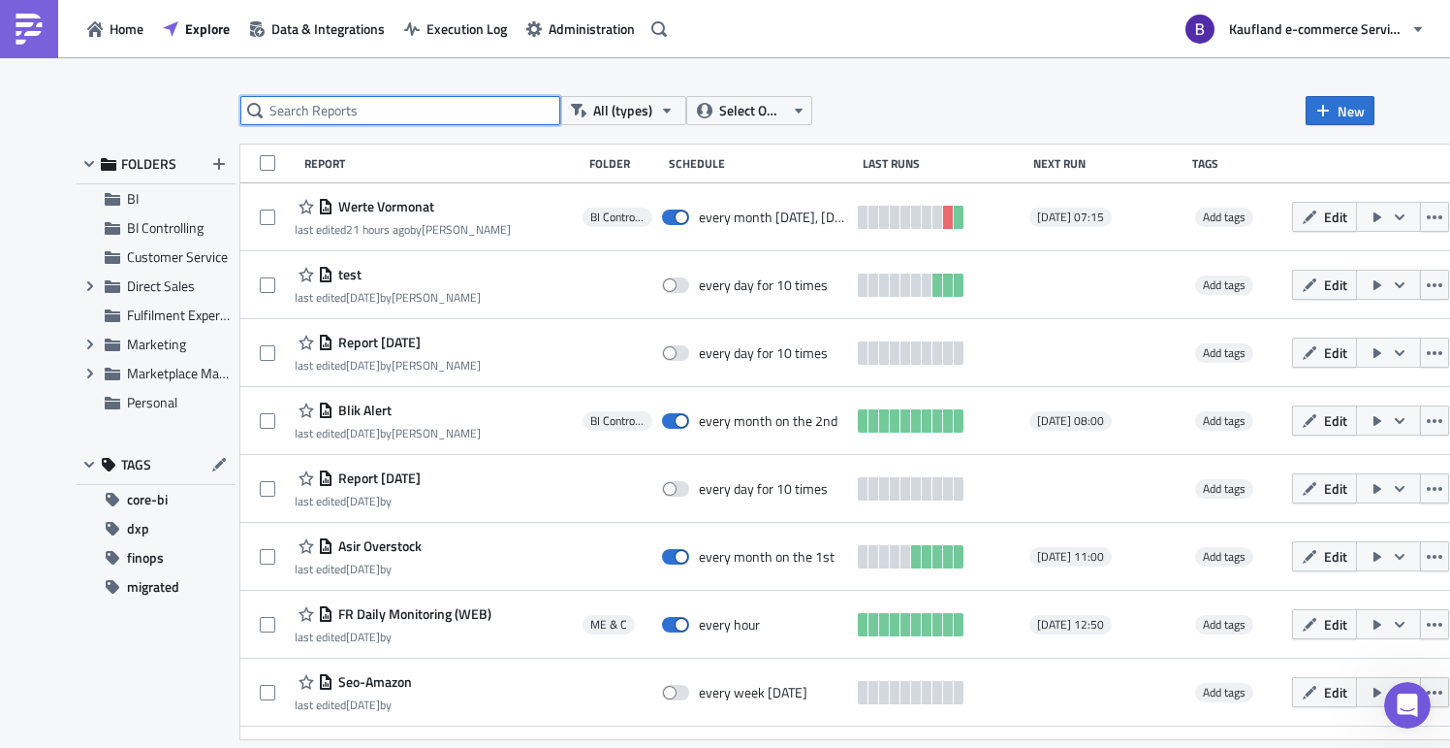
click at [382, 116] on input "text" at bounding box center [400, 110] width 320 height 29
type input "viol"
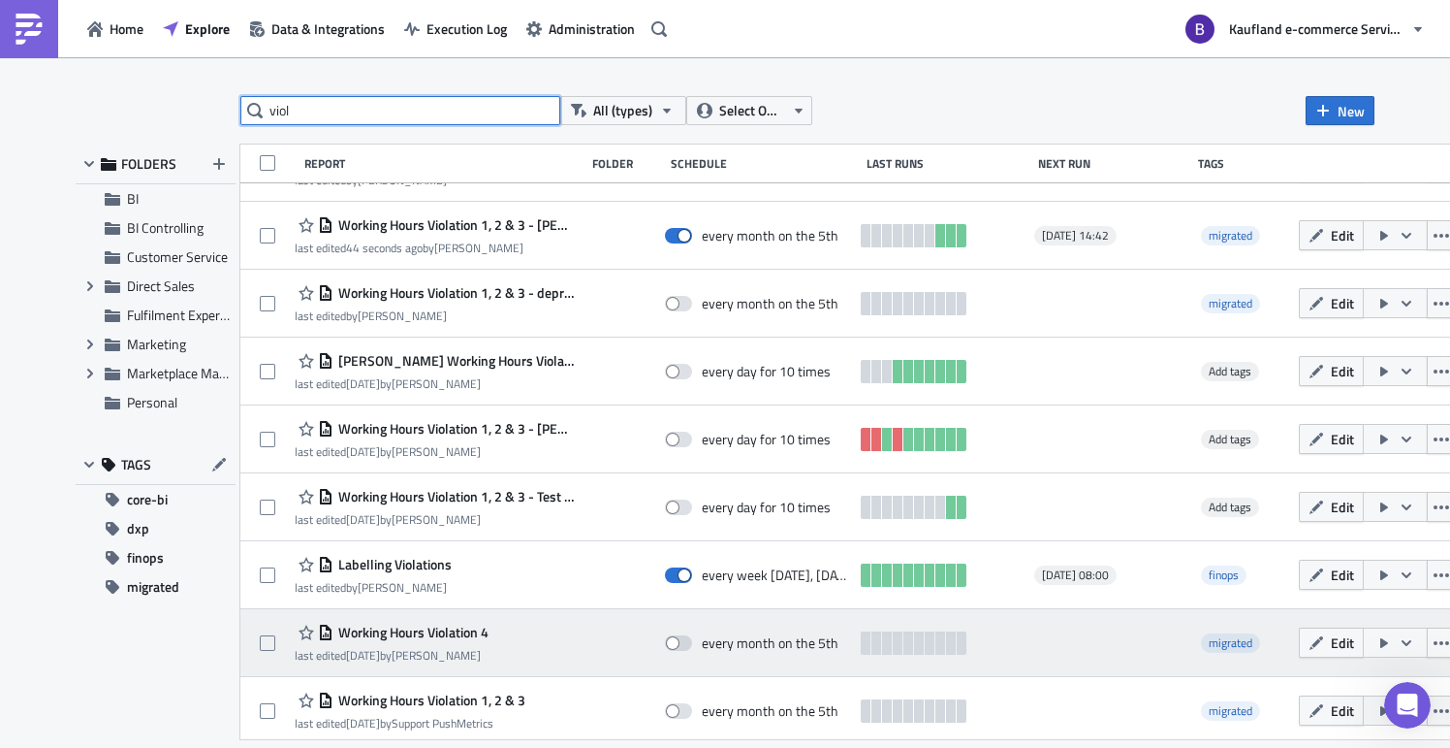
scroll to position [55, 0]
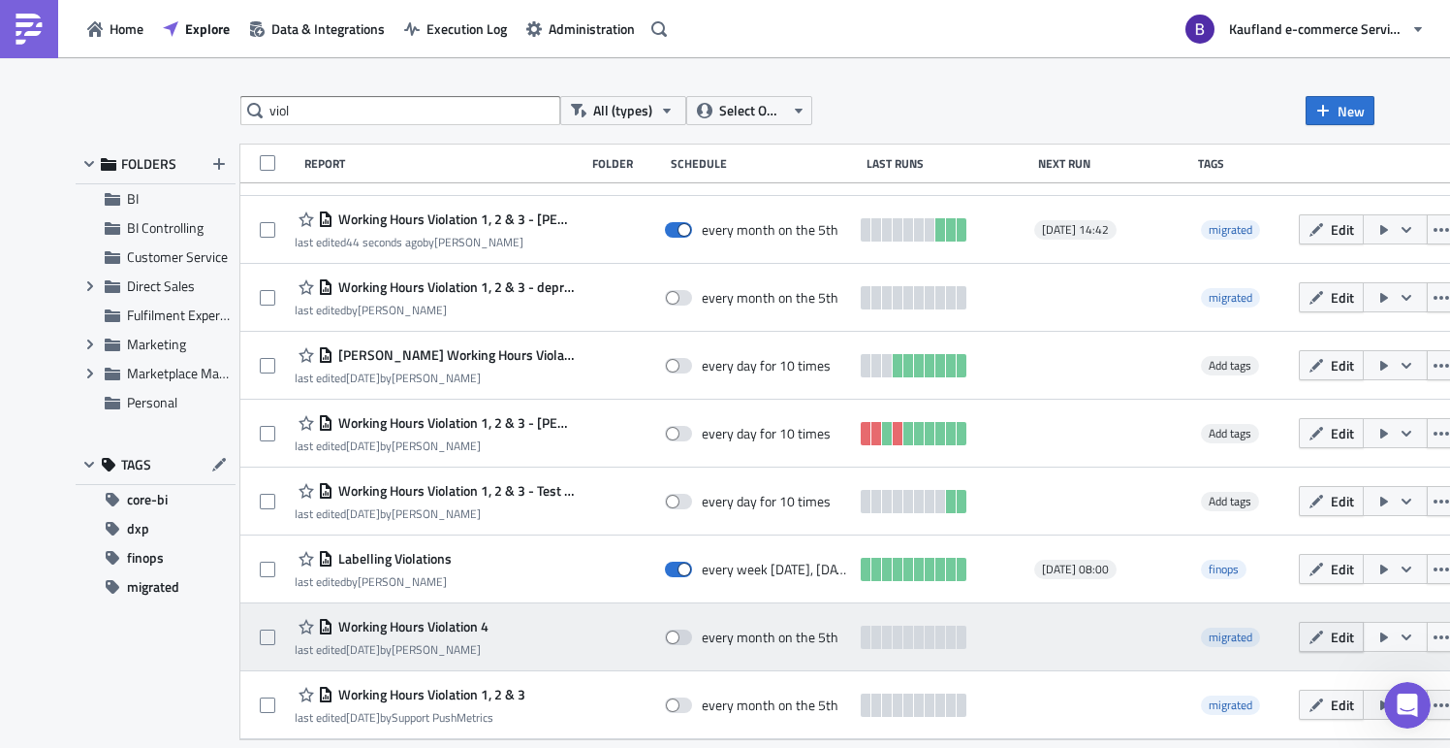
click at [1331, 637] on span "Edit" at bounding box center [1342, 636] width 23 height 20
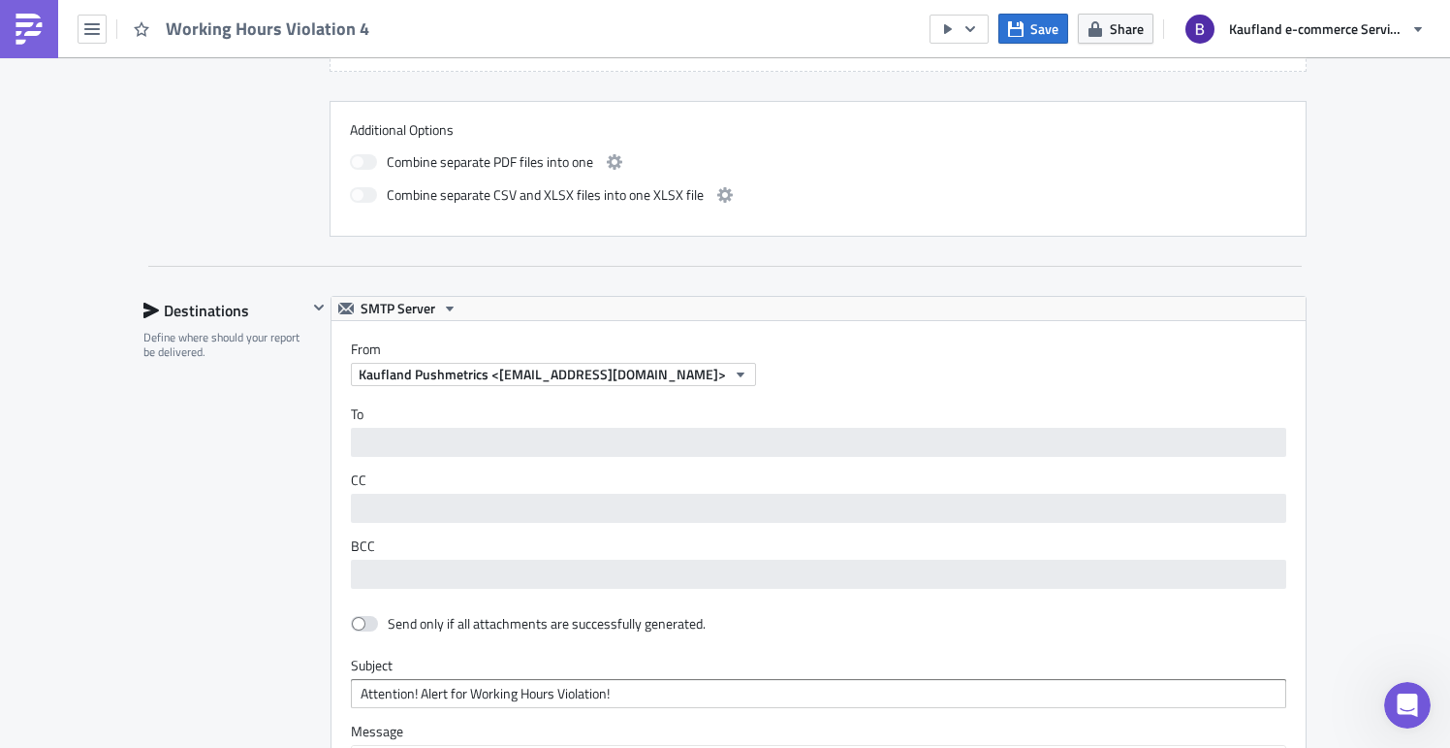
scroll to position [1742, 0]
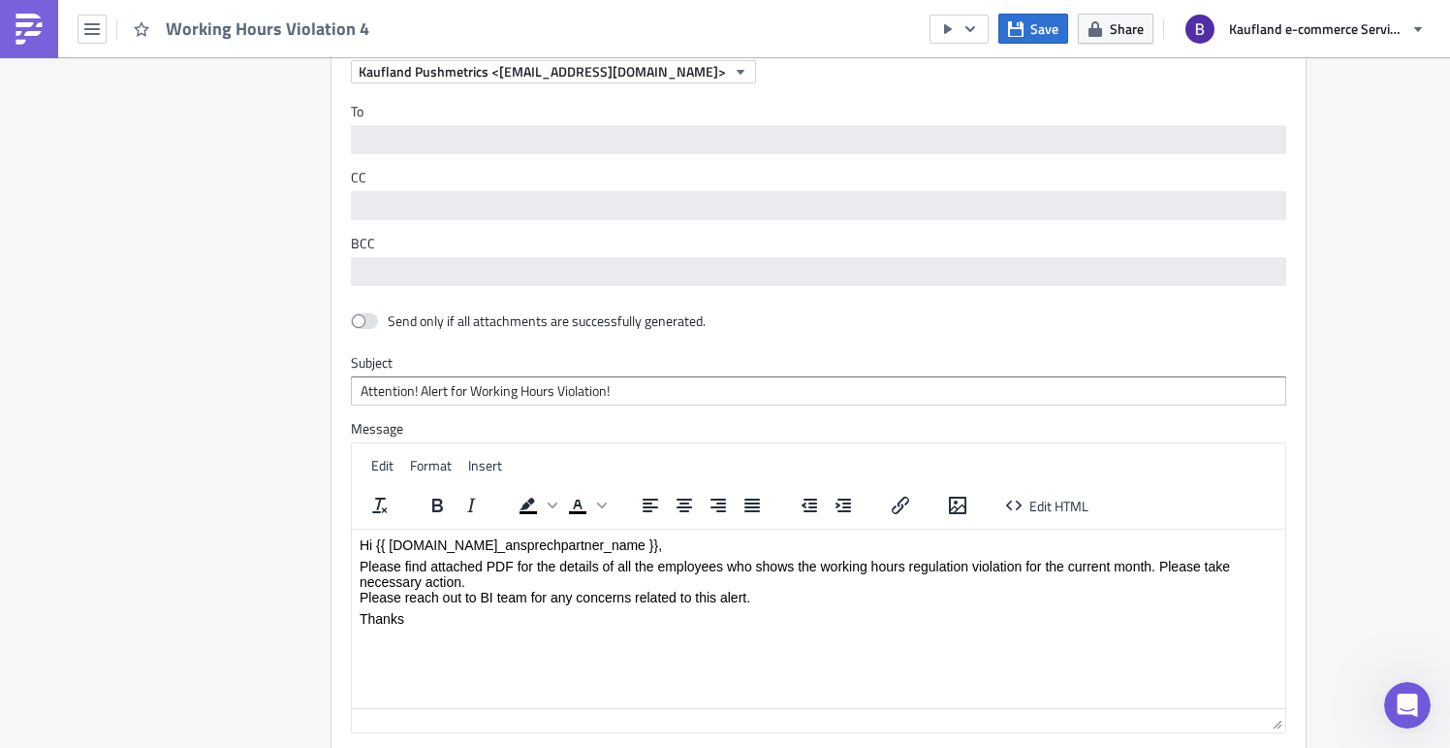
click at [211, 435] on div "Destinations Define where should your report be delivered." at bounding box center [225, 420] width 164 height 855
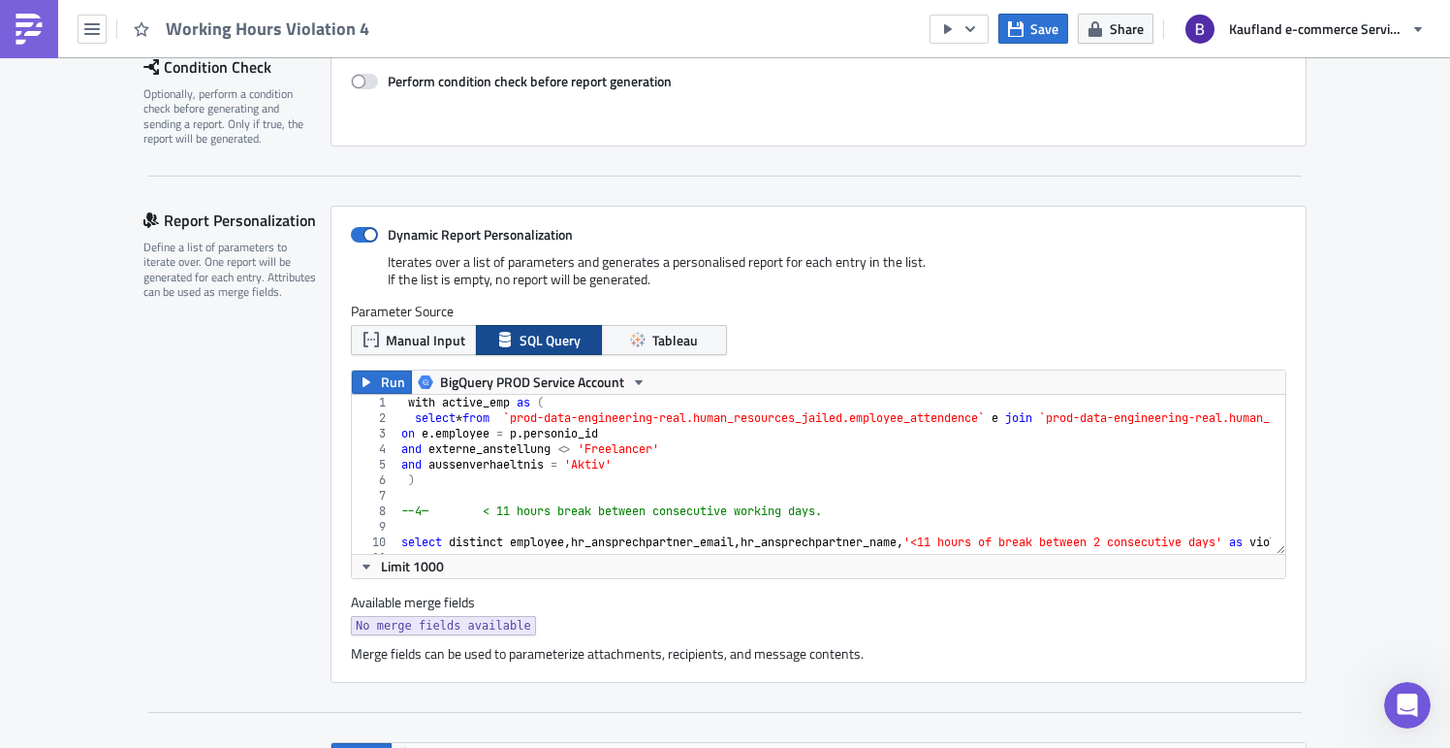
scroll to position [0, 0]
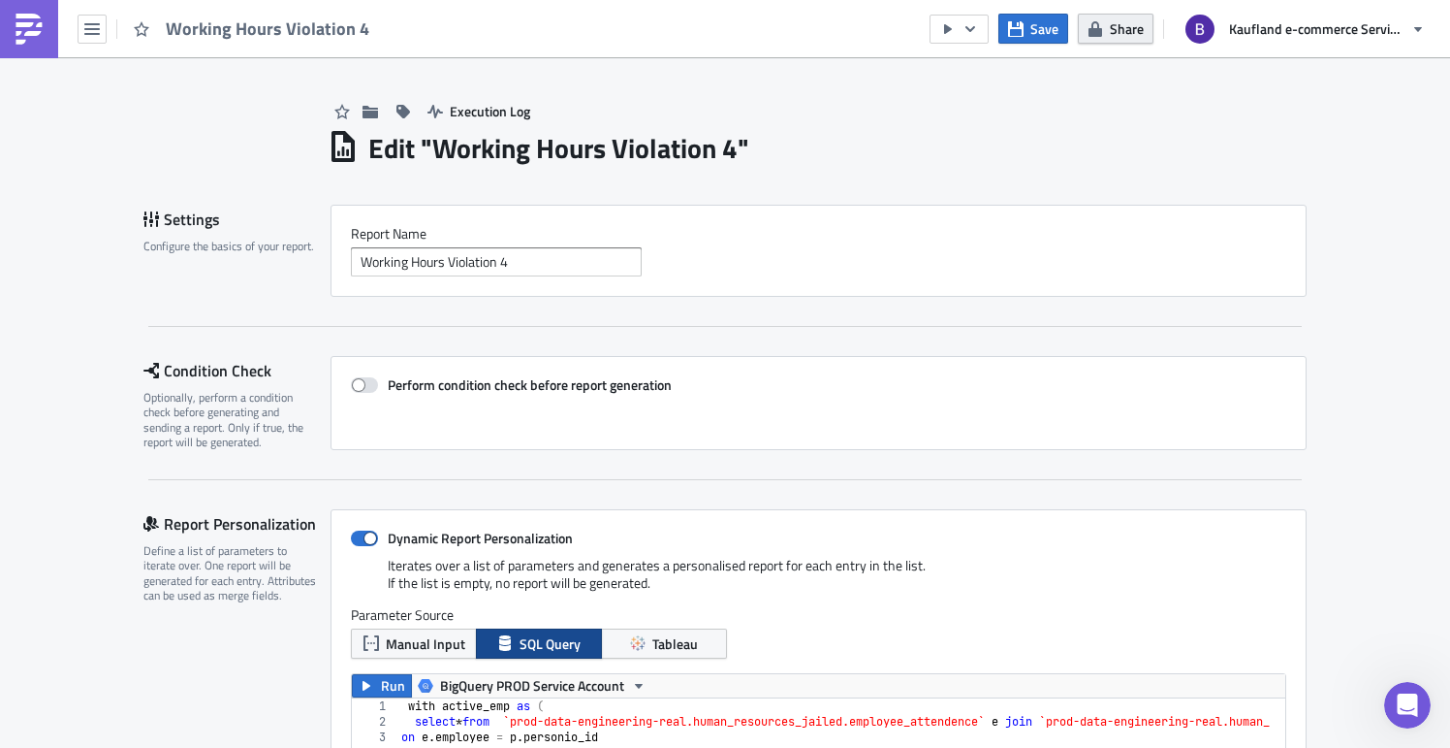
click at [1106, 39] on button "Share" at bounding box center [1116, 29] width 76 height 30
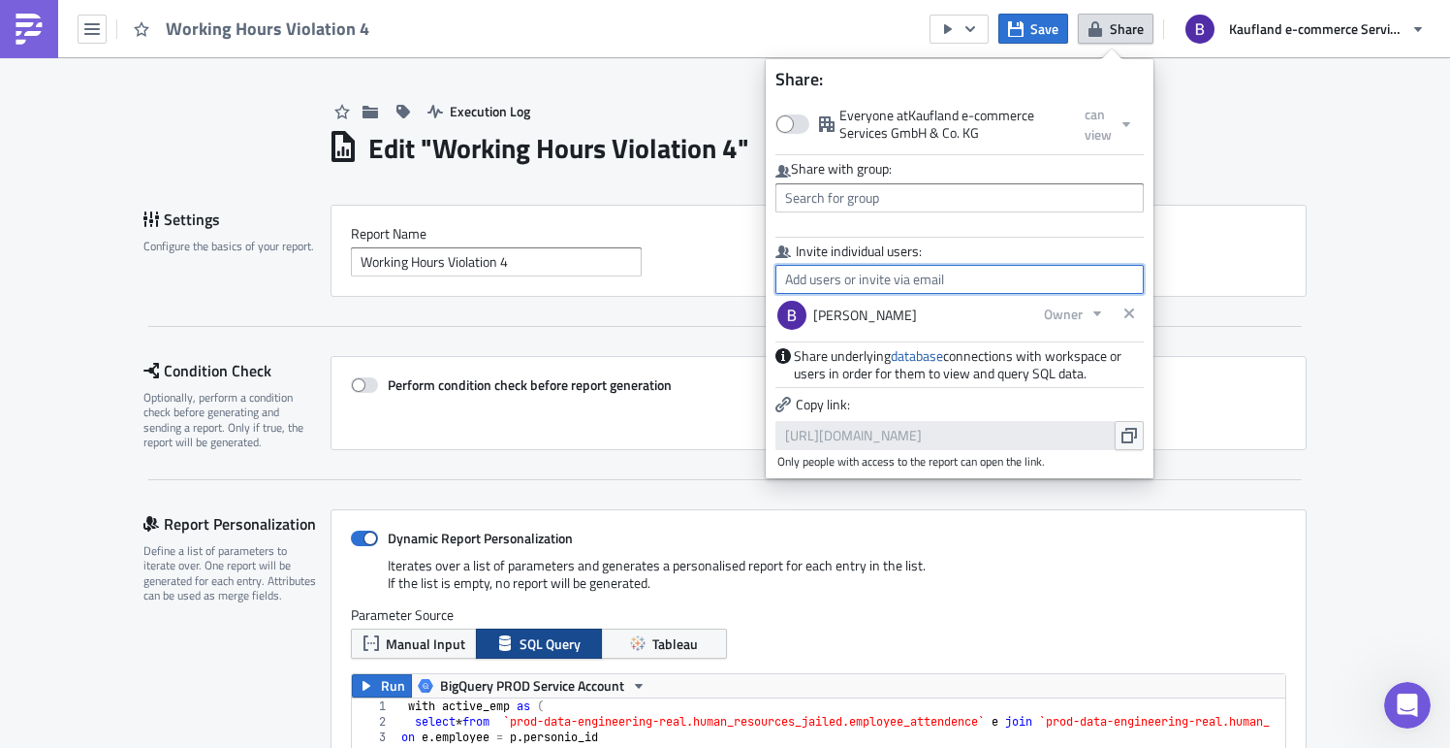
click at [897, 277] on input "text" at bounding box center [960, 279] width 368 height 29
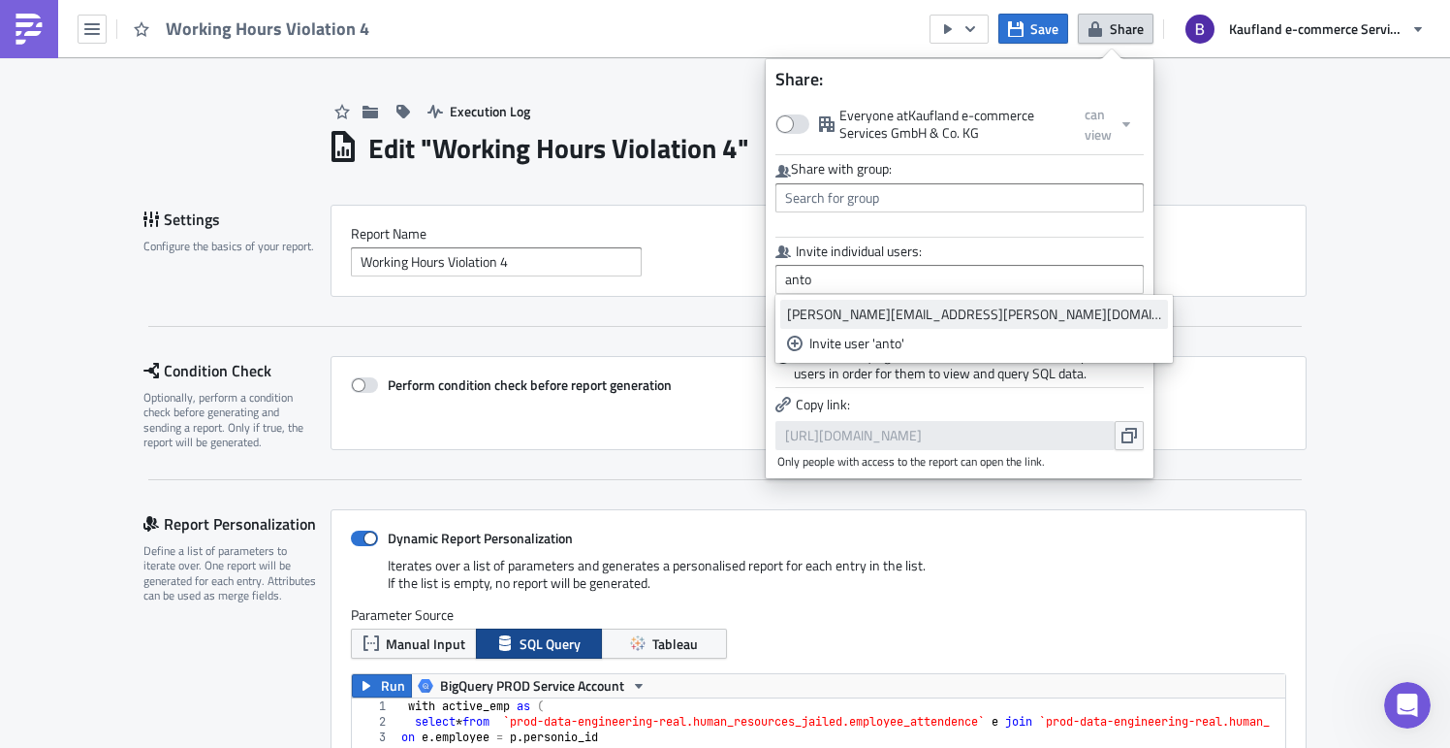
click at [943, 309] on div "[PERSON_NAME][EMAIL_ADDRESS][PERSON_NAME][DOMAIN_NAME]" at bounding box center [974, 313] width 374 height 19
type input "[PERSON_NAME][EMAIL_ADDRESS][PERSON_NAME][DOMAIN_NAME]"
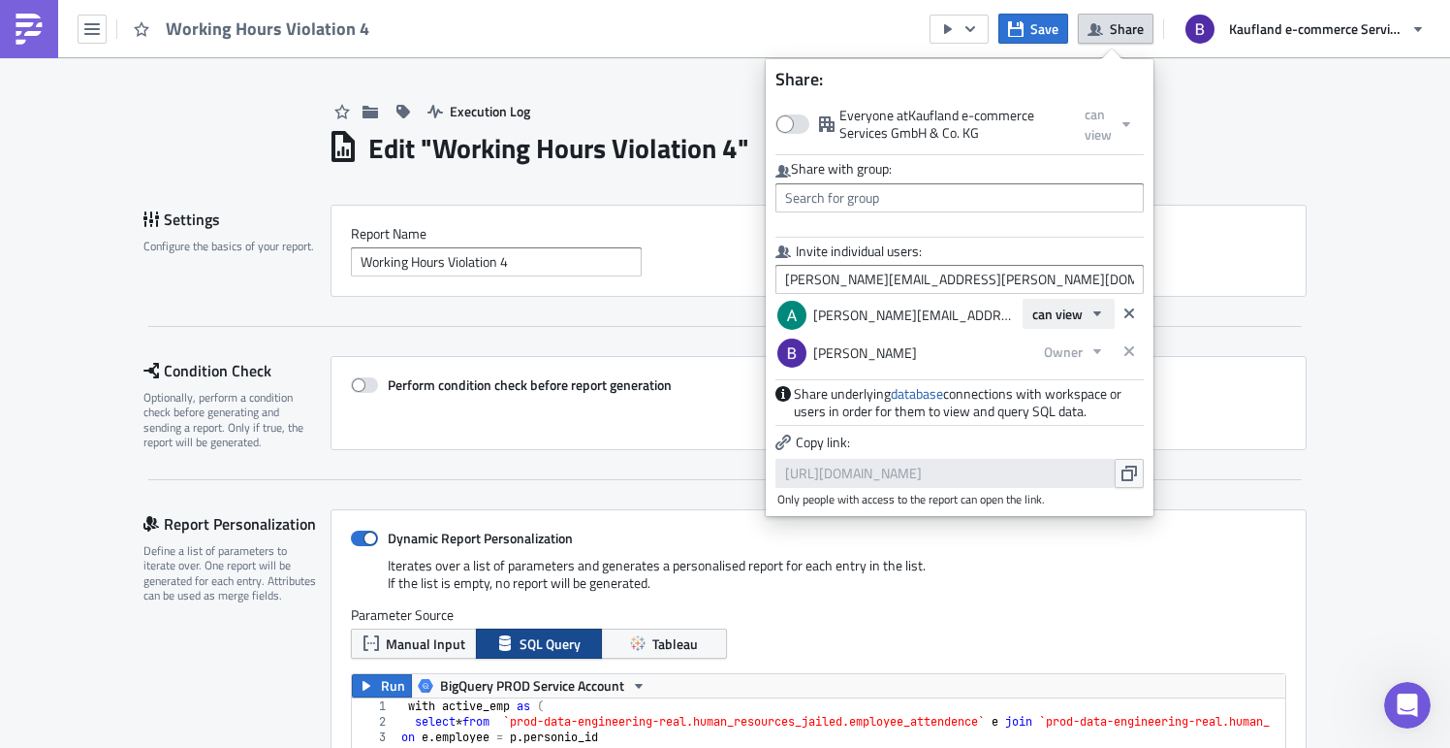
click at [1070, 319] on span "can view" at bounding box center [1058, 313] width 50 height 20
click at [1085, 378] on div "can edit" at bounding box center [1114, 378] width 161 height 19
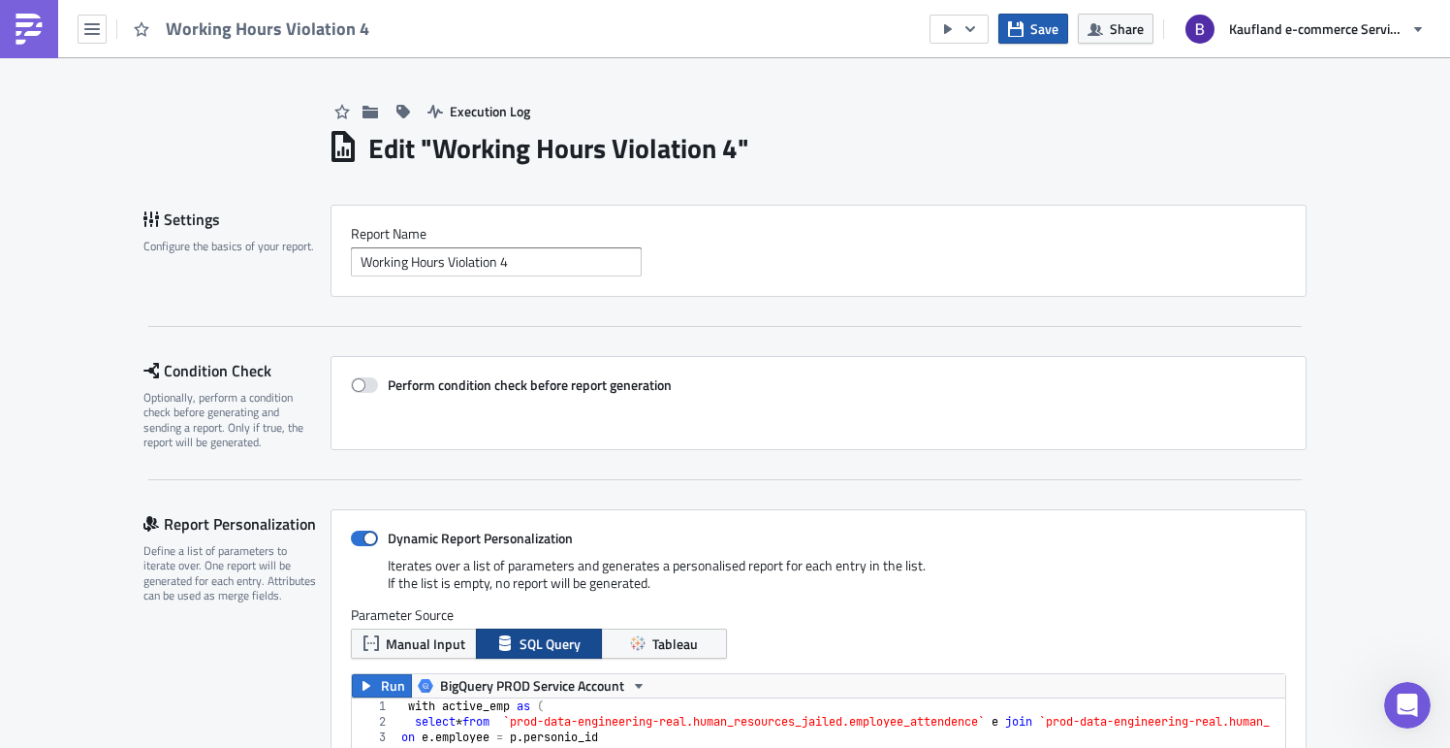
click at [1019, 43] on button "Save" at bounding box center [1034, 29] width 70 height 30
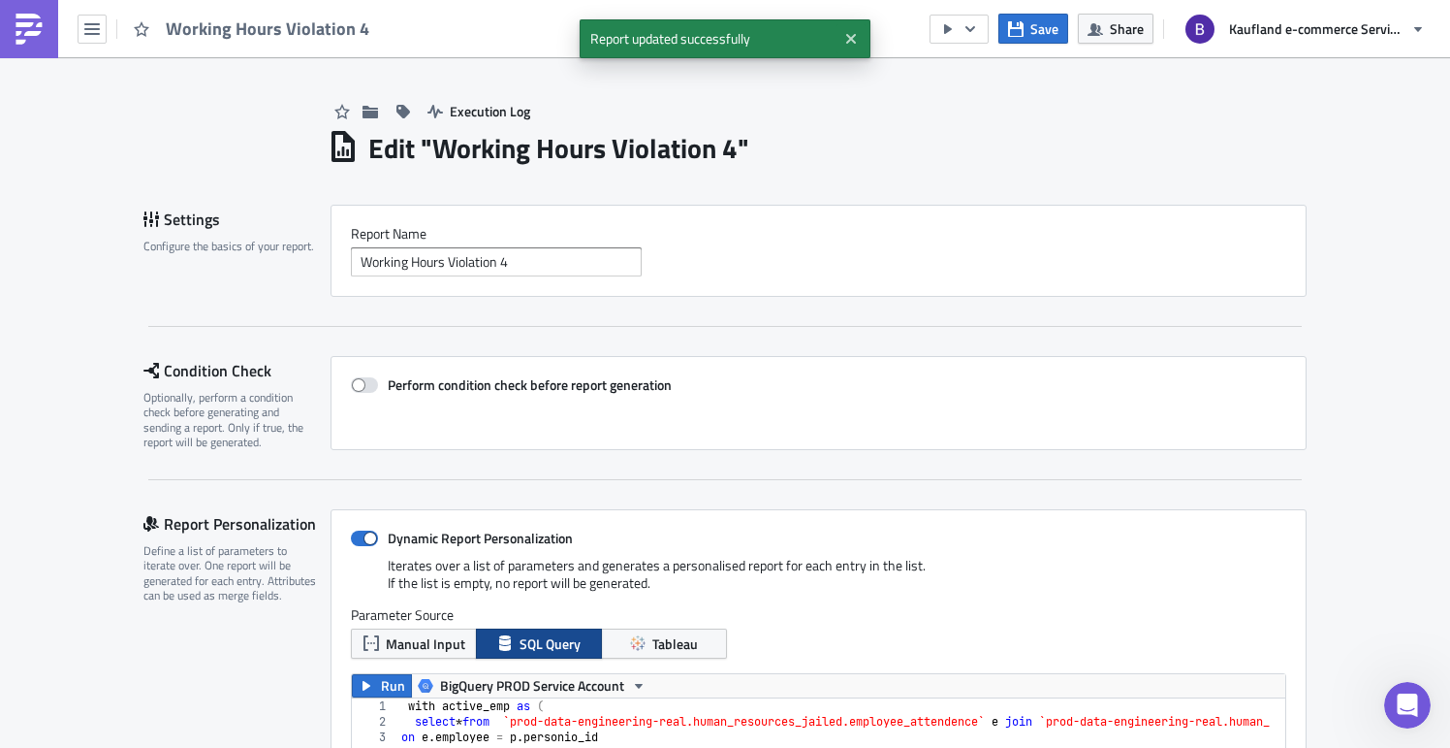
click at [716, 361] on div "Perform condition check before report generation" at bounding box center [819, 403] width 976 height 94
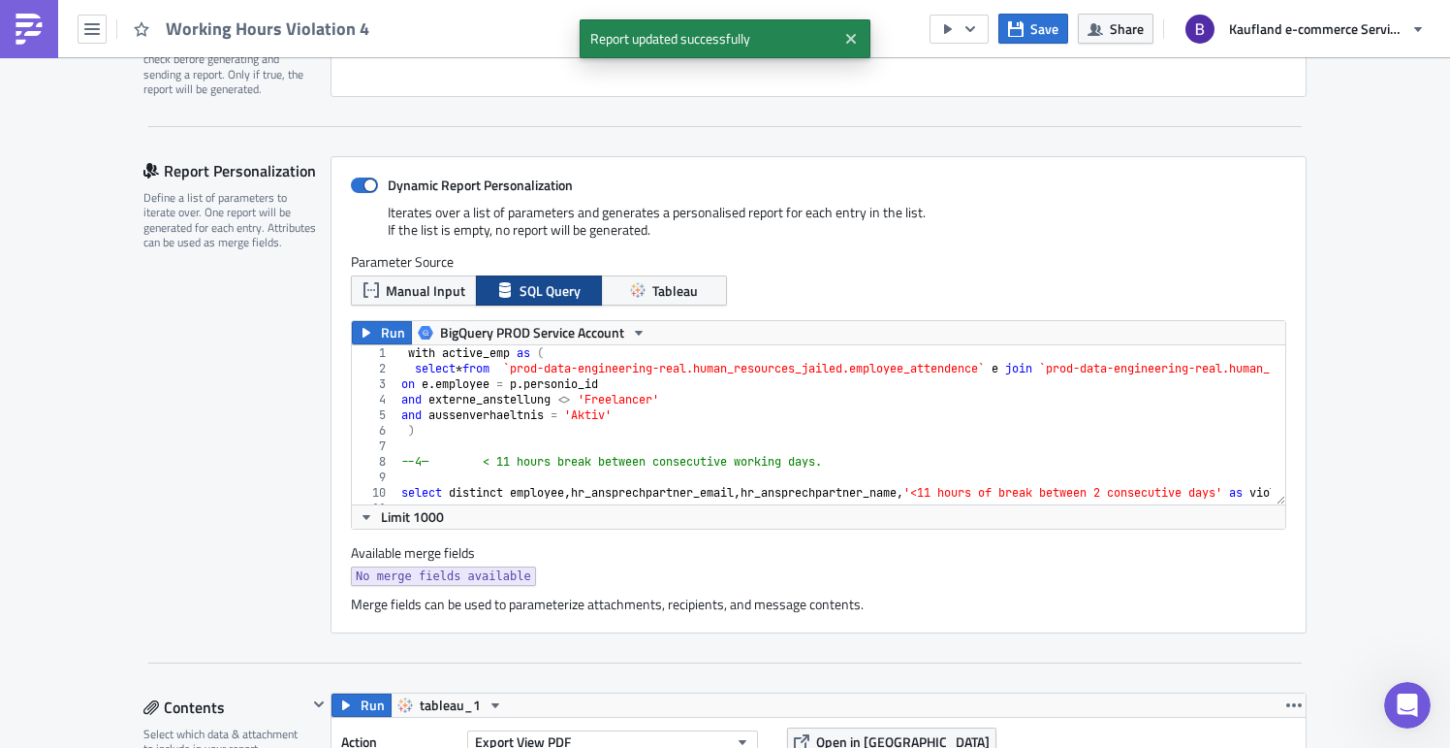
scroll to position [356, 0]
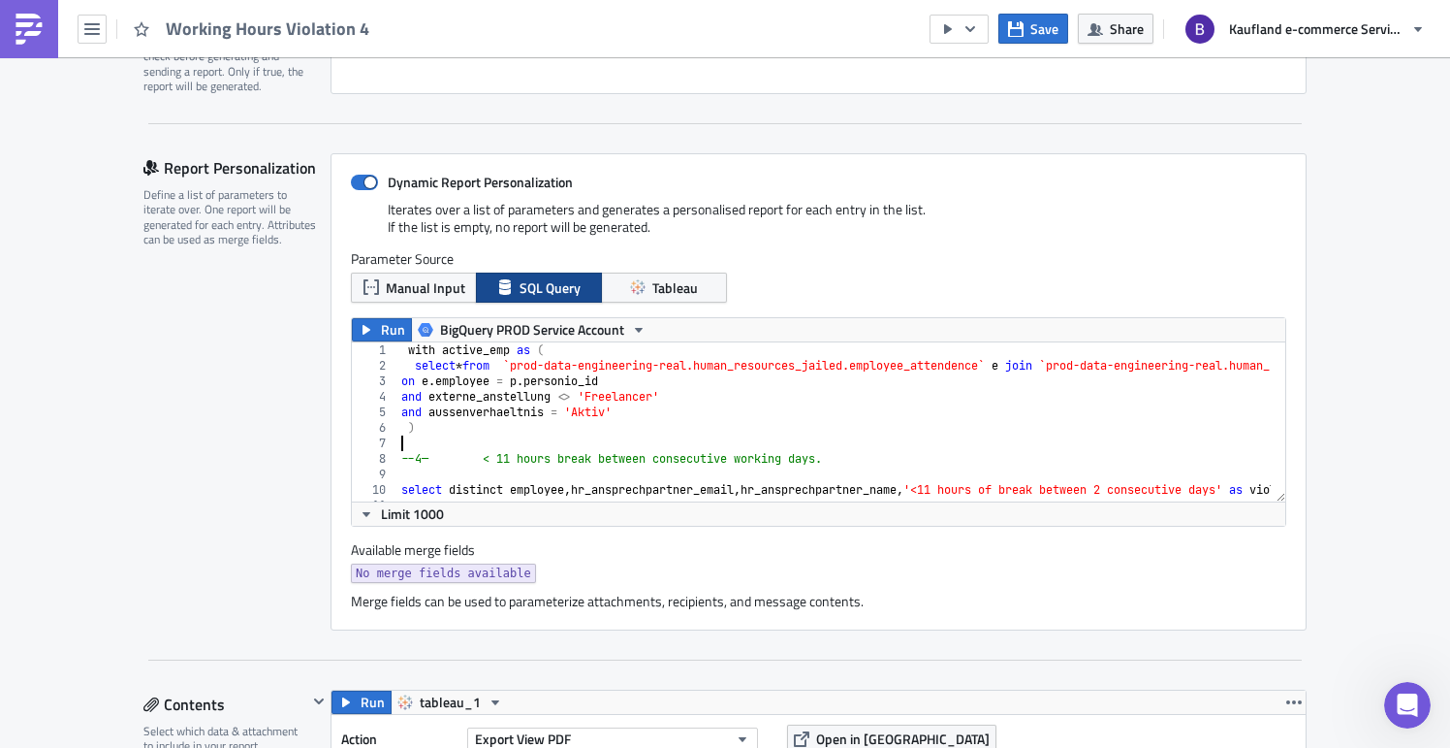
click at [864, 450] on div "with active_emp as ( select * from `prod-data-engineering-real.human_resources_…" at bounding box center [953, 429] width 1110 height 175
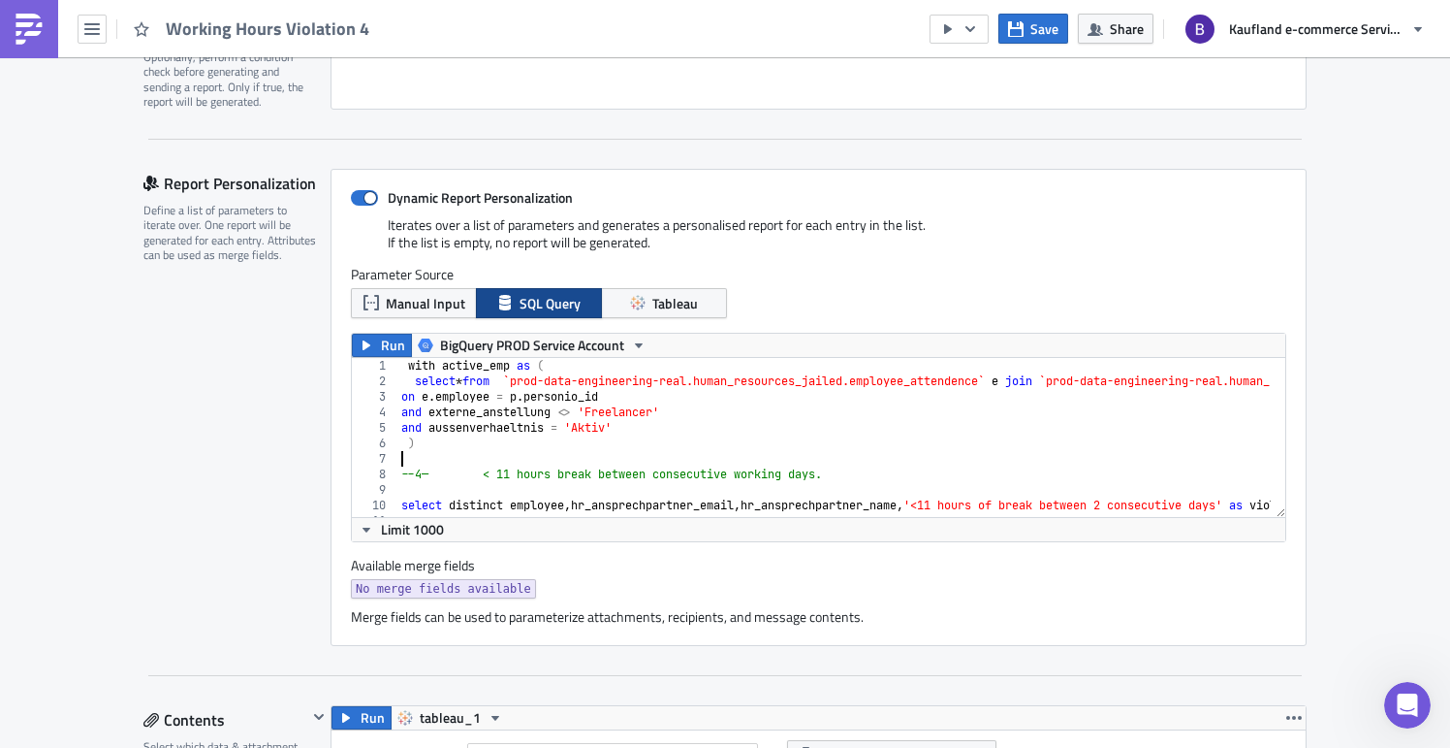
scroll to position [198, 0]
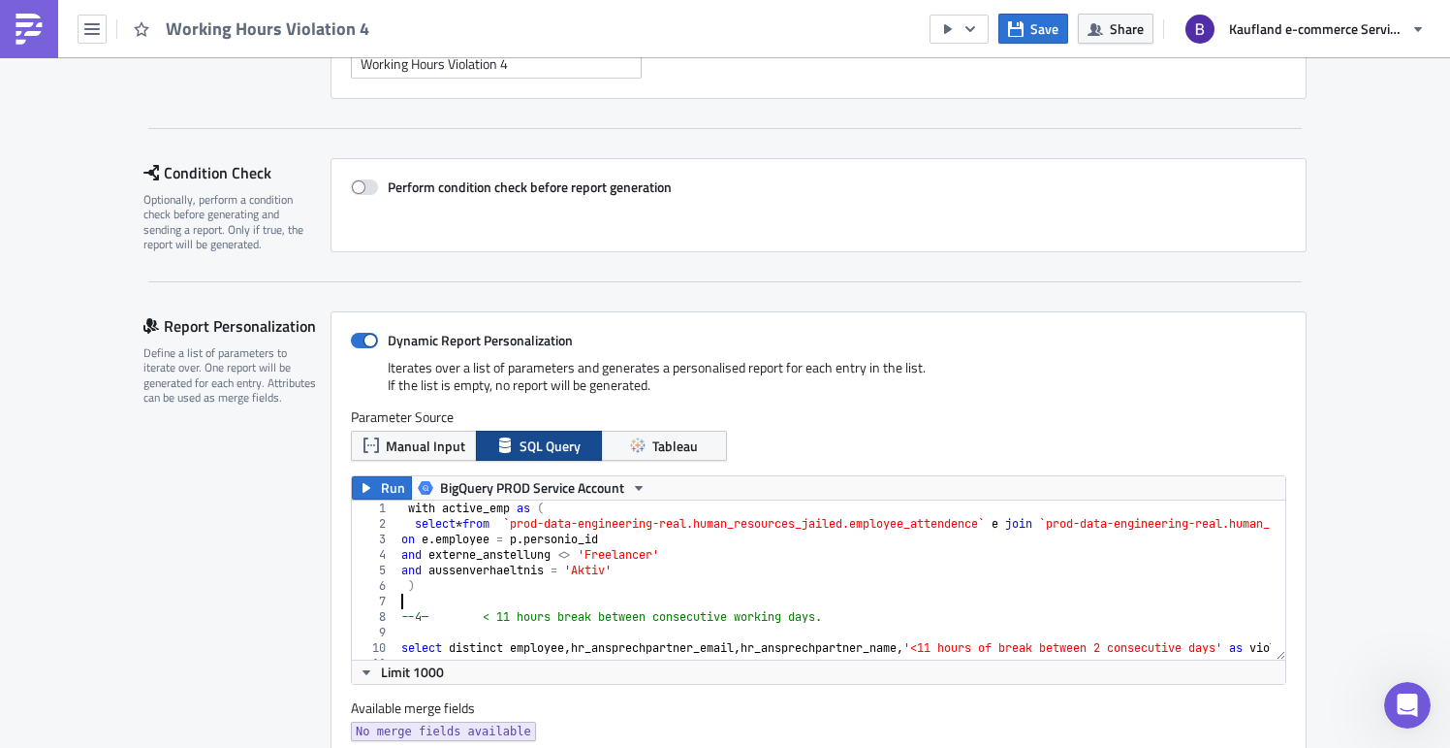
click at [962, 388] on div "Iterates over a list of parameters and generates a personalised report for each…" at bounding box center [819, 383] width 936 height 49
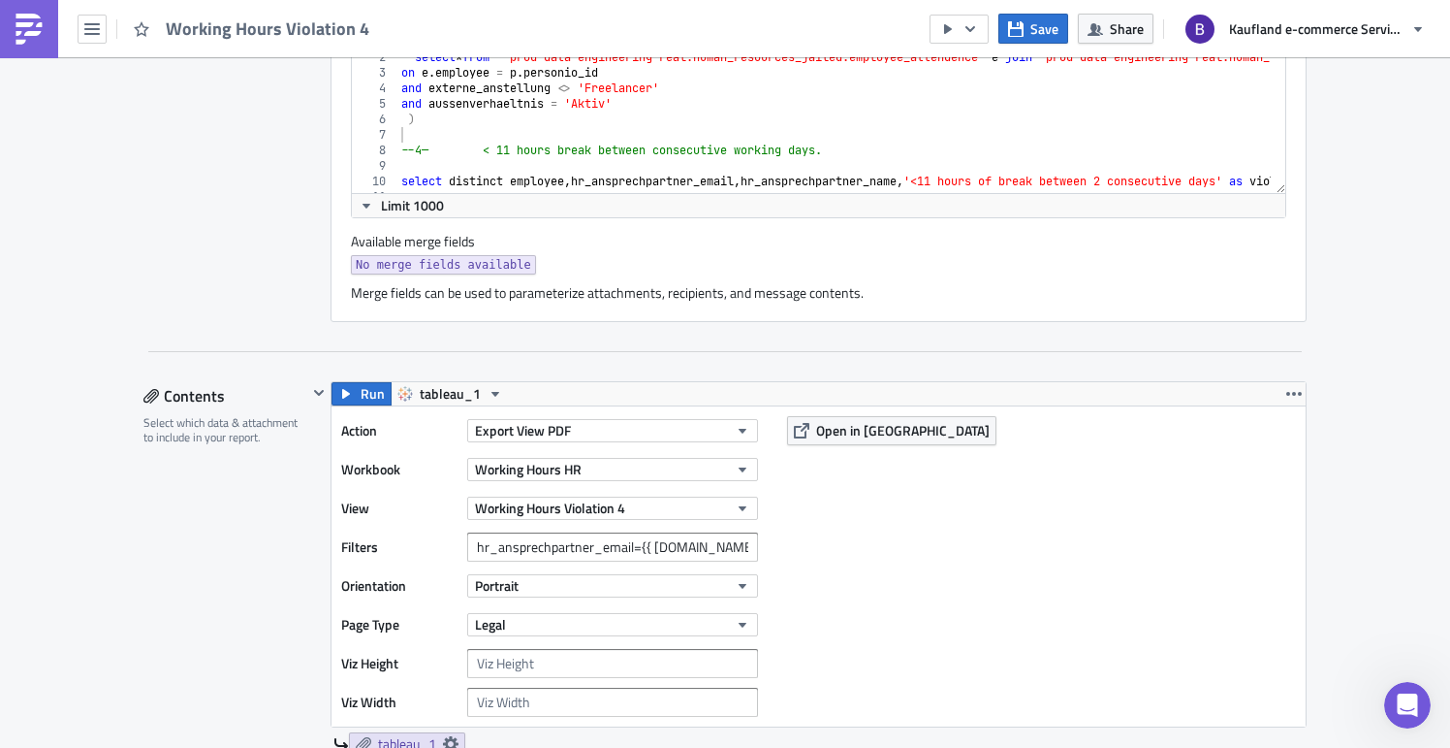
scroll to position [941, 0]
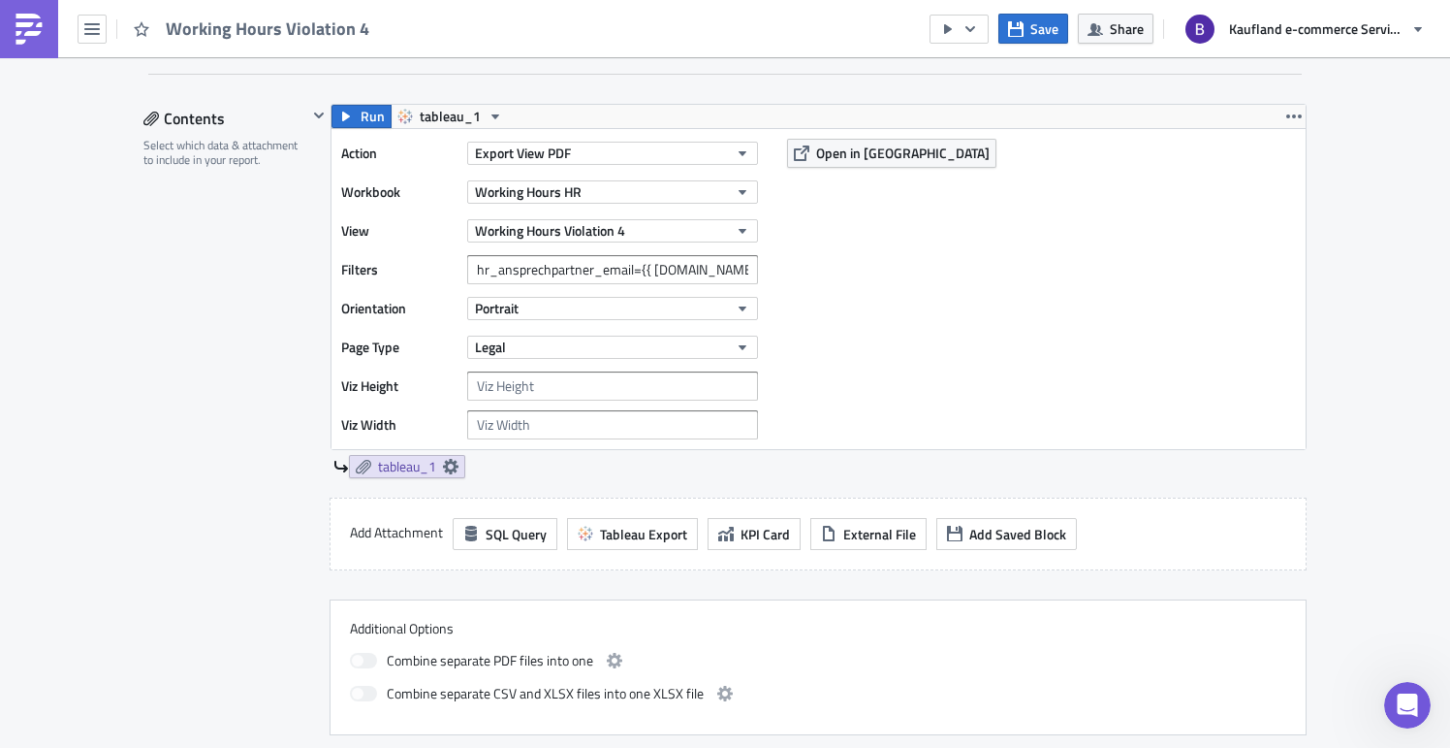
click at [1034, 334] on div "Action Export View PDF Workbook Working Hours HR View Working Hours Violation 4…" at bounding box center [819, 289] width 974 height 320
